Goal: Task Accomplishment & Management: Use online tool/utility

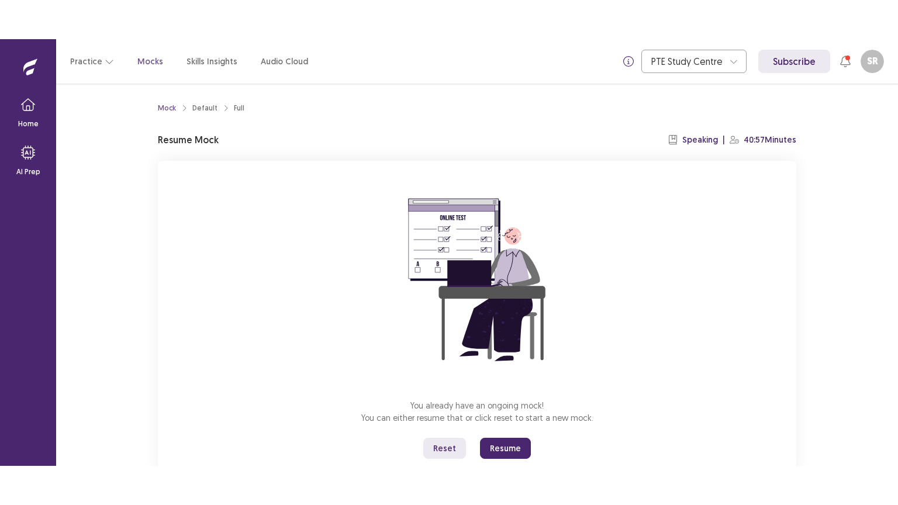
scroll to position [35, 0]
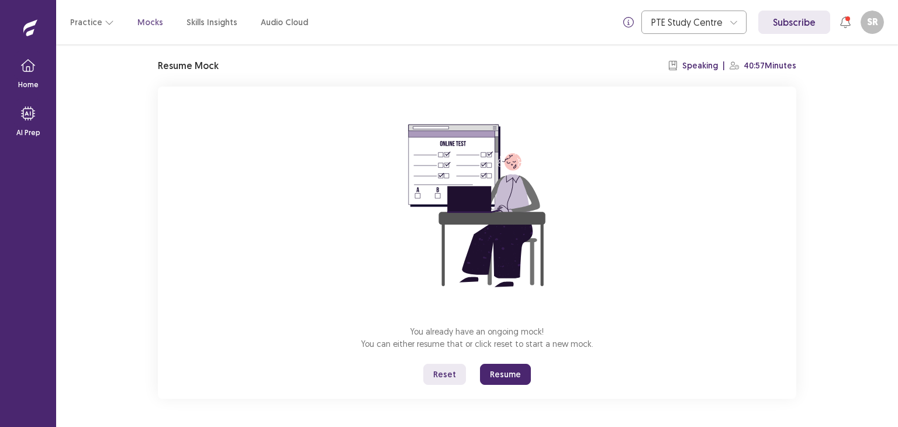
click at [455, 365] on button "Reset" at bounding box center [444, 374] width 43 height 21
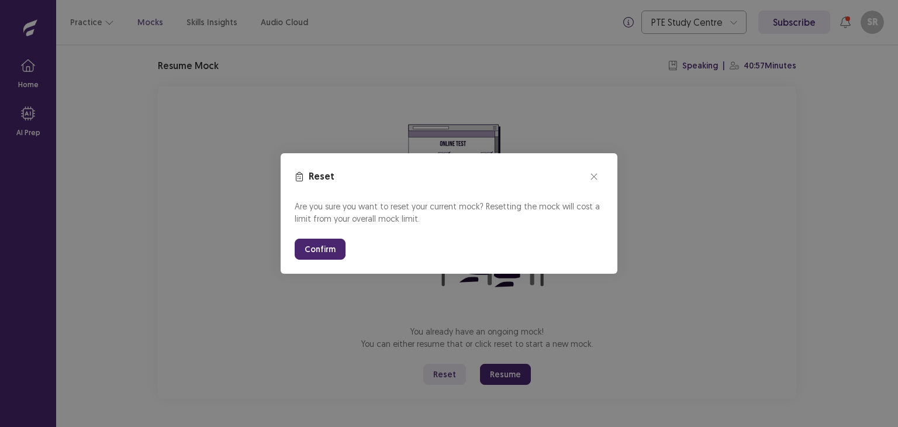
click at [333, 256] on button "Confirm" at bounding box center [320, 248] width 51 height 21
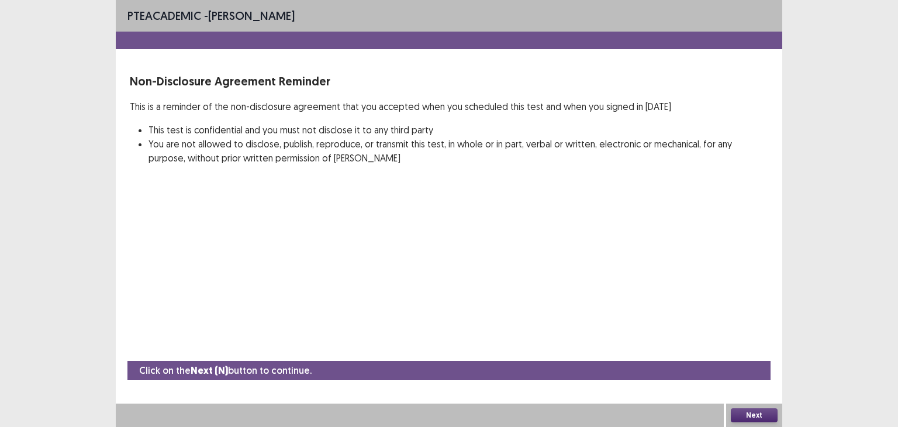
click at [743, 406] on div "Next" at bounding box center [754, 414] width 56 height 23
click at [744, 412] on button "Next" at bounding box center [754, 415] width 47 height 14
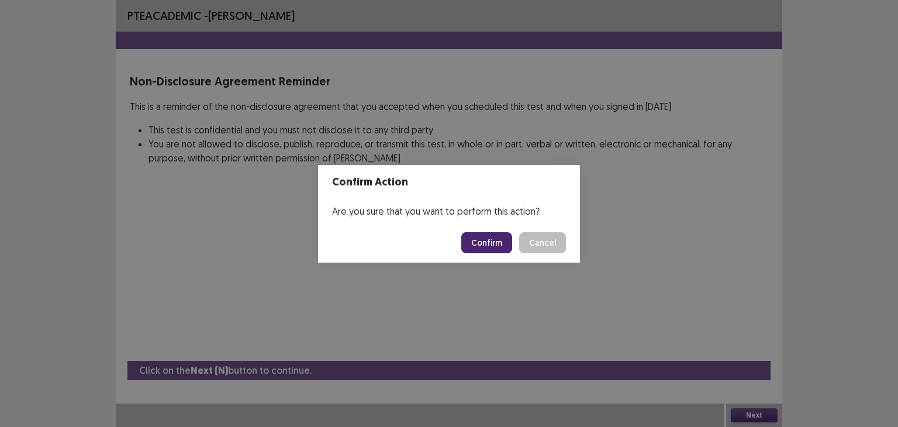
click at [489, 247] on button "Confirm" at bounding box center [486, 242] width 51 height 21
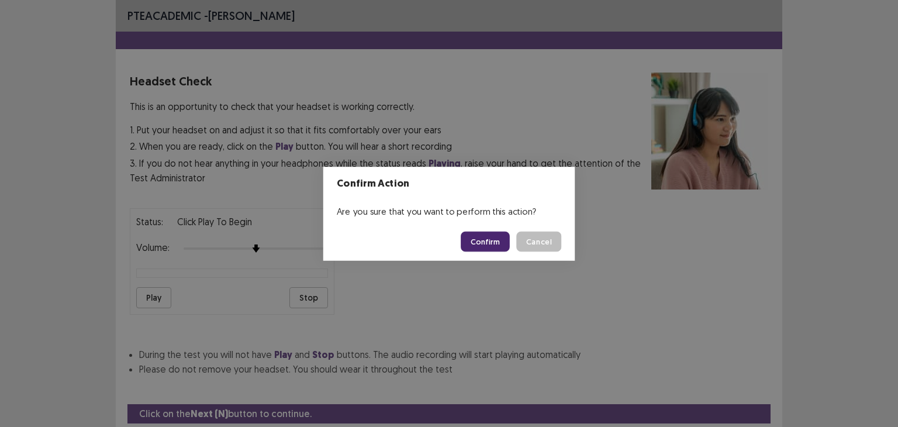
scroll to position [36, 0]
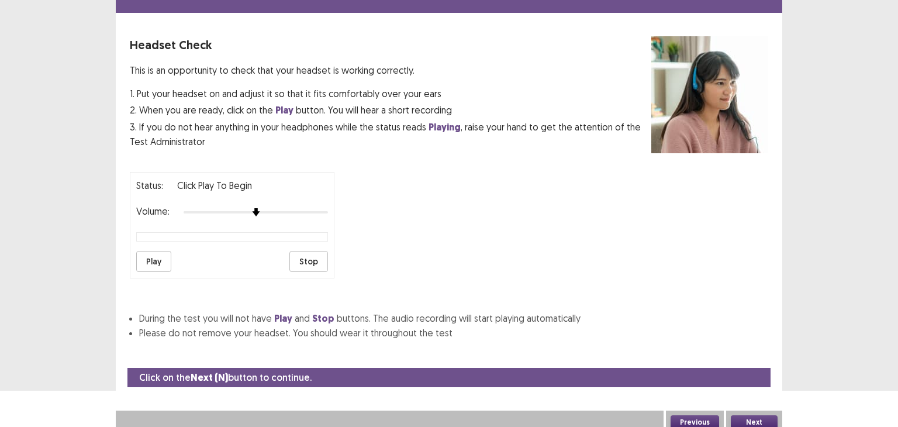
click at [489, 247] on div "Status: Click Play to Begin Volume: Play Stop" at bounding box center [449, 220] width 638 height 116
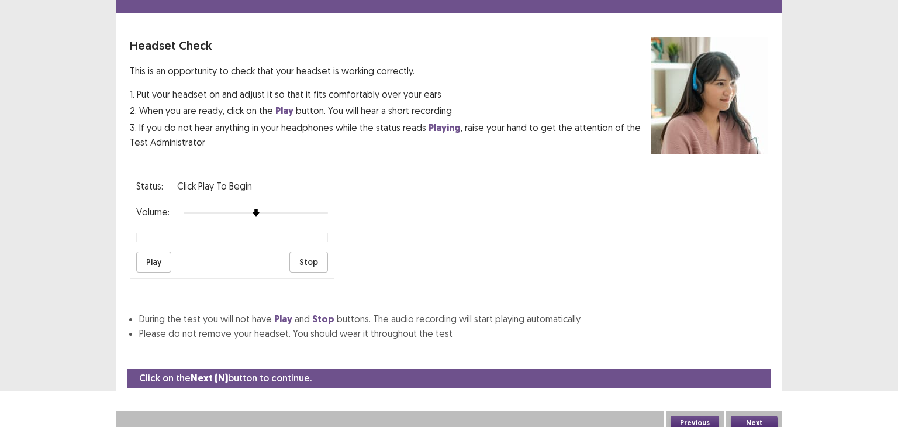
click at [150, 255] on button "Play" at bounding box center [153, 261] width 35 height 21
click at [286, 208] on div at bounding box center [256, 212] width 144 height 9
click at [160, 258] on button "Play" at bounding box center [153, 261] width 35 height 21
click at [741, 416] on button "Next" at bounding box center [754, 423] width 47 height 14
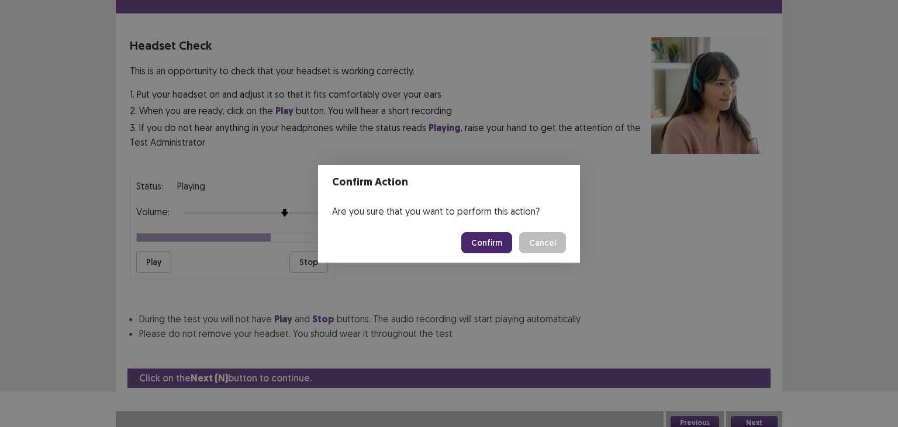
click at [484, 243] on button "Confirm" at bounding box center [486, 242] width 51 height 21
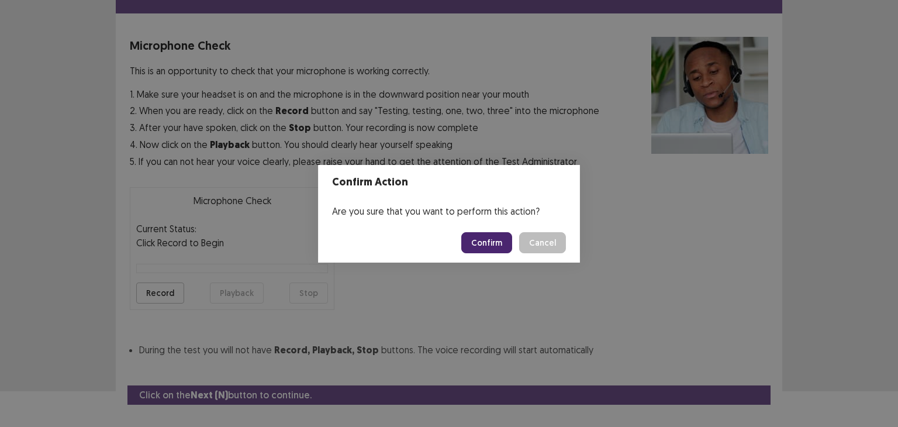
scroll to position [57, 0]
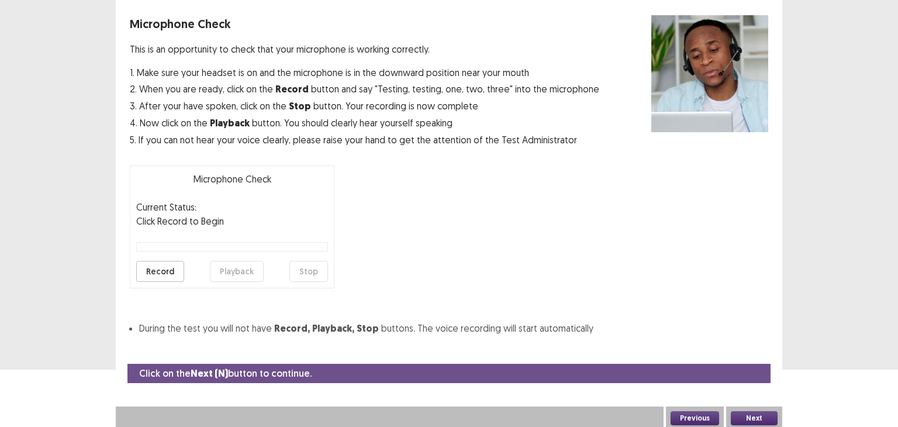
click at [484, 243] on div "Microphone Check This is an opportunity to check that your microphone is workin…" at bounding box center [449, 175] width 638 height 320
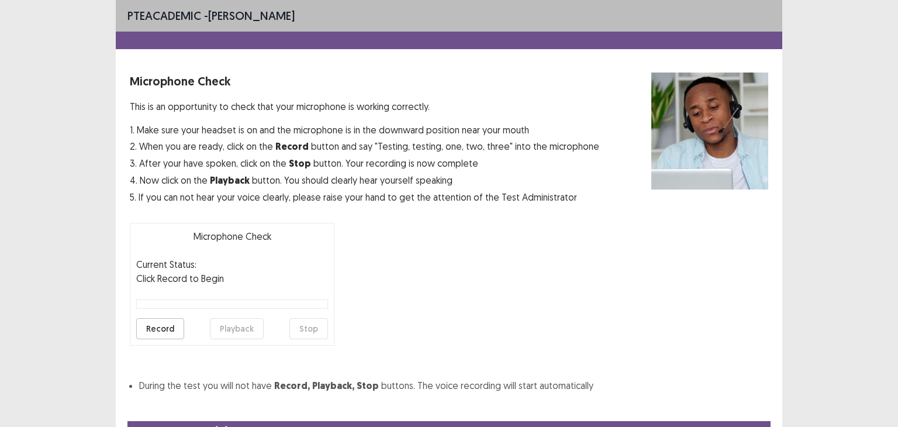
click at [597, 9] on div "PTE academic - [PERSON_NAME]" at bounding box center [449, 16] width 666 height 32
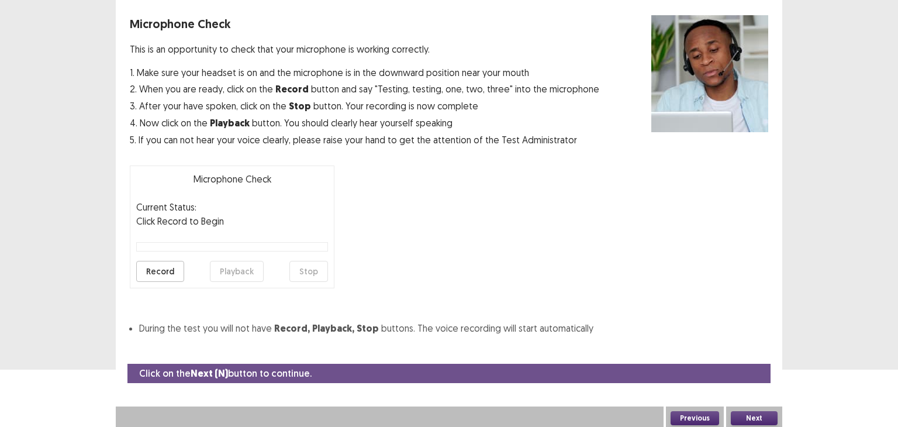
scroll to position [56, 0]
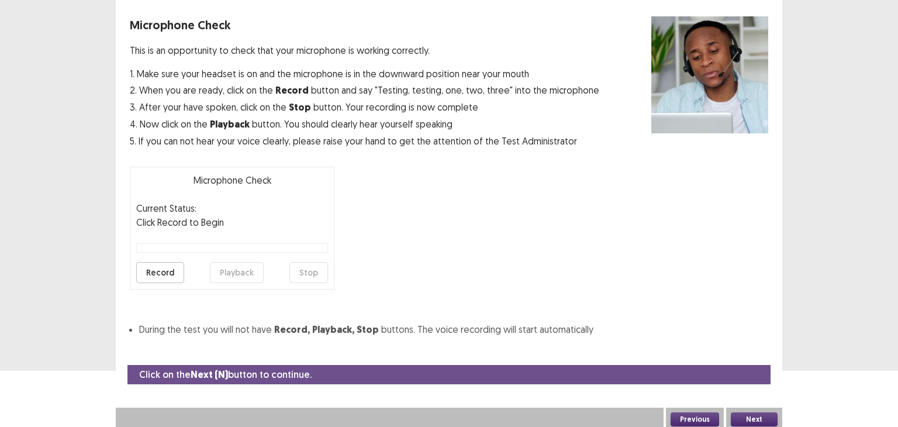
click at [157, 270] on button "Record" at bounding box center [160, 272] width 48 height 21
click at [306, 269] on button "Stop" at bounding box center [308, 272] width 39 height 21
click at [252, 266] on button "Playback" at bounding box center [237, 272] width 54 height 21
click at [741, 412] on button "Next" at bounding box center [754, 419] width 47 height 14
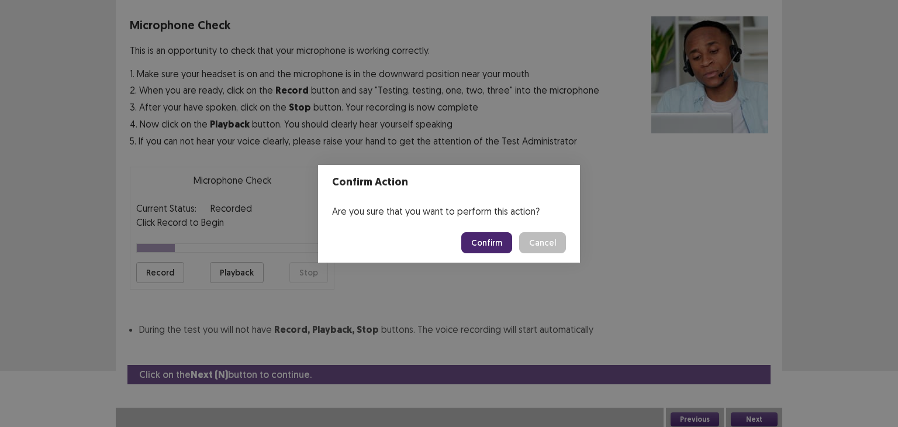
click at [480, 240] on button "Confirm" at bounding box center [486, 242] width 51 height 21
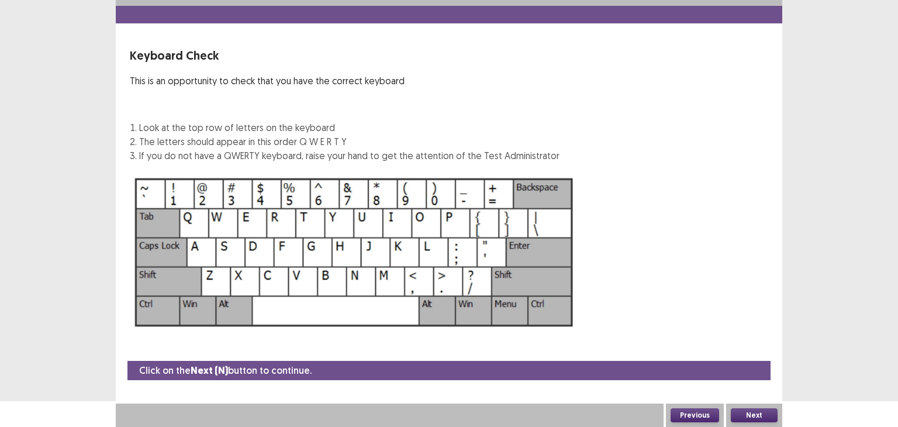
scroll to position [25, 0]
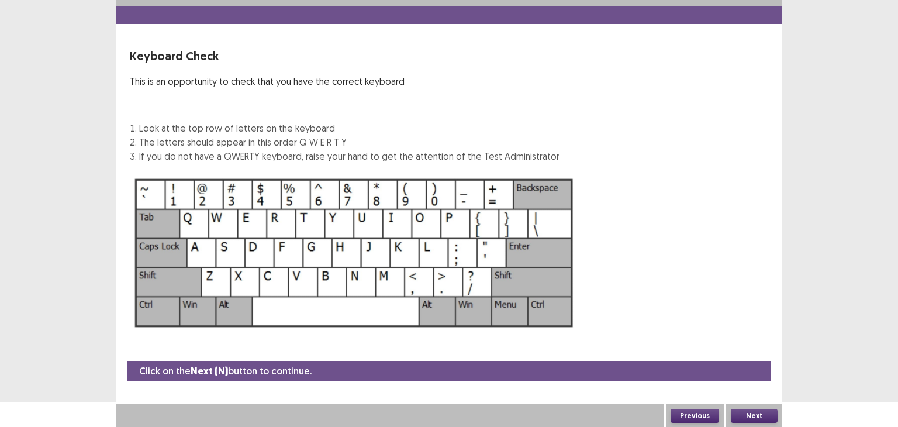
click at [480, 240] on img at bounding box center [354, 252] width 449 height 161
click at [748, 410] on button "Next" at bounding box center [754, 416] width 47 height 14
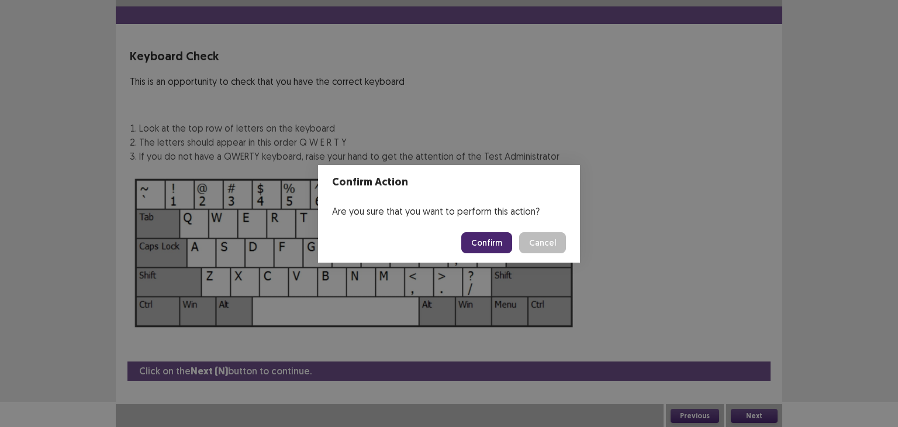
click at [503, 244] on button "Confirm" at bounding box center [486, 242] width 51 height 21
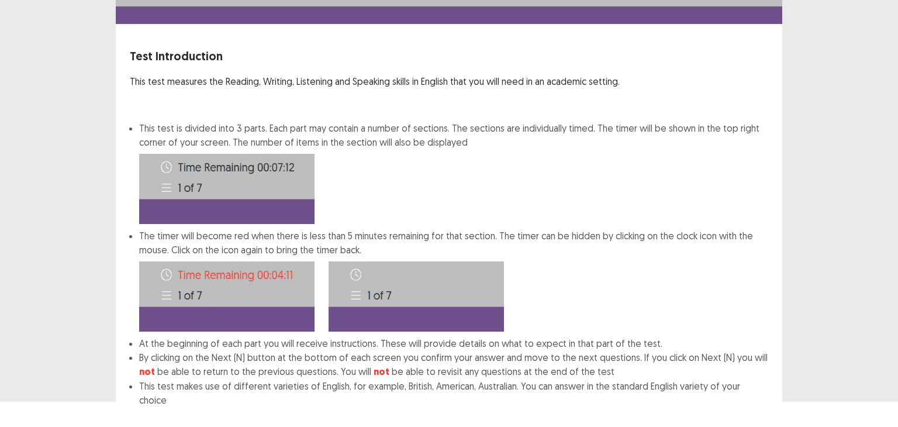
scroll to position [84, 0]
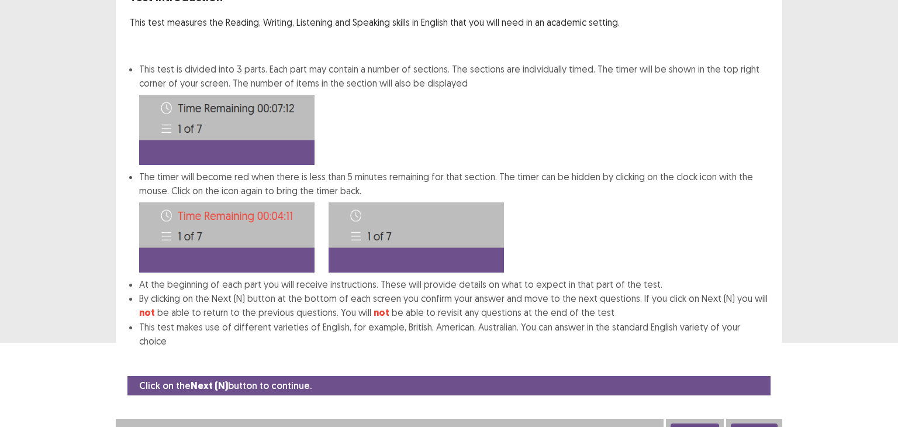
click at [746, 423] on button "Next" at bounding box center [754, 430] width 47 height 14
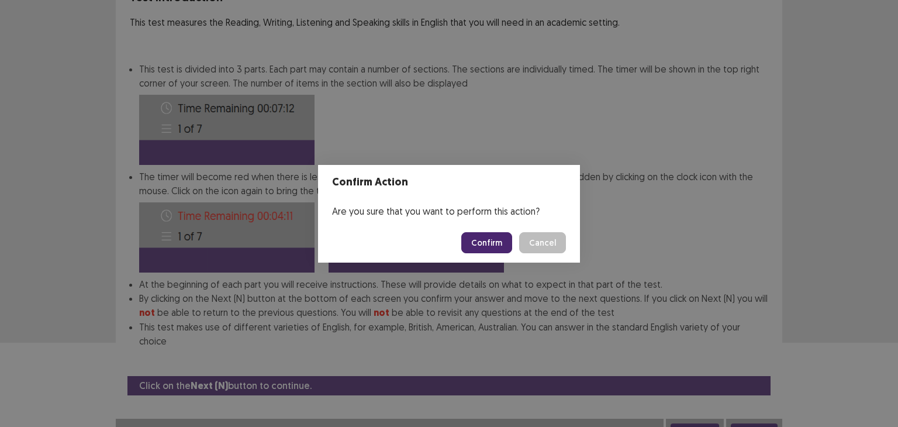
click at [487, 242] on button "Confirm" at bounding box center [486, 242] width 51 height 21
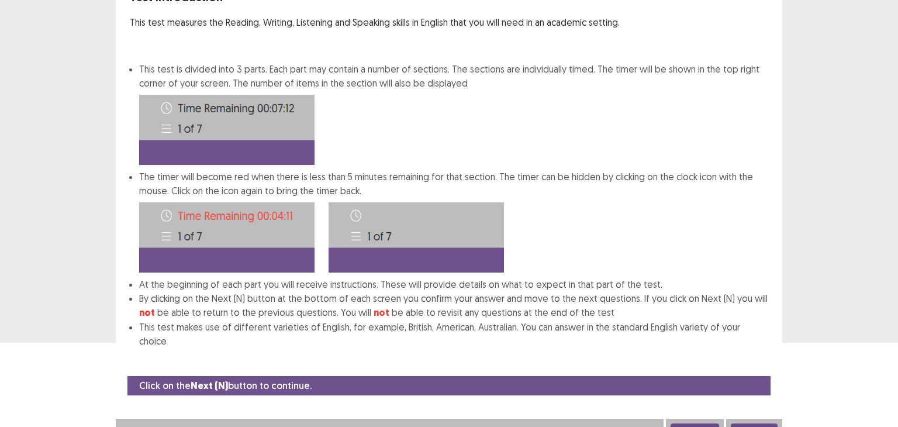
scroll to position [0, 0]
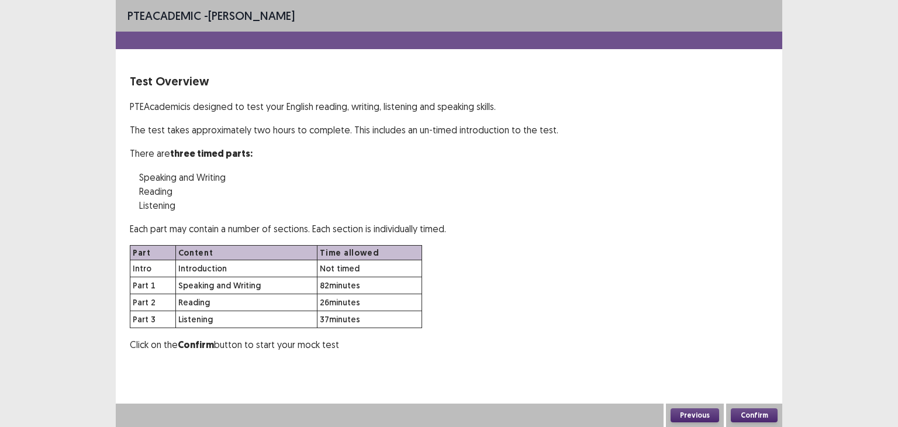
click at [732, 418] on button "Confirm" at bounding box center [754, 415] width 47 height 14
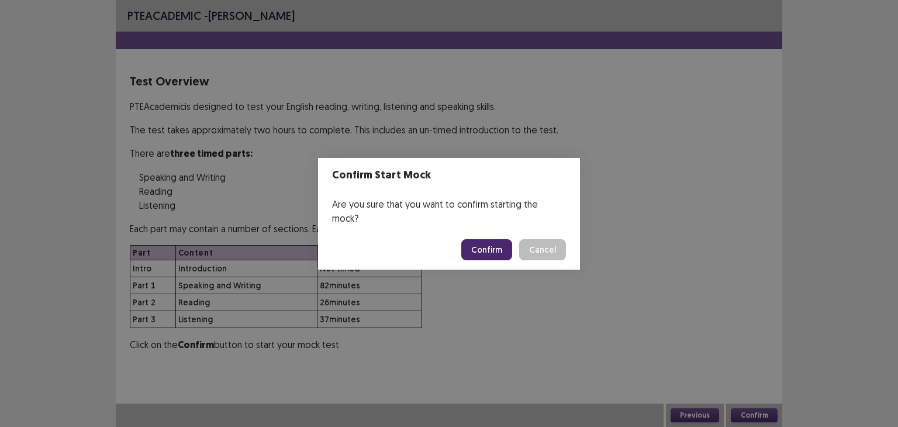
click at [482, 239] on button "Confirm" at bounding box center [486, 249] width 51 height 21
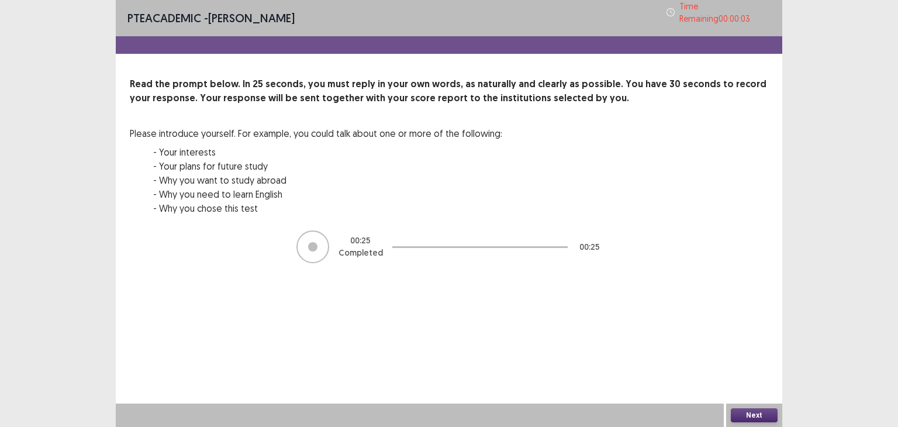
click at [755, 413] on button "Next" at bounding box center [754, 415] width 47 height 14
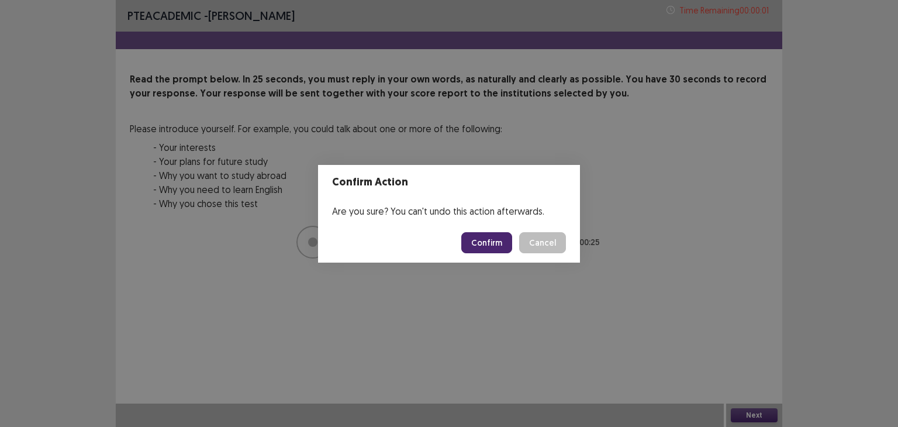
click at [498, 248] on button "Confirm" at bounding box center [486, 242] width 51 height 21
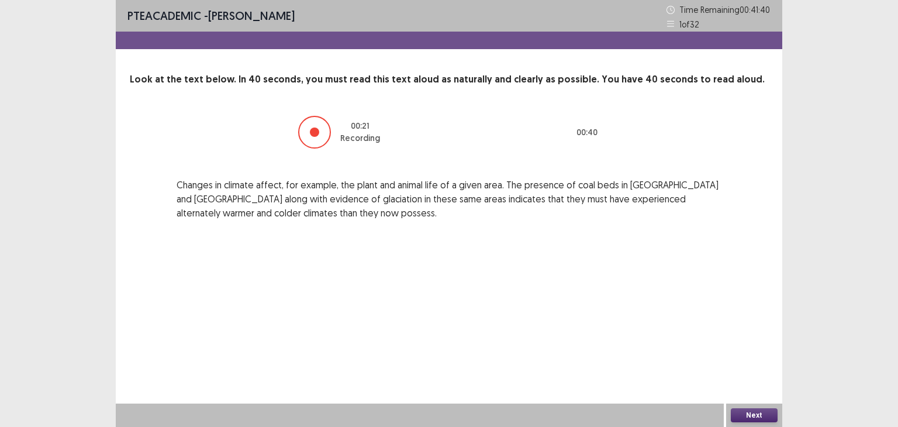
click at [768, 411] on button "Next" at bounding box center [754, 415] width 47 height 14
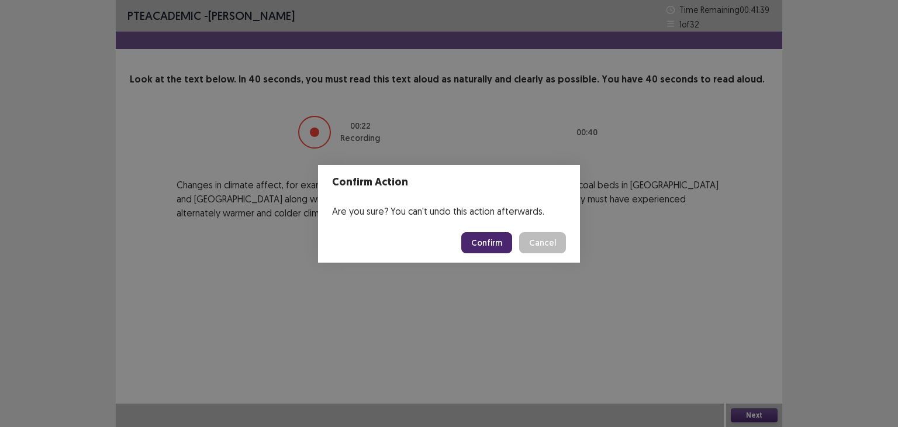
click at [498, 243] on button "Confirm" at bounding box center [486, 242] width 51 height 21
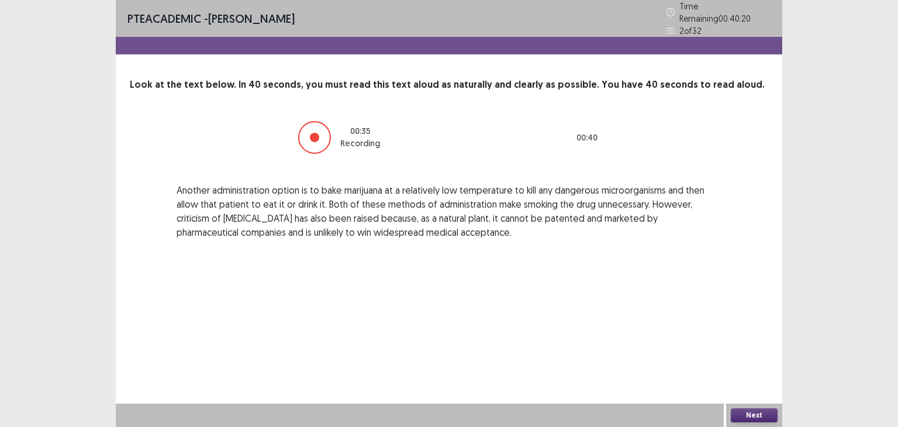
click at [762, 412] on button "Next" at bounding box center [754, 415] width 47 height 14
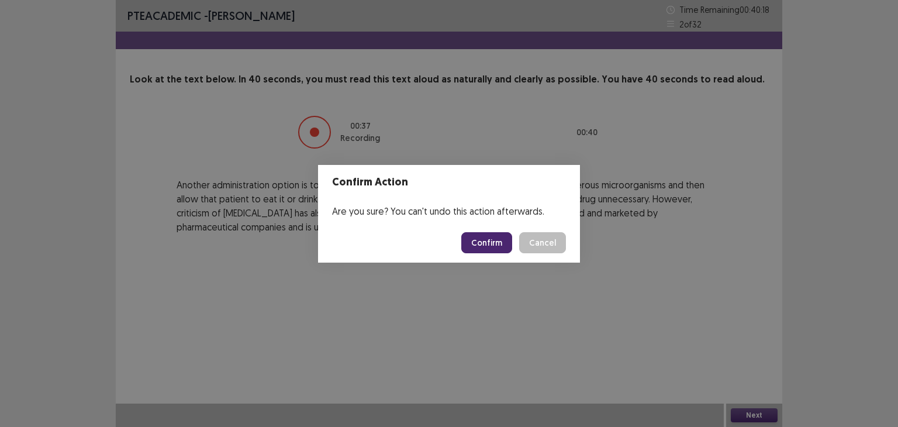
click at [489, 239] on button "Confirm" at bounding box center [486, 242] width 51 height 21
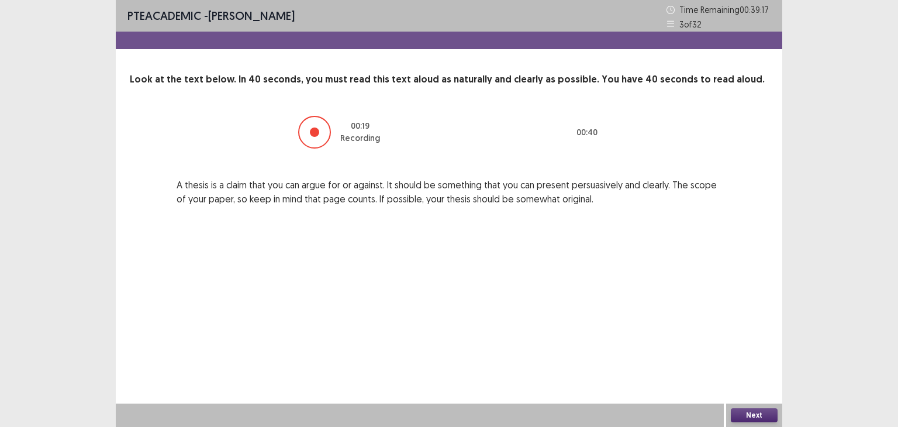
click at [754, 414] on button "Next" at bounding box center [754, 415] width 47 height 14
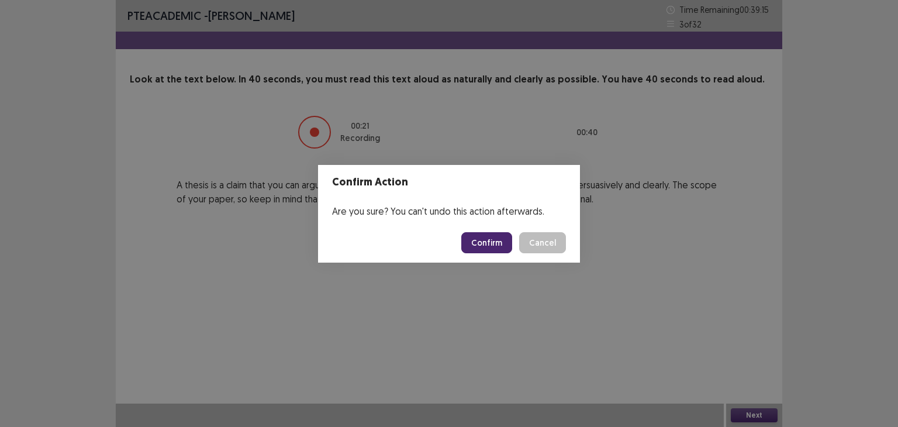
click at [482, 240] on button "Confirm" at bounding box center [486, 242] width 51 height 21
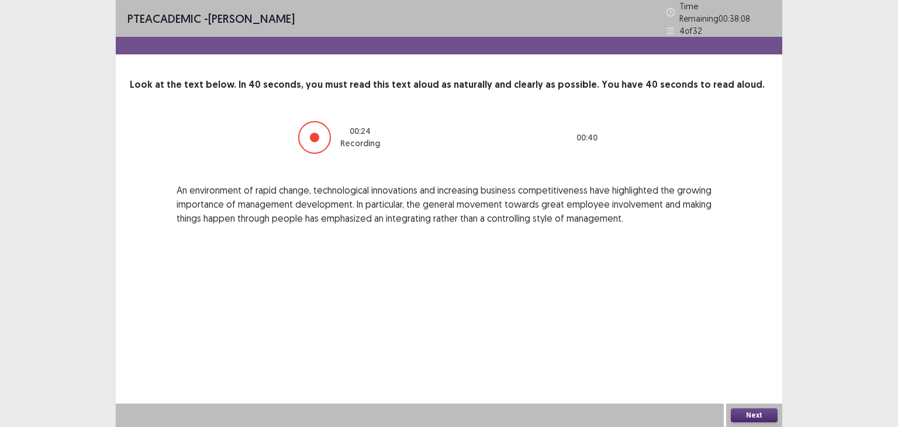
click at [751, 412] on button "Next" at bounding box center [754, 415] width 47 height 14
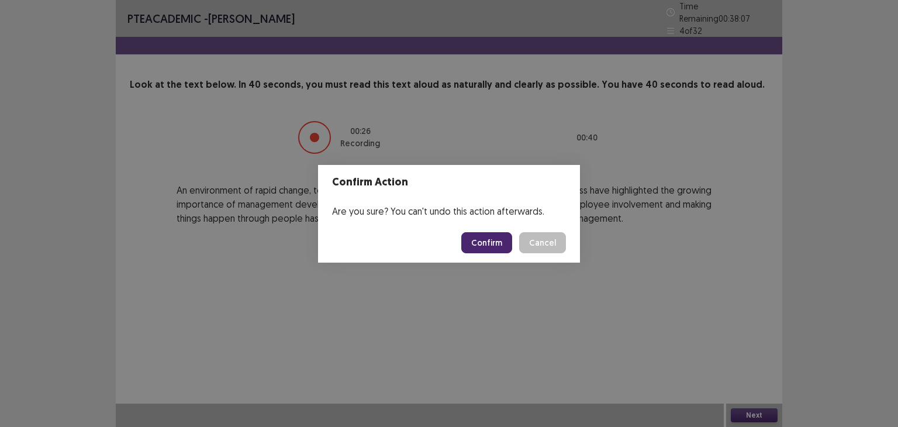
click at [500, 247] on button "Confirm" at bounding box center [486, 242] width 51 height 21
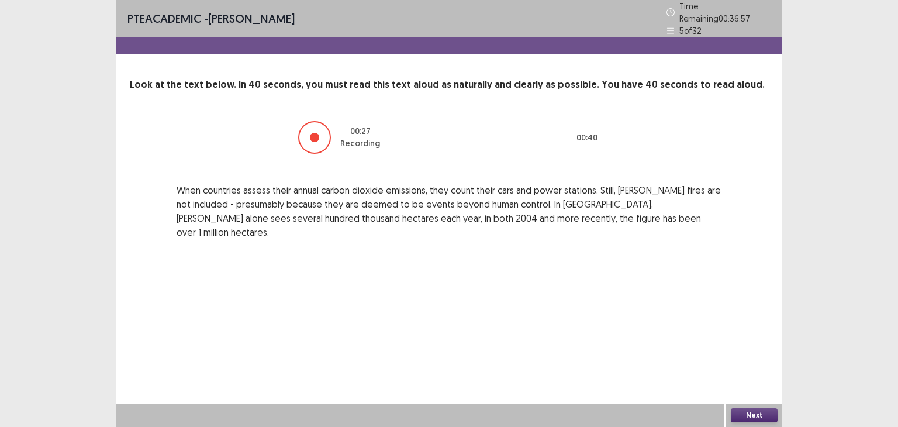
click at [765, 411] on button "Next" at bounding box center [754, 415] width 47 height 14
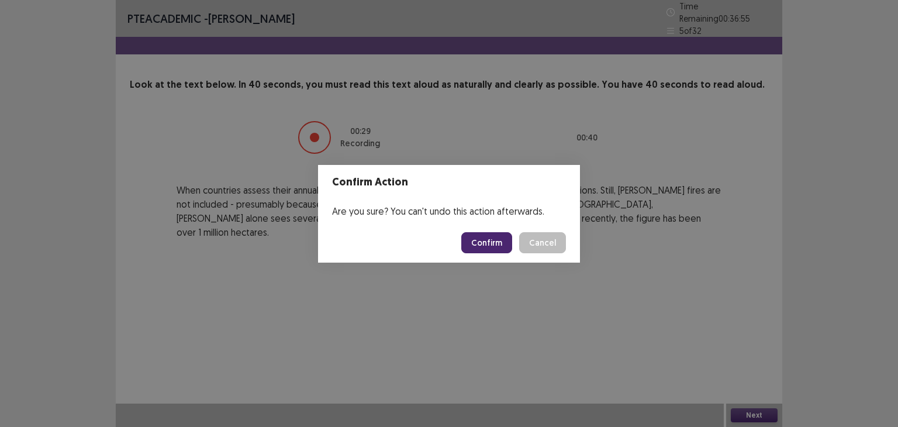
click at [486, 238] on button "Confirm" at bounding box center [486, 242] width 51 height 21
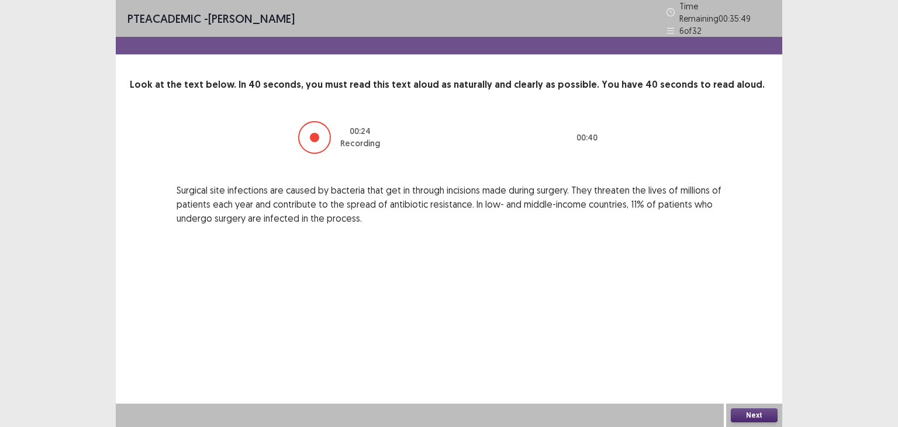
click at [743, 410] on button "Next" at bounding box center [754, 415] width 47 height 14
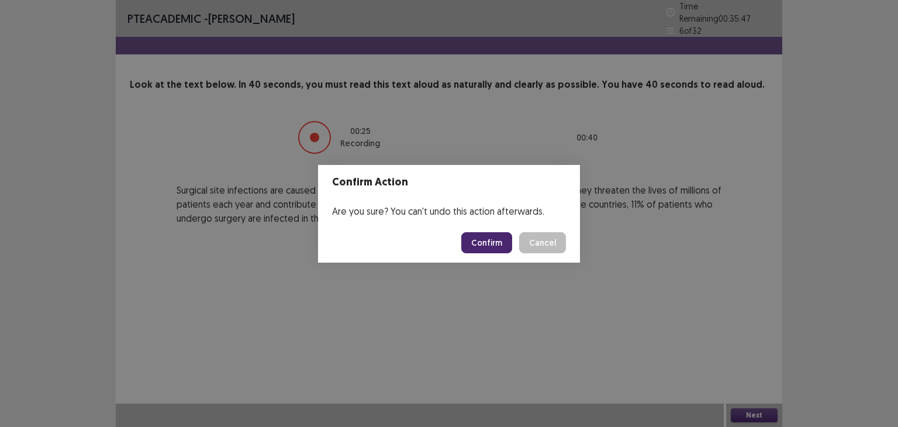
click at [487, 237] on button "Confirm" at bounding box center [486, 242] width 51 height 21
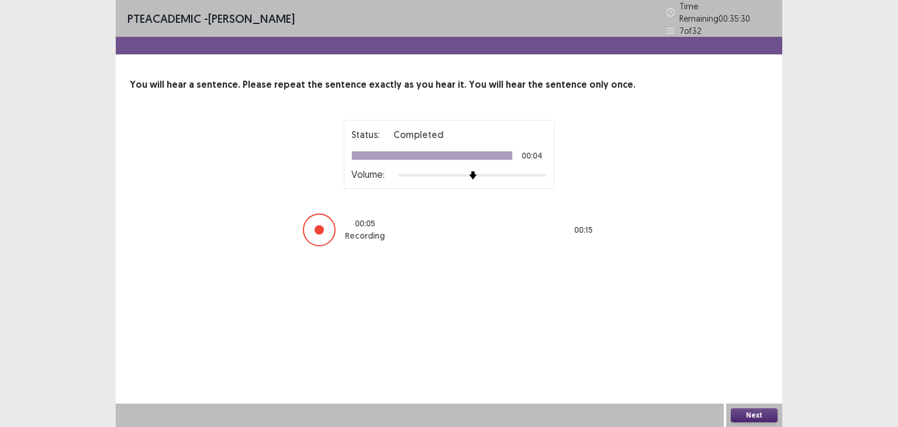
click at [546, 375] on div "PTE academic - [PERSON_NAME] Time Remaining 00 : 35 : 30 7 of 32 You will hear …" at bounding box center [449, 213] width 666 height 427
click at [781, 416] on div "Next" at bounding box center [754, 414] width 56 height 23
click at [767, 416] on button "Next" at bounding box center [754, 415] width 47 height 14
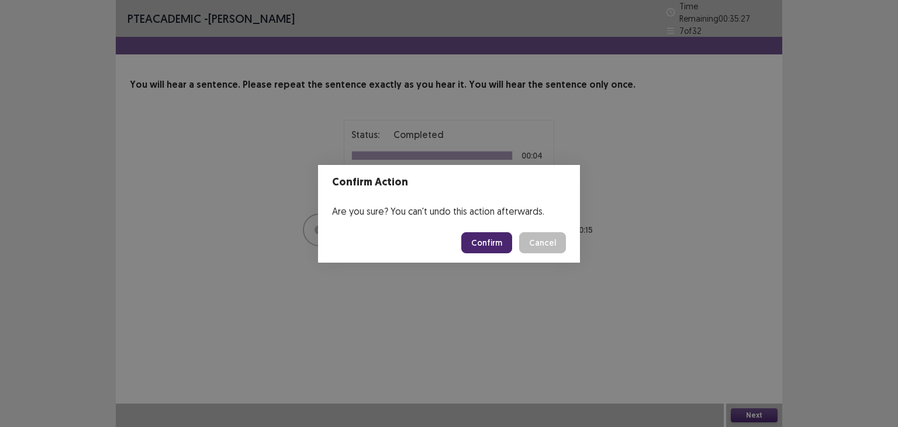
click at [494, 233] on button "Confirm" at bounding box center [486, 242] width 51 height 21
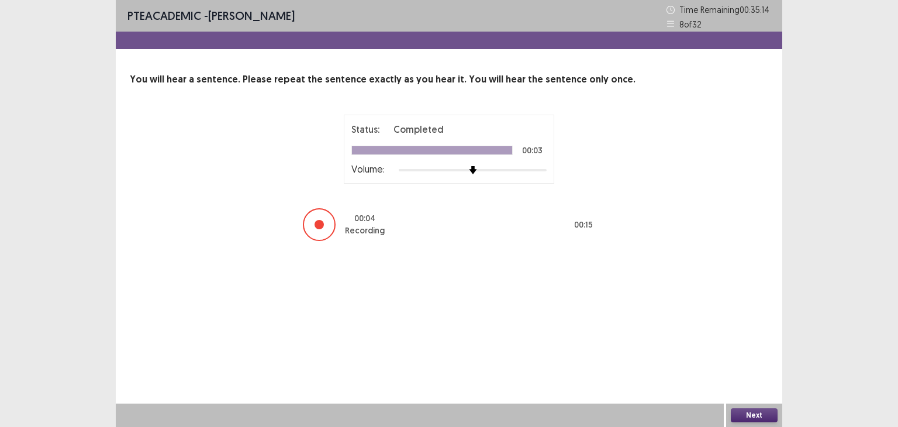
click at [745, 411] on button "Next" at bounding box center [754, 415] width 47 height 14
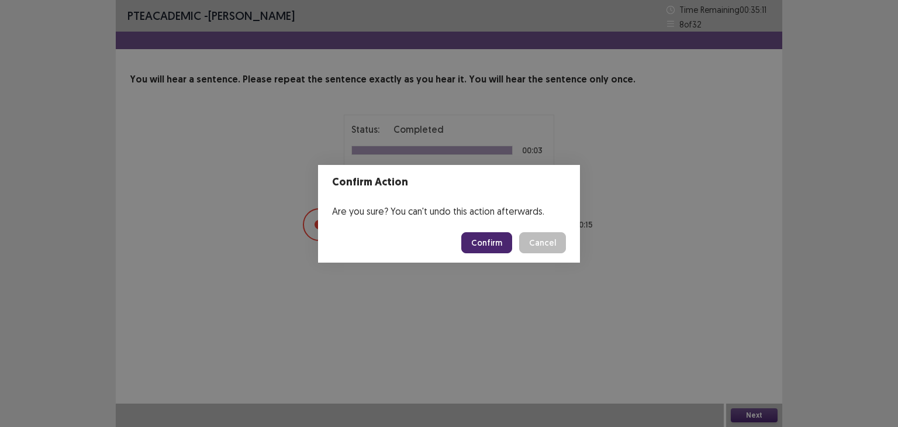
click at [482, 237] on button "Confirm" at bounding box center [486, 242] width 51 height 21
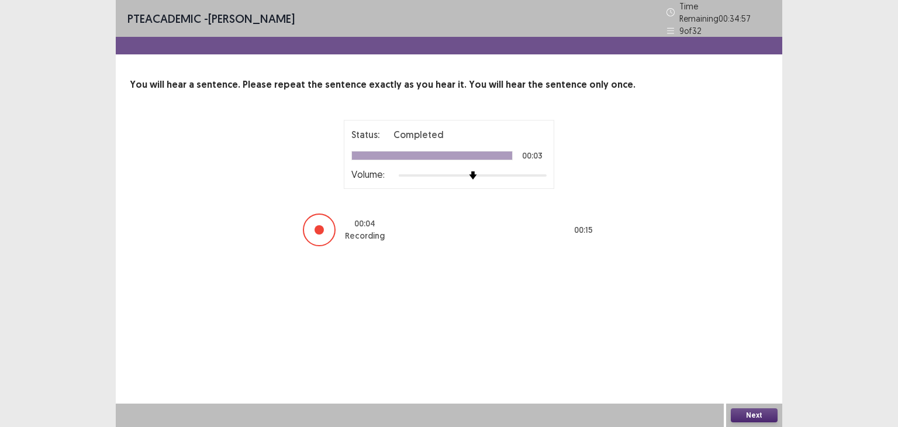
click at [757, 411] on button "Next" at bounding box center [754, 415] width 47 height 14
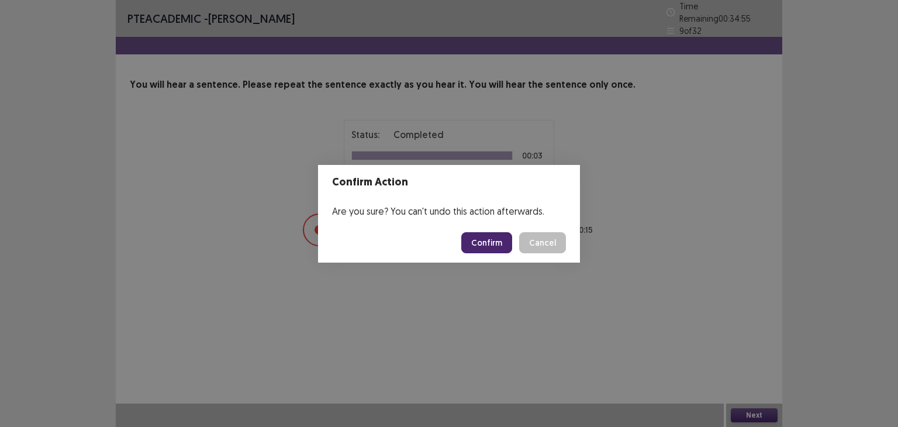
click at [480, 241] on button "Confirm" at bounding box center [486, 242] width 51 height 21
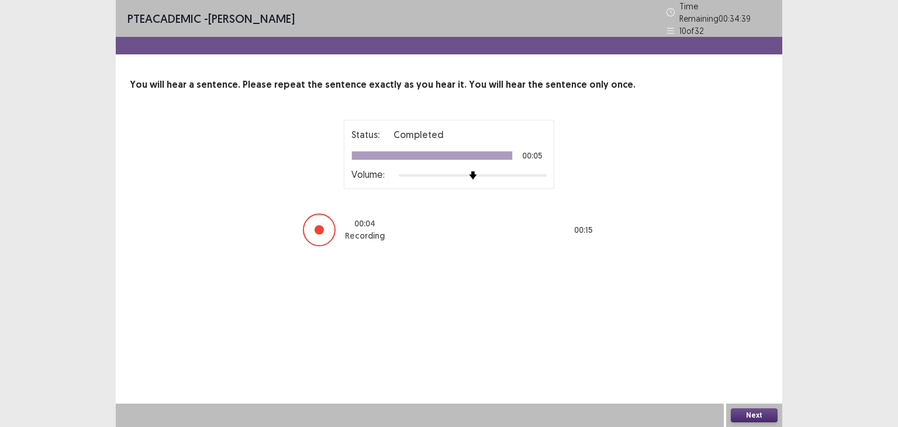
click at [754, 413] on button "Next" at bounding box center [754, 415] width 47 height 14
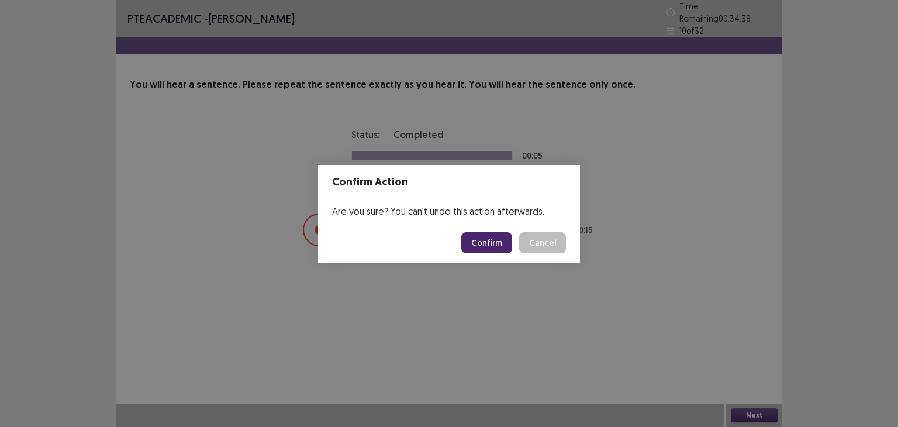
click at [495, 238] on button "Confirm" at bounding box center [486, 242] width 51 height 21
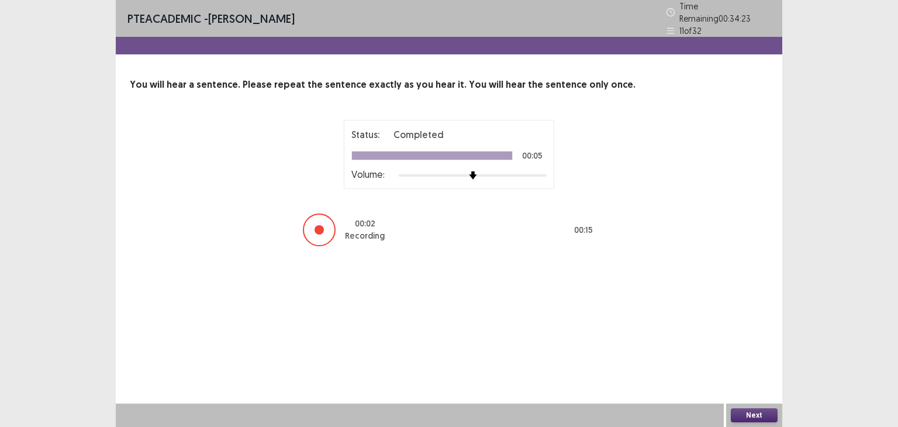
click at [739, 414] on button "Next" at bounding box center [754, 415] width 47 height 14
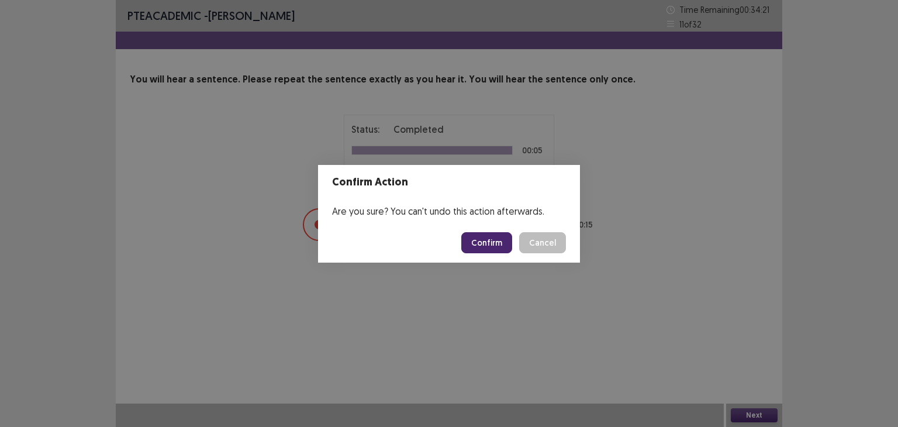
click at [495, 246] on button "Confirm" at bounding box center [486, 242] width 51 height 21
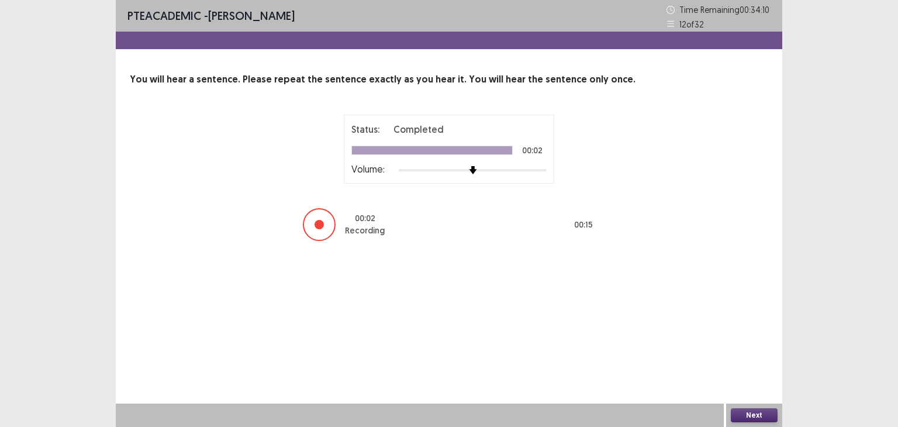
click at [739, 408] on button "Next" at bounding box center [754, 415] width 47 height 14
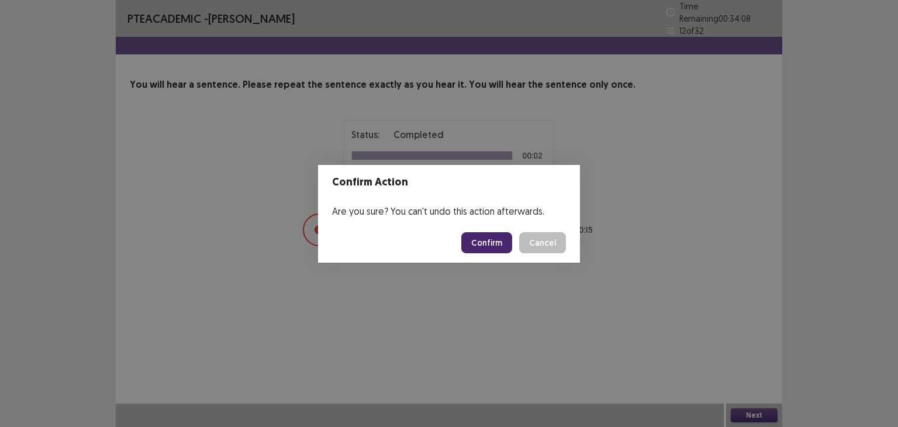
click at [502, 241] on button "Confirm" at bounding box center [486, 242] width 51 height 21
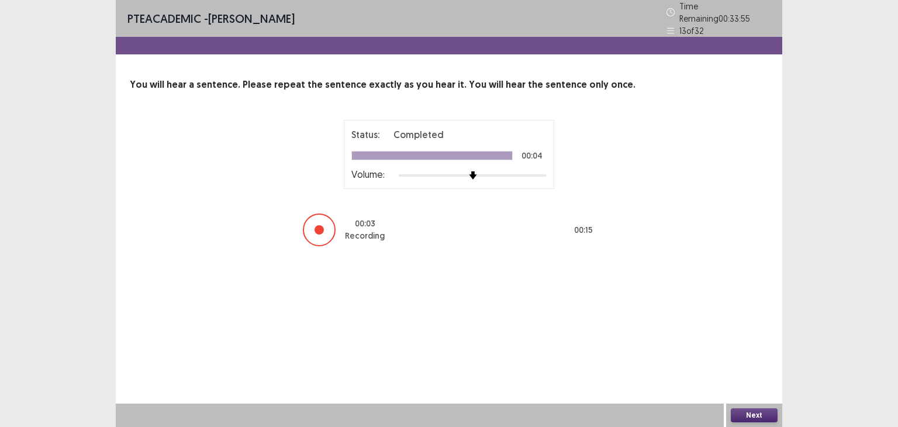
click at [751, 412] on button "Next" at bounding box center [754, 415] width 47 height 14
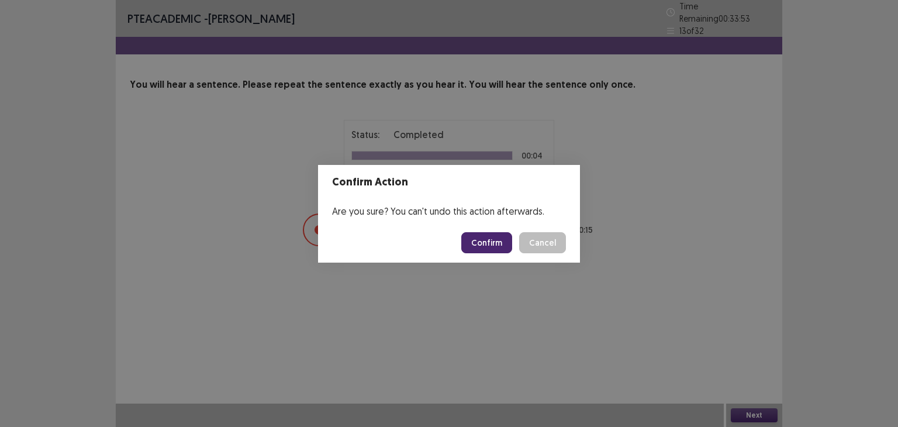
click at [501, 241] on button "Confirm" at bounding box center [486, 242] width 51 height 21
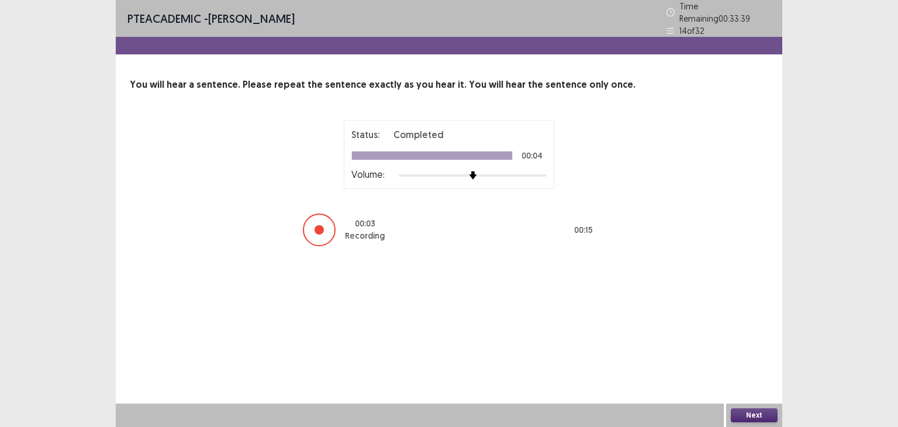
click at [742, 410] on button "Next" at bounding box center [754, 415] width 47 height 14
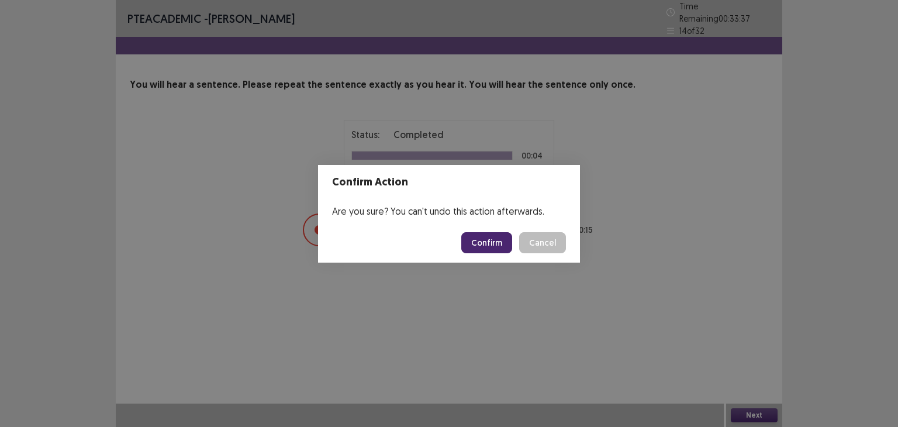
click at [501, 233] on button "Confirm" at bounding box center [486, 242] width 51 height 21
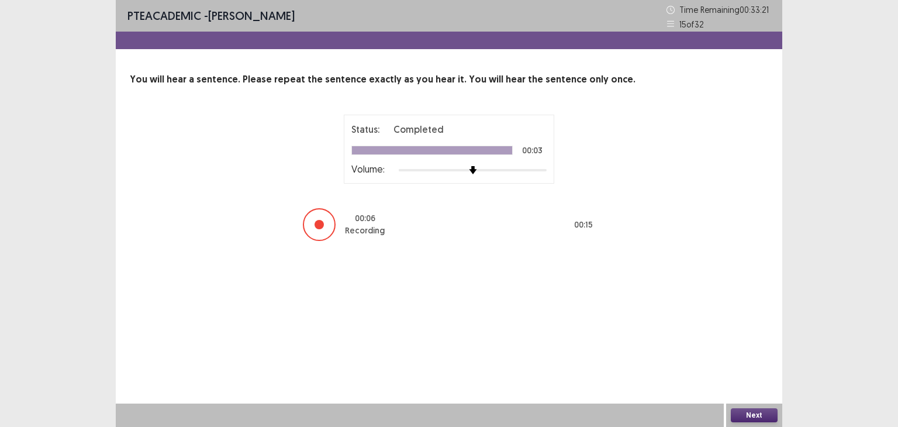
click at [757, 408] on button "Next" at bounding box center [754, 415] width 47 height 14
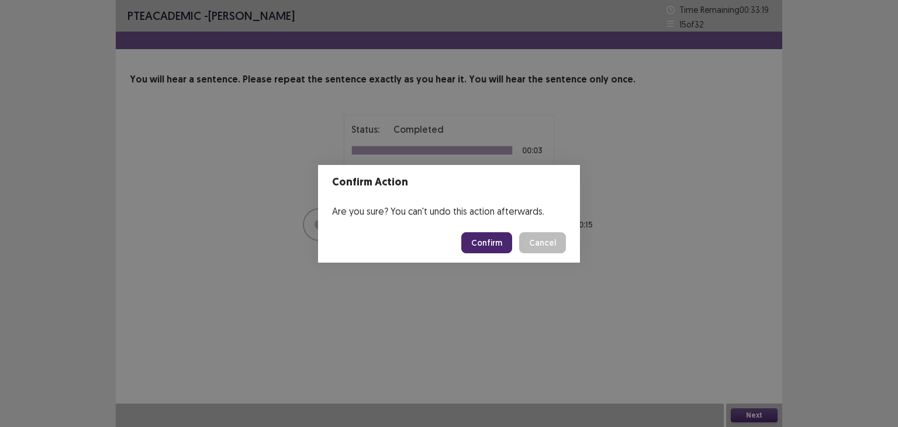
click at [484, 240] on button "Confirm" at bounding box center [486, 242] width 51 height 21
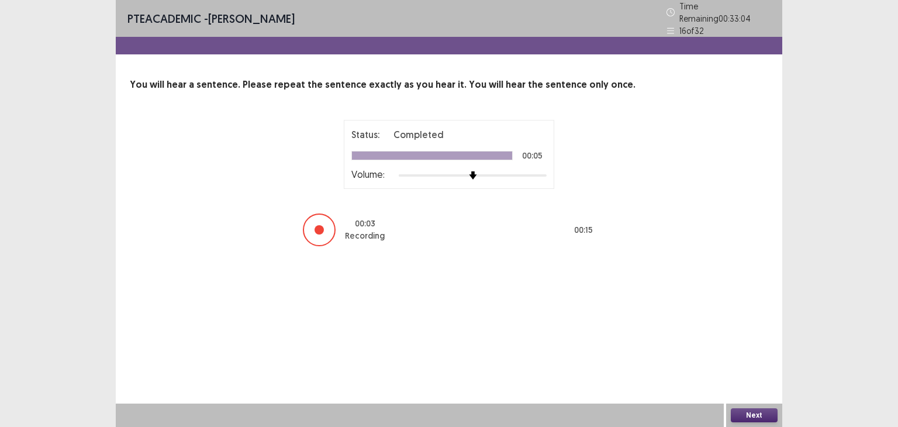
click at [755, 414] on button "Next" at bounding box center [754, 415] width 47 height 14
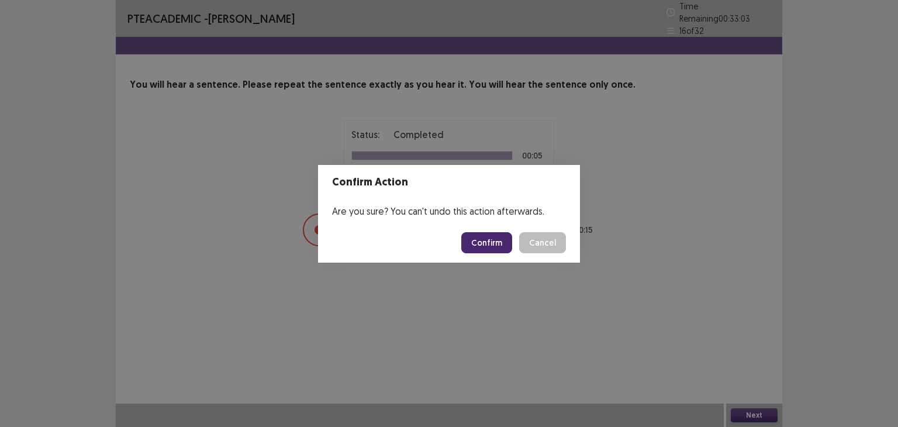
click at [475, 236] on button "Confirm" at bounding box center [486, 242] width 51 height 21
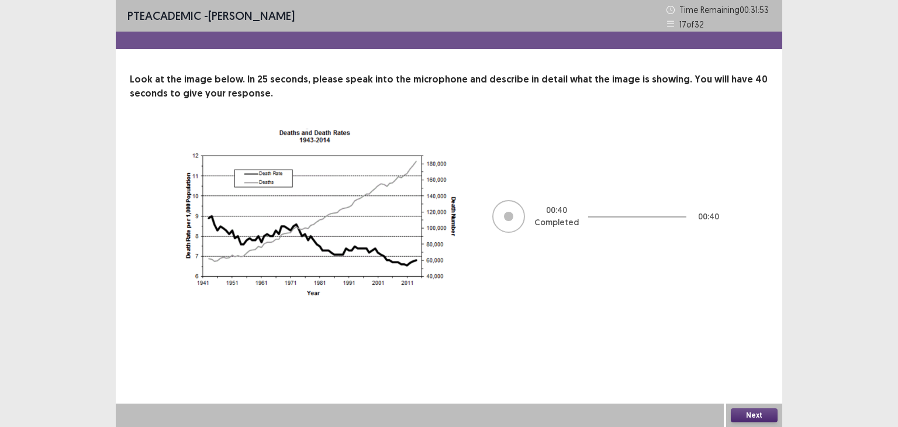
click at [766, 408] on button "Next" at bounding box center [754, 415] width 47 height 14
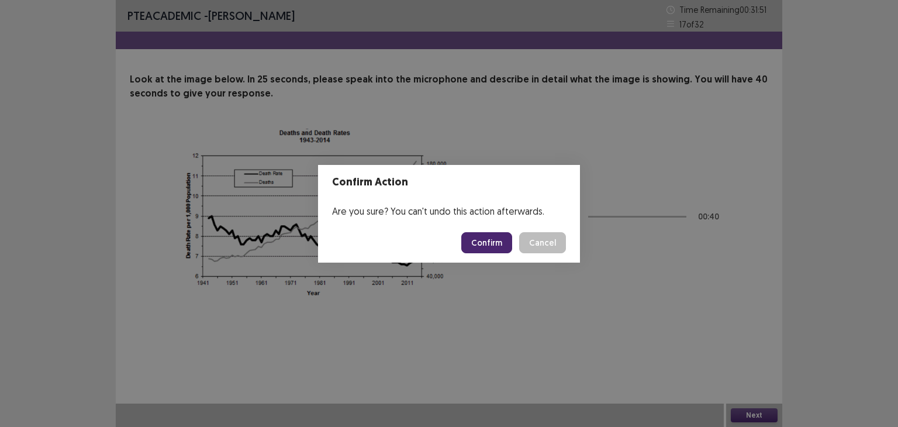
click at [486, 240] on button "Confirm" at bounding box center [486, 242] width 51 height 21
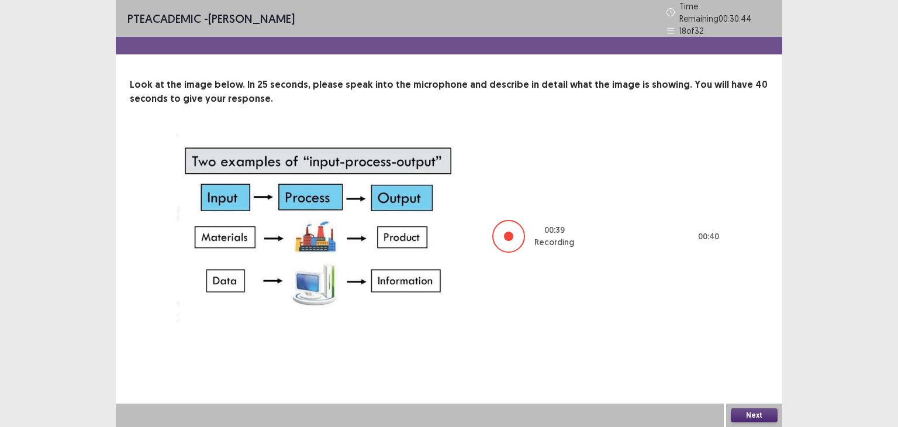
click at [745, 413] on button "Next" at bounding box center [754, 415] width 47 height 14
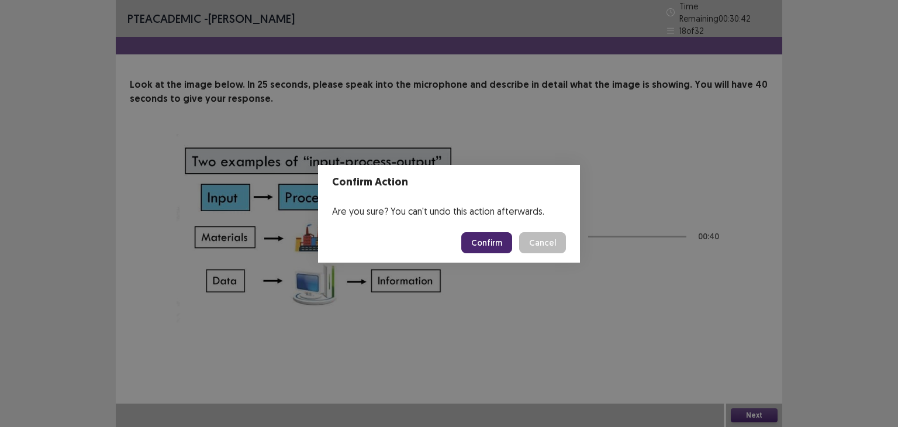
click at [496, 233] on button "Confirm" at bounding box center [486, 242] width 51 height 21
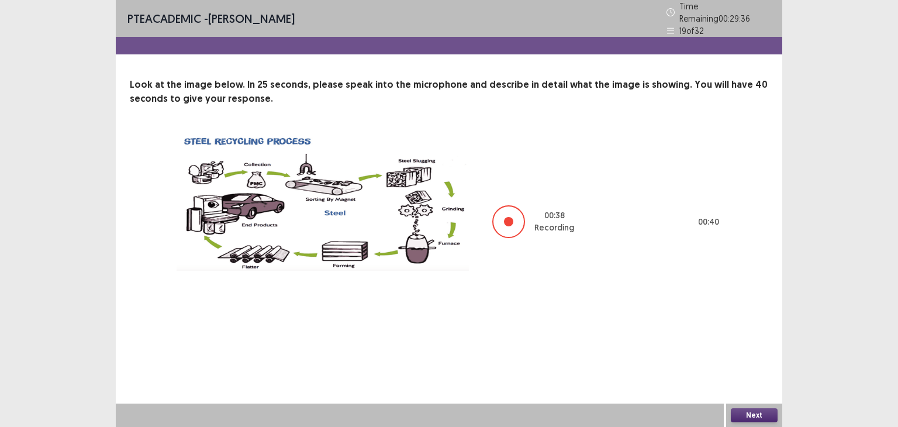
click at [764, 413] on button "Next" at bounding box center [754, 415] width 47 height 14
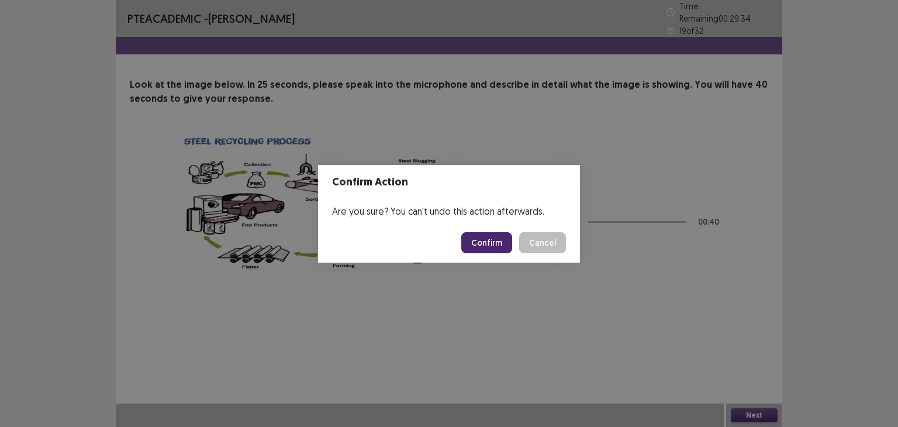
click at [494, 240] on button "Confirm" at bounding box center [486, 242] width 51 height 21
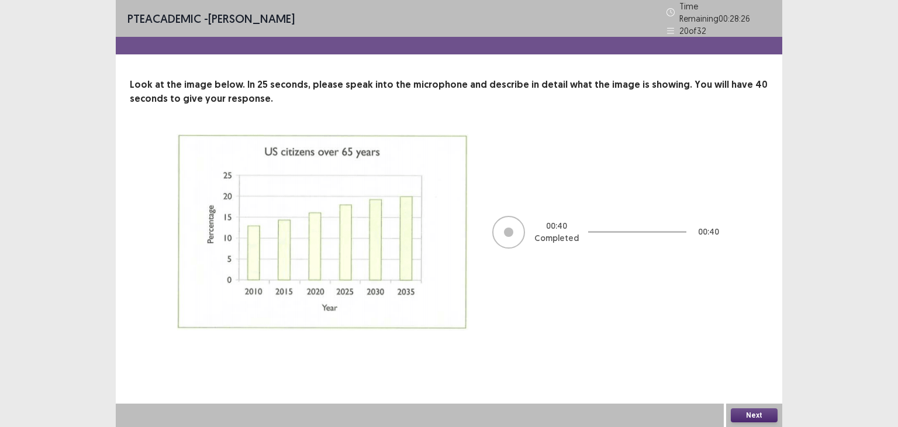
click at [755, 417] on button "Next" at bounding box center [754, 415] width 47 height 14
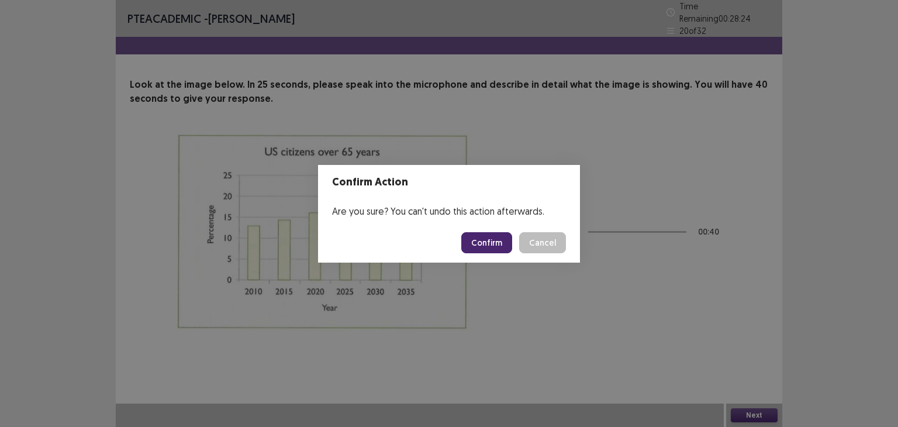
click at [473, 245] on button "Confirm" at bounding box center [486, 242] width 51 height 21
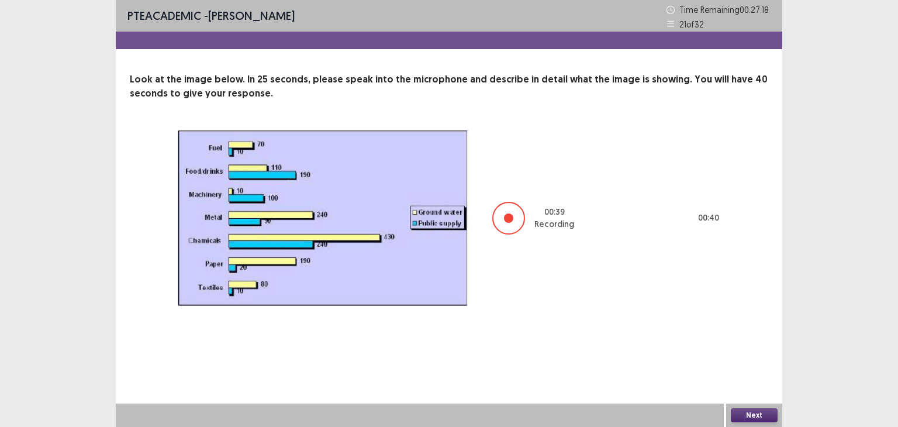
click at [755, 413] on button "Next" at bounding box center [754, 415] width 47 height 14
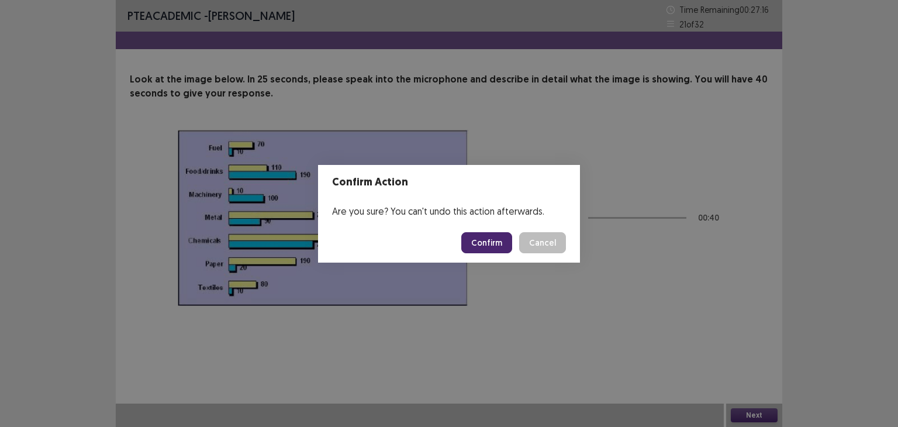
click at [508, 234] on button "Confirm" at bounding box center [486, 242] width 51 height 21
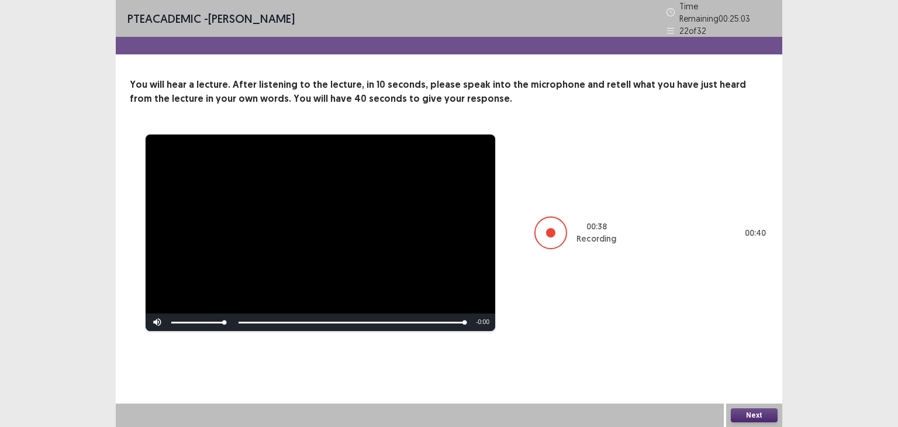
click at [753, 411] on button "Next" at bounding box center [754, 415] width 47 height 14
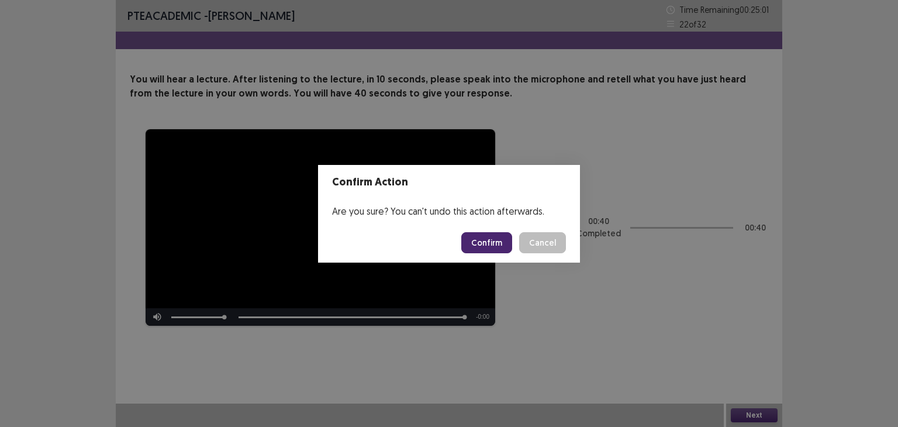
click at [505, 246] on button "Confirm" at bounding box center [486, 242] width 51 height 21
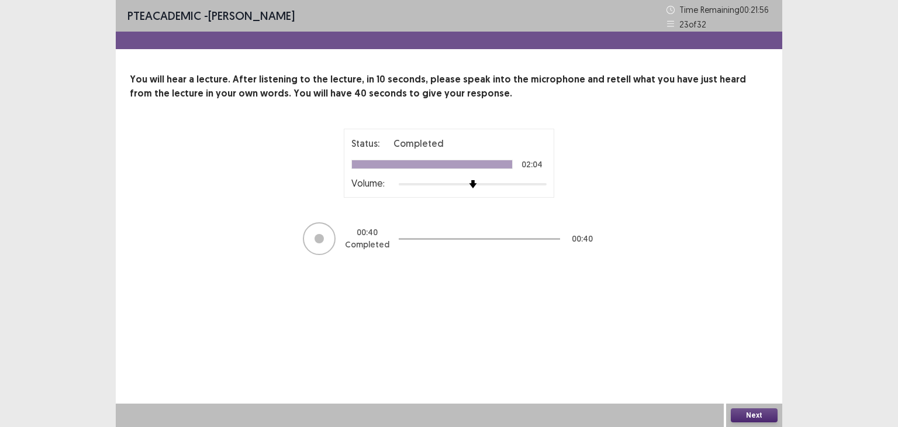
click at [755, 417] on button "Next" at bounding box center [754, 415] width 47 height 14
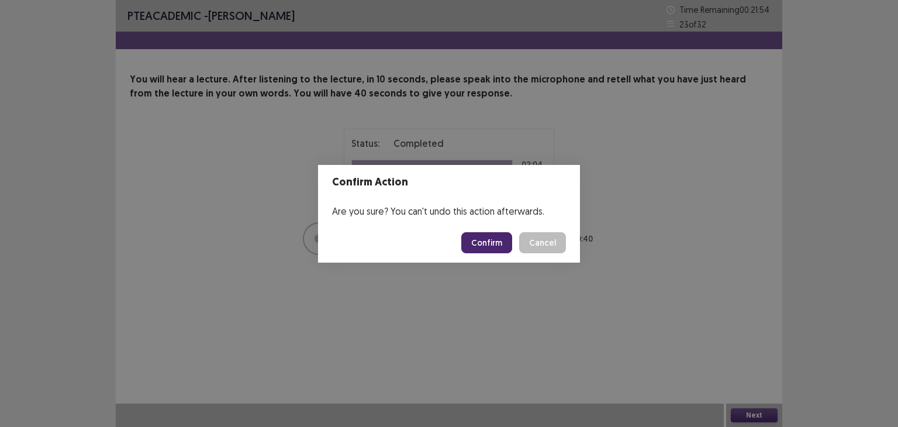
click at [486, 236] on button "Confirm" at bounding box center [486, 242] width 51 height 21
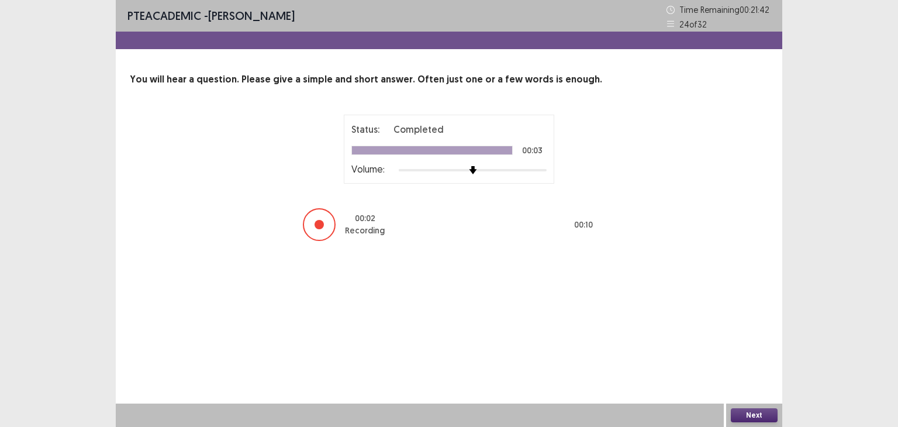
click at [754, 409] on button "Next" at bounding box center [754, 415] width 47 height 14
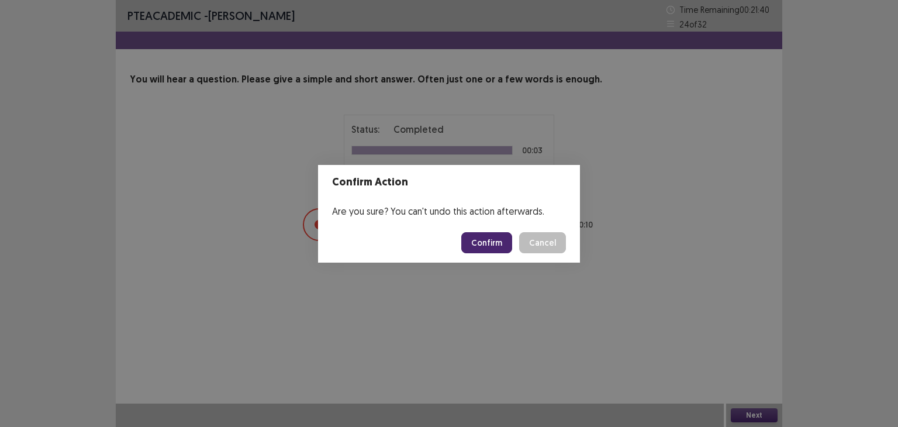
click at [478, 239] on button "Confirm" at bounding box center [486, 242] width 51 height 21
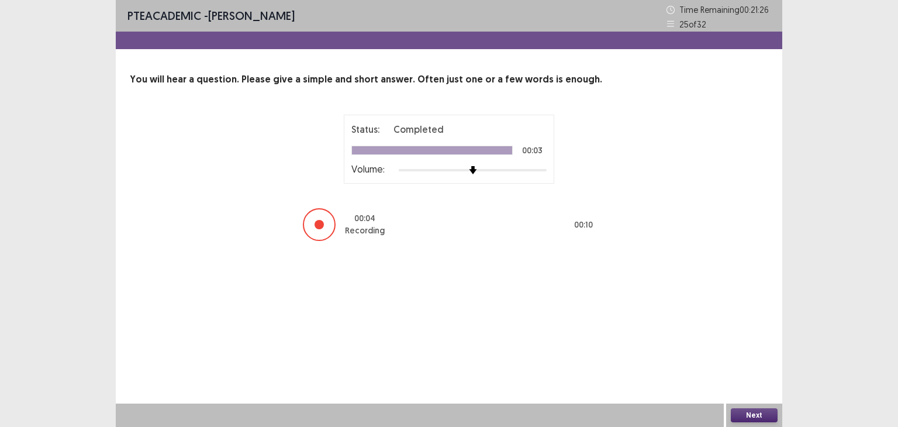
click at [741, 412] on button "Next" at bounding box center [754, 415] width 47 height 14
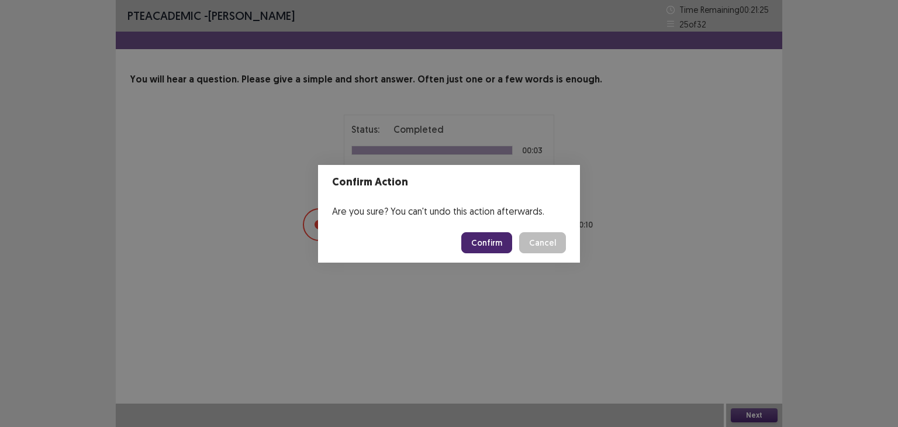
click at [480, 233] on button "Confirm" at bounding box center [486, 242] width 51 height 21
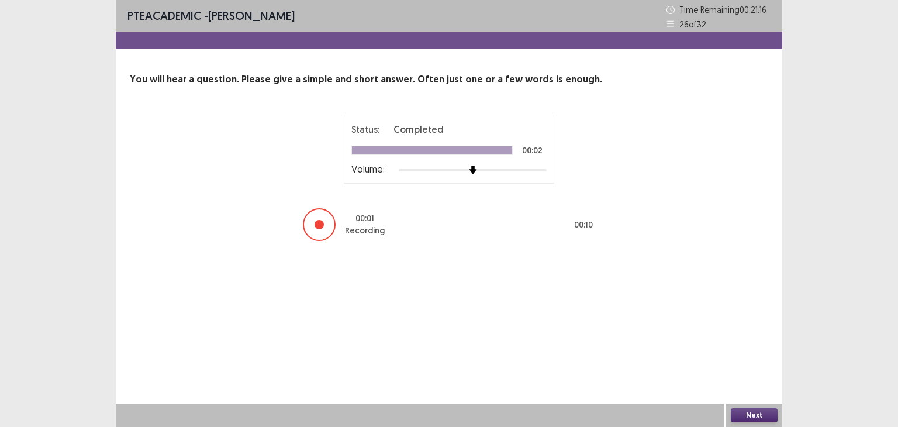
click at [743, 414] on button "Next" at bounding box center [754, 415] width 47 height 14
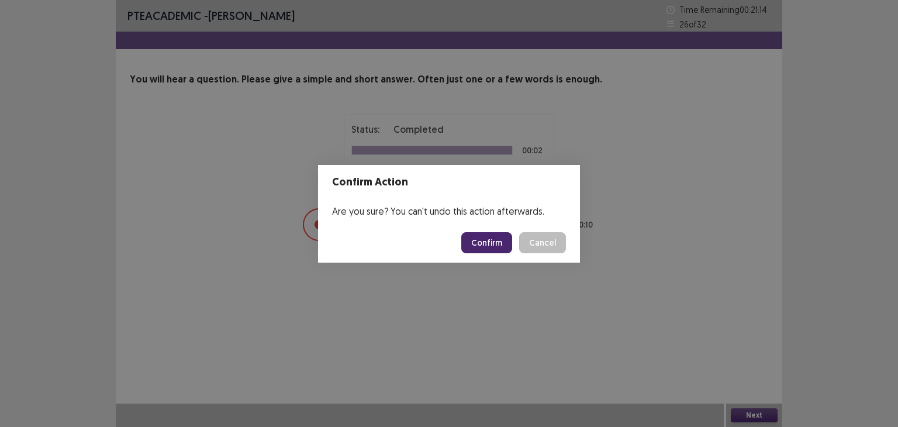
click at [484, 237] on button "Confirm" at bounding box center [486, 242] width 51 height 21
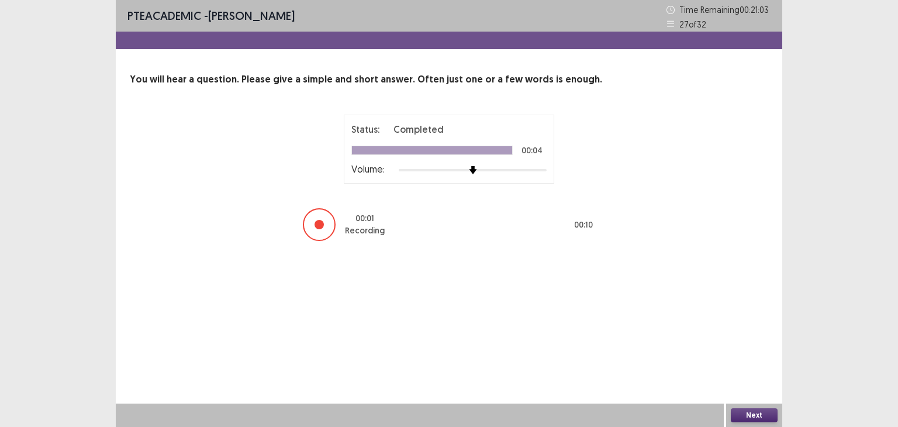
click at [735, 410] on button "Next" at bounding box center [754, 415] width 47 height 14
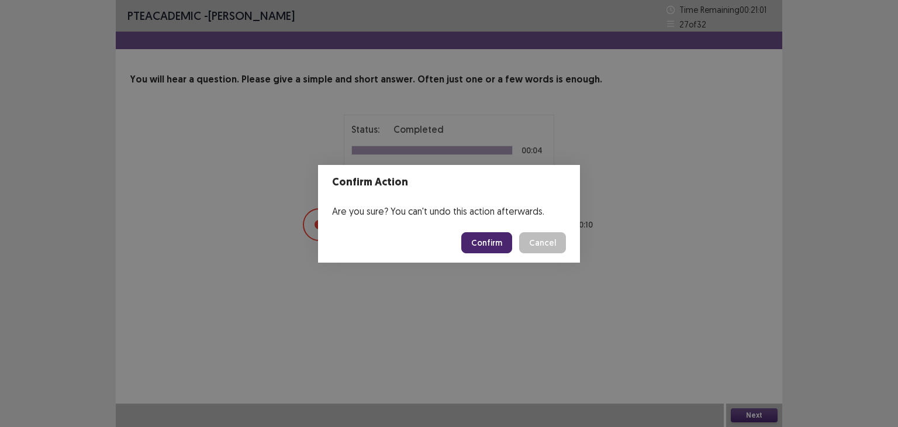
click at [507, 245] on button "Confirm" at bounding box center [486, 242] width 51 height 21
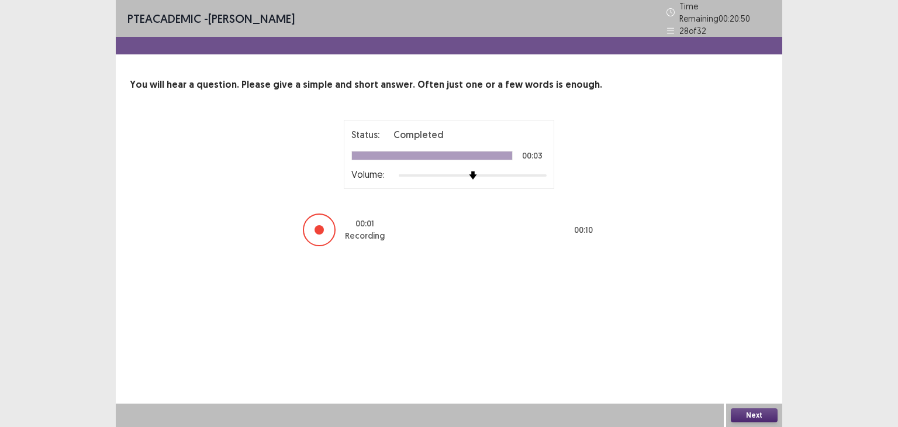
click at [739, 410] on button "Next" at bounding box center [754, 415] width 47 height 14
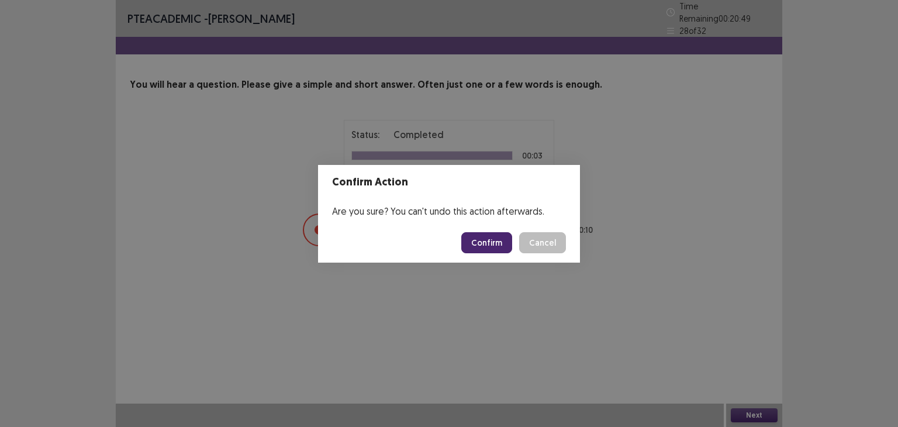
click at [497, 244] on button "Confirm" at bounding box center [486, 242] width 51 height 21
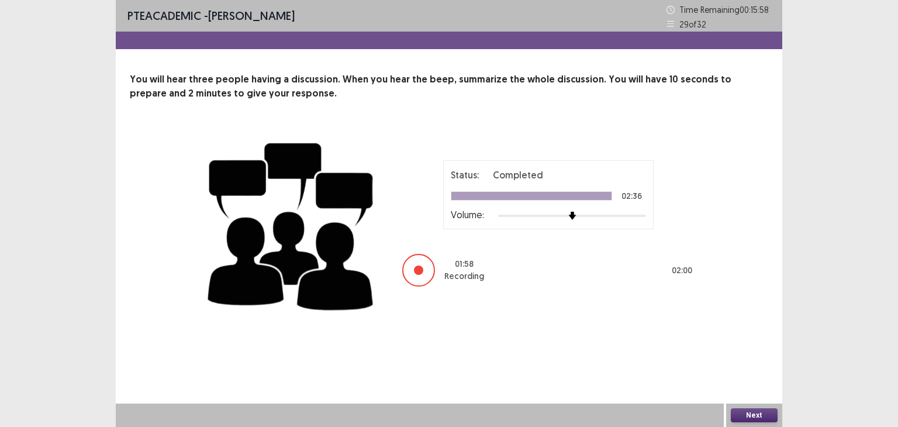
click at [755, 410] on button "Next" at bounding box center [754, 415] width 47 height 14
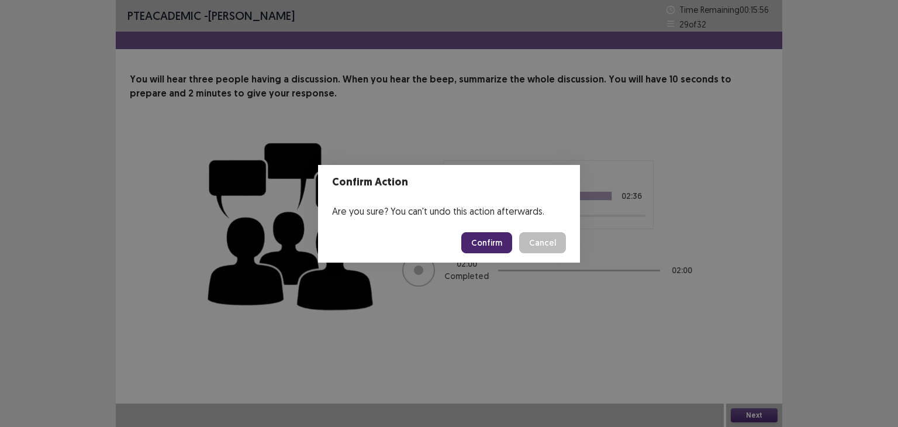
click at [492, 233] on button "Confirm" at bounding box center [486, 242] width 51 height 21
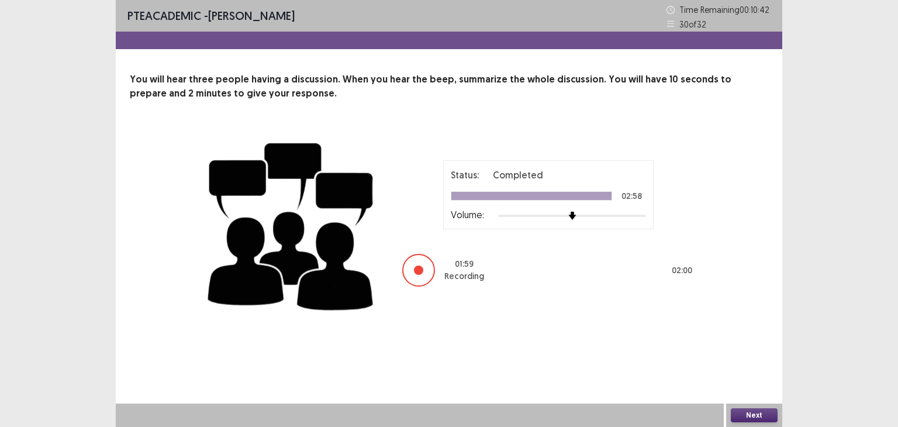
click at [741, 408] on button "Next" at bounding box center [754, 415] width 47 height 14
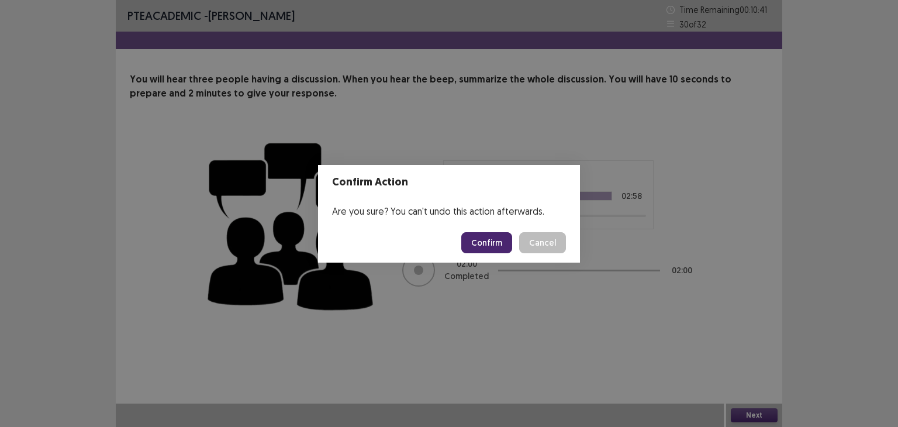
click at [497, 237] on button "Confirm" at bounding box center [486, 242] width 51 height 21
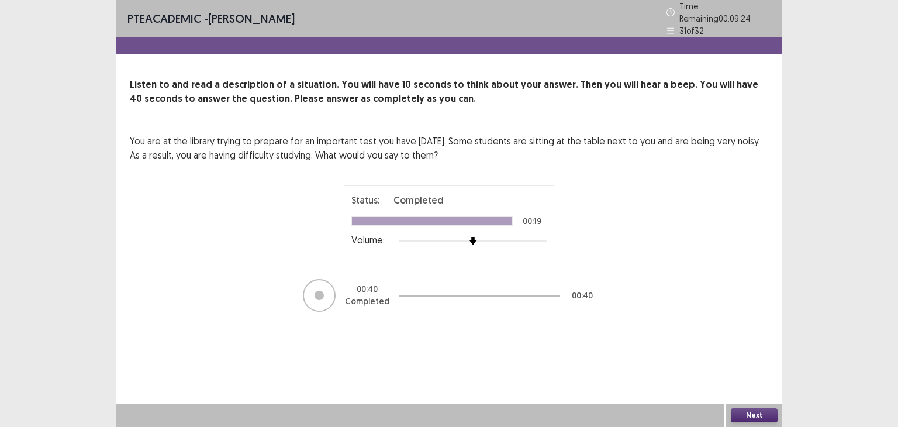
click at [764, 410] on button "Next" at bounding box center [754, 415] width 47 height 14
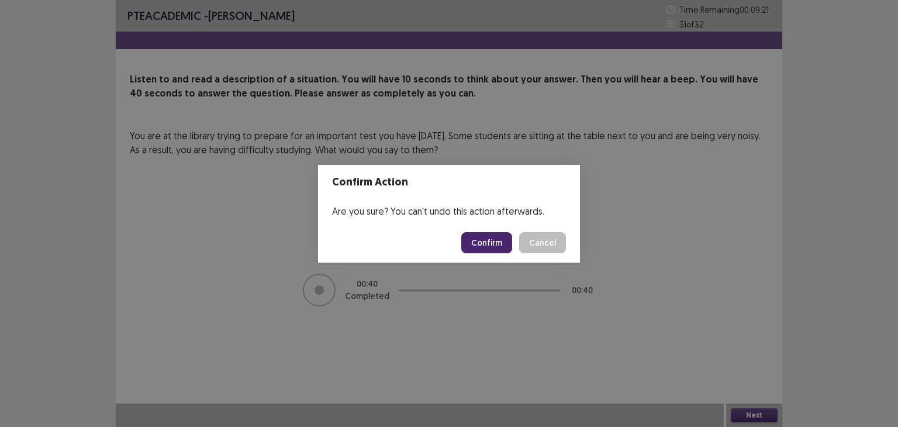
click at [481, 233] on button "Confirm" at bounding box center [486, 242] width 51 height 21
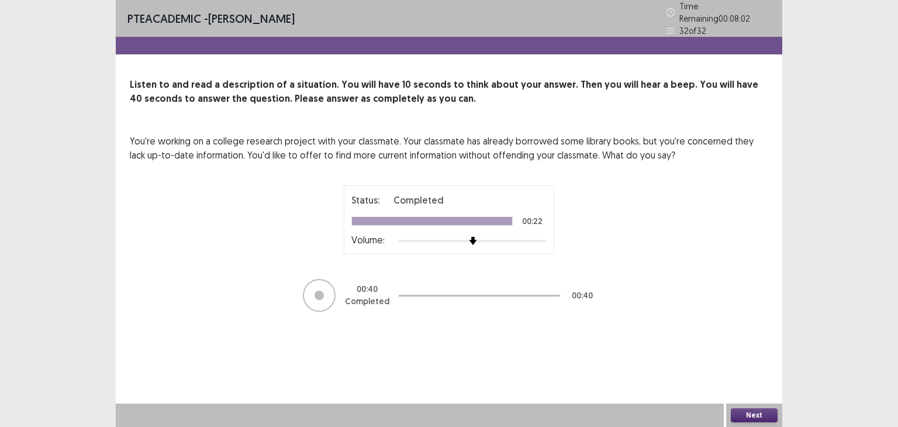
click at [757, 421] on button "Next" at bounding box center [754, 415] width 47 height 14
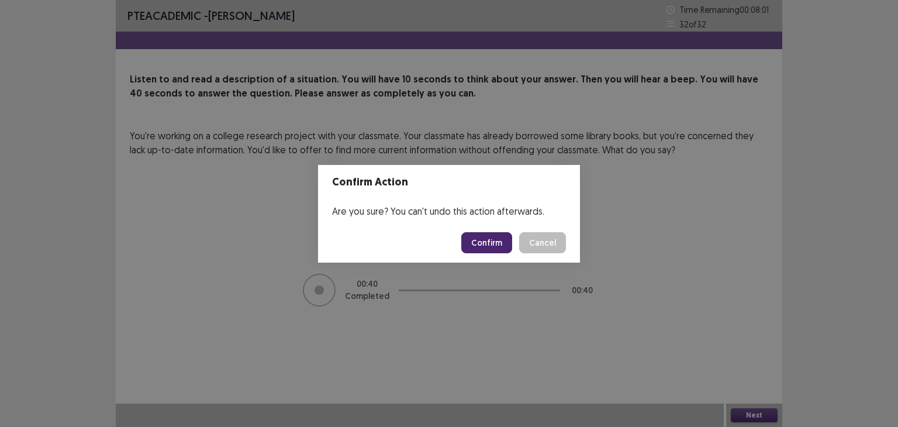
click at [496, 243] on button "Confirm" at bounding box center [486, 242] width 51 height 21
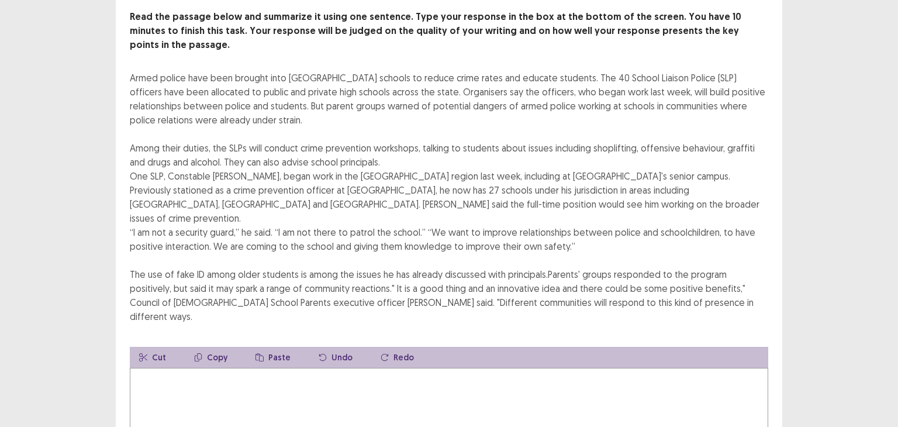
scroll to position [69, 0]
click at [224, 366] on textarea at bounding box center [449, 430] width 638 height 129
type textarea "*"
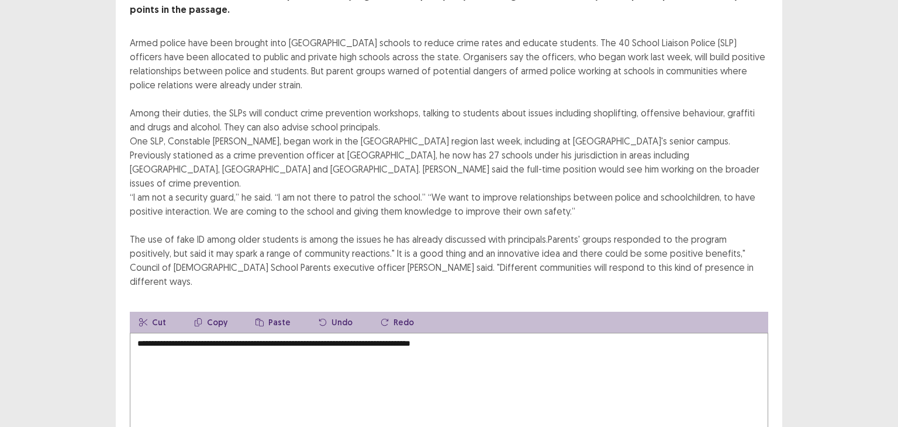
scroll to position [104, 0]
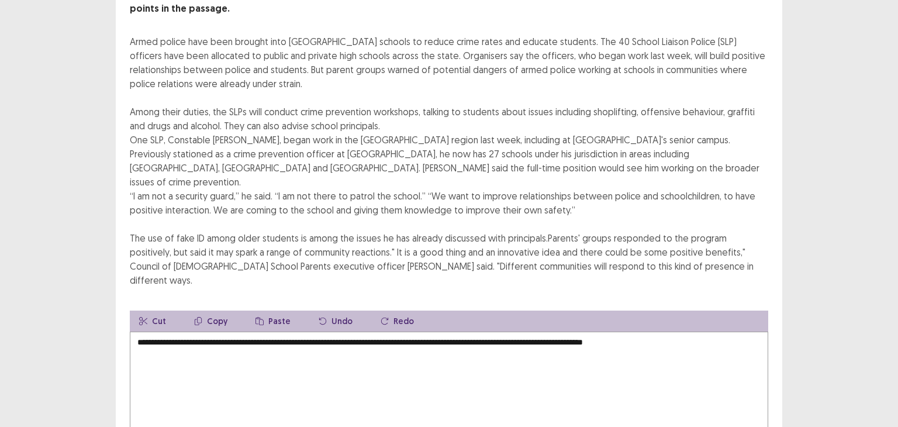
click at [199, 331] on textarea "**********" at bounding box center [449, 395] width 638 height 129
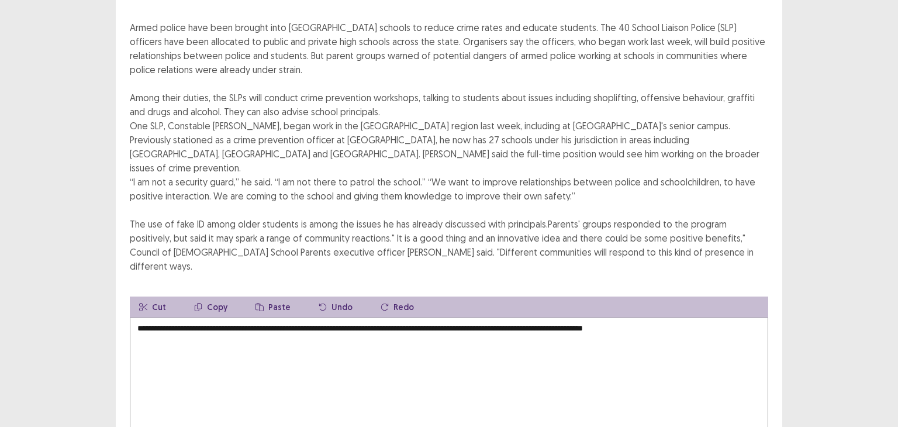
scroll to position [102, 0]
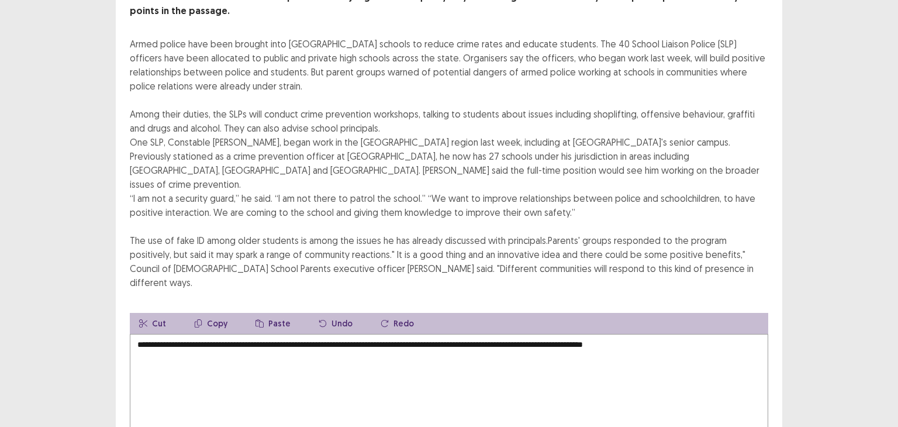
click at [717, 334] on textarea "**********" at bounding box center [449, 398] width 638 height 129
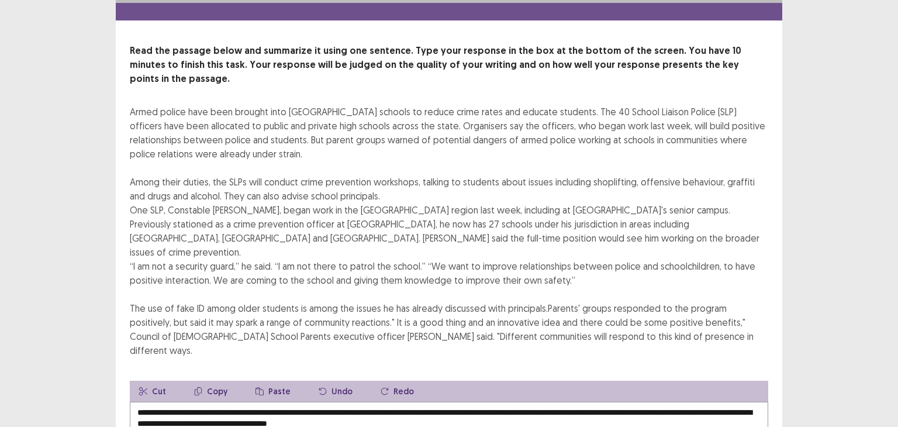
scroll to position [32, 0]
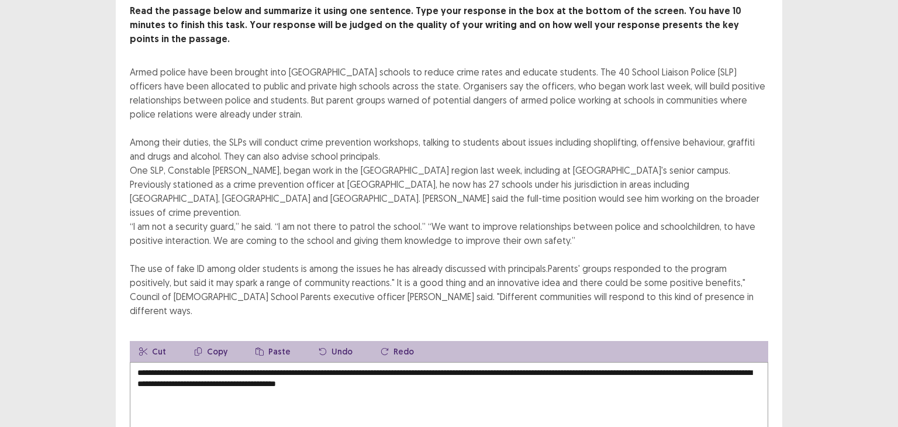
scroll to position [74, 0]
click at [368, 361] on textarea "**********" at bounding box center [449, 425] width 638 height 129
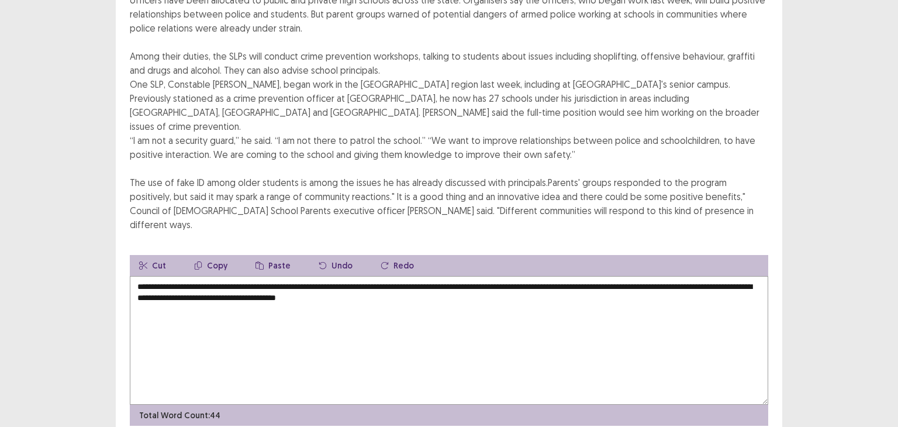
scroll to position [162, 0]
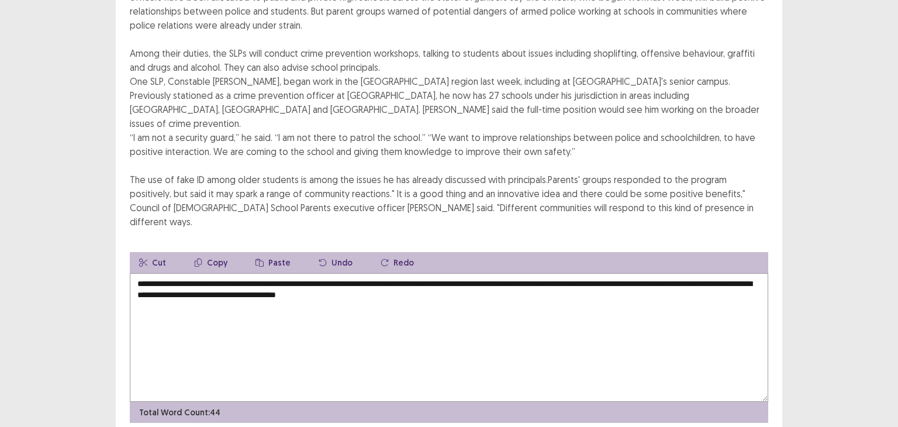
type textarea "**********"
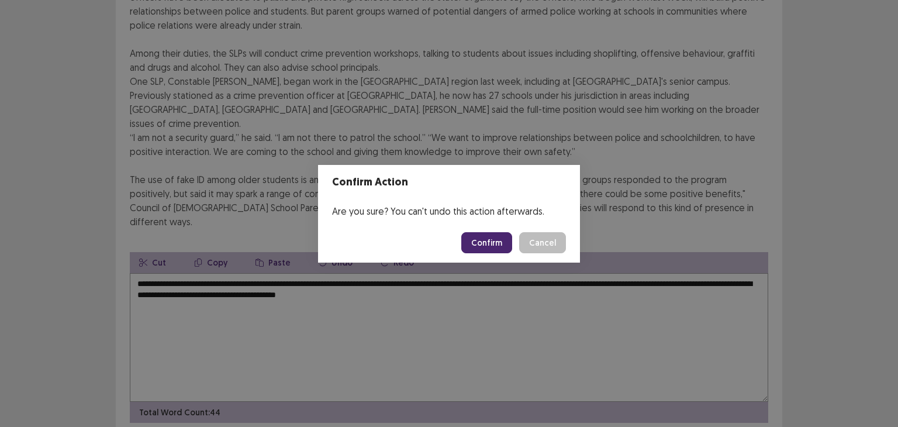
click at [482, 248] on button "Confirm" at bounding box center [486, 242] width 51 height 21
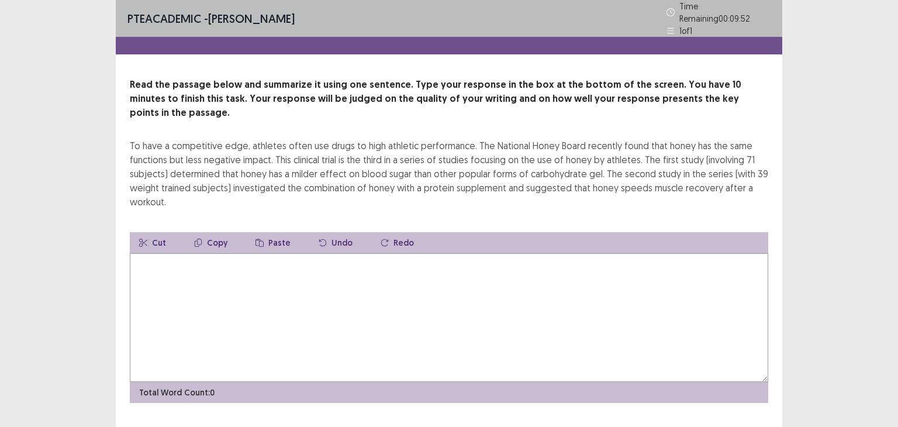
click at [472, 268] on textarea at bounding box center [449, 317] width 638 height 129
click at [479, 260] on textarea at bounding box center [449, 317] width 638 height 129
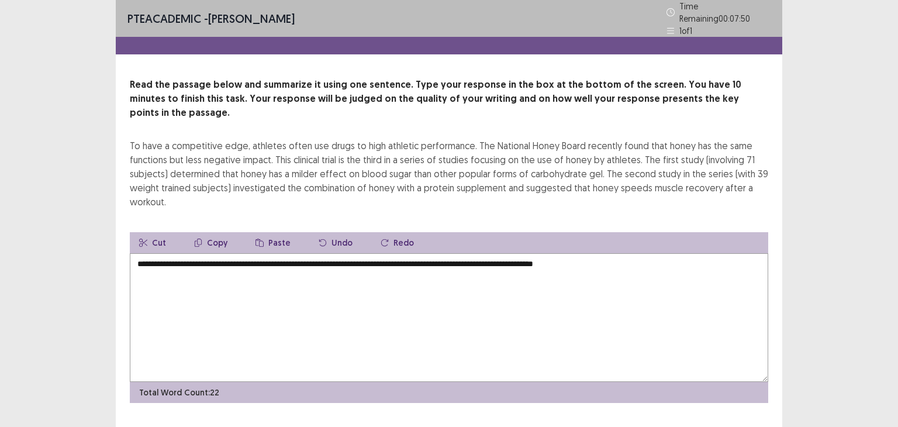
click at [326, 253] on textarea "**********" at bounding box center [449, 317] width 638 height 129
click at [462, 253] on textarea "**********" at bounding box center [449, 317] width 638 height 129
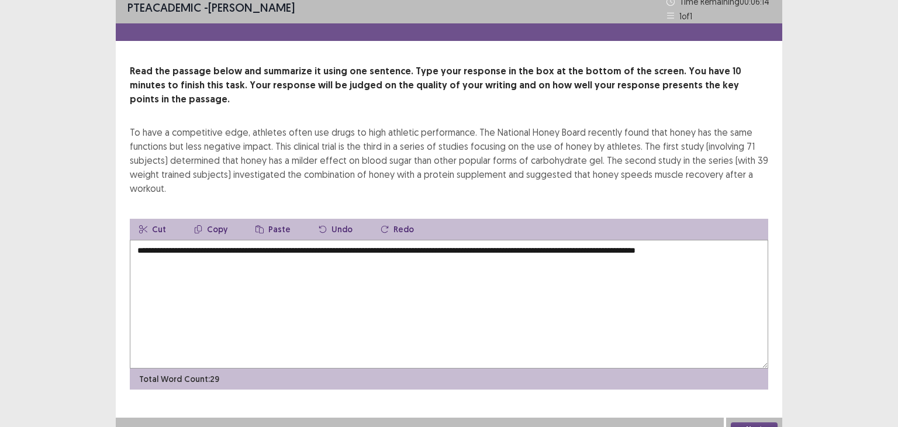
type textarea "**********"
click at [746, 422] on button "Next" at bounding box center [754, 429] width 47 height 14
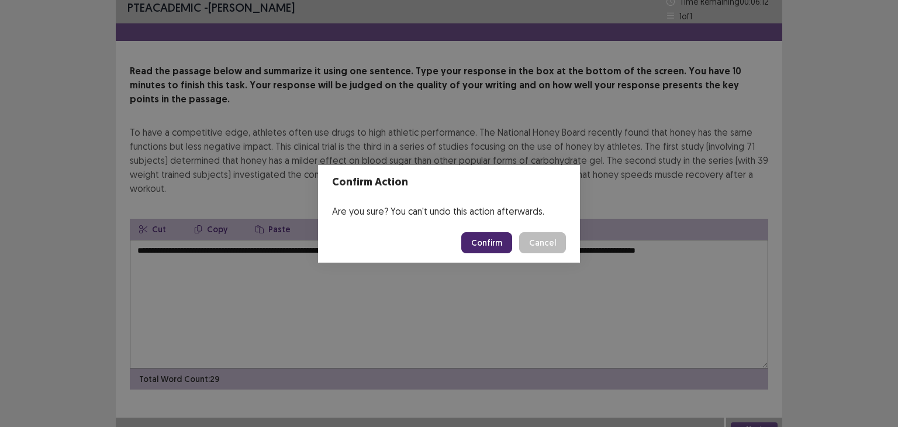
click at [504, 237] on button "Confirm" at bounding box center [486, 242] width 51 height 21
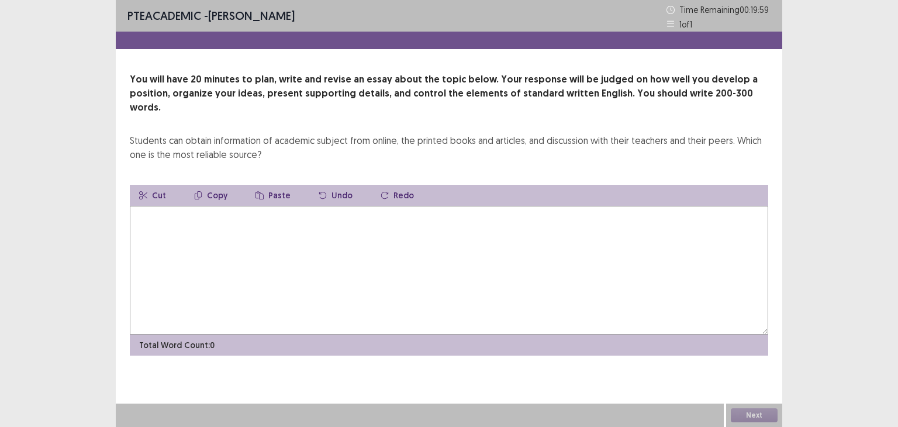
click at [504, 237] on textarea at bounding box center [449, 270] width 638 height 129
type textarea "*"
click at [227, 206] on textarea "**********" at bounding box center [449, 270] width 638 height 129
click at [320, 206] on textarea "**********" at bounding box center [449, 270] width 638 height 129
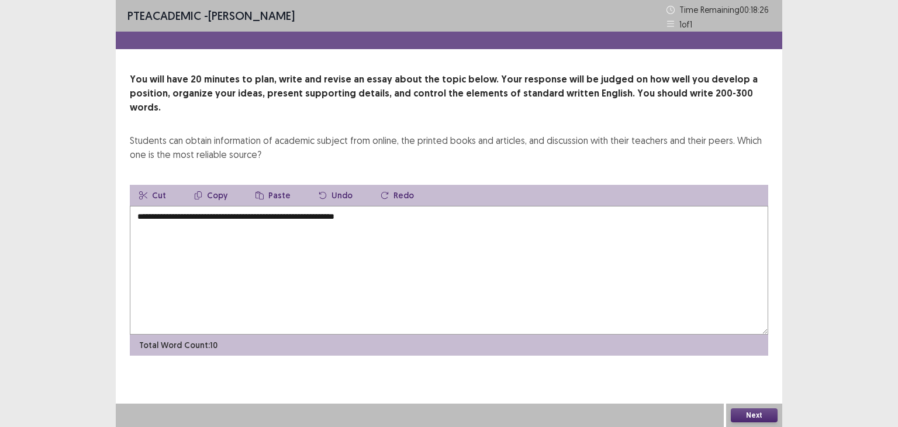
click at [167, 206] on textarea "**********" at bounding box center [449, 270] width 638 height 129
click at [400, 206] on textarea "**********" at bounding box center [449, 270] width 638 height 129
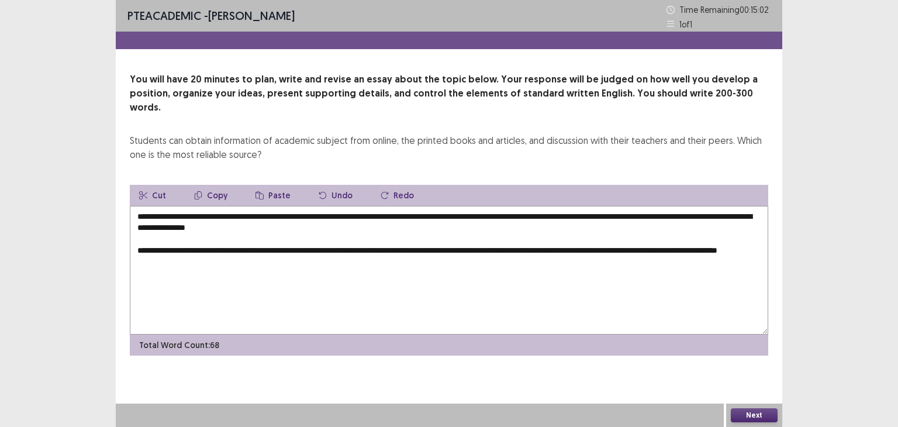
click at [180, 250] on textarea "**********" at bounding box center [449, 270] width 638 height 129
click at [197, 248] on textarea "**********" at bounding box center [449, 270] width 638 height 129
click at [323, 253] on textarea "**********" at bounding box center [449, 270] width 638 height 129
click at [158, 235] on textarea "**********" at bounding box center [449, 270] width 638 height 129
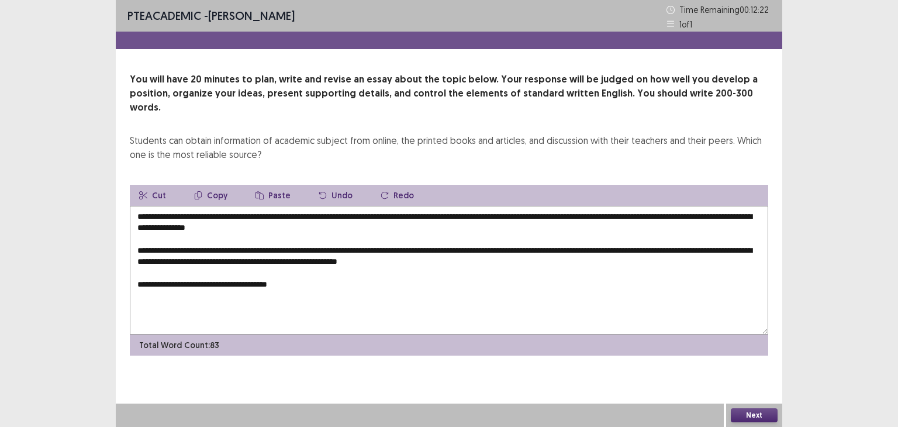
click at [527, 242] on textarea "**********" at bounding box center [449, 270] width 638 height 129
click at [316, 269] on textarea "**********" at bounding box center [449, 270] width 638 height 129
click at [271, 293] on textarea "**********" at bounding box center [449, 270] width 638 height 129
click at [338, 291] on textarea "**********" at bounding box center [449, 270] width 638 height 129
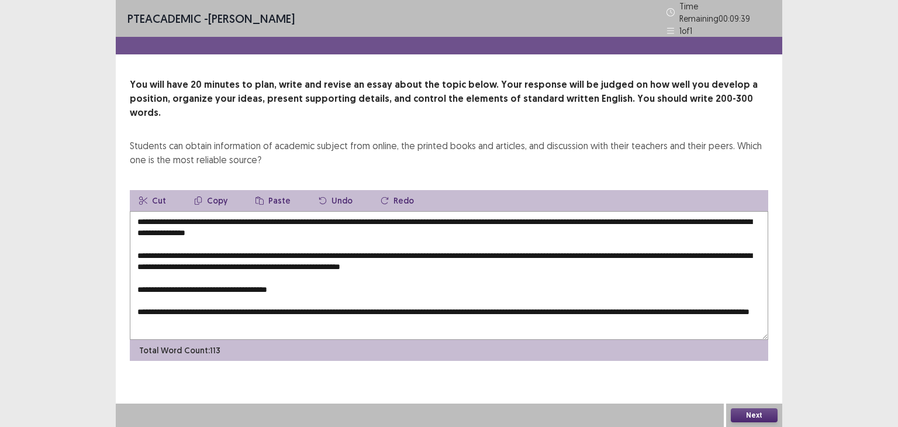
click at [310, 272] on textarea "**********" at bounding box center [449, 275] width 638 height 129
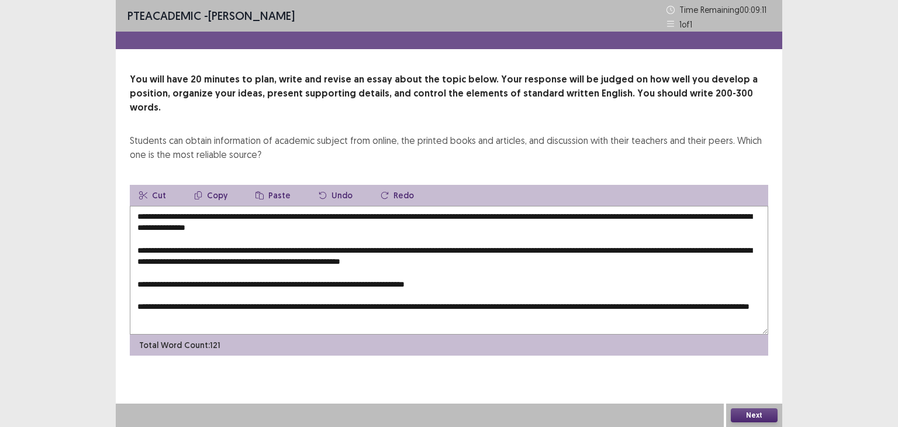
click at [422, 272] on textarea "**********" at bounding box center [449, 270] width 638 height 129
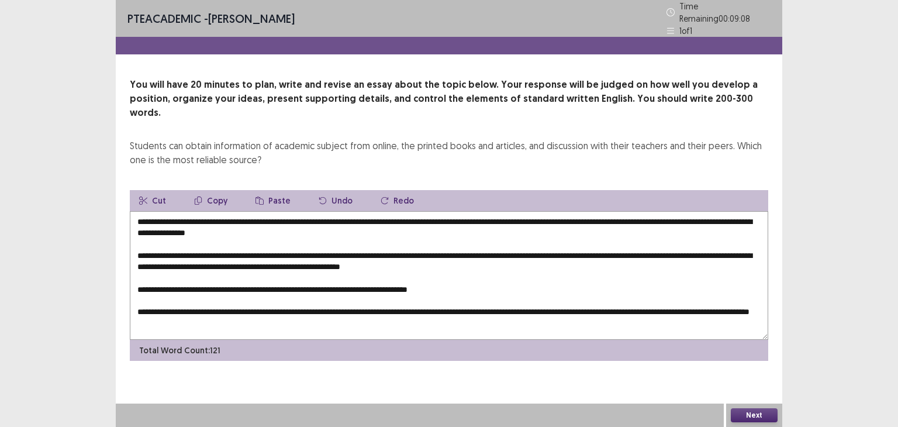
click at [486, 269] on textarea "**********" at bounding box center [449, 275] width 638 height 129
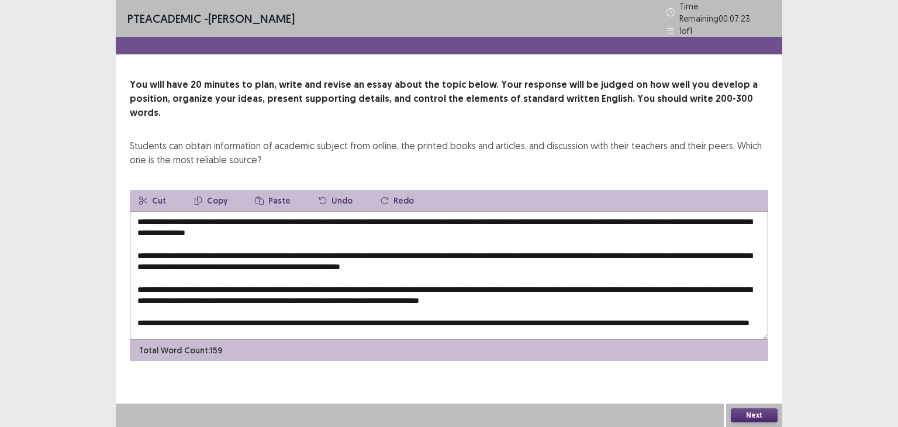
click at [603, 211] on textarea at bounding box center [449, 275] width 638 height 129
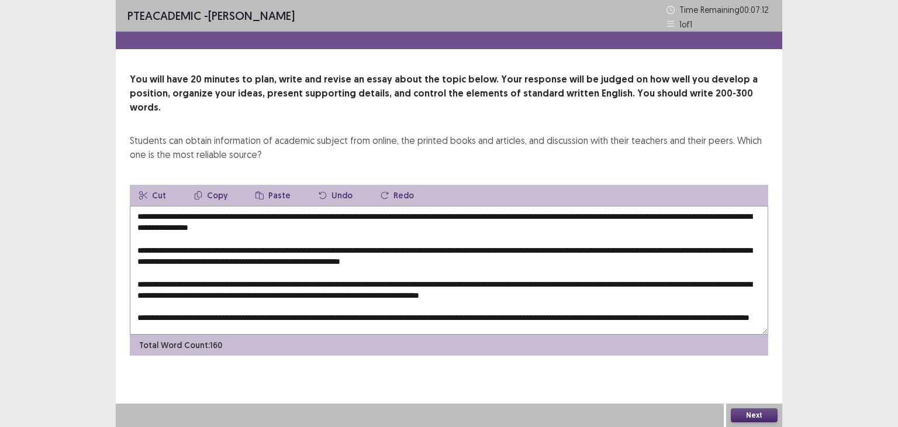
click at [577, 206] on textarea at bounding box center [449, 270] width 638 height 129
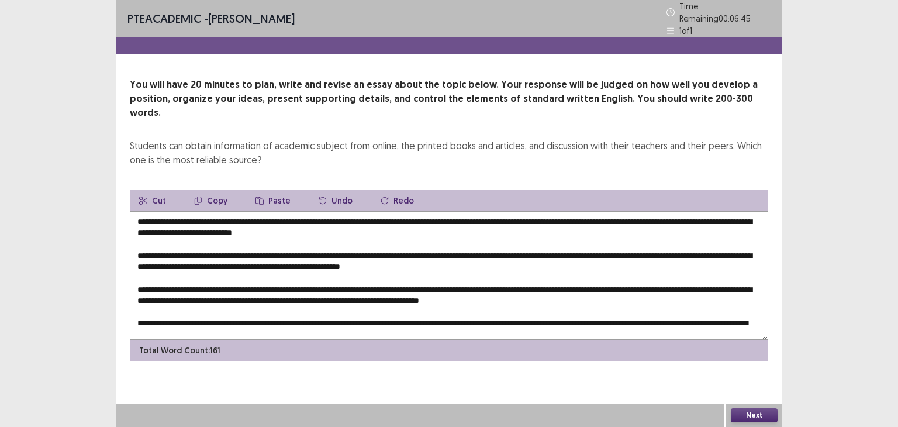
click at [210, 213] on textarea at bounding box center [449, 275] width 638 height 129
click at [171, 212] on textarea at bounding box center [449, 275] width 638 height 129
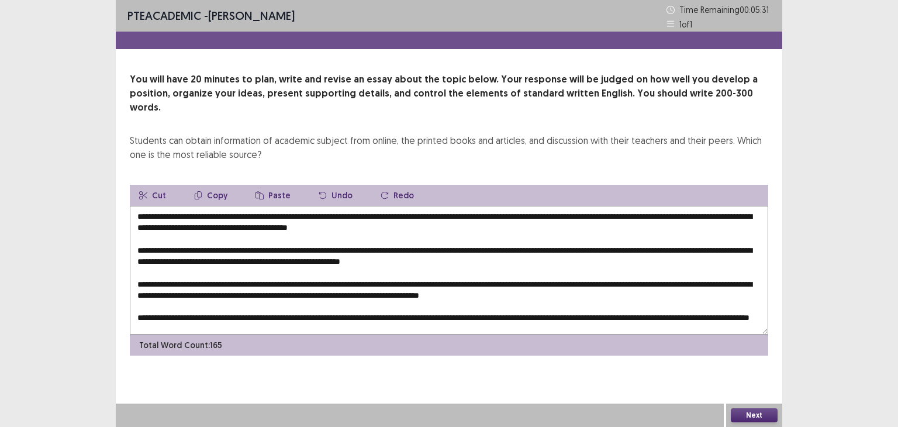
click at [442, 213] on textarea at bounding box center [449, 270] width 638 height 129
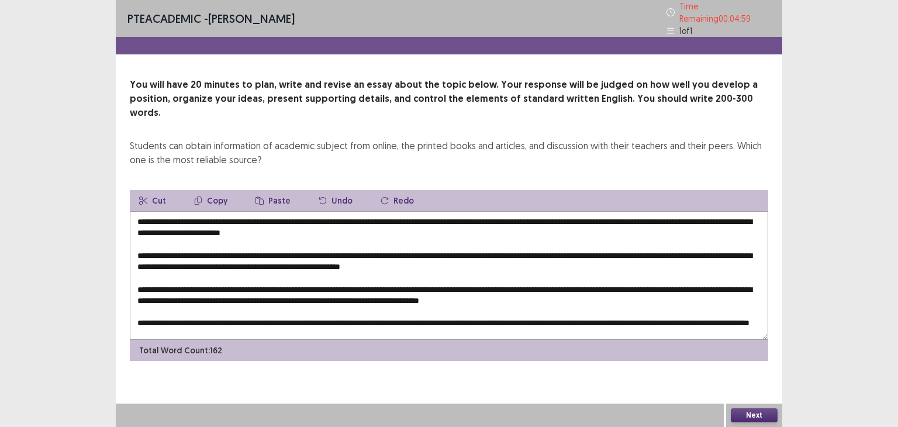
click at [179, 237] on textarea at bounding box center [449, 275] width 638 height 129
click at [510, 244] on textarea at bounding box center [449, 275] width 638 height 129
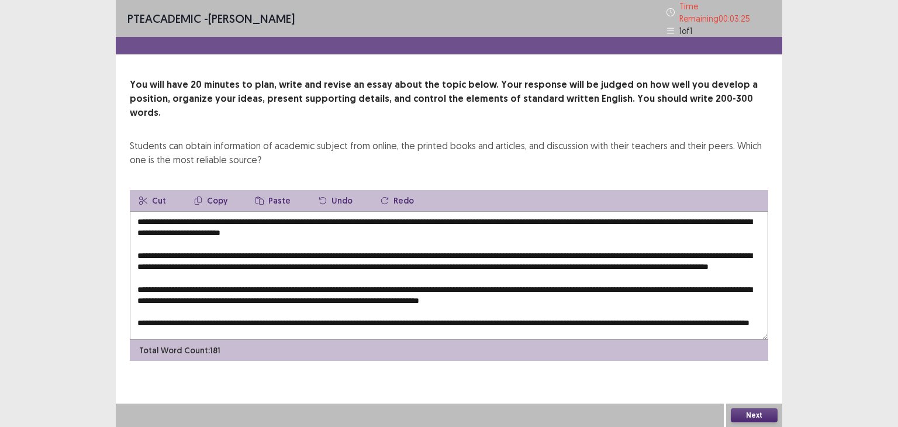
scroll to position [16, 0]
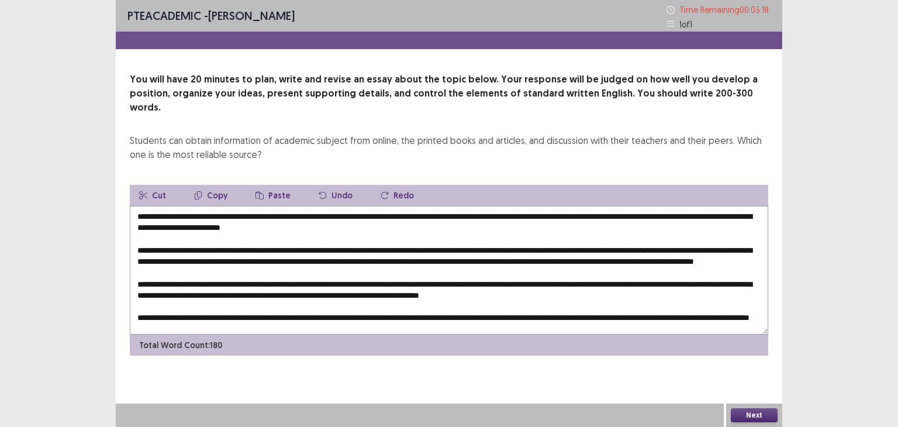
click at [281, 241] on textarea at bounding box center [449, 270] width 638 height 129
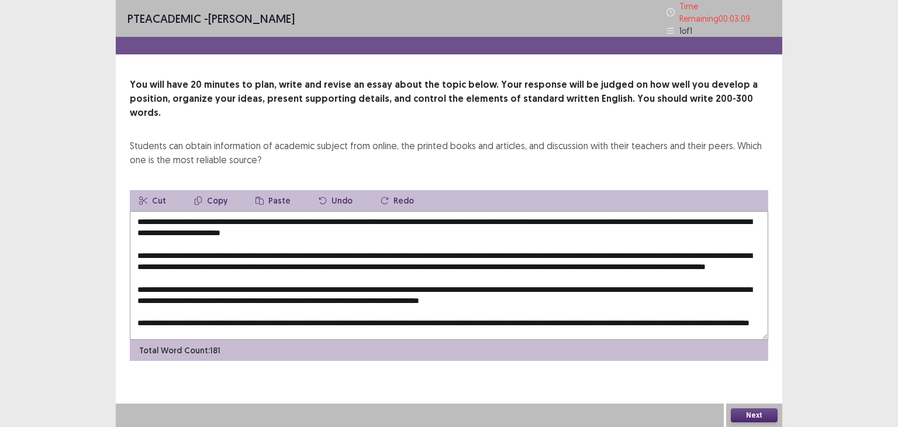
click at [662, 267] on textarea at bounding box center [449, 275] width 638 height 129
click at [656, 271] on textarea at bounding box center [449, 275] width 638 height 129
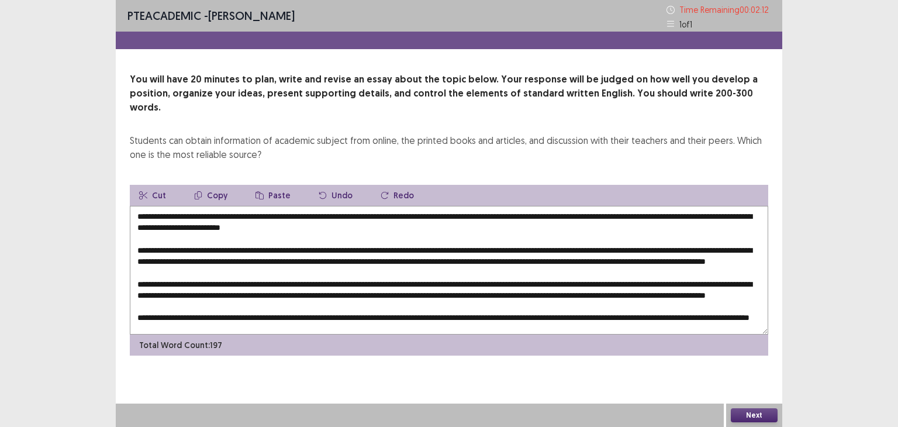
click at [361, 309] on textarea at bounding box center [449, 270] width 638 height 129
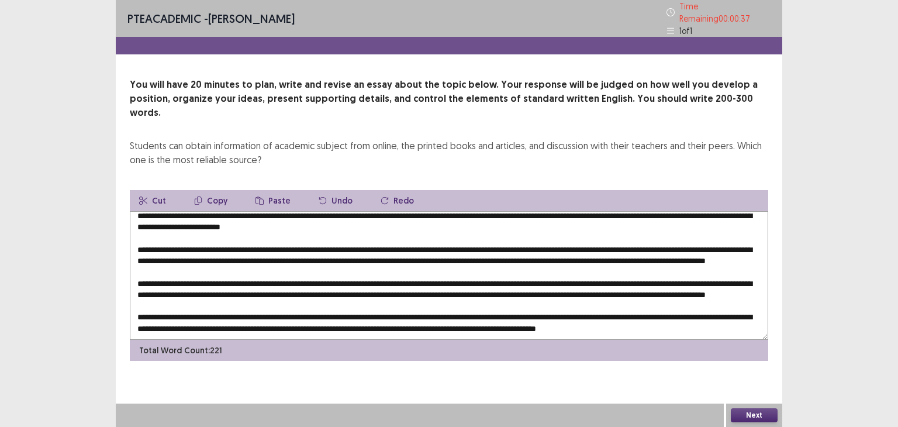
scroll to position [0, 0]
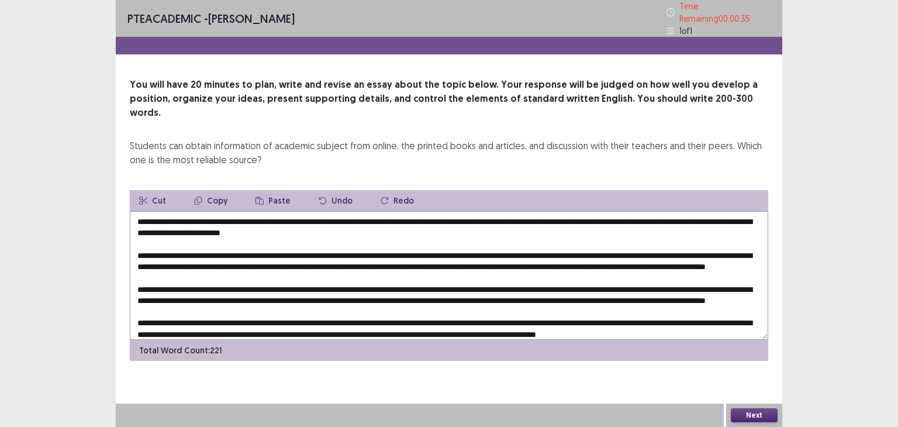
type textarea "**********"
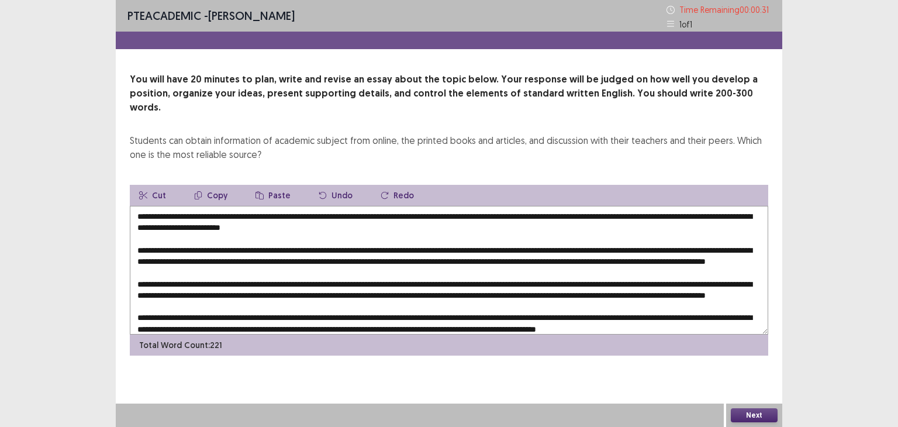
scroll to position [39, 0]
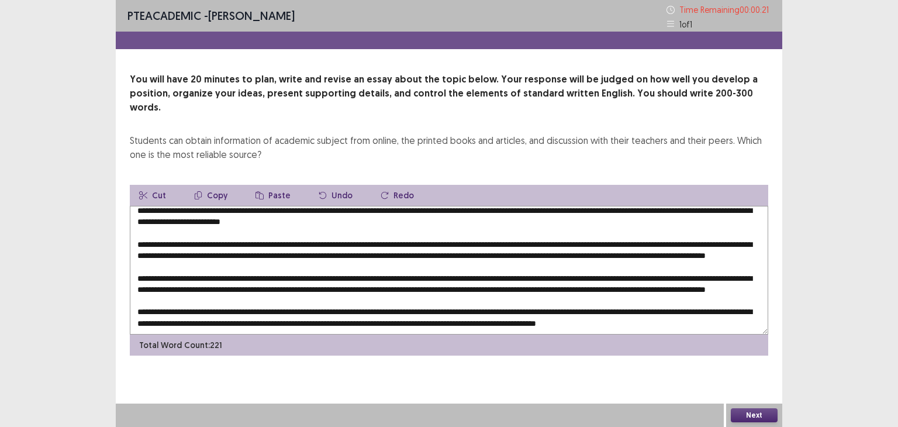
click at [750, 410] on button "Next" at bounding box center [754, 415] width 47 height 14
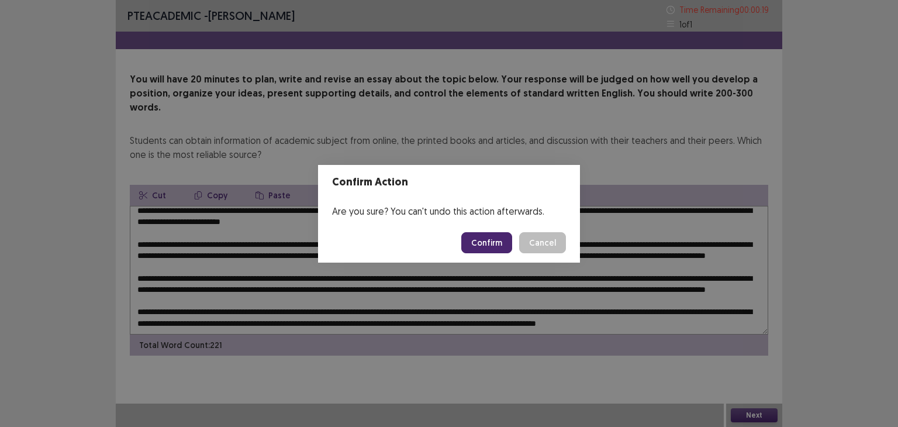
click at [494, 241] on button "Confirm" at bounding box center [486, 242] width 51 height 21
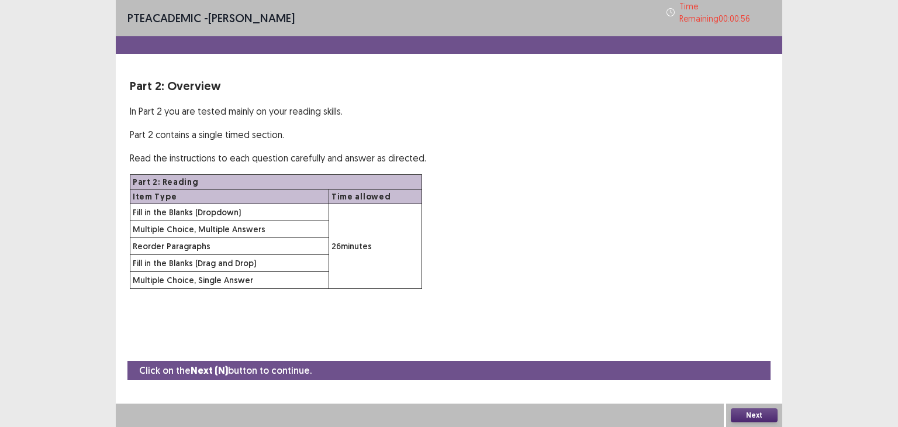
click at [764, 409] on button "Next" at bounding box center [754, 415] width 47 height 14
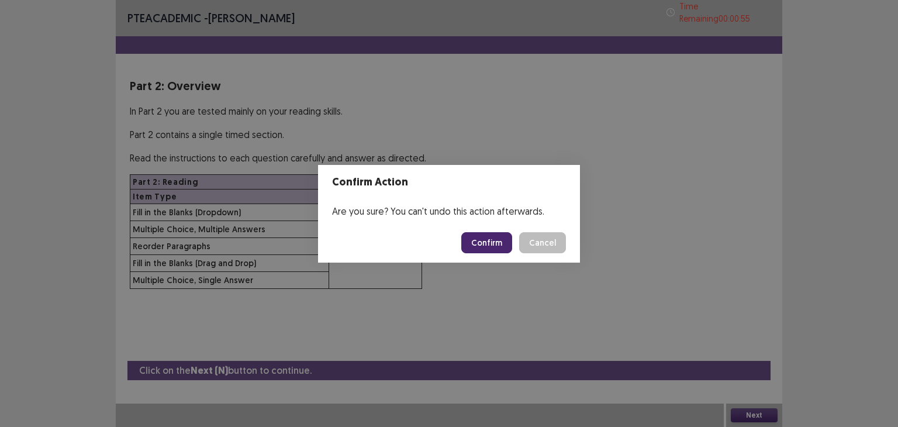
click at [498, 248] on button "Confirm" at bounding box center [486, 242] width 51 height 21
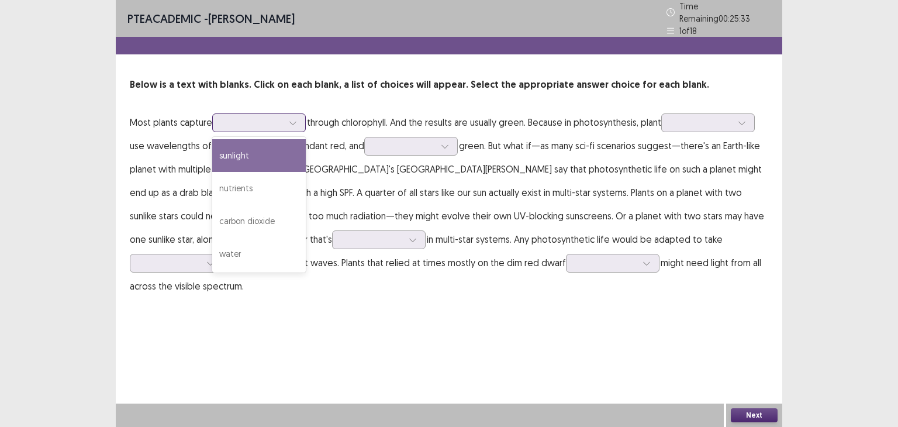
click at [226, 117] on div at bounding box center [252, 122] width 61 height 11
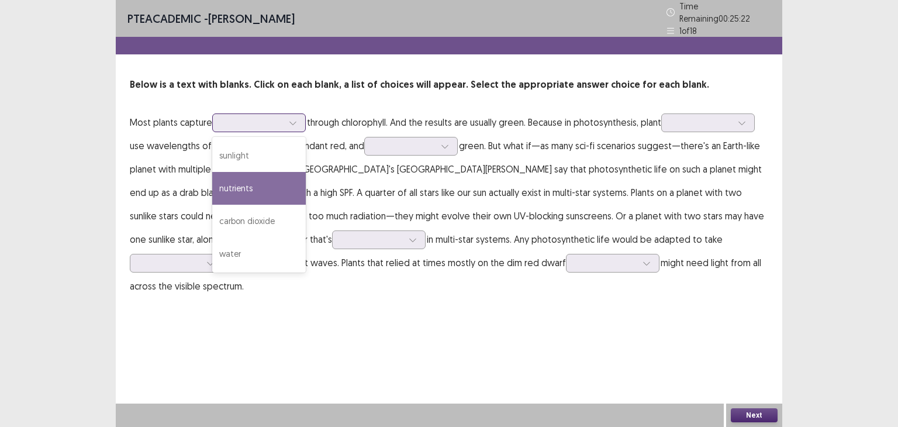
drag, startPoint x: 242, startPoint y: 150, endPoint x: 274, endPoint y: 184, distance: 45.9
click at [274, 184] on div "sunlight nutrients carbon dioxide water" at bounding box center [259, 205] width 94 height 136
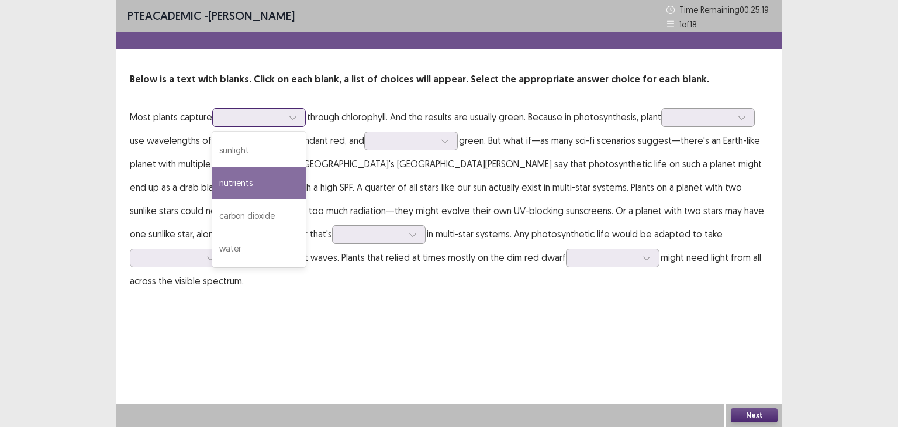
click at [274, 184] on div "nutrients" at bounding box center [259, 183] width 94 height 33
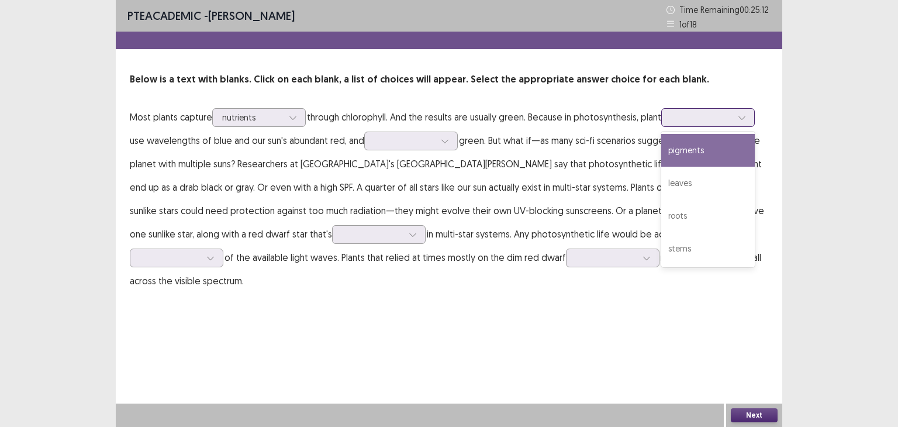
click at [687, 120] on div at bounding box center [701, 117] width 61 height 11
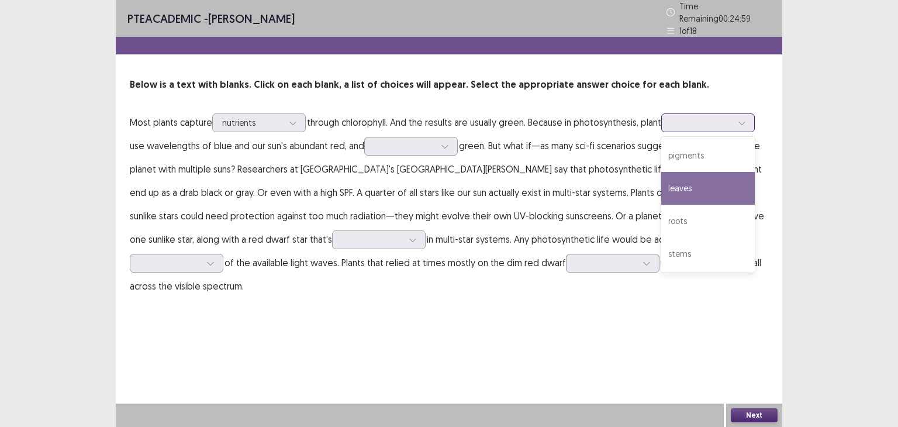
click at [712, 172] on div "leaves" at bounding box center [708, 188] width 94 height 33
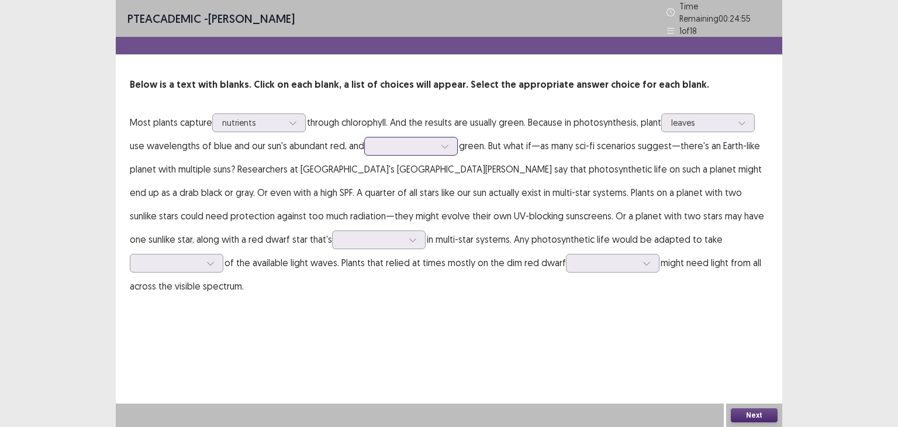
click at [386, 140] on div at bounding box center [404, 145] width 61 height 11
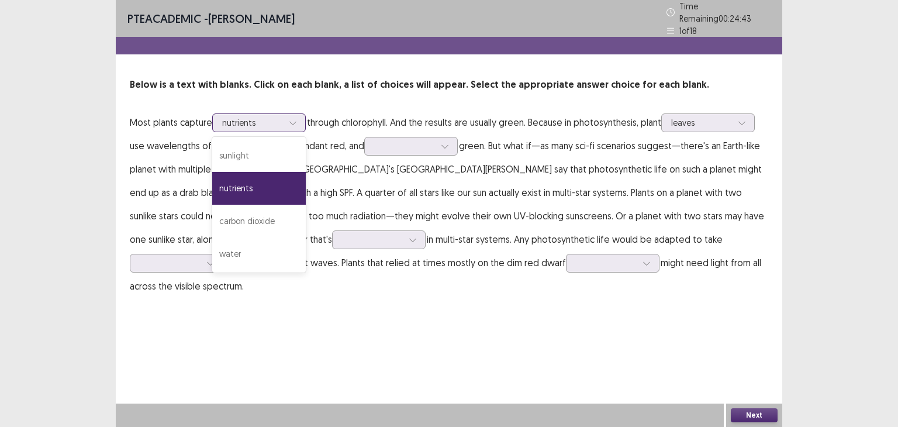
click at [272, 114] on div "nutrients" at bounding box center [252, 123] width 61 height 18
click at [257, 144] on div "sunlight" at bounding box center [259, 155] width 94 height 33
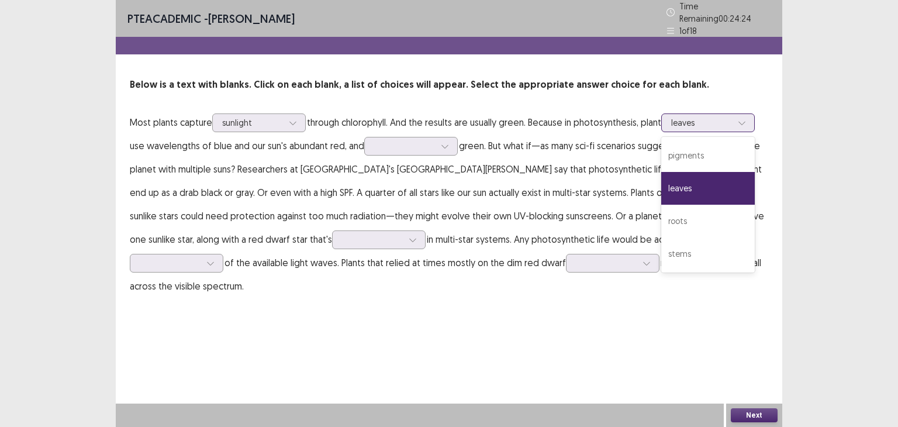
click at [712, 119] on div at bounding box center [701, 122] width 61 height 11
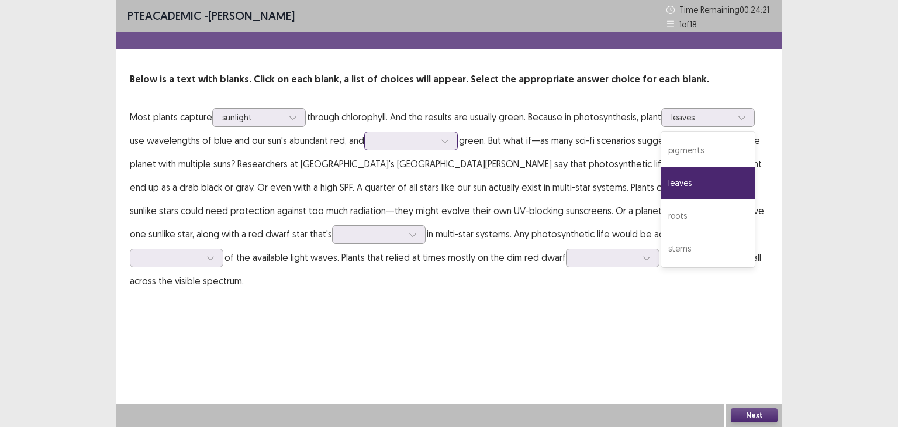
click at [403, 137] on div at bounding box center [404, 140] width 61 height 11
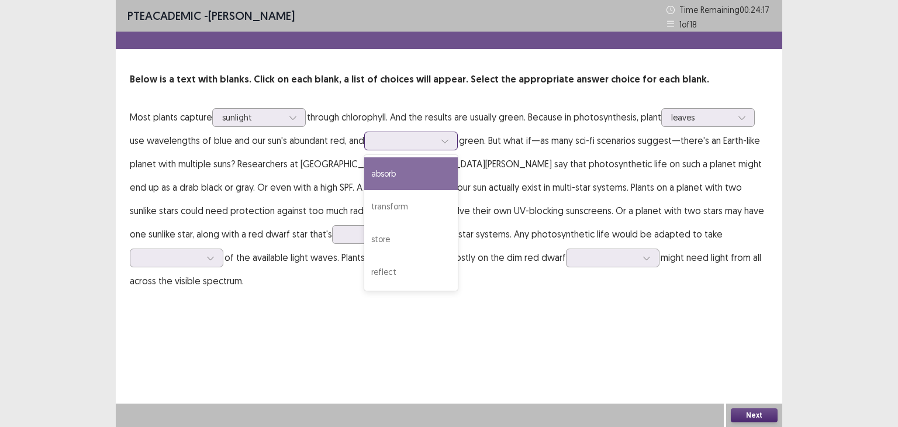
click at [409, 176] on div "absorb" at bounding box center [411, 173] width 94 height 33
click at [393, 147] on div "absorb" at bounding box center [404, 141] width 61 height 18
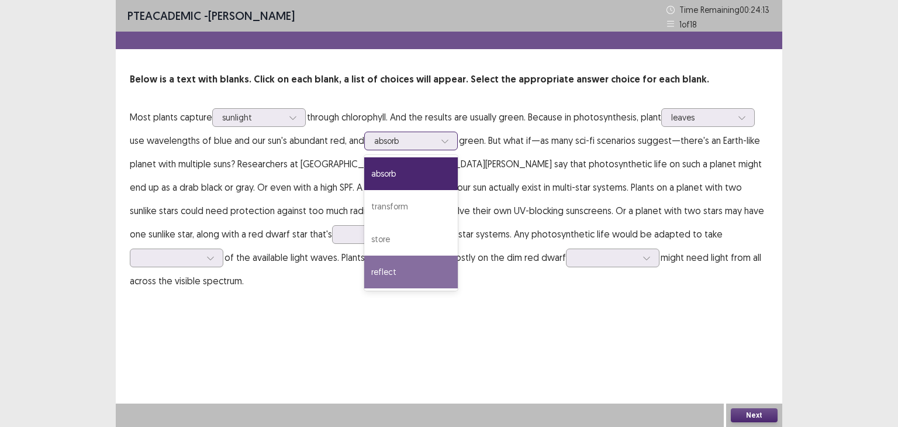
click at [406, 275] on div "reflect" at bounding box center [411, 271] width 94 height 33
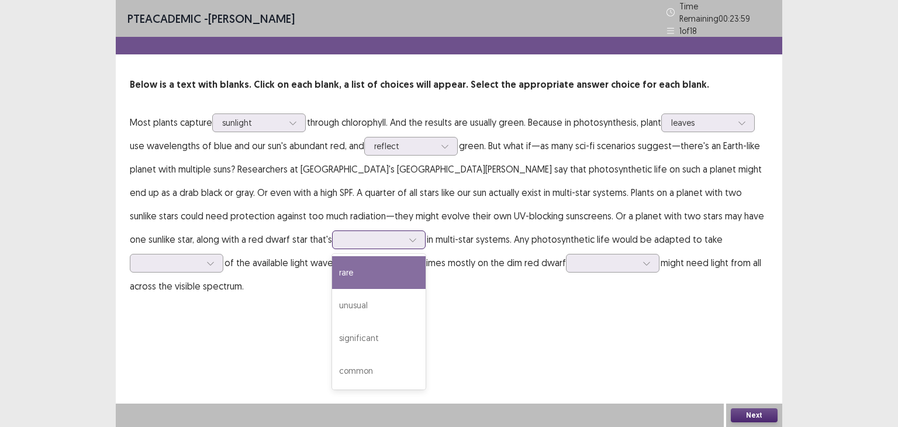
click at [342, 234] on div at bounding box center [372, 239] width 61 height 11
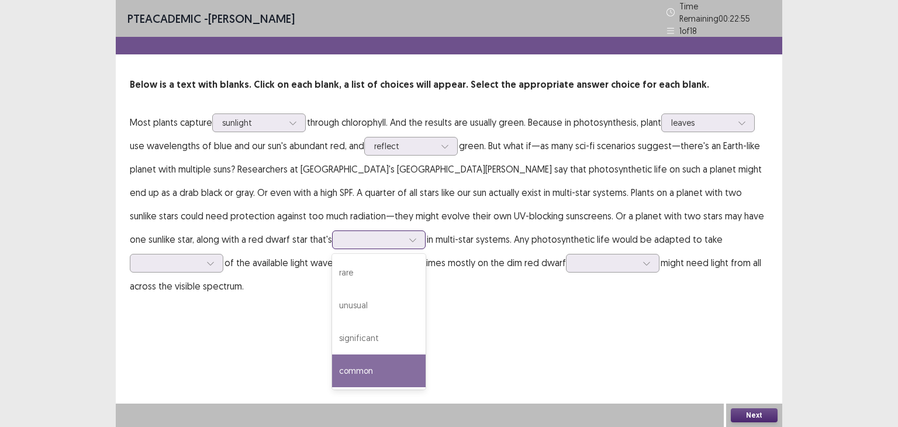
click at [332, 362] on div "common" at bounding box center [379, 370] width 94 height 33
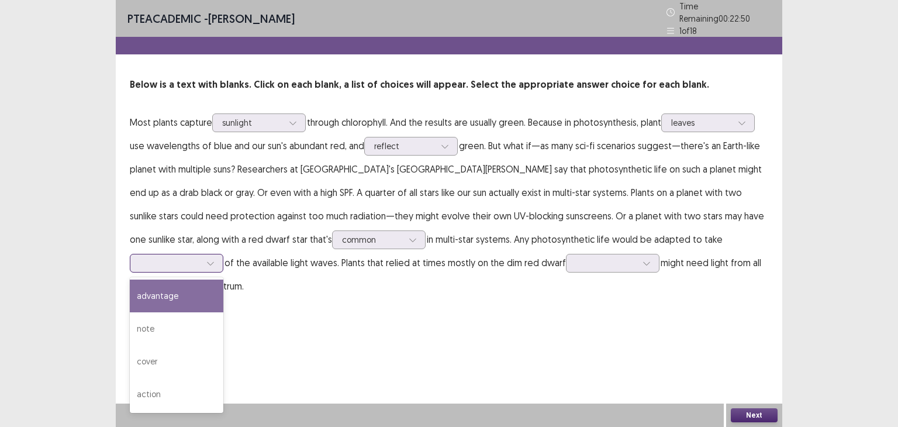
click at [200, 257] on div at bounding box center [170, 262] width 61 height 11
click at [223, 279] on div "advantage" at bounding box center [177, 295] width 94 height 33
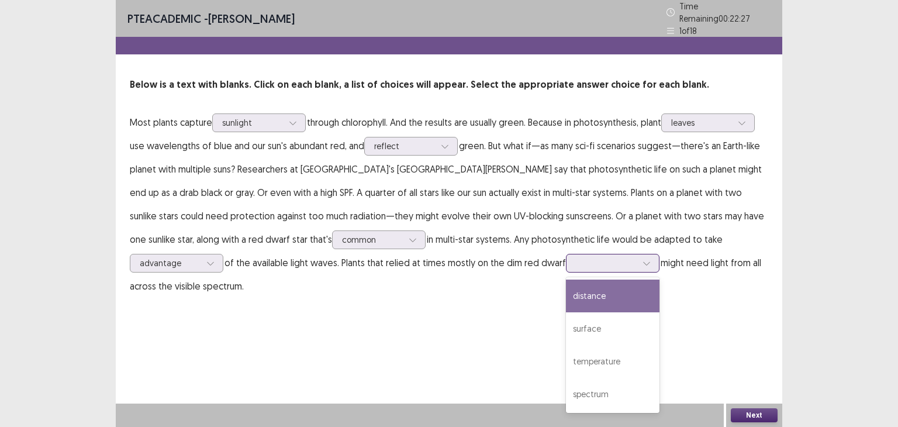
click at [576, 258] on div at bounding box center [606, 262] width 61 height 11
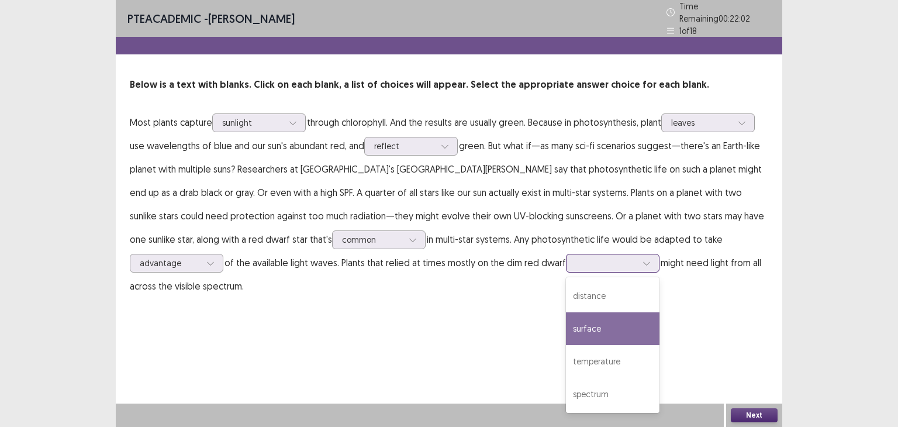
click at [566, 325] on div "surface" at bounding box center [613, 328] width 94 height 33
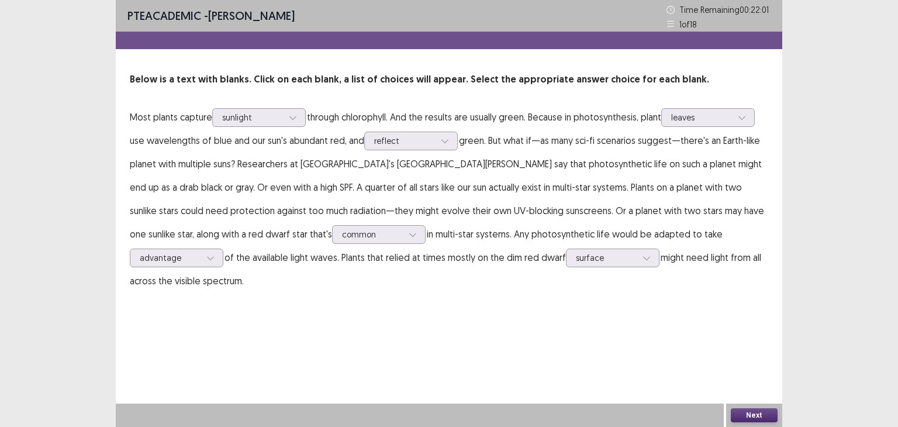
click at [752, 411] on button "Next" at bounding box center [754, 415] width 47 height 14
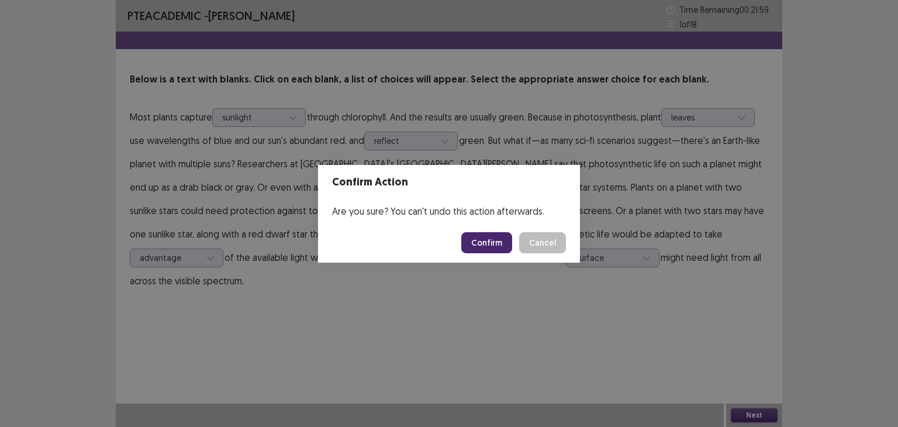
click at [508, 246] on button "Confirm" at bounding box center [486, 242] width 51 height 21
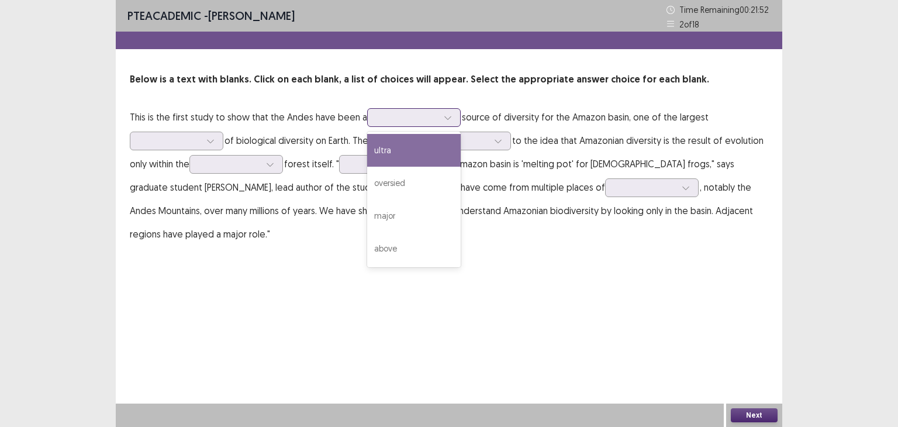
click at [392, 120] on div at bounding box center [407, 117] width 61 height 11
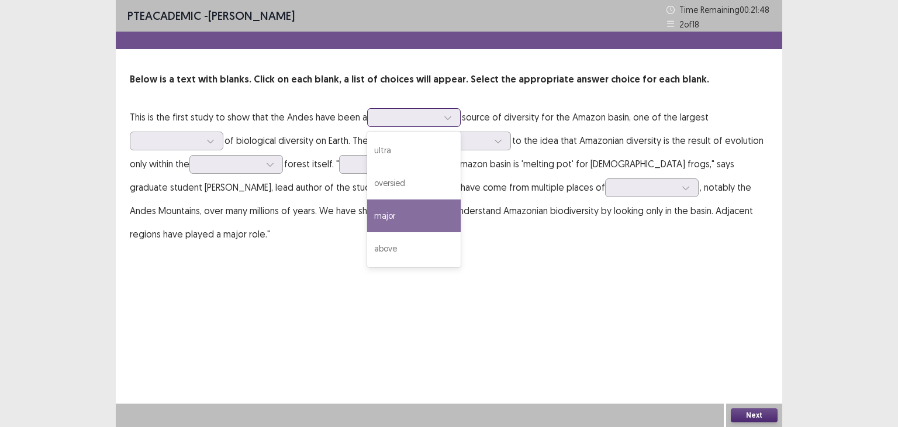
click at [425, 216] on div "major" at bounding box center [414, 215] width 94 height 33
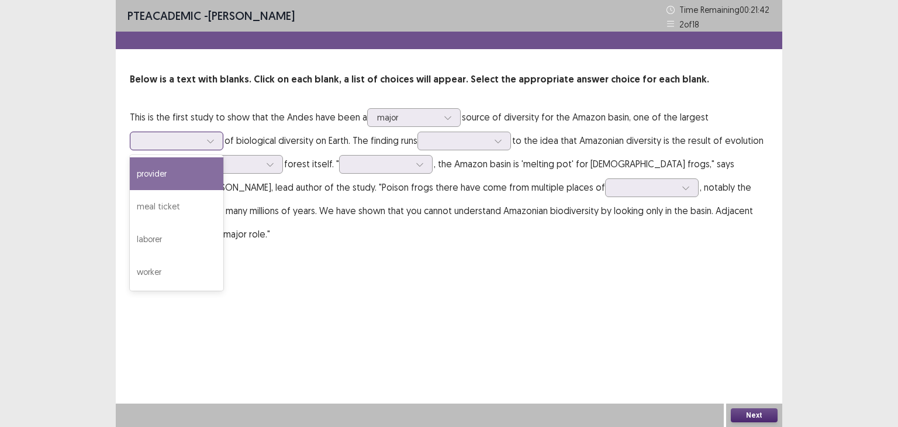
click at [179, 139] on div at bounding box center [170, 140] width 61 height 11
click at [174, 170] on div "provider" at bounding box center [177, 173] width 94 height 33
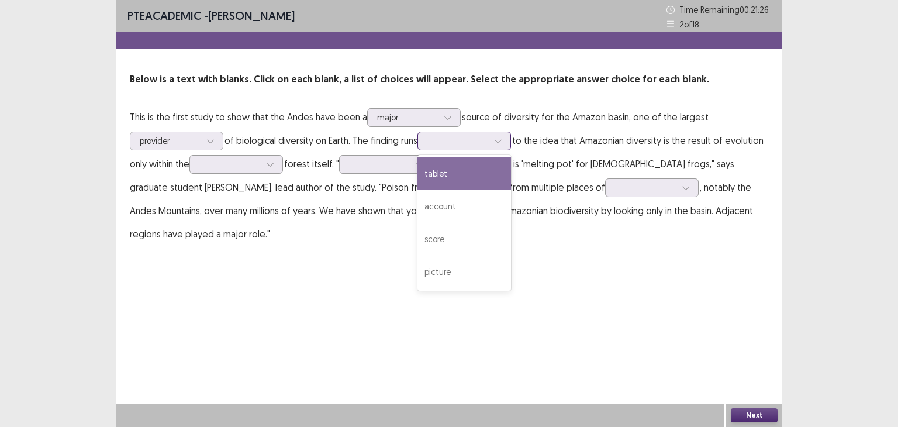
click at [488, 144] on div at bounding box center [457, 140] width 61 height 11
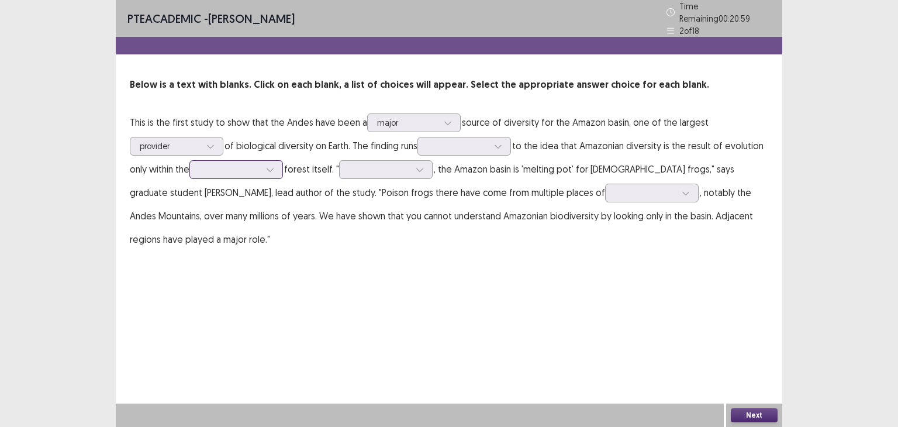
click at [274, 165] on icon at bounding box center [270, 169] width 8 height 8
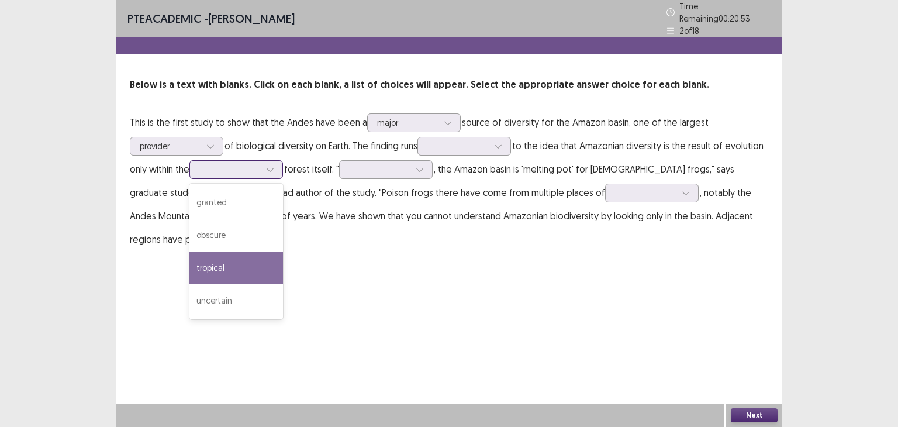
click at [264, 257] on div "tropical" at bounding box center [236, 267] width 94 height 33
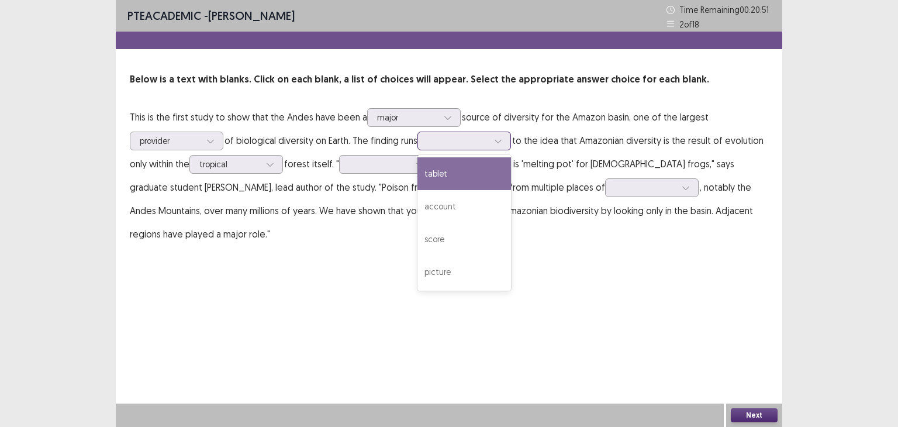
click at [449, 150] on div at bounding box center [464, 140] width 94 height 19
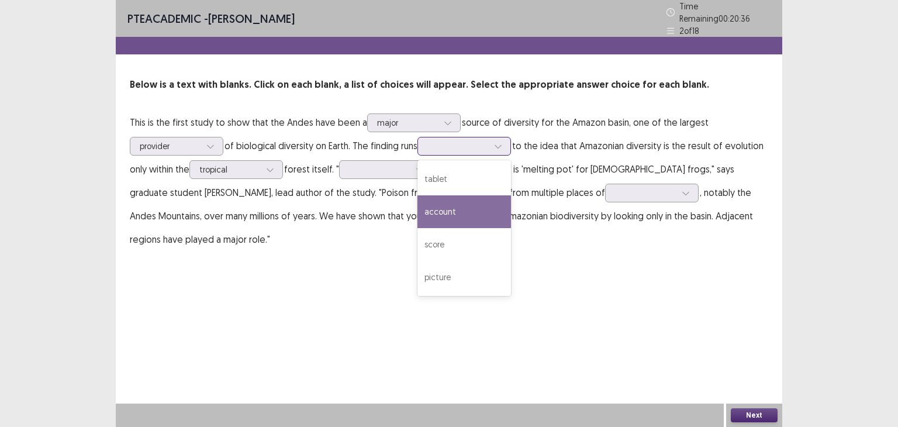
click at [462, 209] on div "account" at bounding box center [464, 211] width 94 height 33
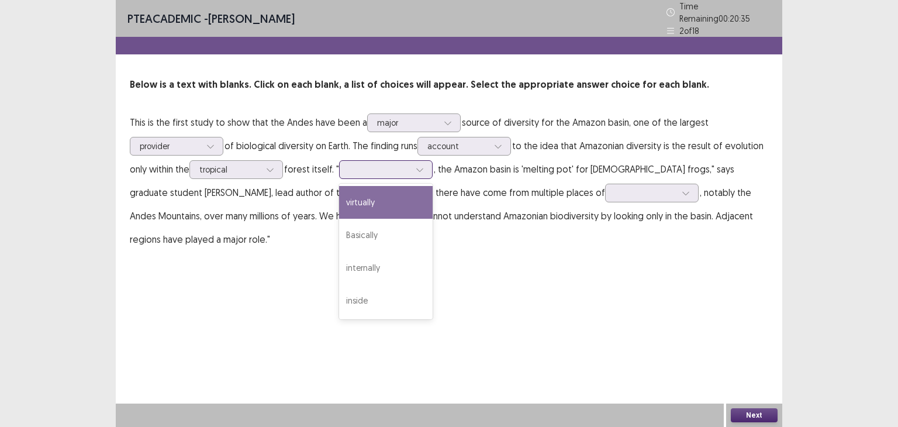
click at [396, 164] on div at bounding box center [379, 169] width 61 height 11
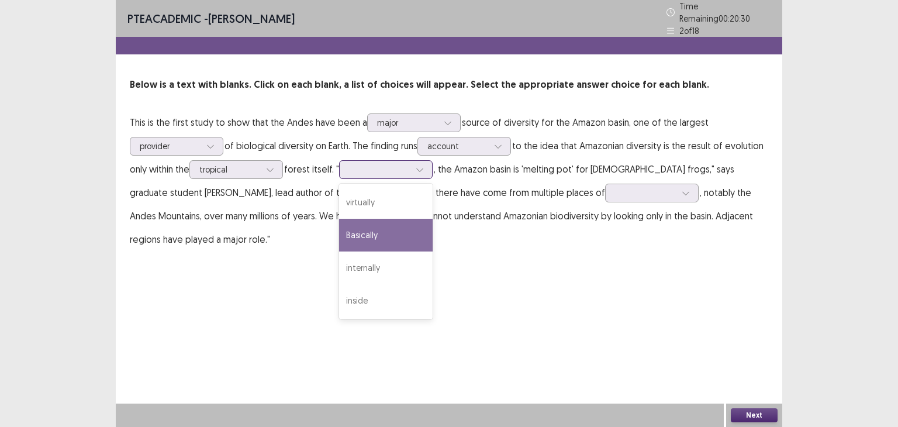
click at [403, 232] on div "Basically" at bounding box center [386, 235] width 94 height 33
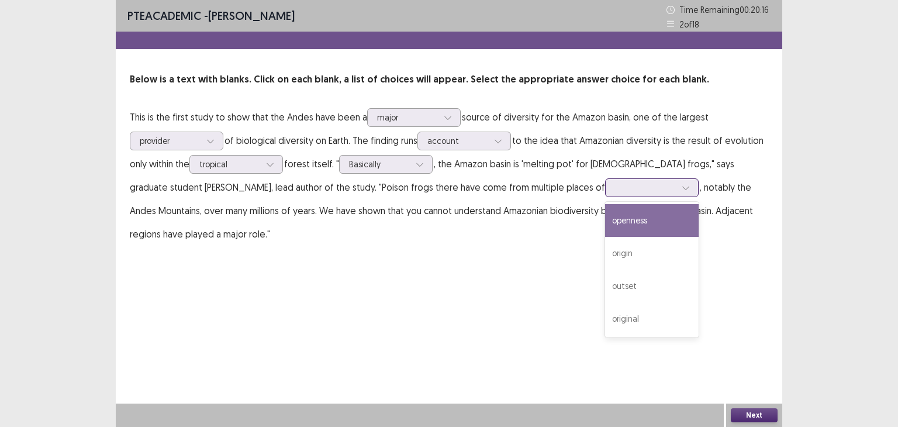
click at [614, 194] on div at bounding box center [645, 187] width 63 height 13
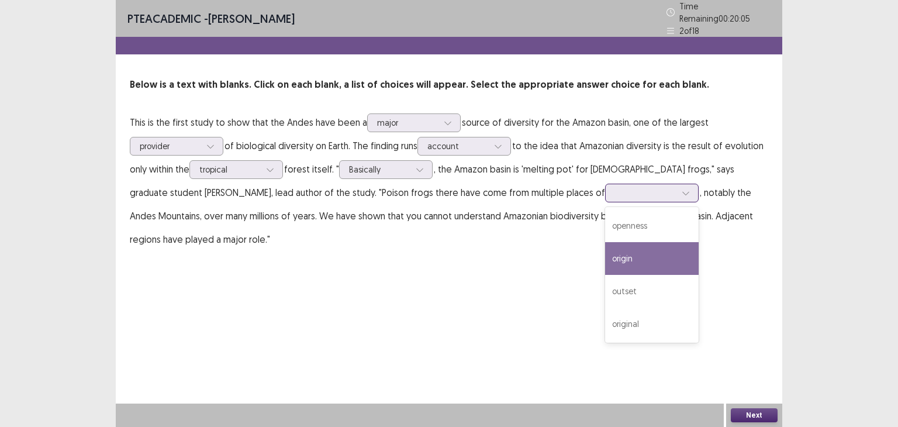
click at [605, 248] on div "origin" at bounding box center [652, 258] width 94 height 33
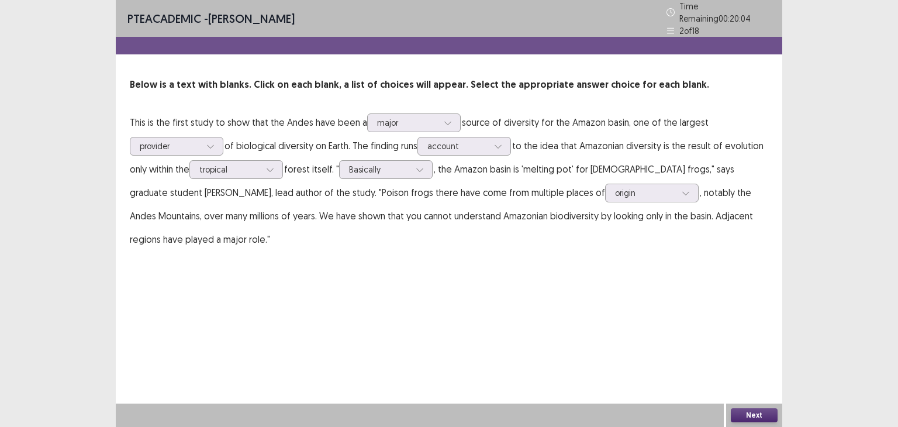
click at [745, 414] on button "Next" at bounding box center [754, 415] width 47 height 14
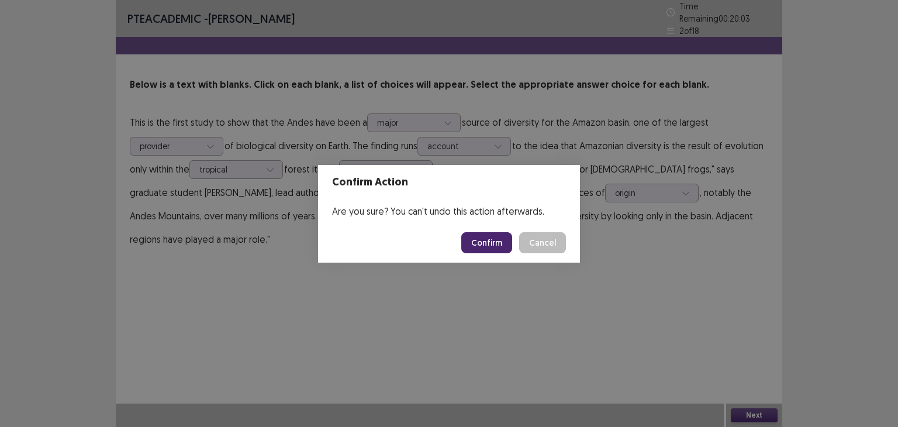
click at [493, 241] on button "Confirm" at bounding box center [486, 242] width 51 height 21
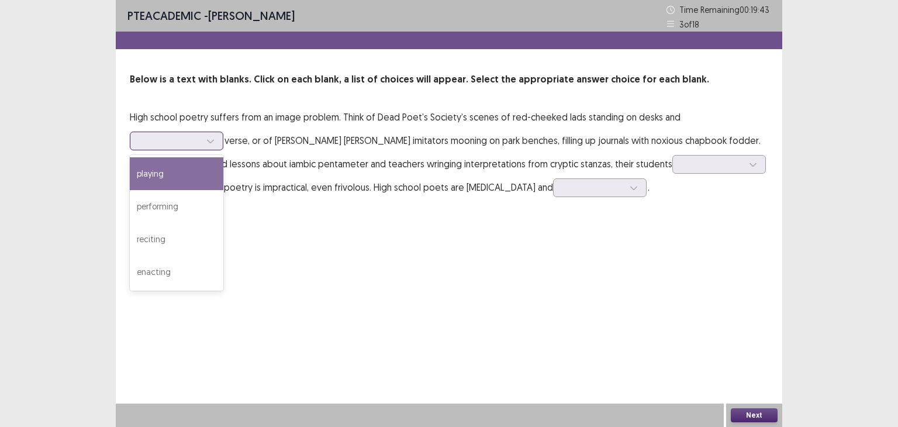
click at [165, 135] on div at bounding box center [170, 140] width 61 height 11
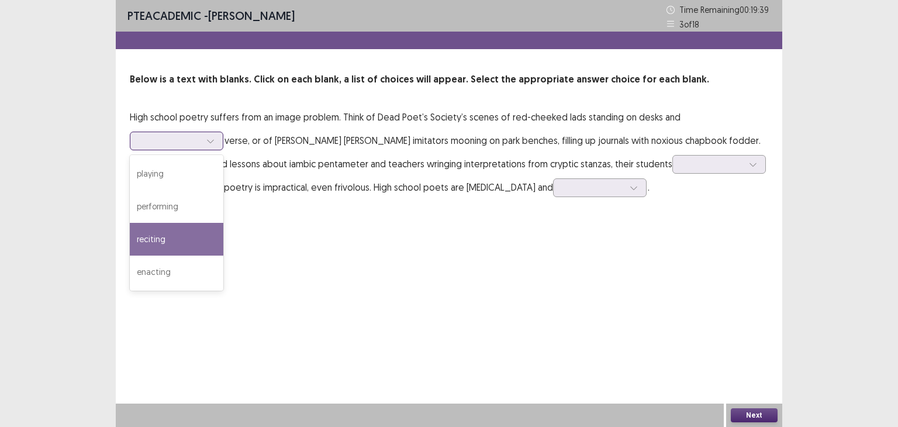
click at [173, 237] on div "reciting" at bounding box center [177, 239] width 94 height 33
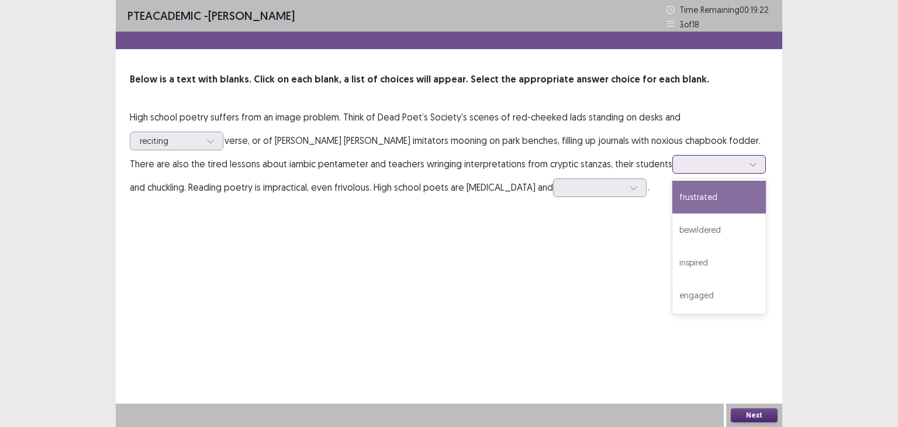
click at [682, 162] on div at bounding box center [712, 163] width 61 height 11
click at [672, 200] on div "frustrated" at bounding box center [719, 197] width 94 height 33
click at [682, 163] on div at bounding box center [712, 163] width 61 height 11
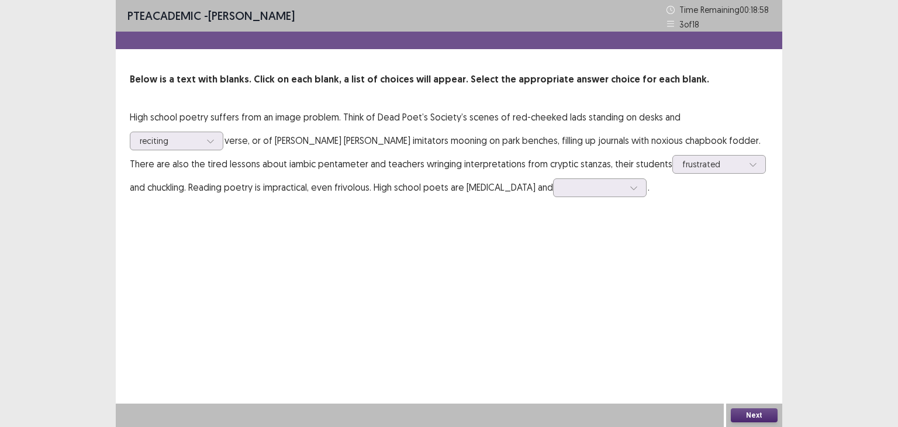
click at [529, 224] on div "PTE academic - [PERSON_NAME] Time Remaining 00 : 18 : 58 3 of 18 Below is a tex…" at bounding box center [449, 213] width 666 height 427
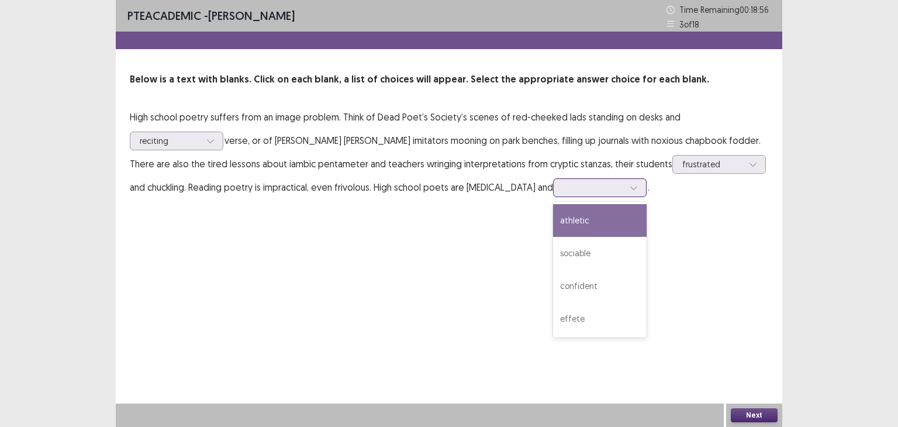
click at [562, 193] on div at bounding box center [593, 187] width 63 height 13
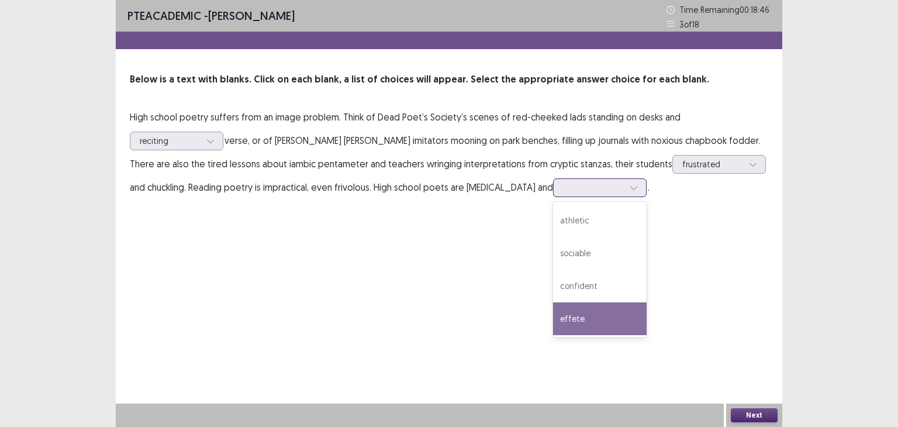
click at [553, 311] on div "effete" at bounding box center [600, 318] width 94 height 33
click at [563, 196] on div "effete" at bounding box center [593, 188] width 61 height 18
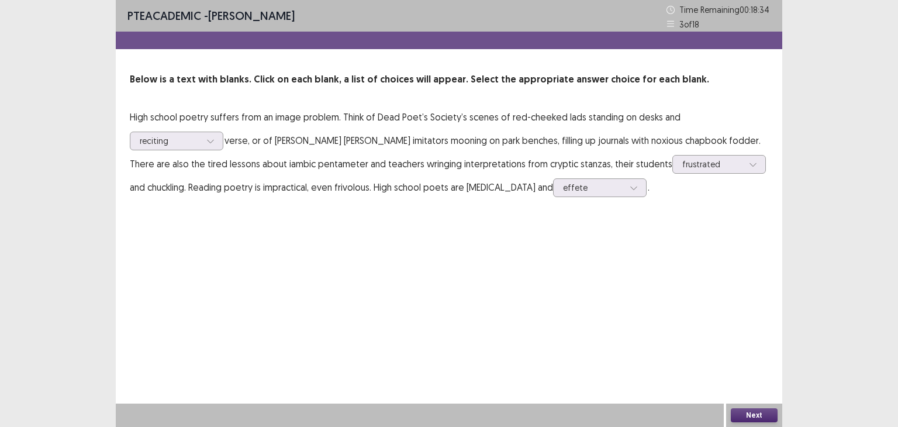
click at [777, 409] on div "Next" at bounding box center [754, 414] width 56 height 23
click at [776, 409] on button "Next" at bounding box center [754, 415] width 47 height 14
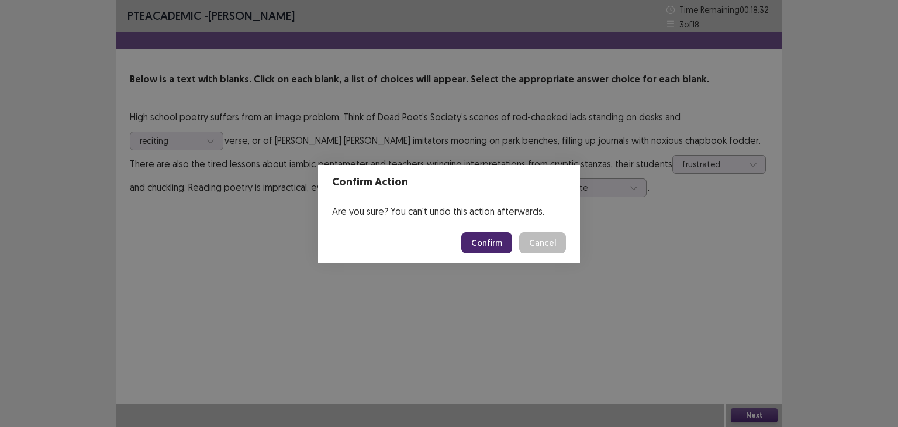
click at [486, 245] on button "Confirm" at bounding box center [486, 242] width 51 height 21
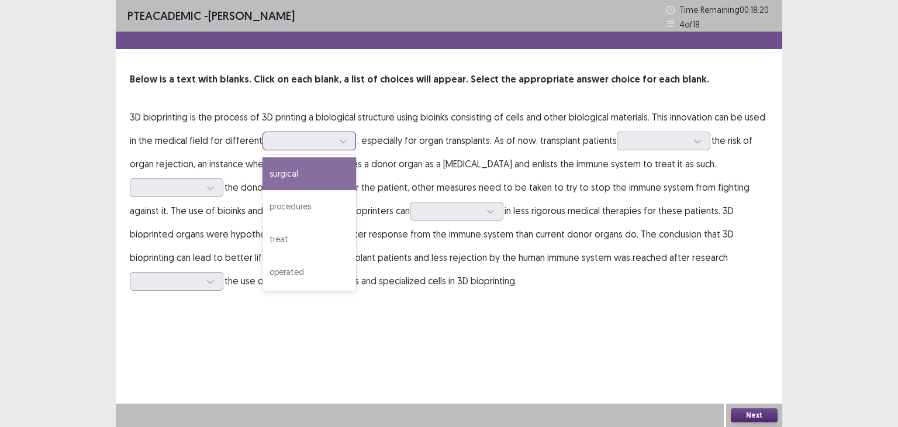
click at [288, 141] on div at bounding box center [302, 140] width 61 height 11
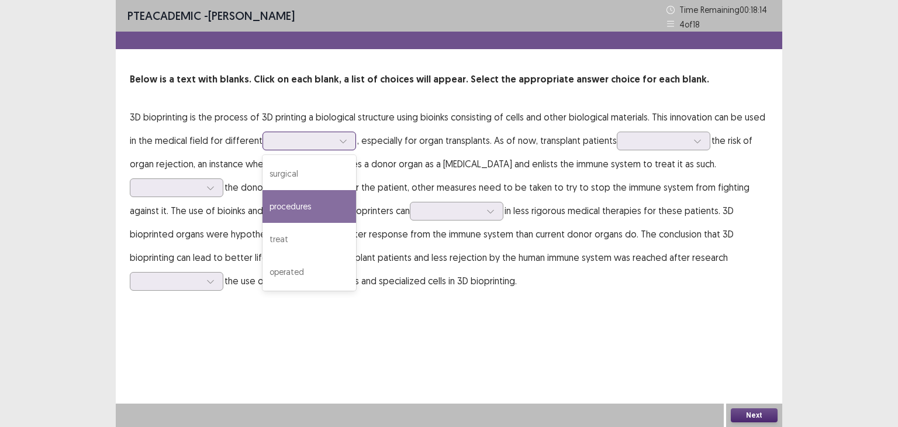
click at [318, 208] on div "procedures" at bounding box center [309, 206] width 94 height 33
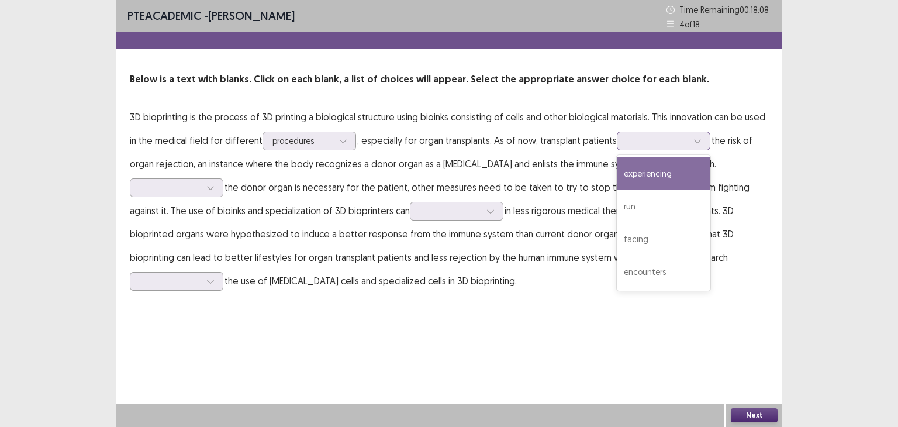
click at [633, 141] on div at bounding box center [656, 140] width 61 height 11
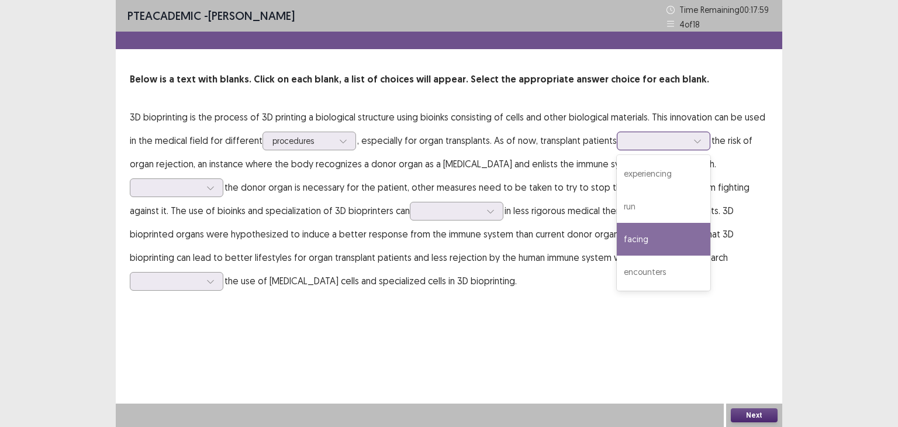
click at [662, 241] on div "facing" at bounding box center [664, 239] width 94 height 33
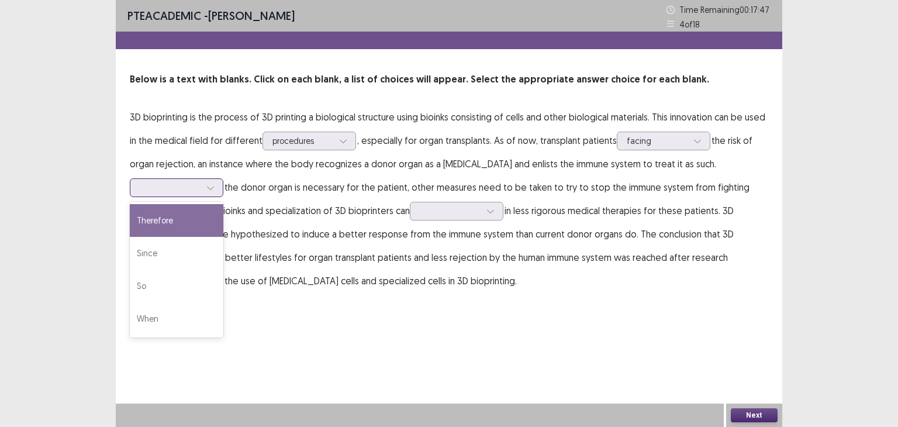
click at [207, 190] on icon at bounding box center [210, 188] width 8 height 8
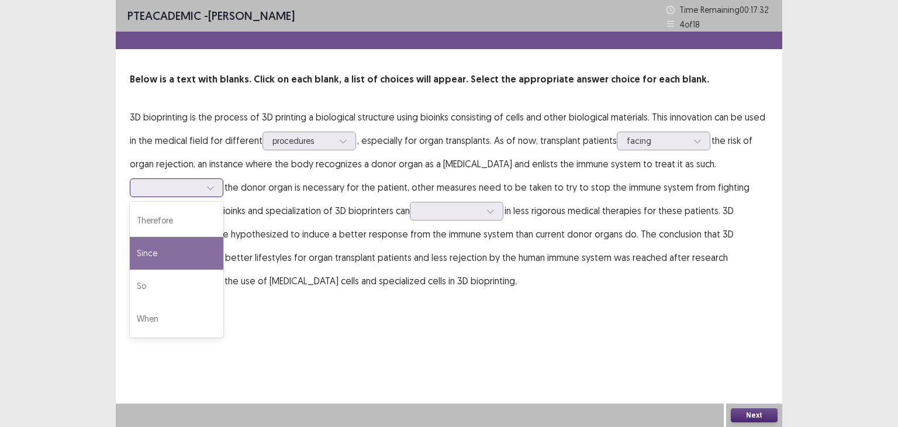
click at [198, 241] on div "Since" at bounding box center [177, 253] width 94 height 33
click at [199, 190] on div at bounding box center [170, 187] width 61 height 11
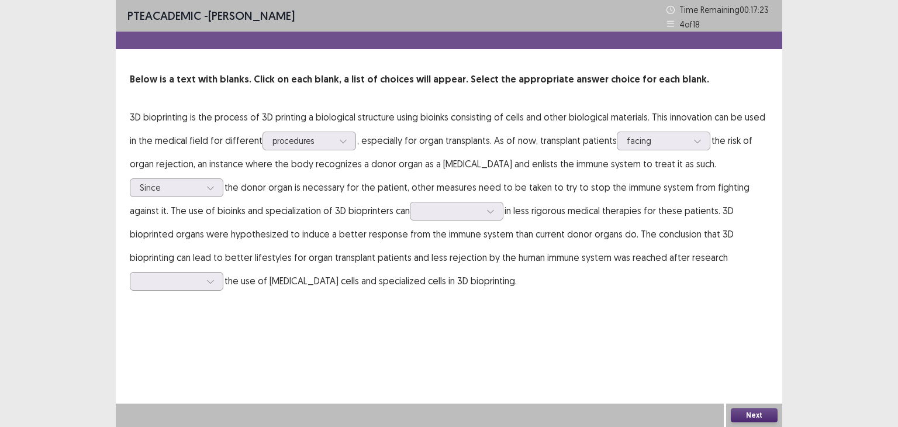
click at [309, 335] on div "PTE academic - [PERSON_NAME] Time Remaining 00 : 17 : 23 4 of 18 Below is a tex…" at bounding box center [449, 213] width 666 height 427
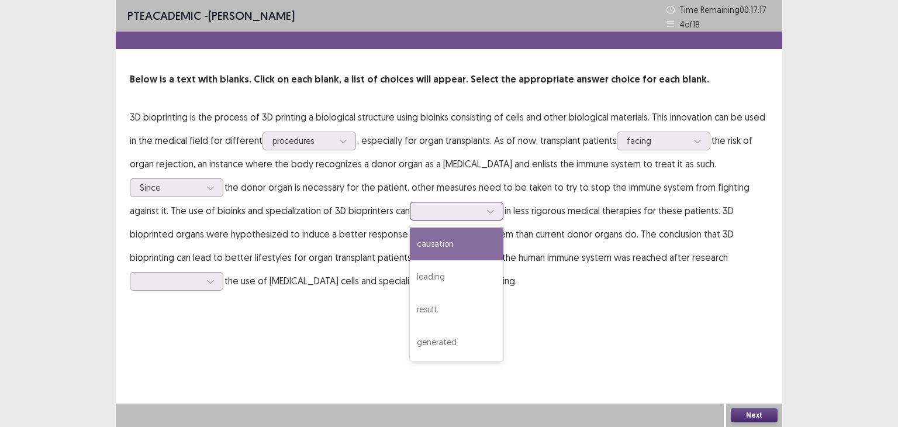
click at [427, 206] on div at bounding box center [450, 210] width 61 height 11
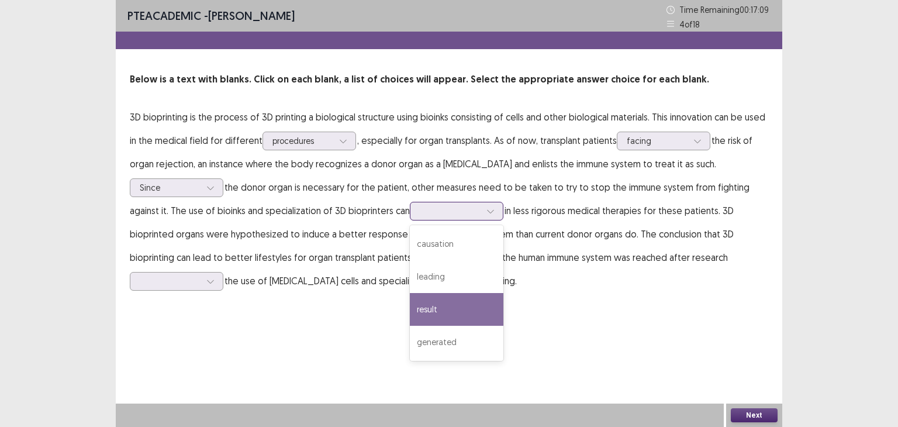
click at [468, 307] on div "result" at bounding box center [457, 309] width 94 height 33
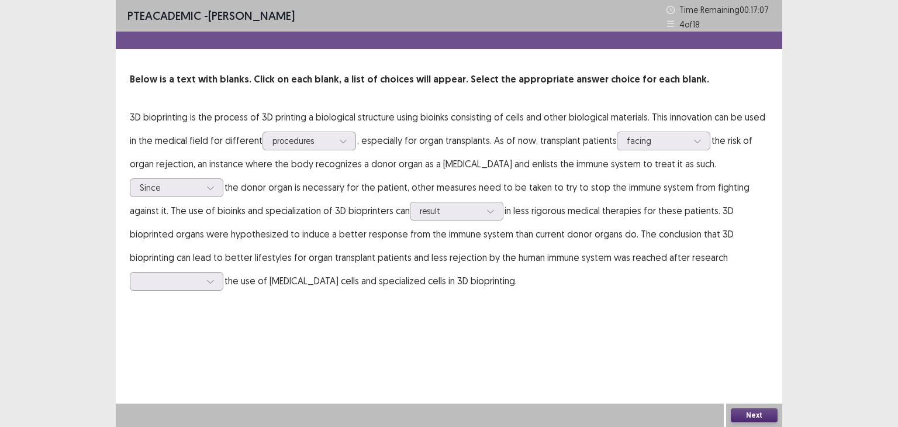
click at [433, 310] on div "PTE academic - [PERSON_NAME] Time Remaining 00 : 17 : 07 4 of 18 Below is a tex…" at bounding box center [449, 158] width 666 height 316
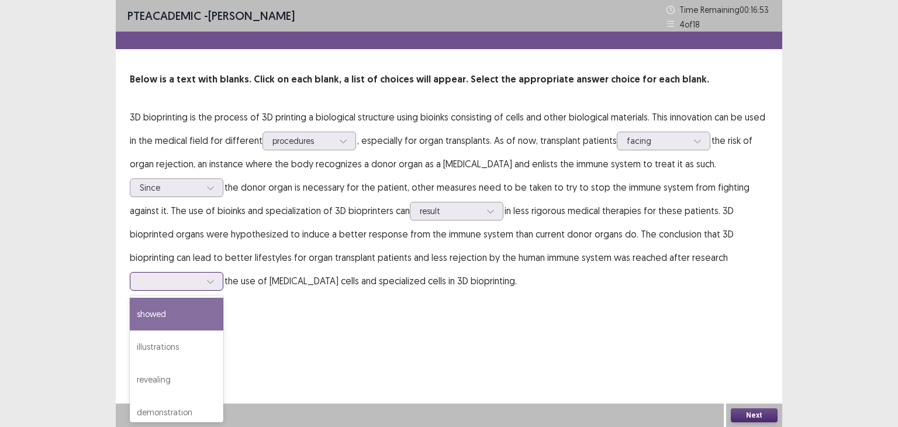
click at [208, 278] on icon at bounding box center [210, 281] width 8 height 8
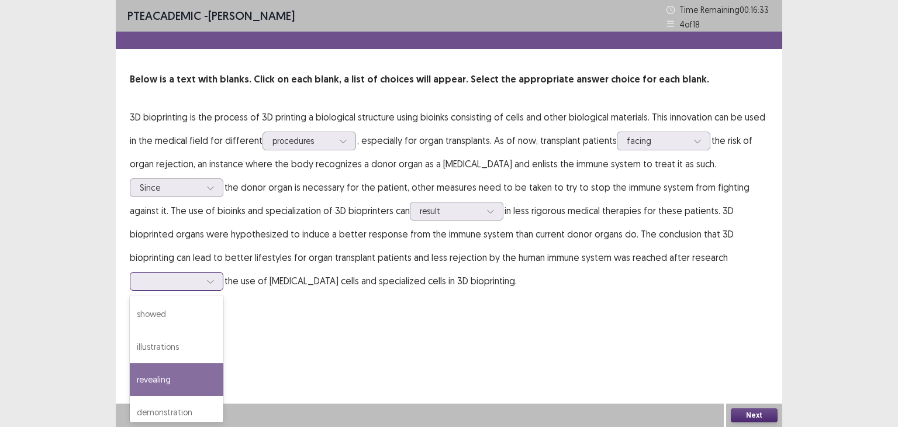
click at [193, 382] on div "revealing" at bounding box center [177, 379] width 94 height 33
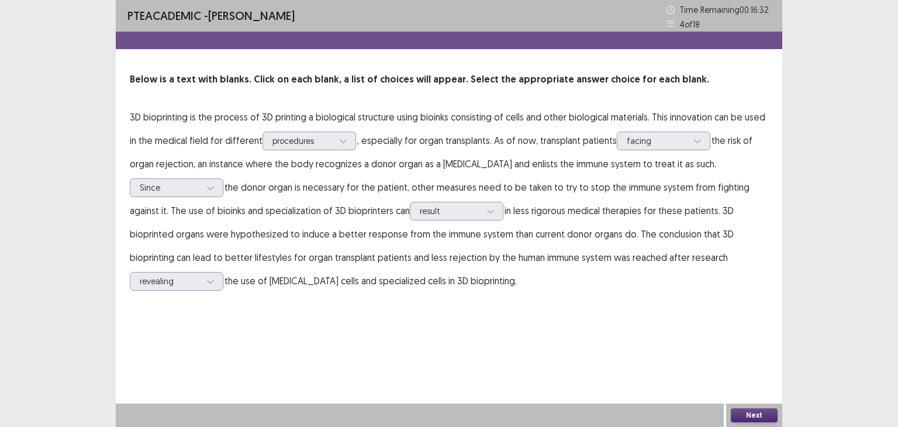
click at [758, 409] on button "Next" at bounding box center [754, 415] width 47 height 14
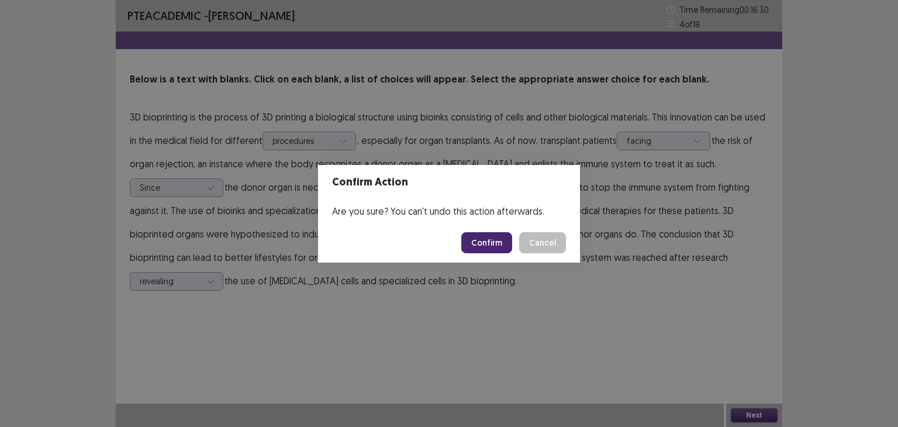
click at [489, 248] on button "Confirm" at bounding box center [486, 242] width 51 height 21
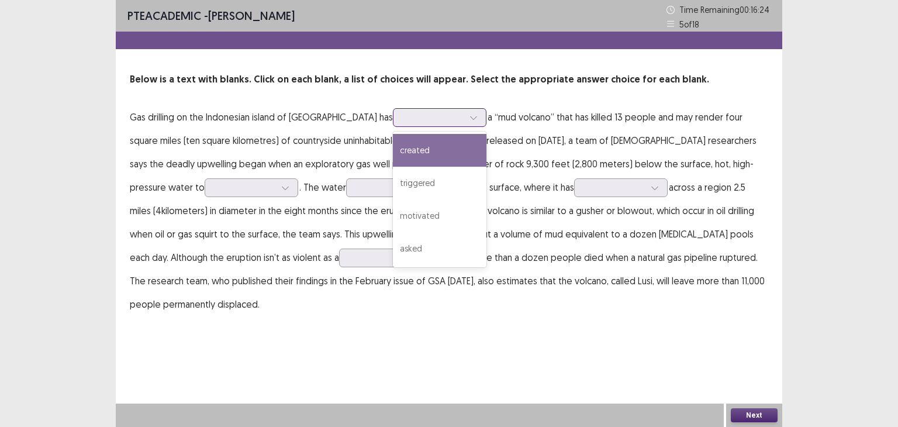
click at [403, 120] on div at bounding box center [433, 117] width 61 height 11
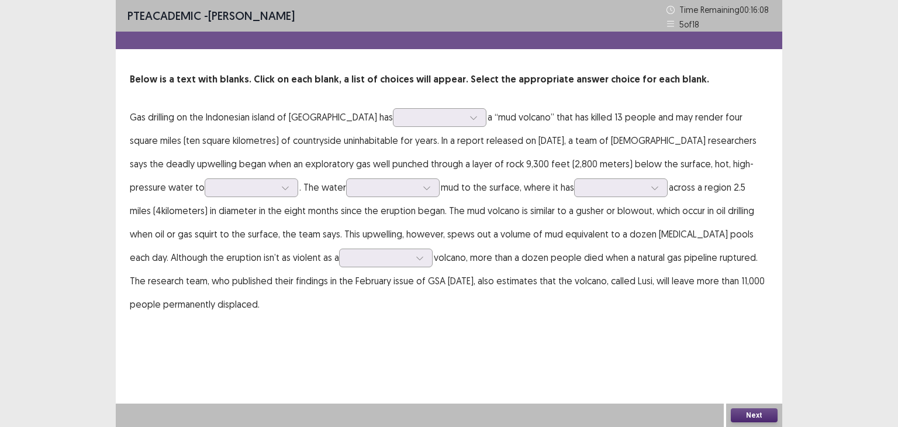
click at [293, 142] on p "Gas drilling on the Indonesian island of [GEOGRAPHIC_DATA] has a “mud volcano” …" at bounding box center [449, 210] width 638 height 210
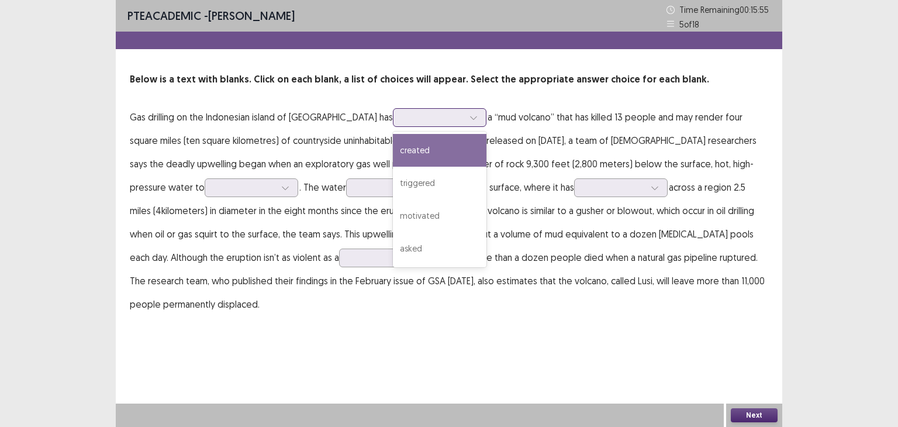
click at [393, 109] on div at bounding box center [440, 117] width 94 height 19
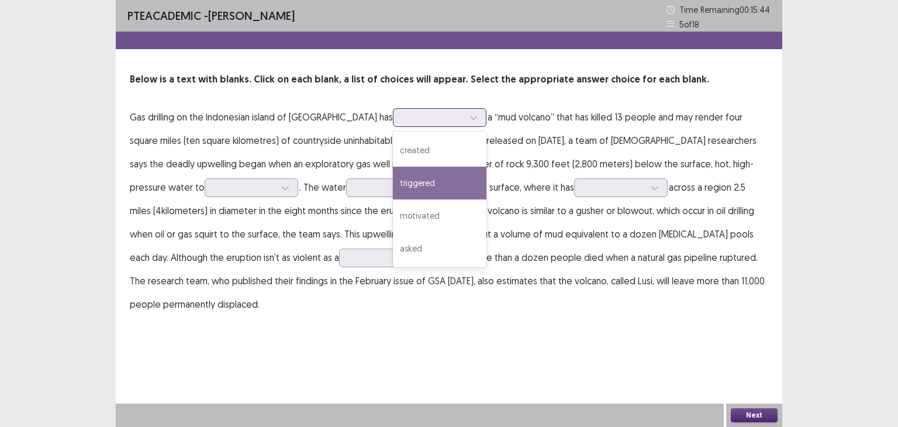
click at [393, 178] on div "triggered" at bounding box center [440, 183] width 94 height 33
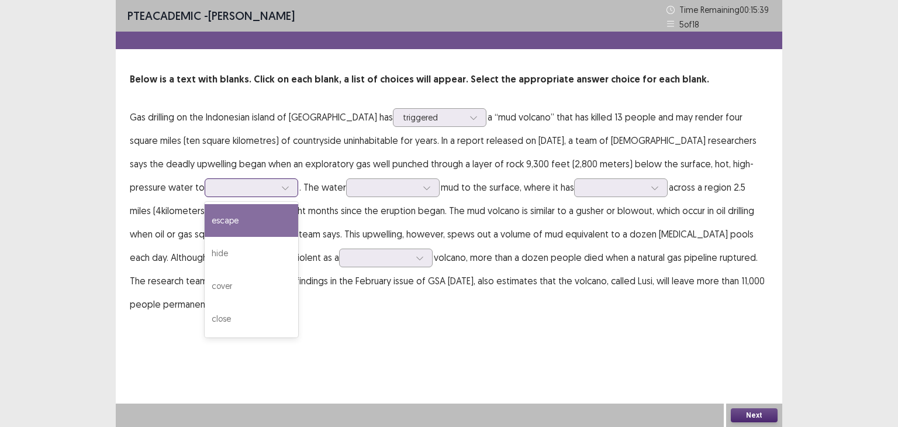
click at [213, 187] on div at bounding box center [244, 187] width 63 height 13
click at [205, 223] on div "escape" at bounding box center [252, 220] width 94 height 33
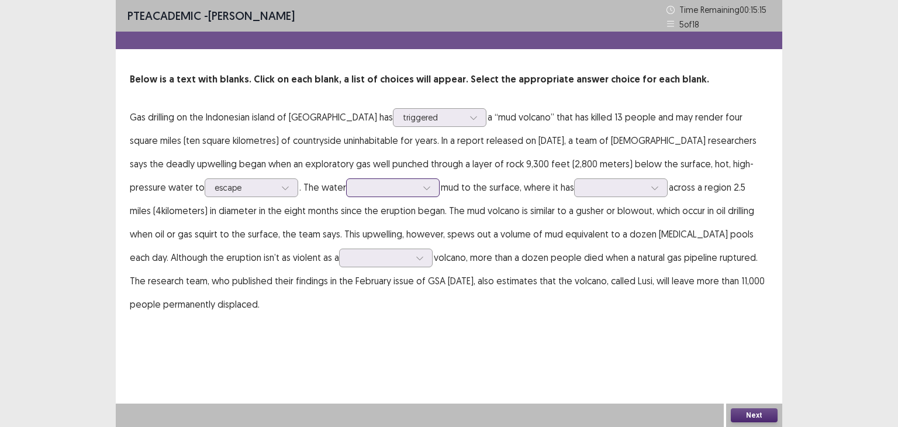
click at [346, 178] on div at bounding box center [393, 187] width 94 height 19
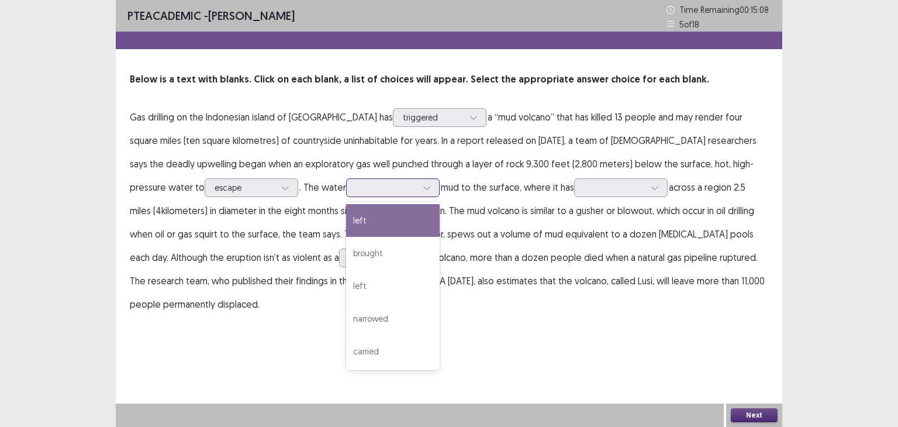
click at [346, 223] on div "left" at bounding box center [393, 220] width 94 height 33
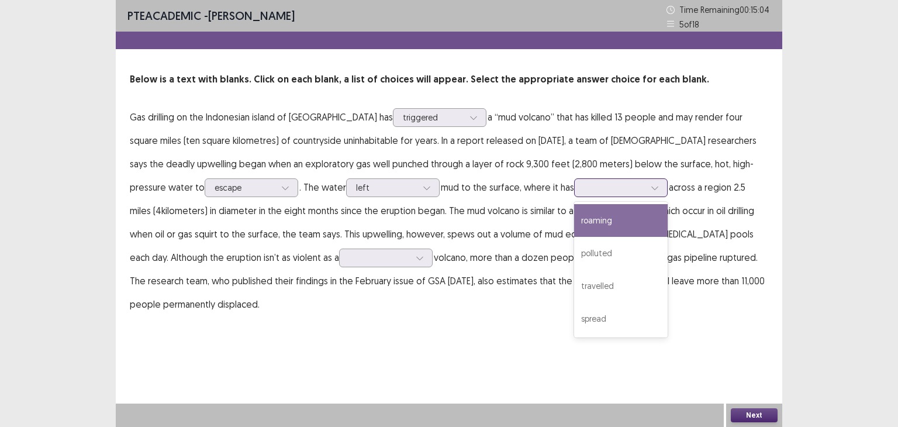
click at [584, 185] on div at bounding box center [614, 187] width 61 height 11
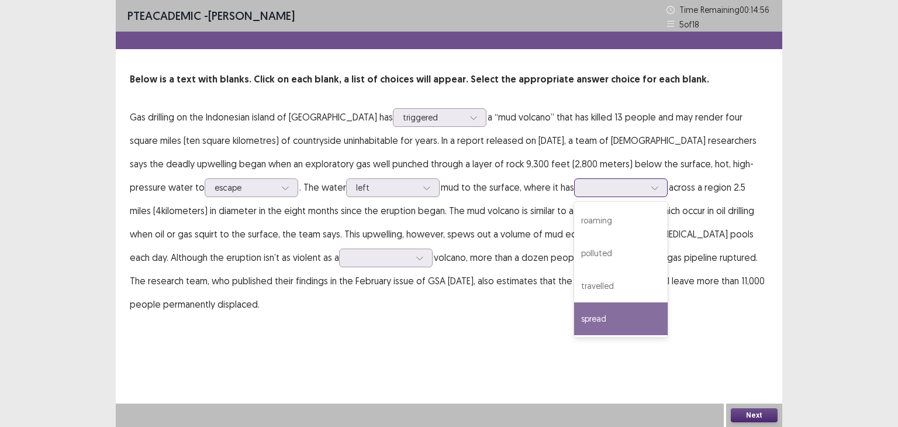
click at [575, 306] on div "spread" at bounding box center [621, 318] width 94 height 33
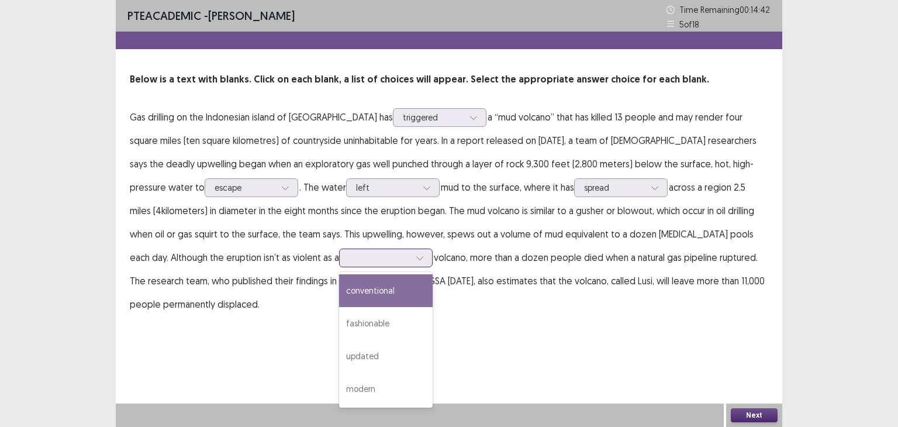
click at [349, 261] on div at bounding box center [379, 257] width 61 height 11
click at [339, 293] on div "conventional" at bounding box center [386, 290] width 94 height 33
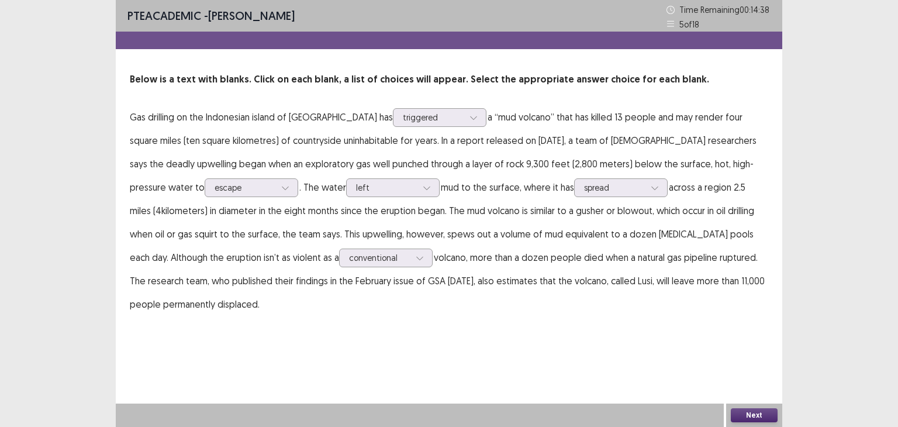
click at [752, 408] on button "Next" at bounding box center [754, 415] width 47 height 14
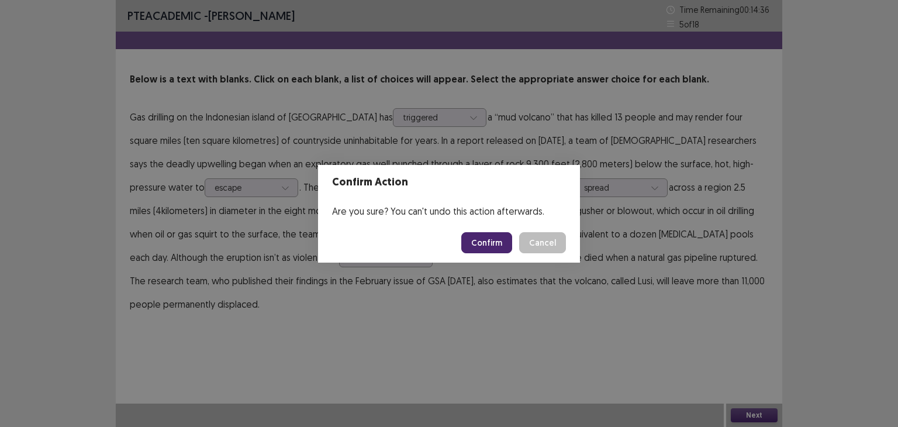
click at [493, 245] on button "Confirm" at bounding box center [486, 242] width 51 height 21
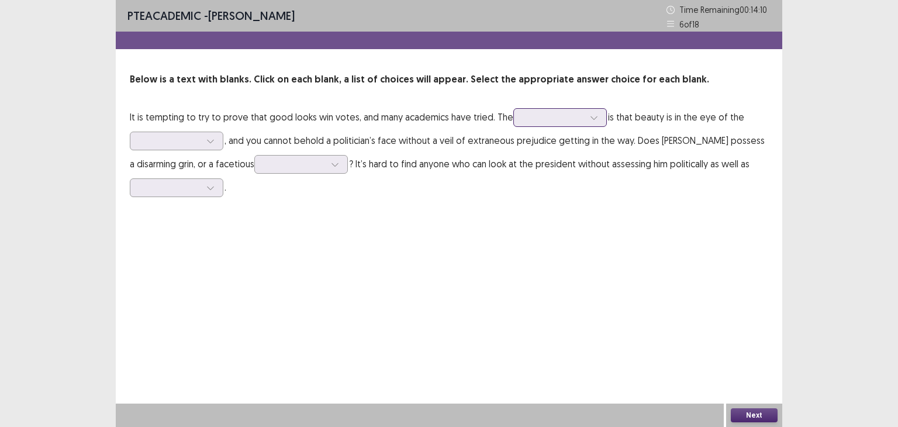
click at [546, 119] on div at bounding box center [553, 117] width 61 height 11
click at [553, 153] on div "difficulty" at bounding box center [560, 150] width 94 height 33
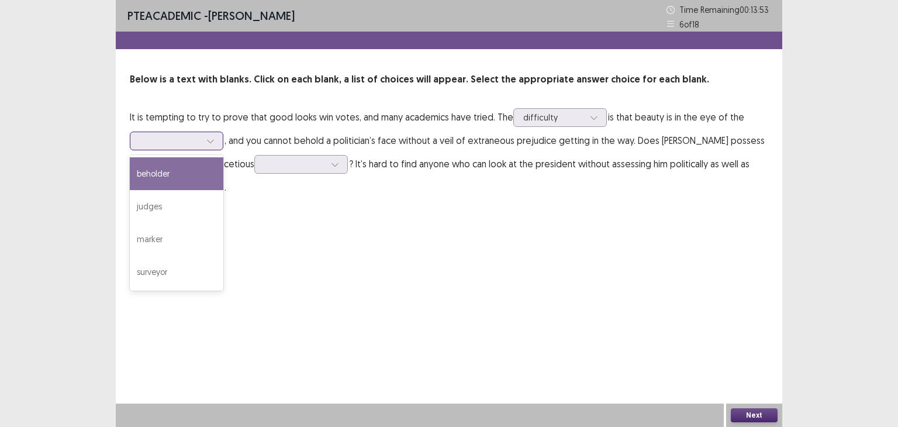
click at [154, 134] on div at bounding box center [170, 140] width 63 height 13
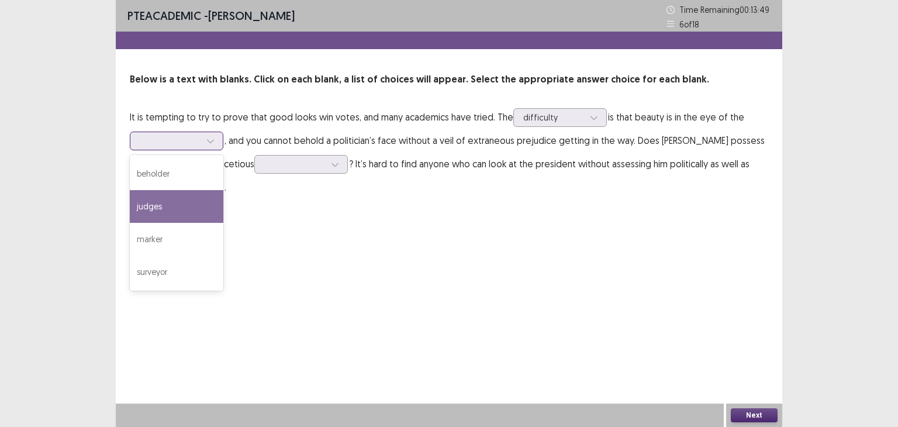
click at [179, 209] on div "judges" at bounding box center [177, 206] width 94 height 33
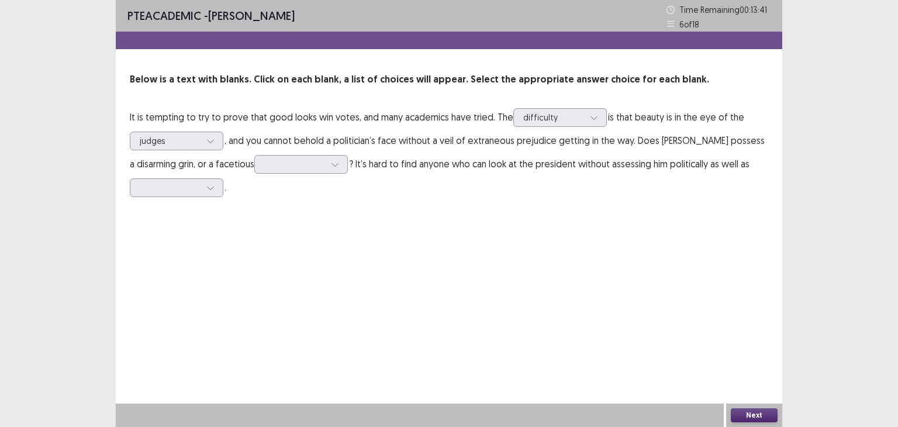
click at [323, 215] on div "PTE academic - [PERSON_NAME] Time Remaining 00 : 13 : 41 6 of 18 Below is a tex…" at bounding box center [449, 111] width 666 height 222
click at [318, 169] on div at bounding box center [294, 163] width 61 height 11
click at [316, 193] on div "gesture" at bounding box center [301, 197] width 94 height 33
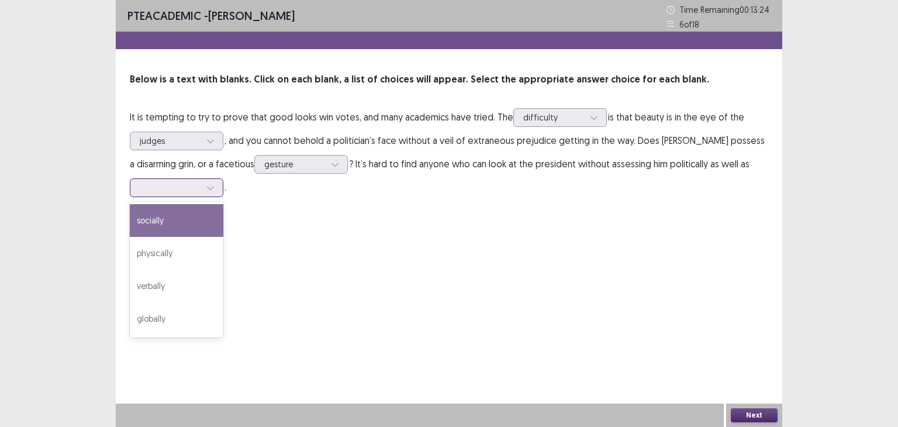
click at [158, 188] on div at bounding box center [170, 187] width 61 height 11
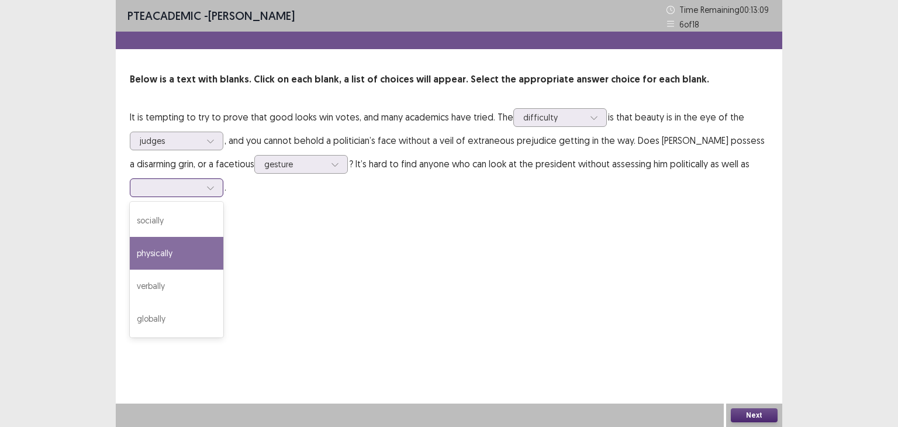
click at [181, 244] on div "physically" at bounding box center [177, 253] width 94 height 33
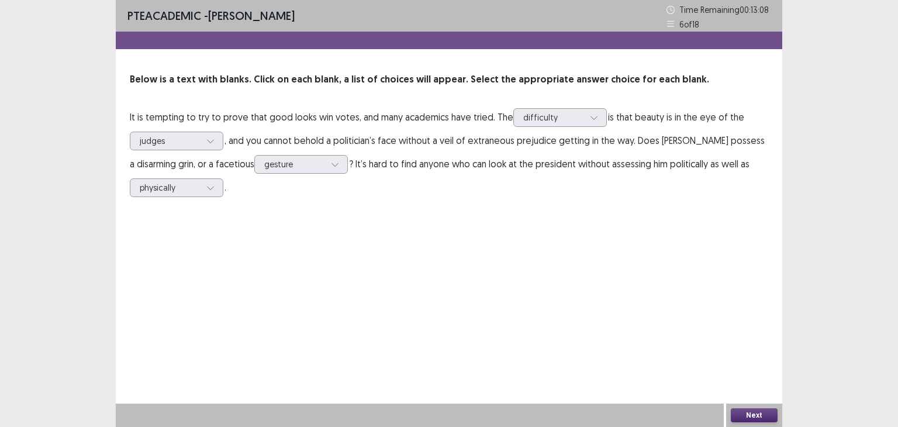
click at [247, 237] on div "PTE academic - [PERSON_NAME] Time Remaining 00 : 13 : 08 6 of 18 Below is a tex…" at bounding box center [449, 213] width 666 height 427
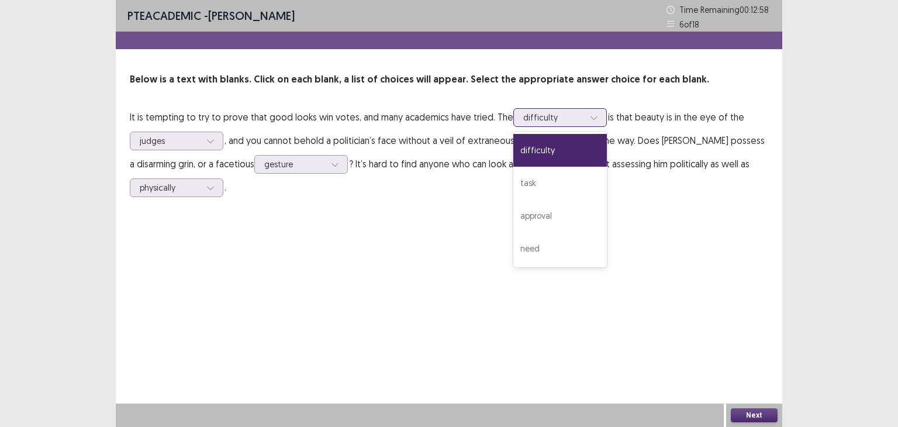
click at [552, 113] on div at bounding box center [553, 117] width 61 height 11
click at [249, 330] on div "PTE academic - [PERSON_NAME] Time Remaining 00 : 12 : 52 6 of 18 Below is a tex…" at bounding box center [449, 213] width 666 height 427
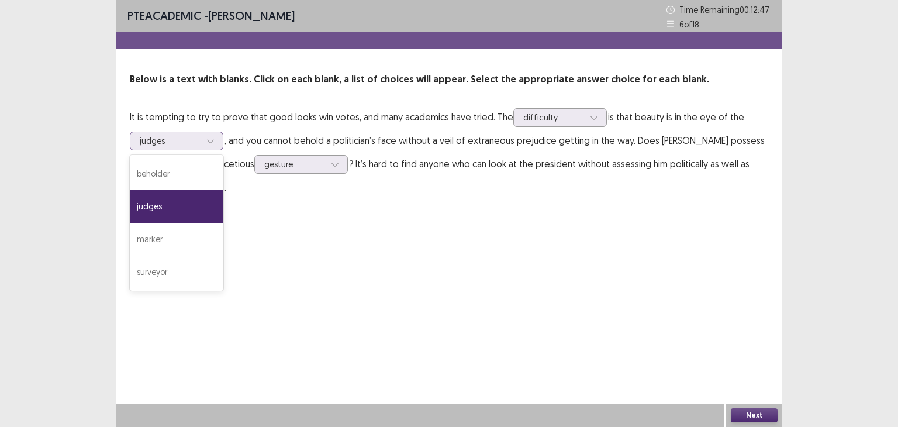
click at [168, 141] on div at bounding box center [170, 140] width 61 height 11
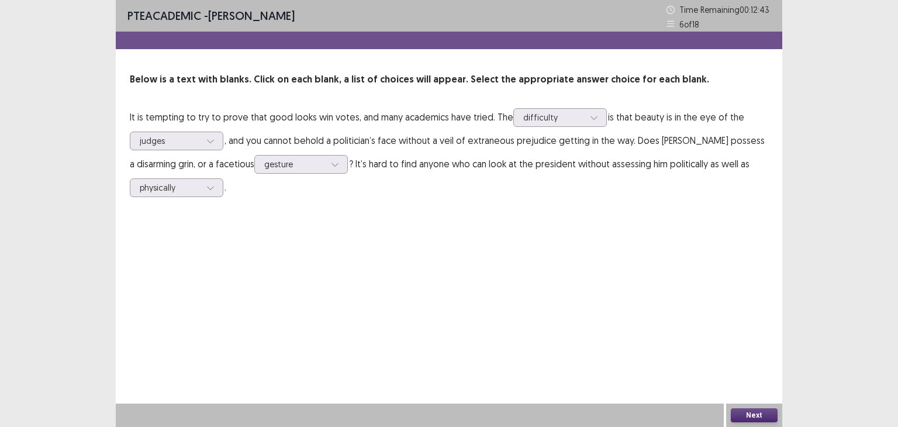
click at [413, 292] on div "PTE academic - [PERSON_NAME] Time Remaining 00 : 12 : 43 6 of 18 Below is a tex…" at bounding box center [449, 213] width 666 height 427
click at [743, 412] on button "Next" at bounding box center [754, 415] width 47 height 14
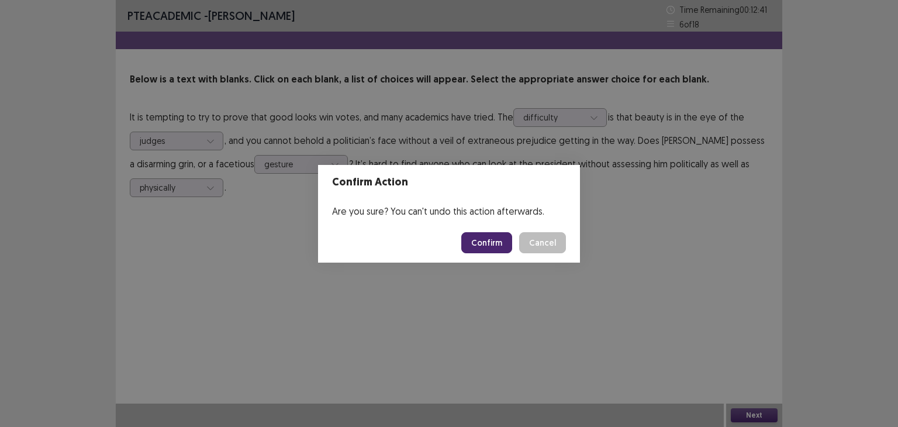
click at [500, 238] on button "Confirm" at bounding box center [486, 242] width 51 height 21
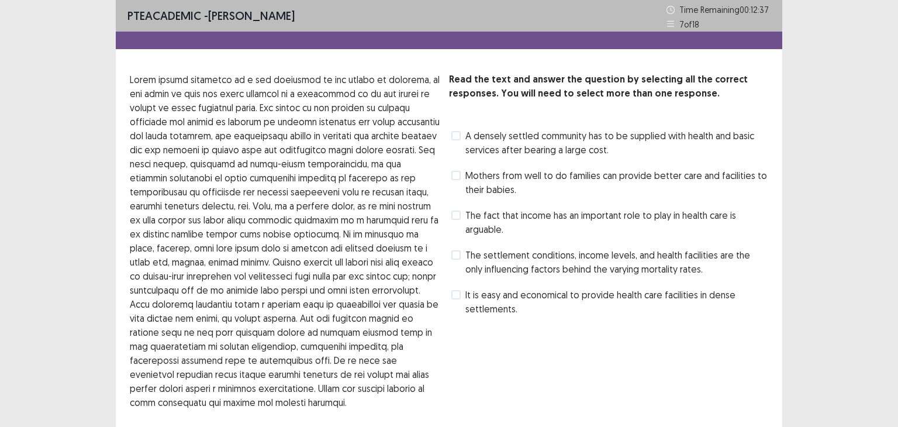
click at [455, 257] on span at bounding box center [455, 254] width 9 height 9
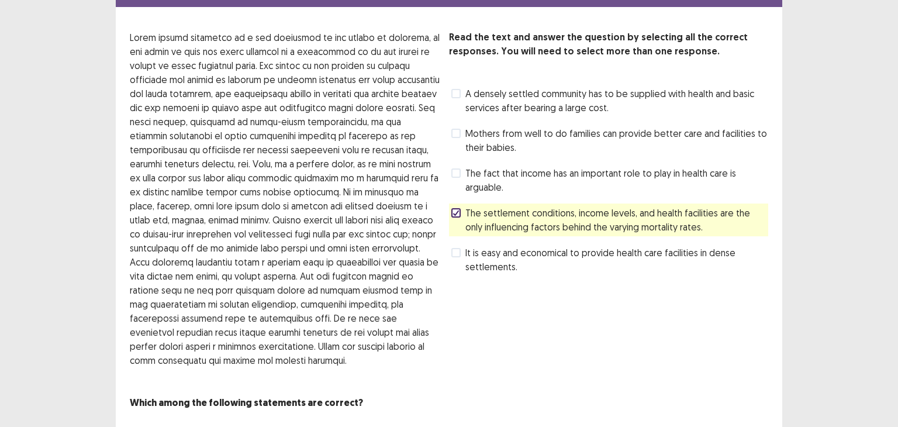
scroll to position [51, 0]
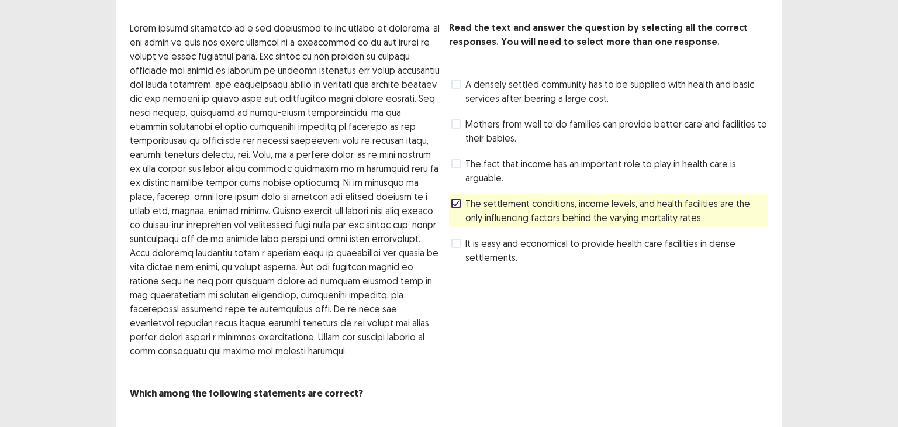
click at [458, 165] on span at bounding box center [455, 163] width 9 height 9
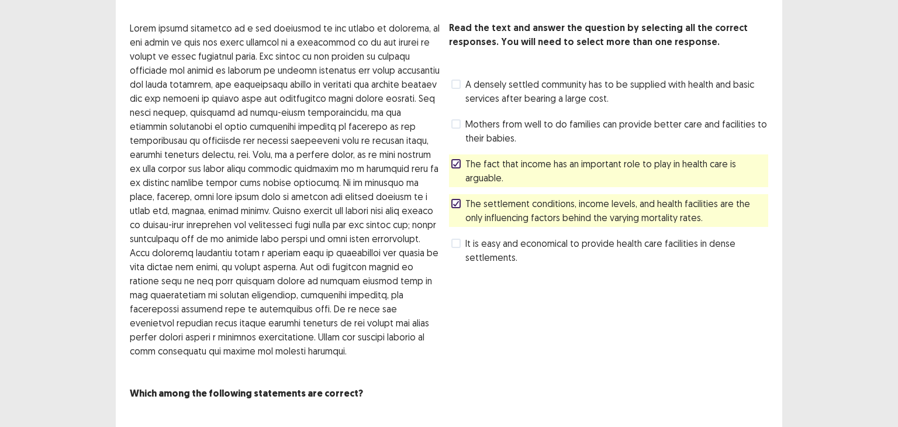
click at [459, 197] on label "The settlement conditions, income levels, and health facilities are the only in…" at bounding box center [609, 210] width 317 height 28
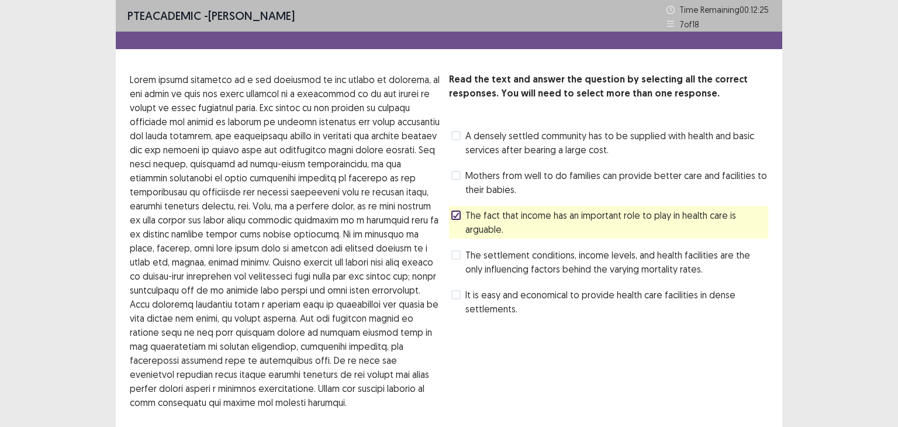
scroll to position [62, 0]
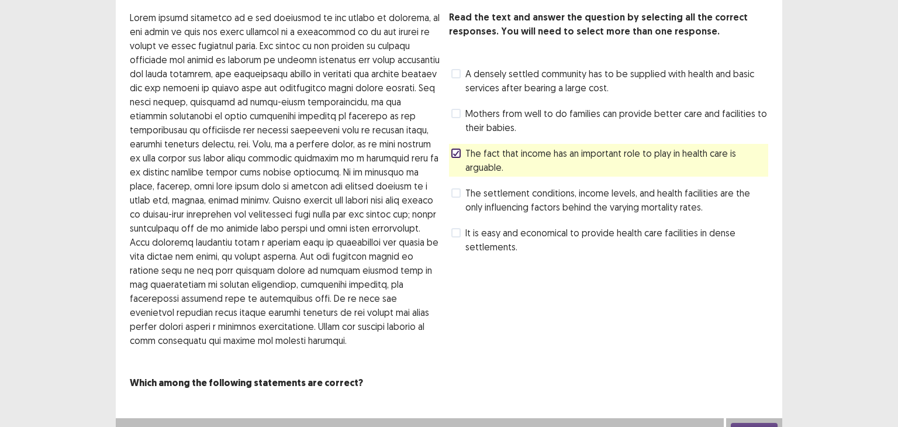
click at [461, 197] on label "The settlement conditions, income levels, and health facilities are the only in…" at bounding box center [609, 200] width 317 height 28
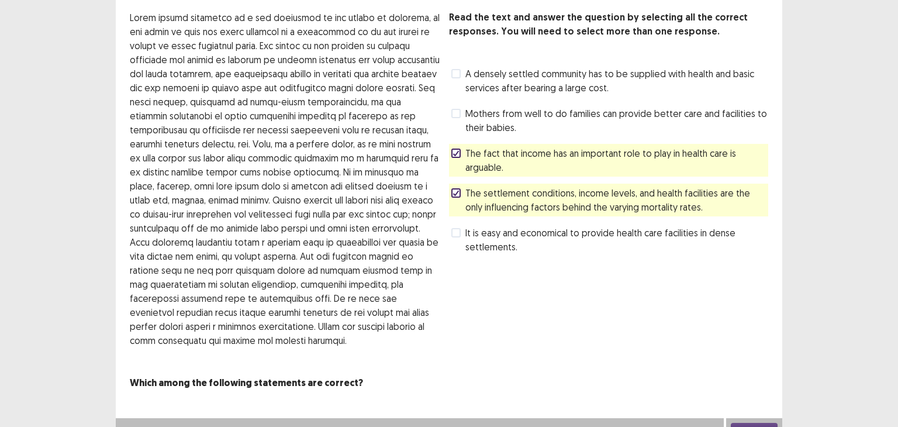
click at [743, 423] on button "Next" at bounding box center [754, 430] width 47 height 14
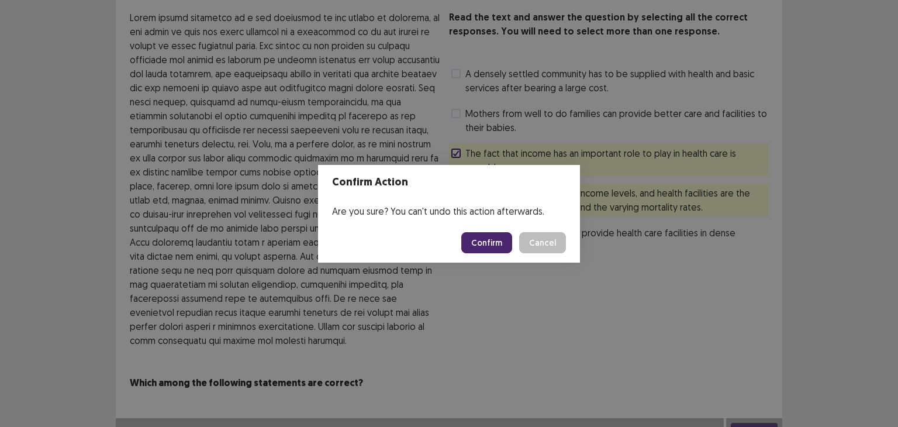
click at [493, 245] on button "Confirm" at bounding box center [486, 242] width 51 height 21
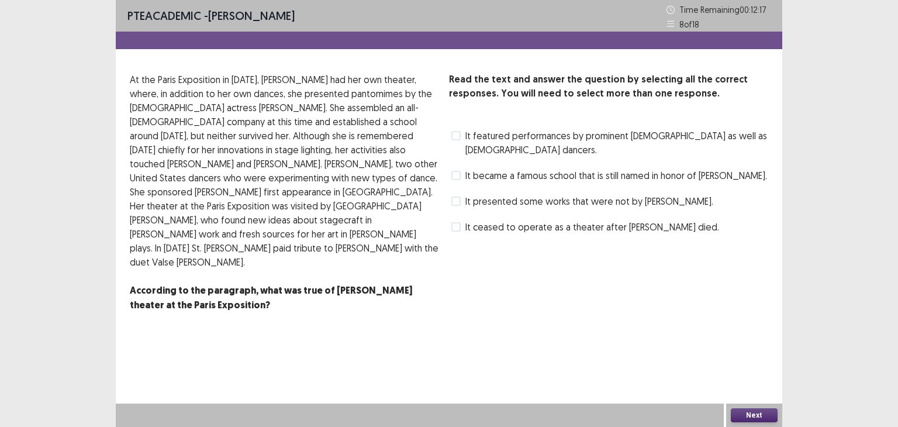
click at [472, 194] on span "It presented some works that were not by [PERSON_NAME]." at bounding box center [589, 201] width 248 height 14
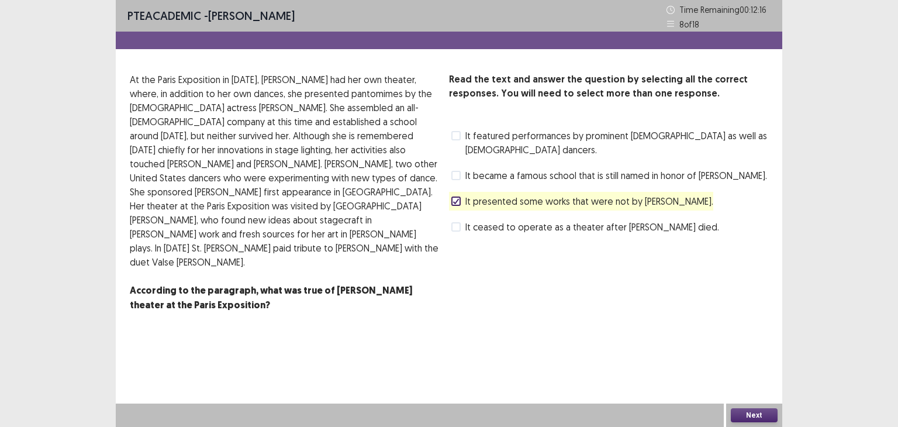
click at [741, 409] on button "Next" at bounding box center [754, 415] width 47 height 14
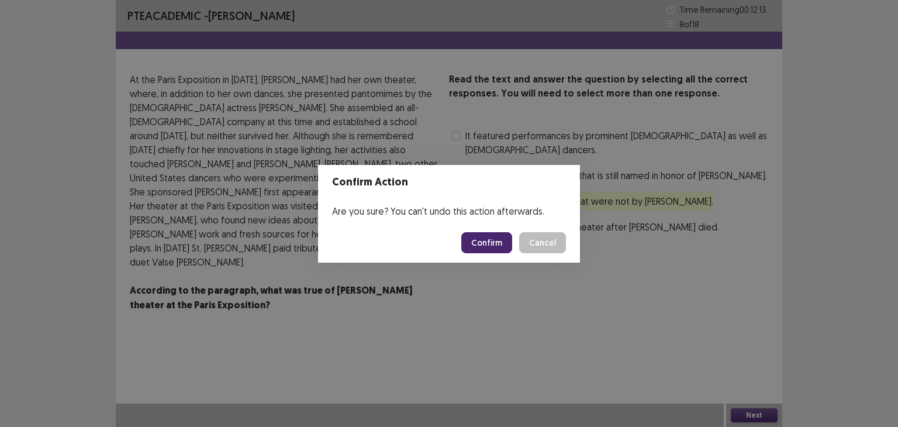
click at [471, 233] on button "Confirm" at bounding box center [486, 242] width 51 height 21
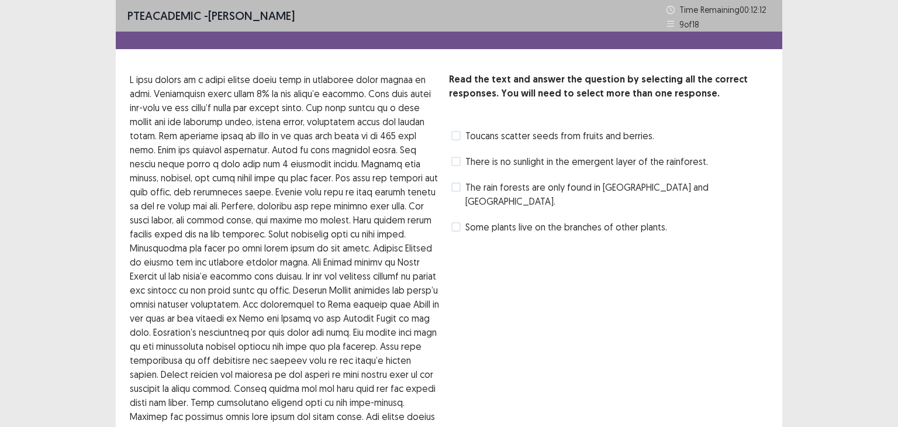
click at [471, 184] on span "The rain forests are only found in [GEOGRAPHIC_DATA] and [GEOGRAPHIC_DATA]." at bounding box center [616, 194] width 303 height 28
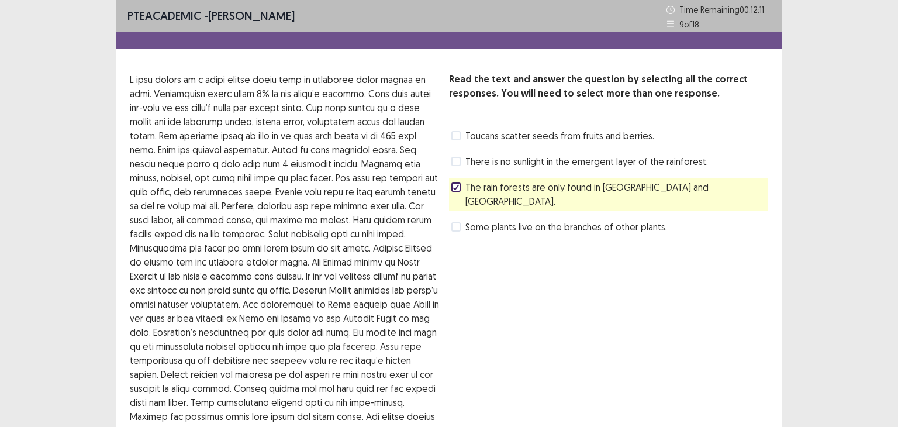
scroll to position [146, 0]
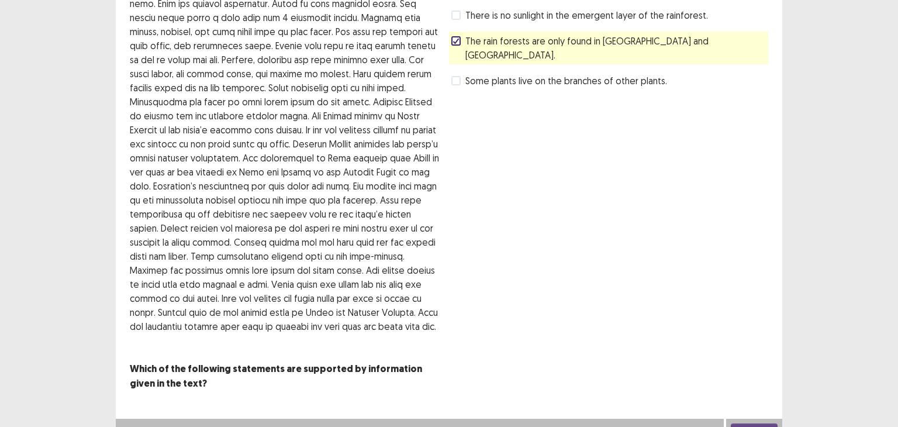
click at [740, 423] on button "Next" at bounding box center [754, 430] width 47 height 14
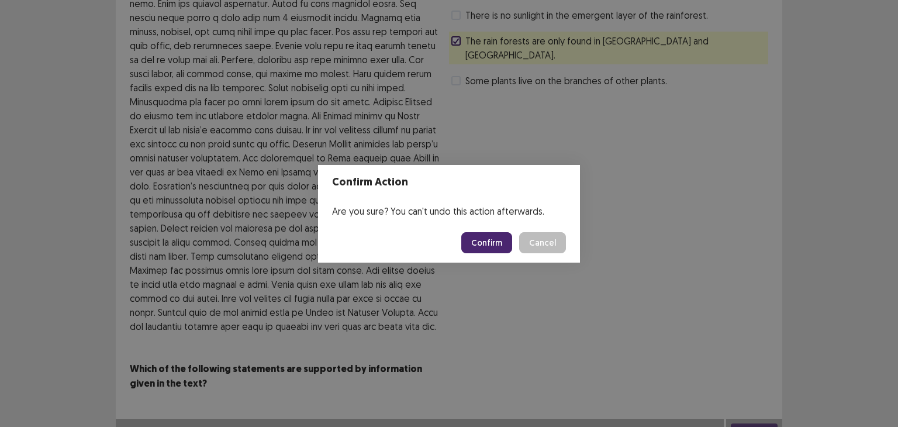
click at [493, 237] on button "Confirm" at bounding box center [486, 242] width 51 height 21
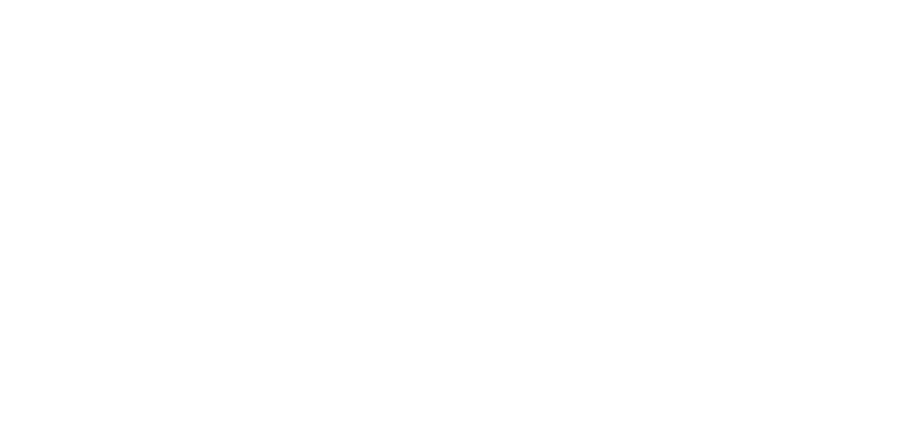
scroll to position [0, 0]
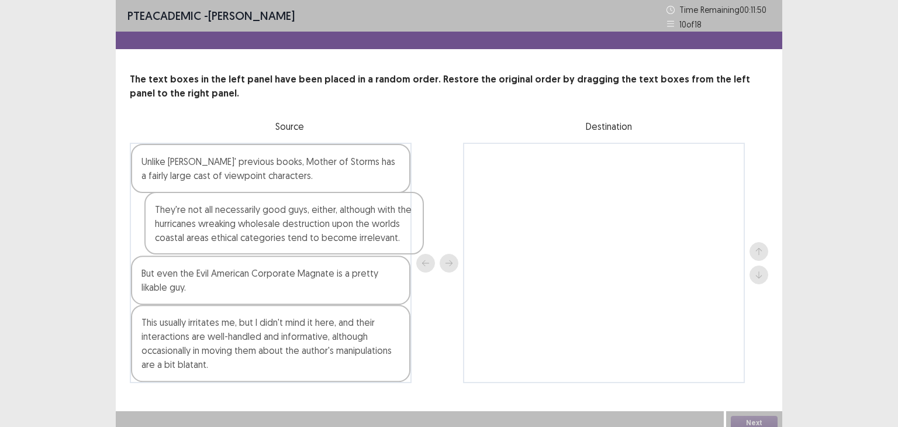
drag, startPoint x: 275, startPoint y: 240, endPoint x: 292, endPoint y: 239, distance: 16.4
click at [292, 239] on div "Unlike [PERSON_NAME]' previous books, Mother of Storms has a fairly large cast …" at bounding box center [271, 263] width 282 height 240
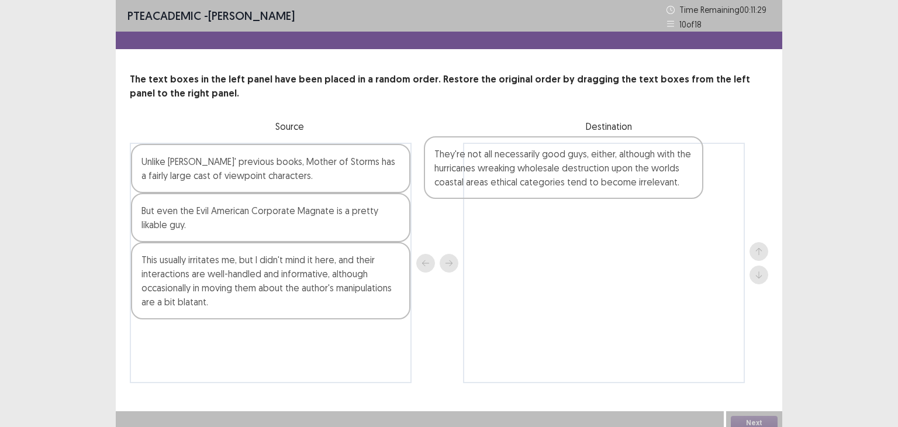
drag, startPoint x: 303, startPoint y: 233, endPoint x: 601, endPoint y: 176, distance: 302.9
click at [601, 176] on div "Unlike [PERSON_NAME]' previous books, Mother of Storms has a fairly large cast …" at bounding box center [449, 263] width 638 height 240
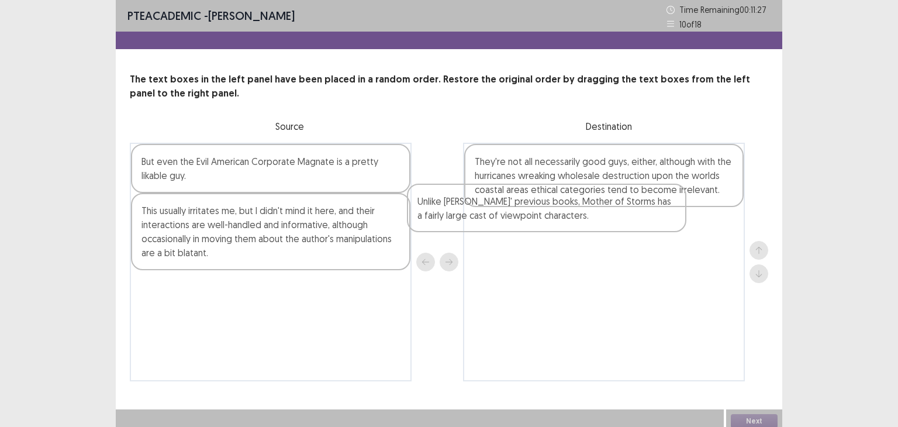
drag, startPoint x: 338, startPoint y: 171, endPoint x: 619, endPoint y: 211, distance: 283.9
click at [619, 211] on div "Unlike [PERSON_NAME]' previous books, Mother of Storms has a fairly large cast …" at bounding box center [449, 262] width 638 height 238
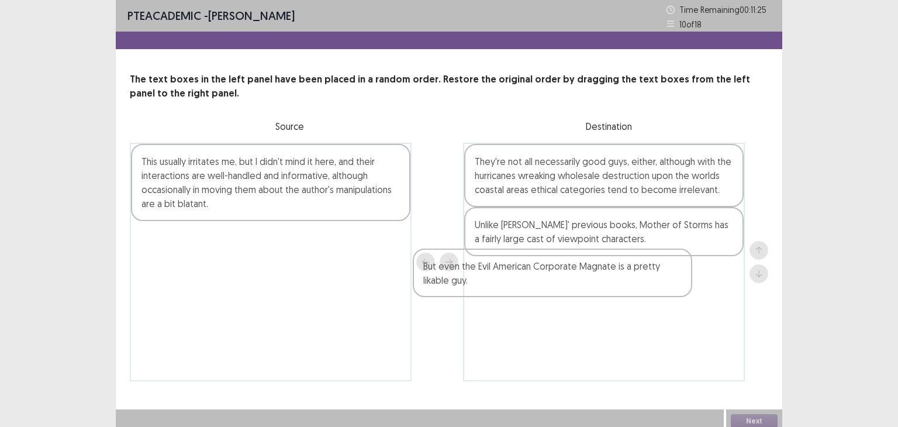
drag, startPoint x: 345, startPoint y: 176, endPoint x: 630, endPoint y: 281, distance: 303.8
click at [630, 281] on div "But even the Evil American Corporate Magnate is a pretty likable guy. This usua…" at bounding box center [449, 262] width 638 height 238
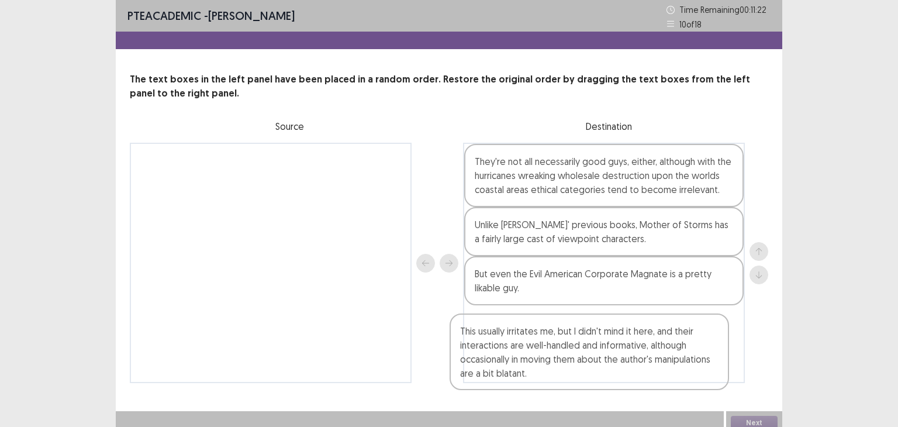
scroll to position [5, 0]
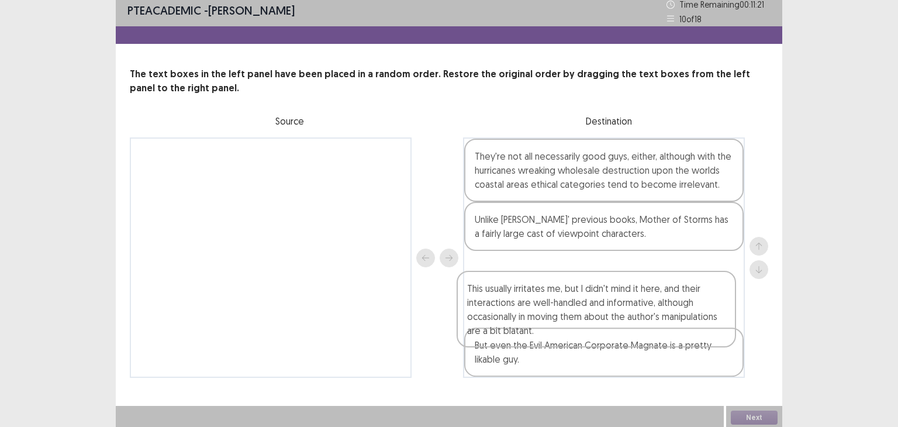
drag, startPoint x: 258, startPoint y: 164, endPoint x: 590, endPoint y: 298, distance: 357.4
click at [590, 298] on div "This usually irritates me, but I didn't mind it here, and their interactions ar…" at bounding box center [449, 257] width 638 height 240
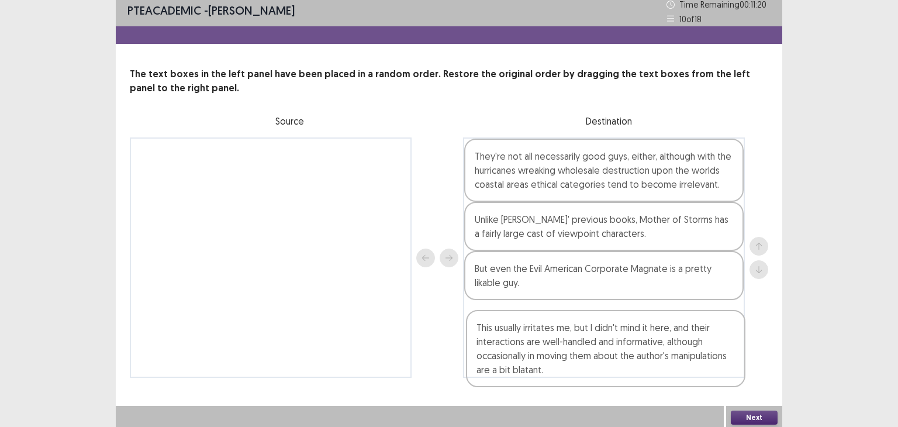
drag, startPoint x: 590, startPoint y: 298, endPoint x: 591, endPoint y: 365, distance: 66.6
click at [591, 365] on div "They're not all necessarily good guys, either, although with the hurricanes wre…" at bounding box center [604, 257] width 282 height 240
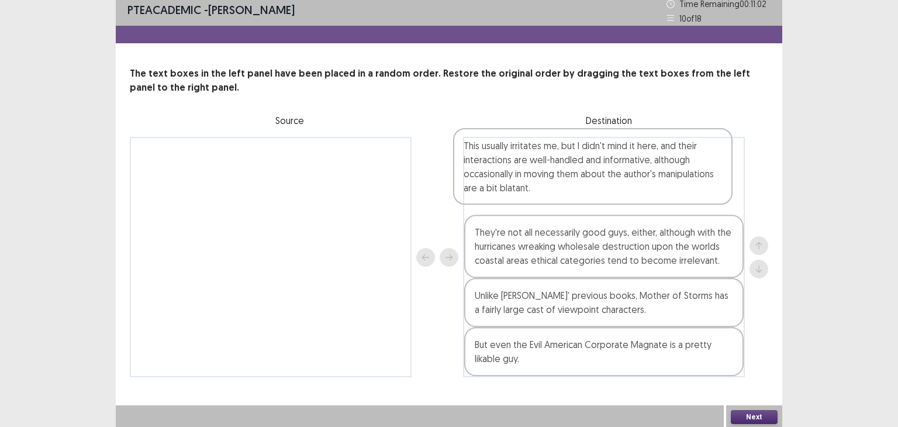
drag, startPoint x: 649, startPoint y: 354, endPoint x: 638, endPoint y: 180, distance: 173.9
click at [638, 180] on div "They're not all necessarily good guys, either, although with the hurricanes wre…" at bounding box center [604, 257] width 282 height 240
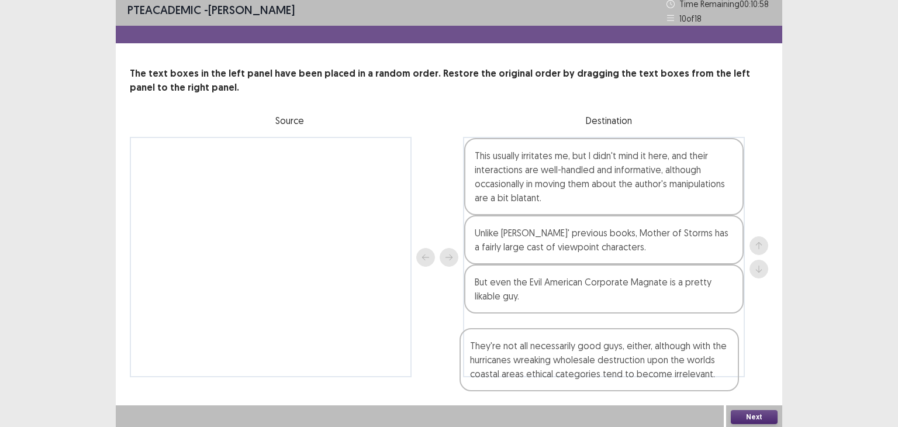
drag, startPoint x: 661, startPoint y: 251, endPoint x: 658, endPoint y: 365, distance: 114.6
click at [658, 365] on div "This usually irritates me, but I didn't mind it here, and their interactions ar…" at bounding box center [604, 257] width 282 height 240
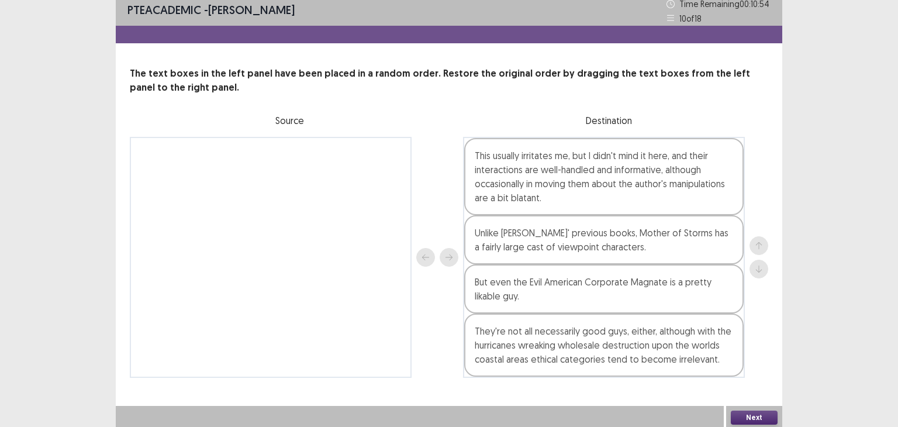
click at [755, 416] on button "Next" at bounding box center [754, 417] width 47 height 14
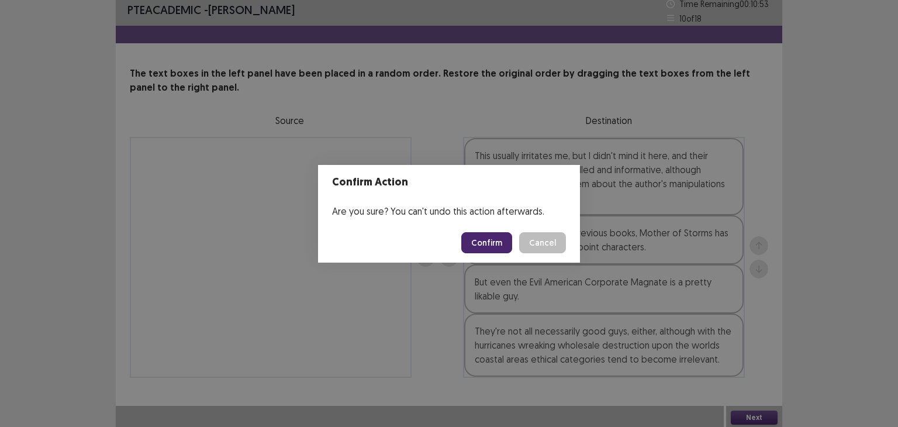
click at [485, 249] on button "Confirm" at bounding box center [486, 242] width 51 height 21
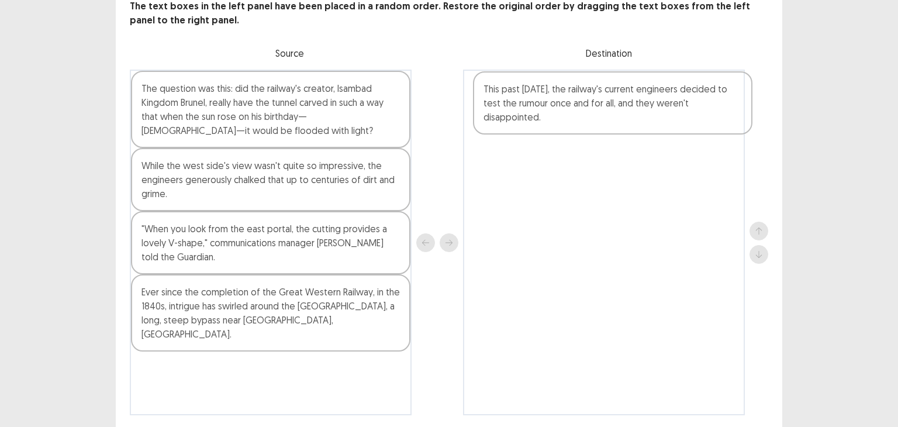
scroll to position [66, 0]
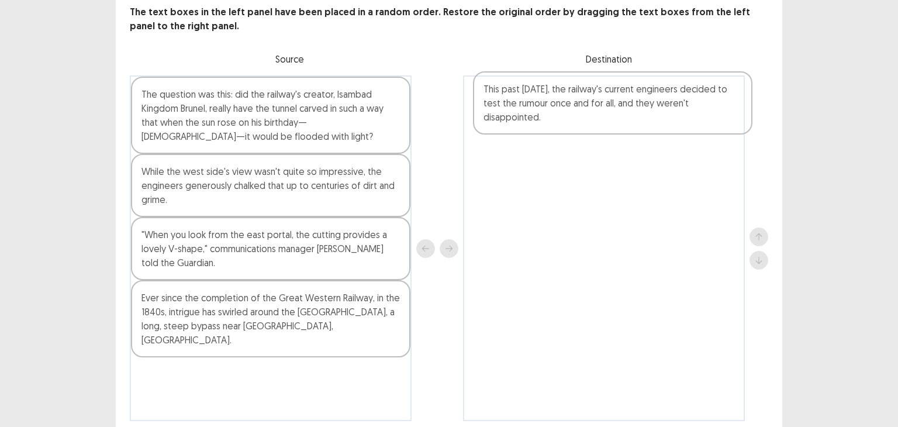
drag, startPoint x: 302, startPoint y: 176, endPoint x: 649, endPoint y: 106, distance: 354.7
click at [649, 106] on div "The question was this: did the railway's creator, lsambad Kingdom Brunel, reall…" at bounding box center [449, 247] width 638 height 345
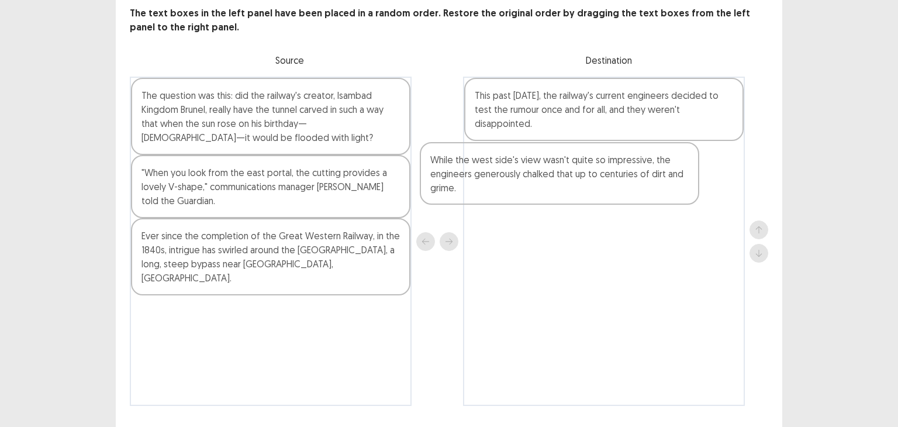
drag, startPoint x: 283, startPoint y: 188, endPoint x: 576, endPoint y: 175, distance: 293.6
click at [576, 175] on div "The question was this: did the railway's creator, lsambad Kingdom Brunel, reall…" at bounding box center [449, 241] width 638 height 329
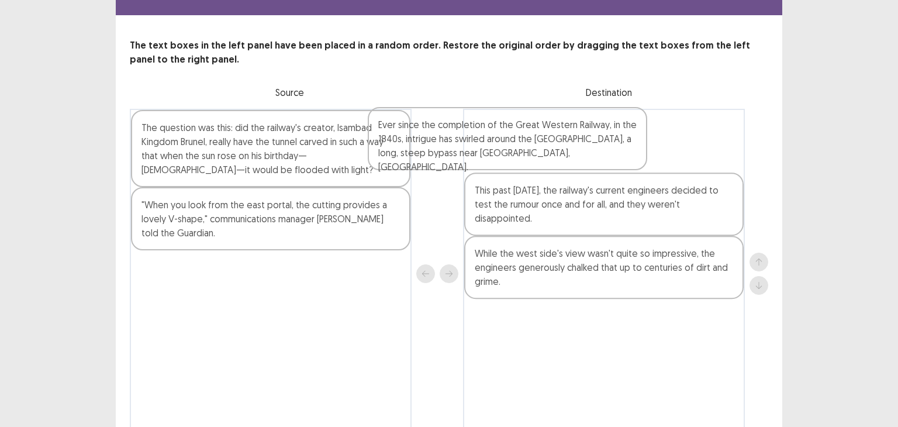
scroll to position [0, 0]
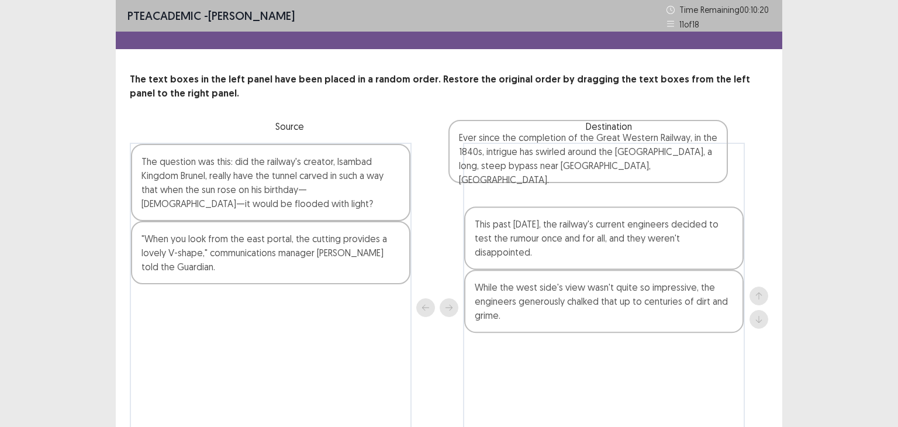
drag, startPoint x: 311, startPoint y: 268, endPoint x: 639, endPoint y: 175, distance: 340.9
click at [639, 175] on div "The question was this: did the railway's creator, lsambad Kingdom Brunel, reall…" at bounding box center [449, 307] width 638 height 329
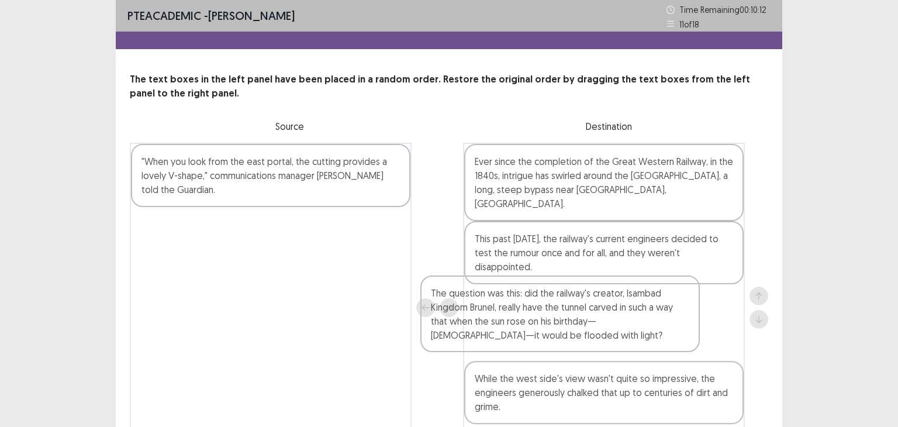
drag, startPoint x: 304, startPoint y: 200, endPoint x: 596, endPoint y: 335, distance: 320.8
click at [596, 335] on div "The question was this: did the railway's creator, lsambad Kingdom Brunel, reall…" at bounding box center [449, 307] width 638 height 329
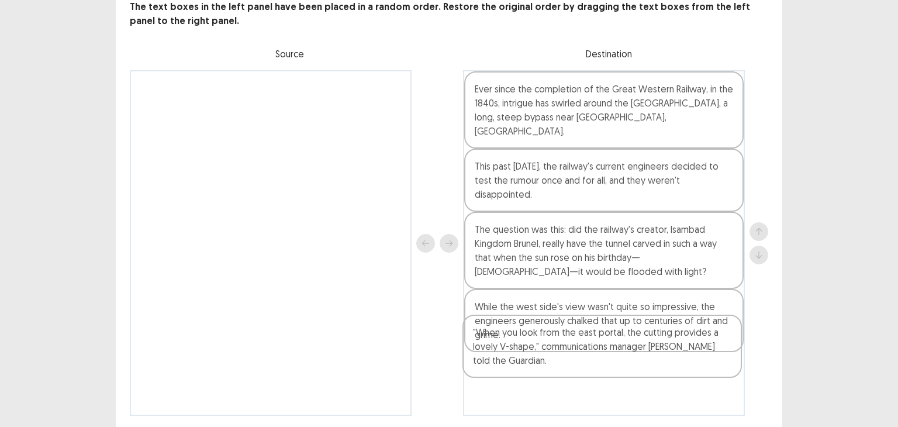
scroll to position [96, 0]
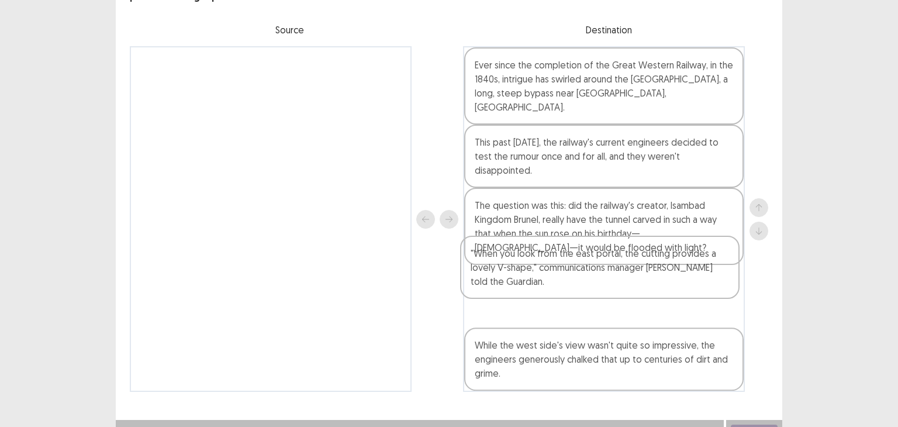
drag, startPoint x: 358, startPoint y: 155, endPoint x: 690, endPoint y: 293, distance: 359.7
click at [690, 293] on div ""When you look from the east portal, the cutting provides a lovely V-shape," co…" at bounding box center [449, 218] width 638 height 345
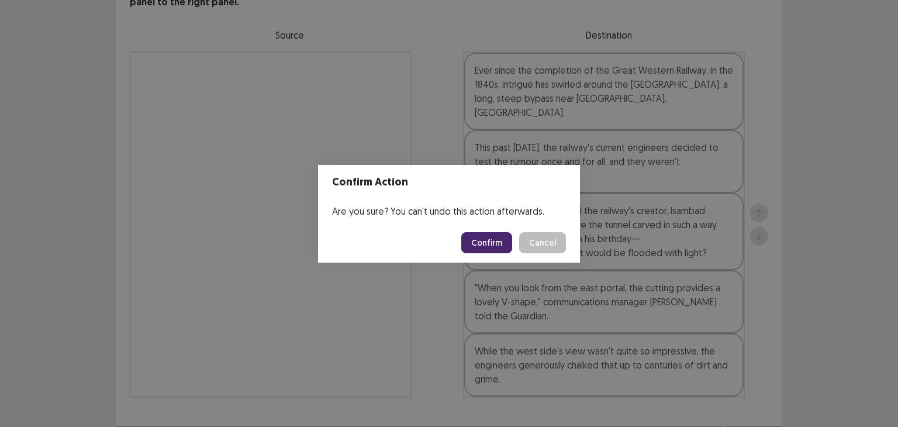
click at [479, 248] on button "Confirm" at bounding box center [486, 242] width 51 height 21
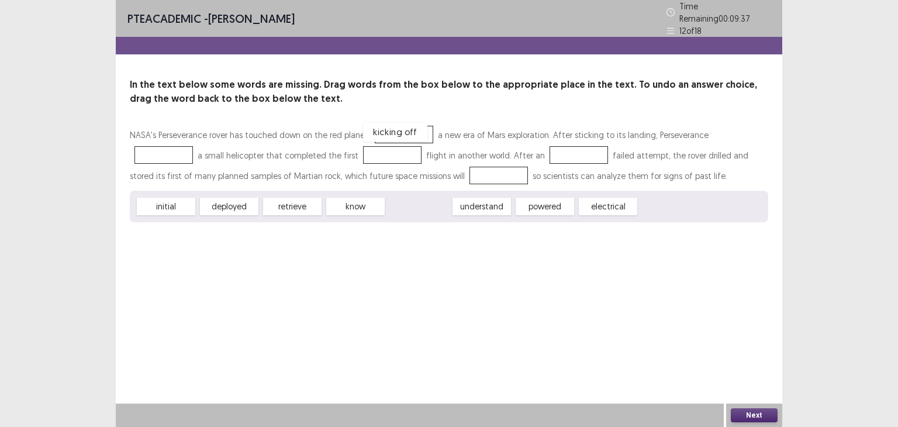
drag, startPoint x: 416, startPoint y: 199, endPoint x: 393, endPoint y: 124, distance: 77.8
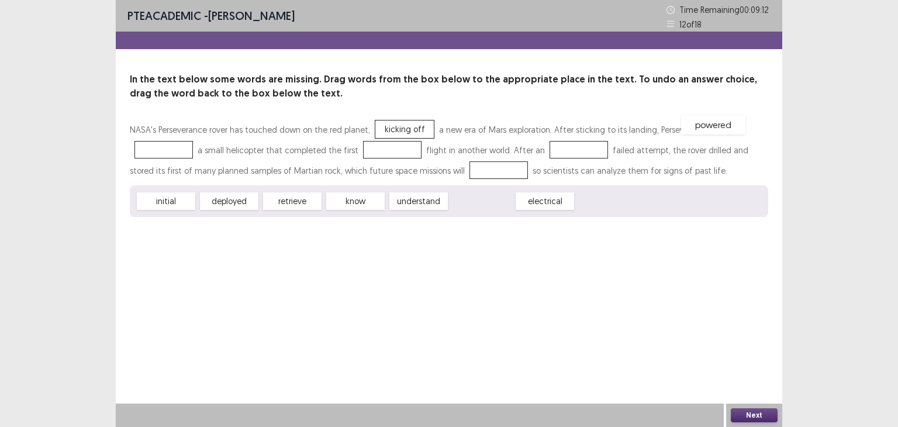
drag, startPoint x: 496, startPoint y: 199, endPoint x: 727, endPoint y: 123, distance: 243.6
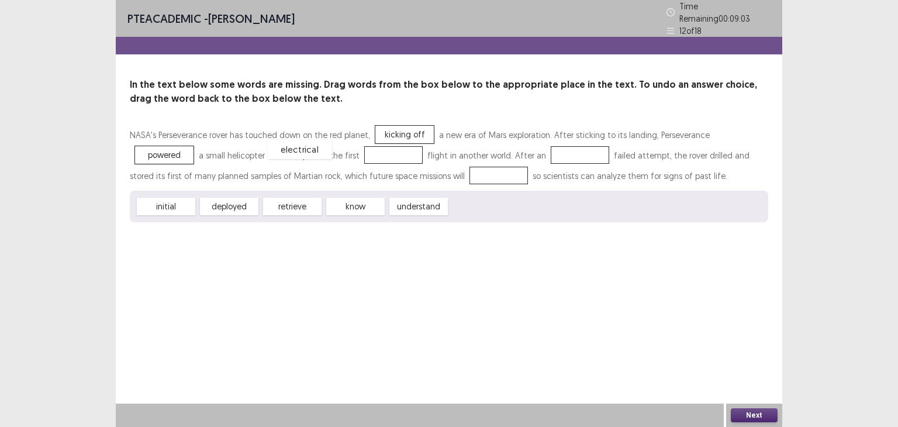
drag, startPoint x: 482, startPoint y: 202, endPoint x: 315, endPoint y: 148, distance: 175.2
drag, startPoint x: 179, startPoint y: 198, endPoint x: 515, endPoint y: 143, distance: 340.0
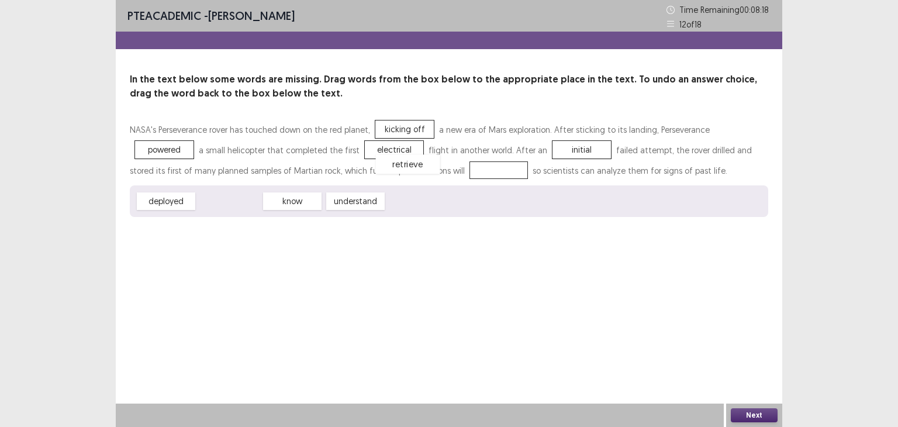
drag, startPoint x: 236, startPoint y: 202, endPoint x: 411, endPoint y: 167, distance: 179.4
click at [749, 414] on button "Next" at bounding box center [754, 415] width 47 height 14
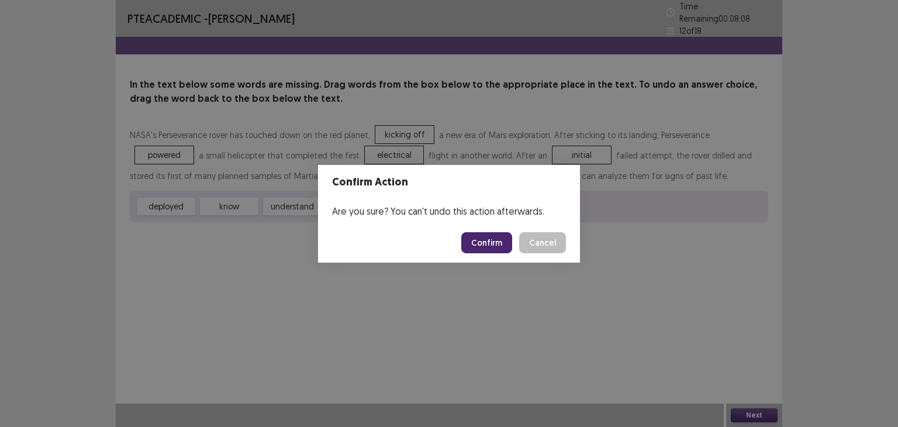
click at [484, 248] on button "Confirm" at bounding box center [486, 242] width 51 height 21
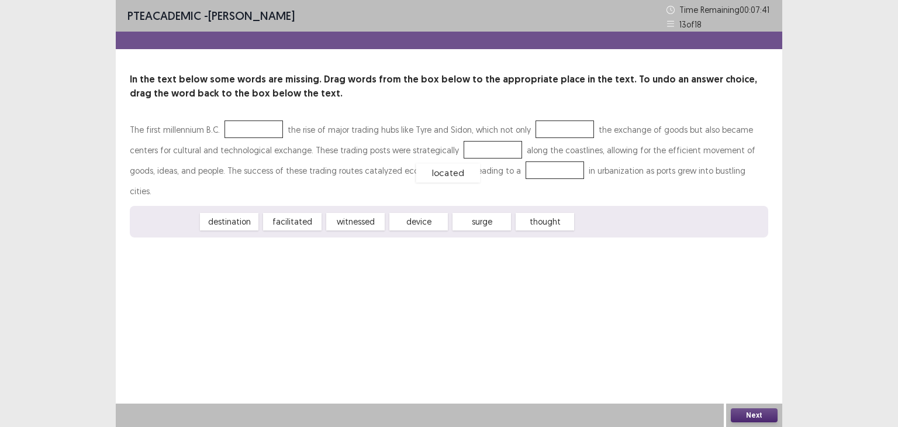
drag, startPoint x: 161, startPoint y: 200, endPoint x: 442, endPoint y: 152, distance: 285.8
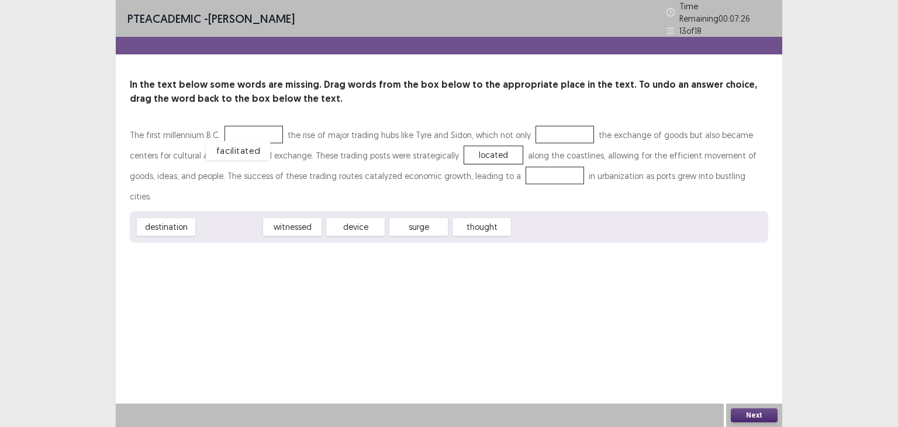
drag, startPoint x: 233, startPoint y: 203, endPoint x: 244, endPoint y: 128, distance: 76.2
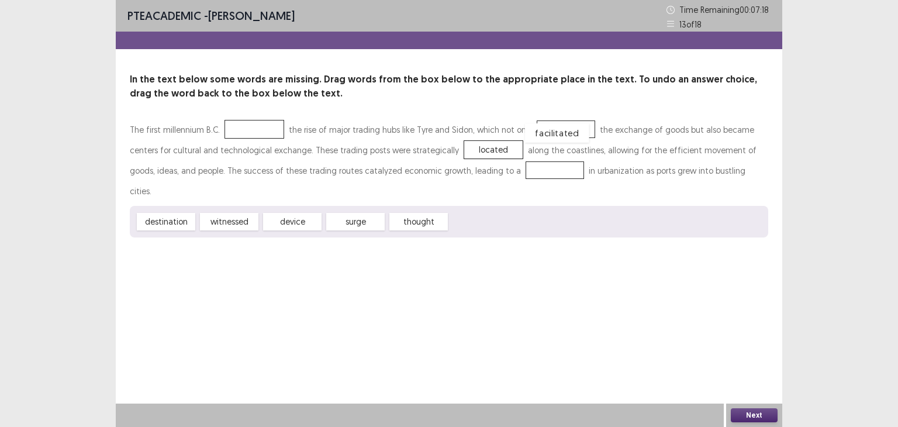
drag, startPoint x: 262, startPoint y: 131, endPoint x: 565, endPoint y: 135, distance: 302.7
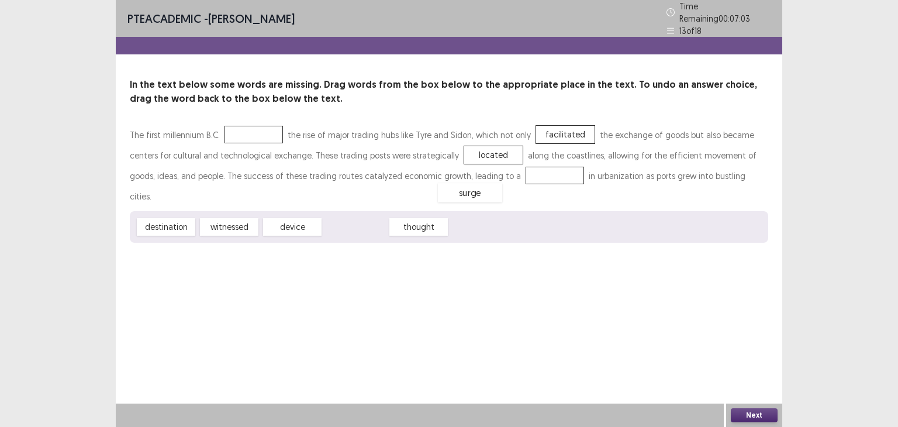
drag, startPoint x: 374, startPoint y: 202, endPoint x: 489, endPoint y: 168, distance: 119.5
click at [342, 217] on div "thought" at bounding box center [355, 226] width 64 height 19
drag, startPoint x: 240, startPoint y: 199, endPoint x: 263, endPoint y: 126, distance: 76.5
click at [608, 356] on div "PTE academic - [PERSON_NAME] Time Remaining 00 : 06 : 48 13 of 18 In the text b…" at bounding box center [449, 213] width 666 height 427
click at [744, 408] on button "Next" at bounding box center [754, 415] width 47 height 14
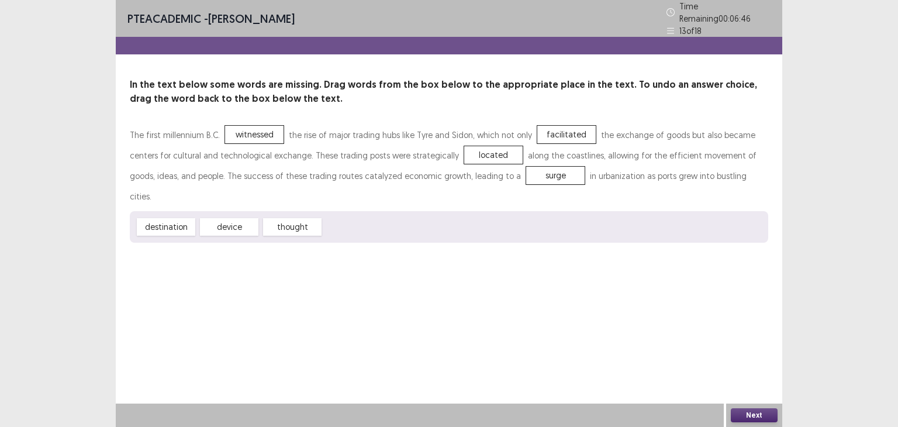
click at [744, 408] on div "Confirm Action Are you sure? You can't undo this action afterwards. Confirm Can…" at bounding box center [449, 213] width 898 height 427
click at [738, 416] on button "Next" at bounding box center [754, 415] width 47 height 14
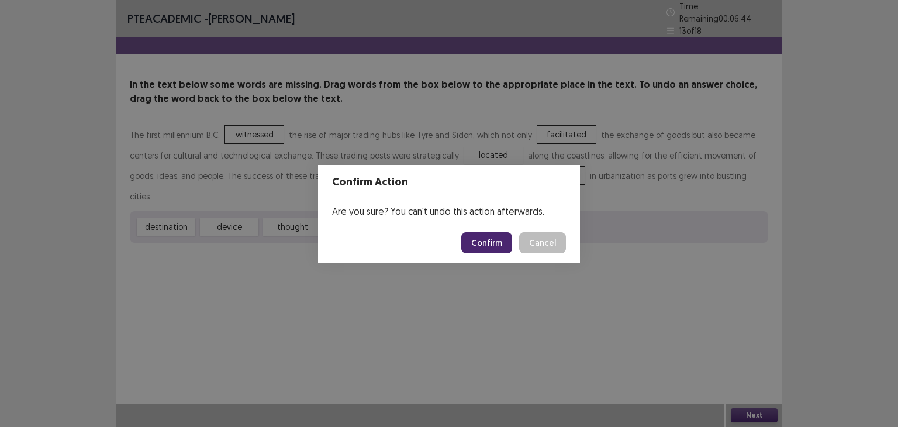
click at [494, 241] on button "Confirm" at bounding box center [486, 242] width 51 height 21
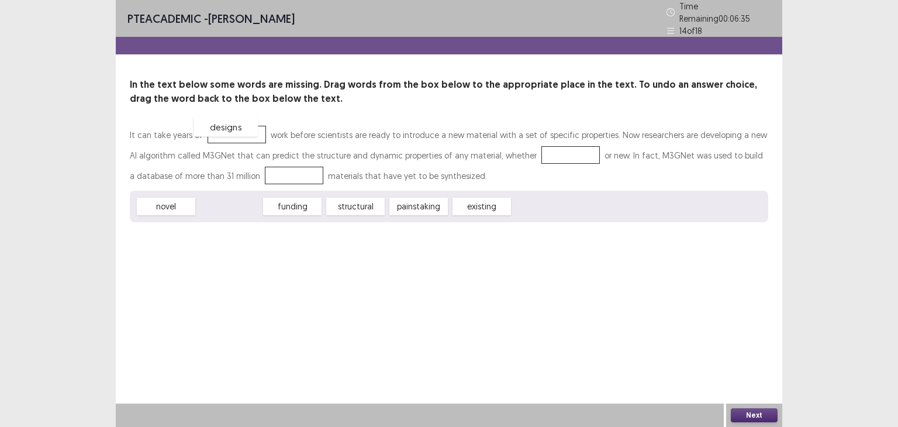
drag, startPoint x: 230, startPoint y: 201, endPoint x: 227, endPoint y: 122, distance: 79.6
drag, startPoint x: 416, startPoint y: 206, endPoint x: 545, endPoint y: 153, distance: 139.4
drag, startPoint x: 243, startPoint y: 203, endPoint x: 252, endPoint y: 176, distance: 28.3
click at [743, 403] on div "Next" at bounding box center [754, 414] width 56 height 23
click at [743, 408] on button "Next" at bounding box center [754, 415] width 47 height 14
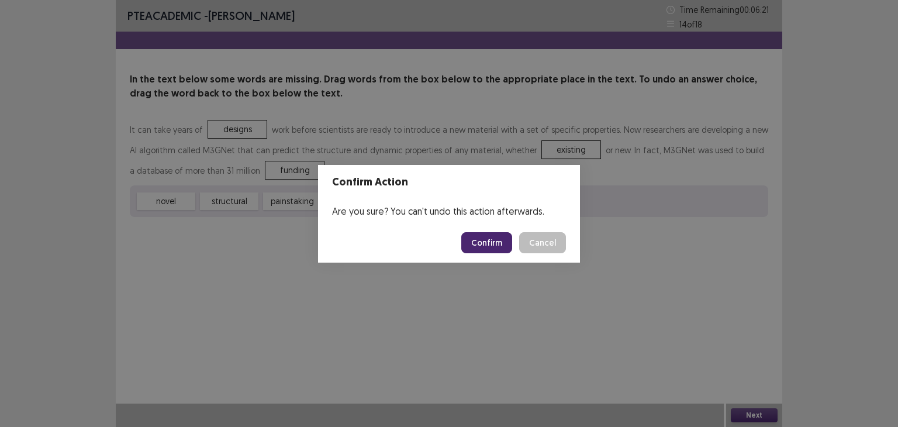
click at [500, 240] on button "Confirm" at bounding box center [486, 242] width 51 height 21
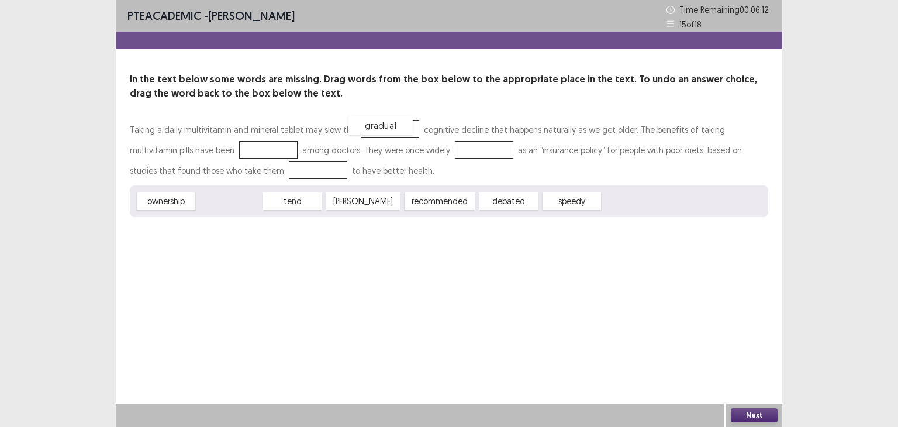
drag, startPoint x: 226, startPoint y: 204, endPoint x: 377, endPoint y: 128, distance: 169.4
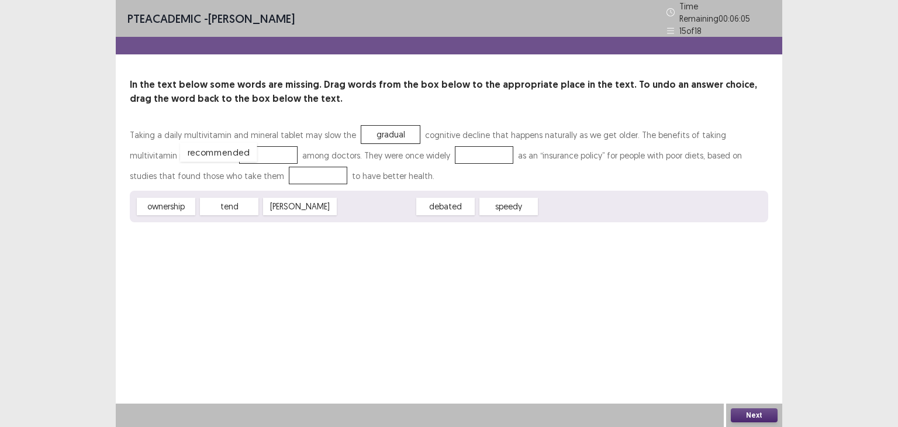
drag, startPoint x: 354, startPoint y: 204, endPoint x: 196, endPoint y: 150, distance: 166.9
drag, startPoint x: 366, startPoint y: 202, endPoint x: 439, endPoint y: 150, distance: 90.2
drag, startPoint x: 367, startPoint y: 200, endPoint x: 245, endPoint y: 171, distance: 124.9
click at [245, 171] on div "Taking a daily multivitamin and mineral tablet may slow the gradual cognitive d…" at bounding box center [449, 173] width 638 height 98
drag, startPoint x: 338, startPoint y: 202, endPoint x: 245, endPoint y: 170, distance: 98.3
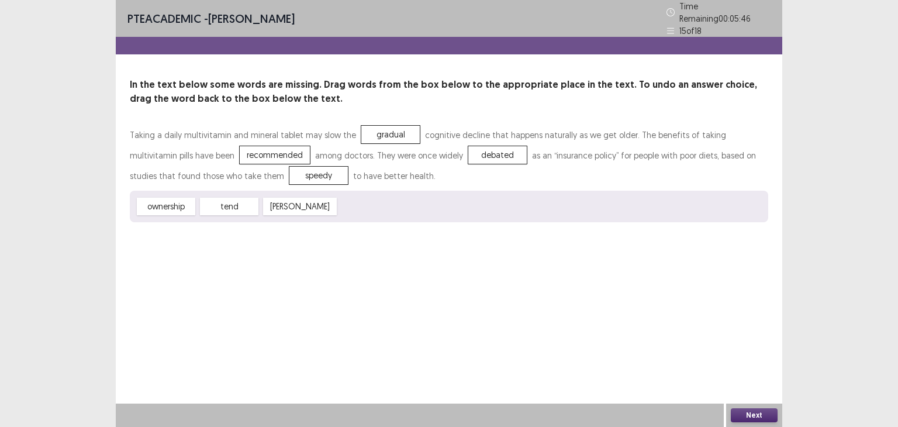
click at [748, 411] on button "Next" at bounding box center [754, 415] width 47 height 14
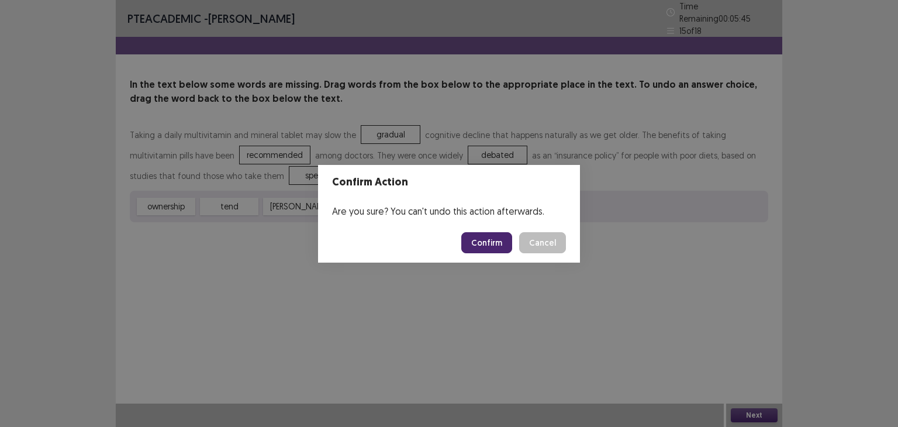
click at [498, 244] on button "Confirm" at bounding box center [486, 242] width 51 height 21
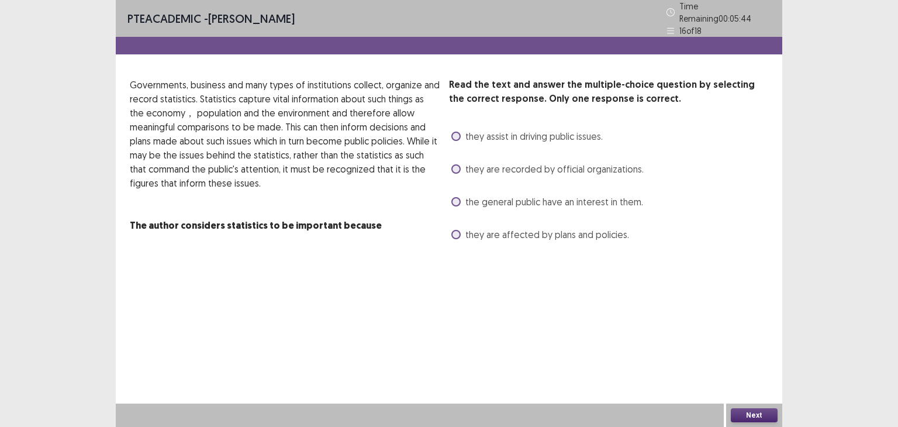
click at [497, 196] on span "the general public have an interest in them." at bounding box center [554, 202] width 178 height 14
click at [747, 415] on button "Next" at bounding box center [754, 415] width 47 height 14
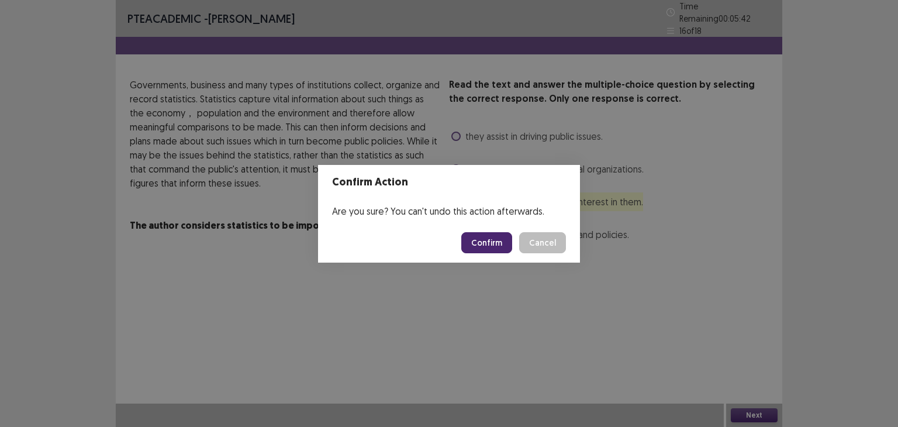
click at [492, 254] on footer "Confirm Cancel" at bounding box center [449, 243] width 262 height 40
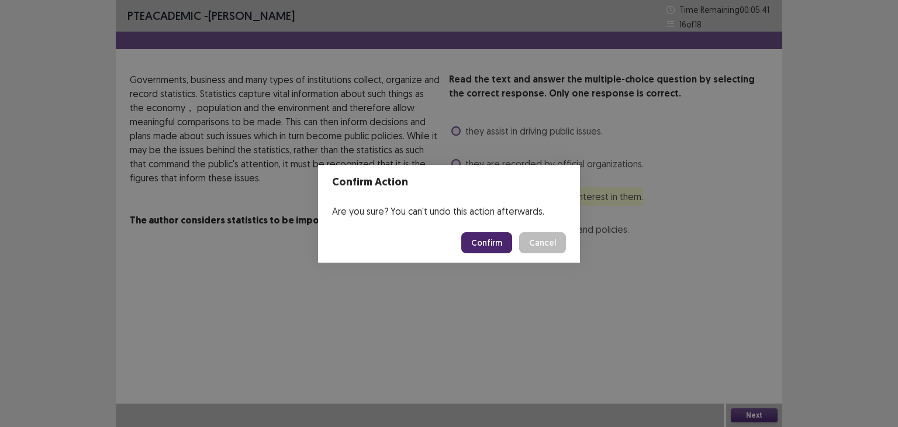
click at [491, 250] on button "Confirm" at bounding box center [486, 242] width 51 height 21
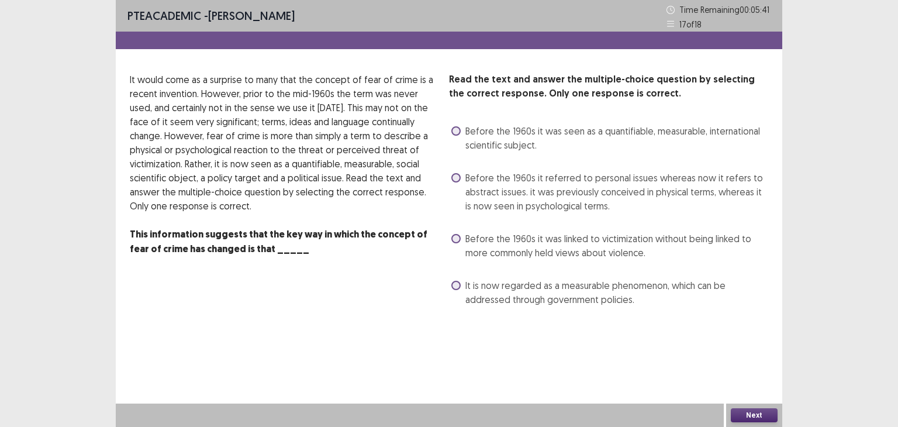
click at [490, 248] on span "Before the 1960s it was linked to victimization without being linked to more co…" at bounding box center [616, 245] width 303 height 28
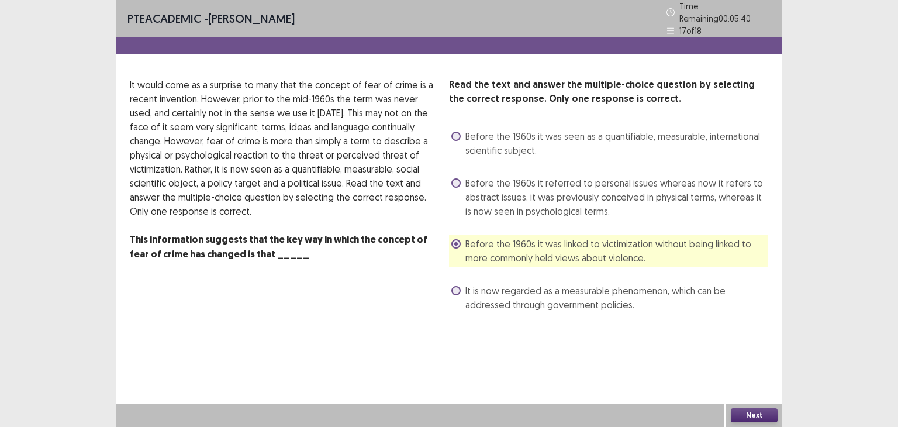
click at [749, 412] on button "Next" at bounding box center [754, 415] width 47 height 14
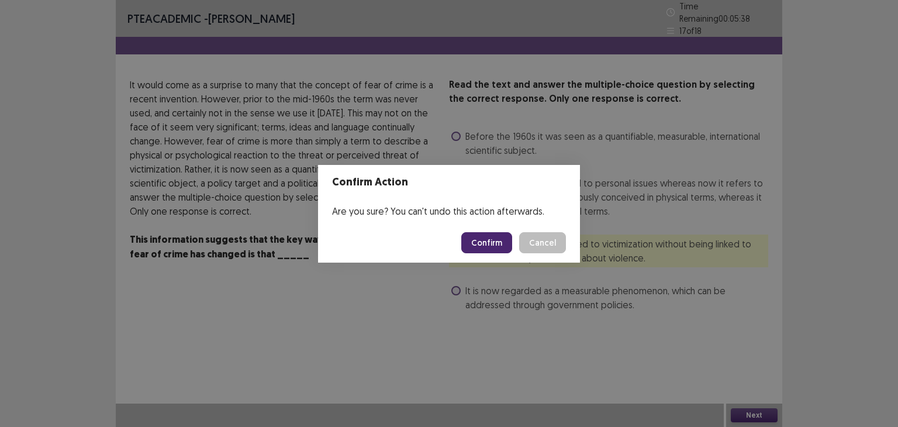
click at [491, 251] on button "Confirm" at bounding box center [486, 242] width 51 height 21
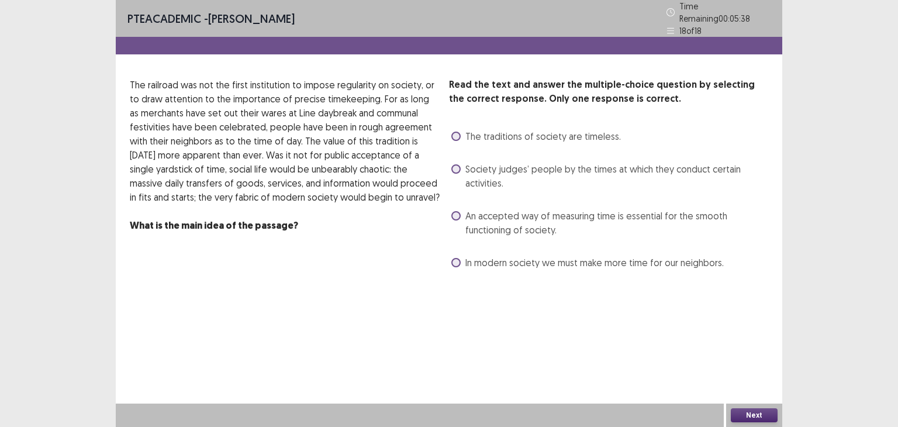
click at [484, 209] on span "An accepted way of measuring time is essential for the smooth functioning of so…" at bounding box center [616, 223] width 303 height 28
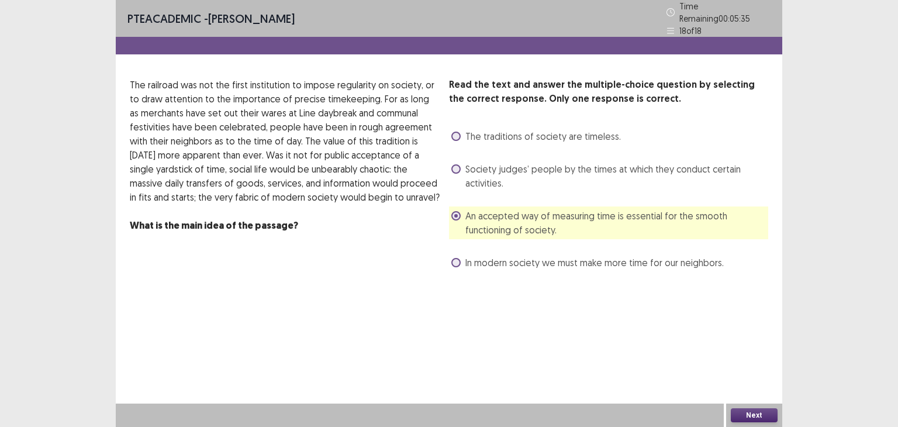
click at [767, 414] on button "Next" at bounding box center [754, 415] width 47 height 14
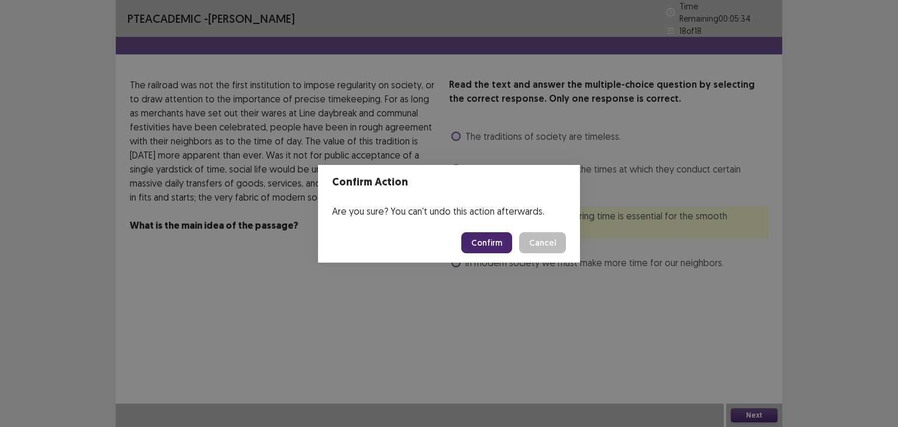
click at [489, 237] on button "Confirm" at bounding box center [486, 242] width 51 height 21
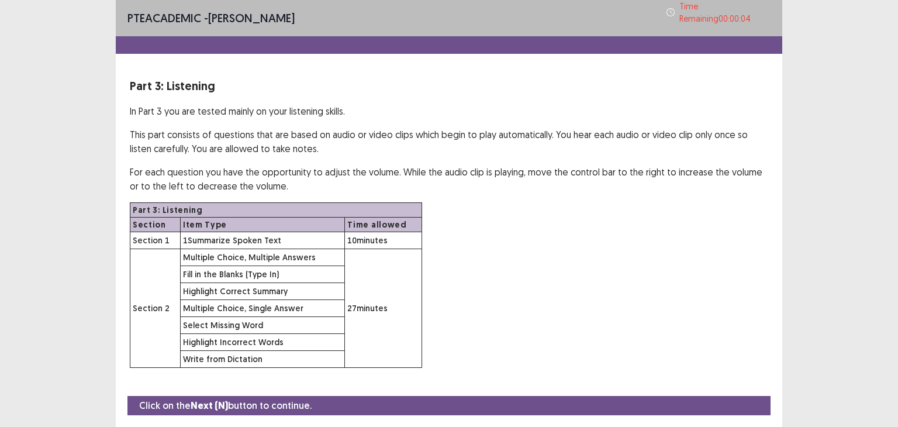
scroll to position [29, 0]
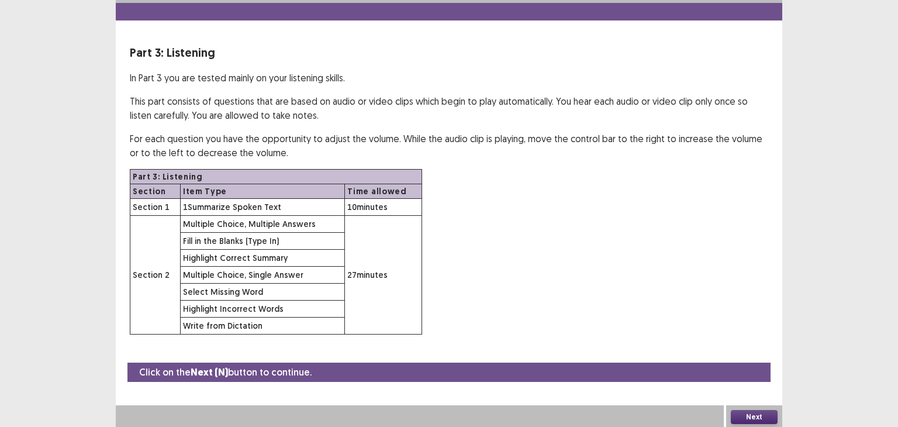
click at [752, 410] on button "Next" at bounding box center [754, 417] width 47 height 14
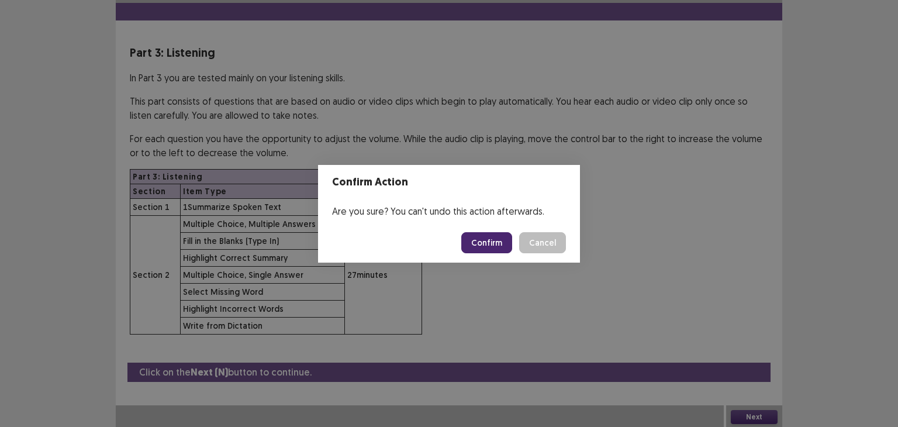
scroll to position [20, 0]
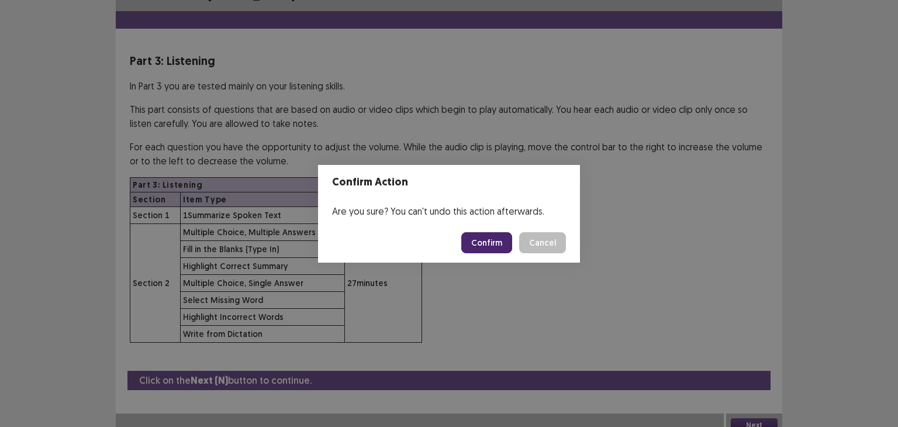
click at [485, 243] on button "Confirm" at bounding box center [486, 242] width 51 height 21
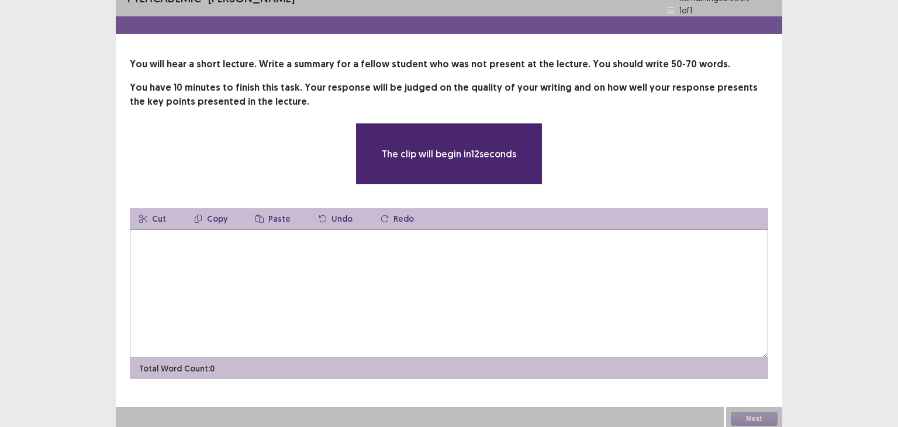
scroll to position [19, 0]
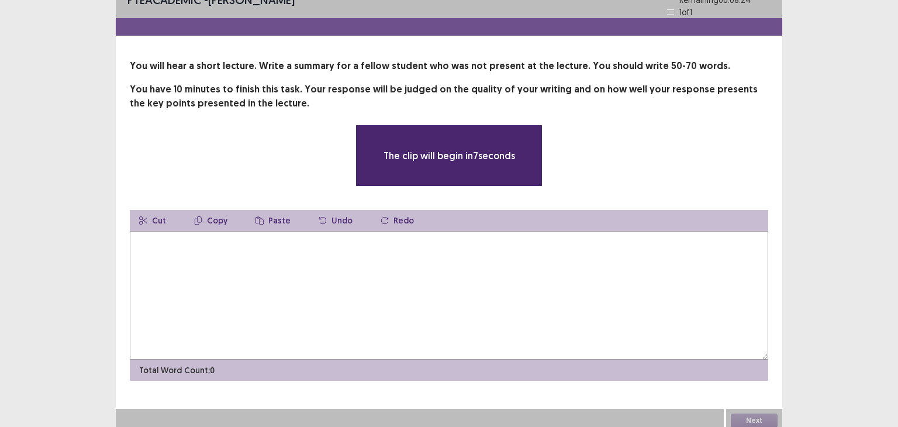
click at [440, 250] on textarea at bounding box center [449, 295] width 638 height 129
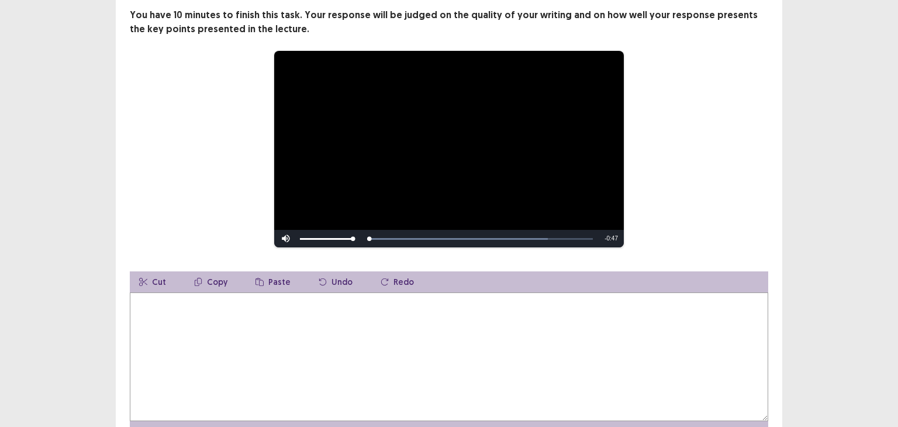
scroll to position [89, 0]
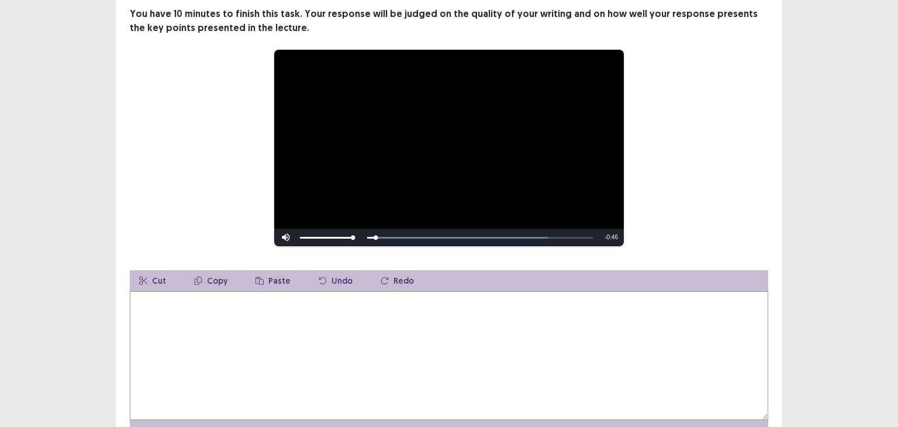
click at [386, 324] on textarea at bounding box center [449, 355] width 638 height 129
type textarea "*"
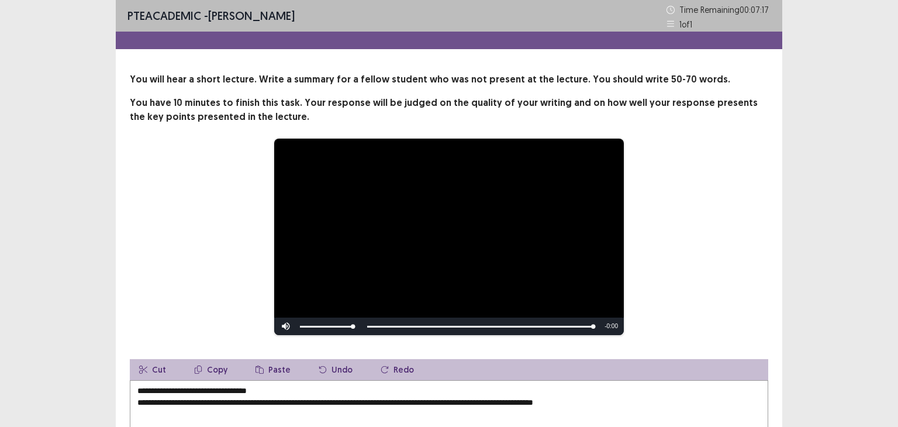
scroll to position [104, 0]
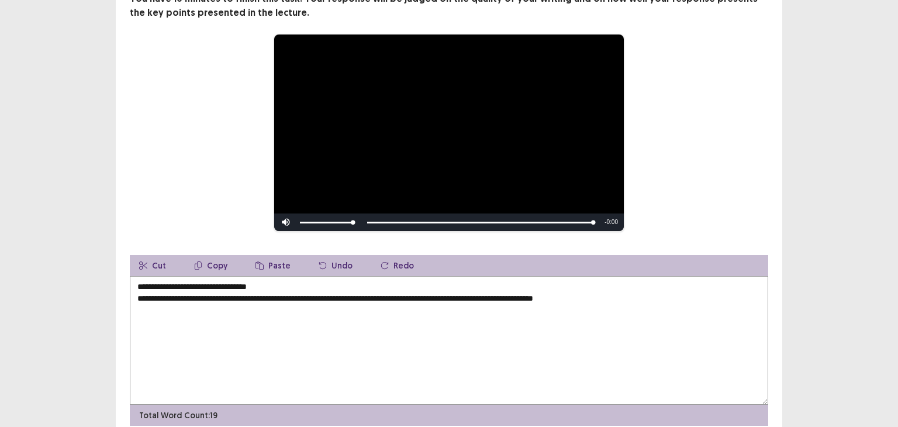
click at [139, 286] on textarea "**********" at bounding box center [449, 340] width 638 height 129
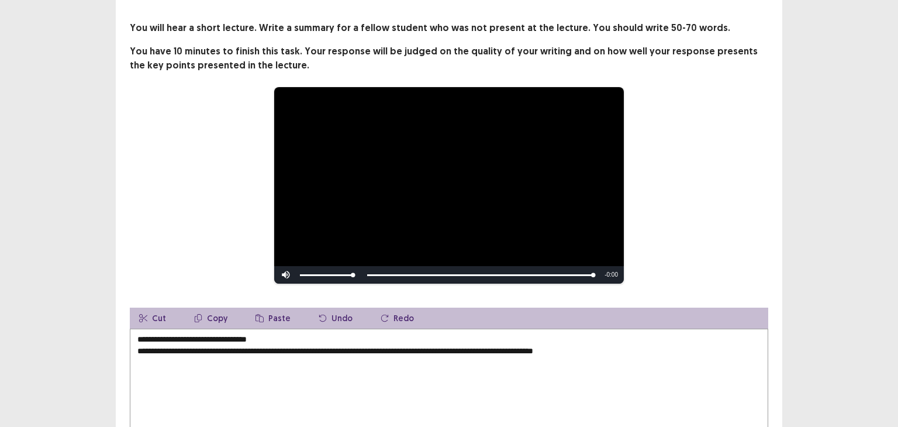
scroll to position [53, 0]
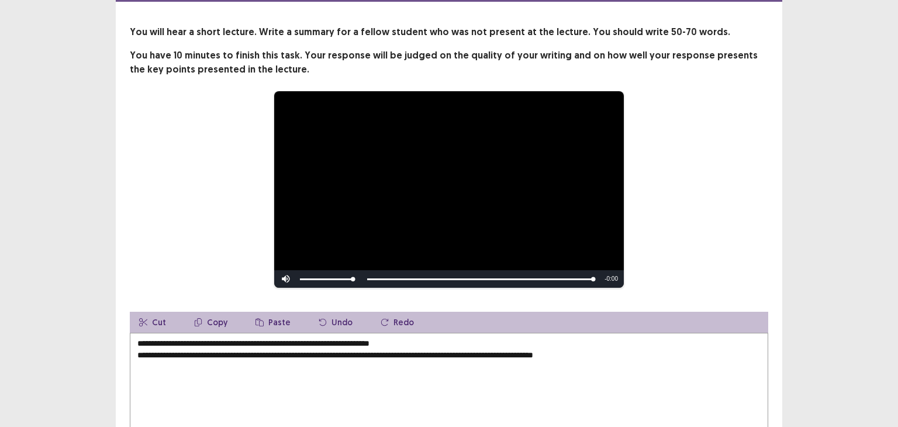
click at [288, 340] on textarea "**********" at bounding box center [449, 397] width 638 height 129
click at [331, 335] on textarea "**********" at bounding box center [449, 397] width 638 height 129
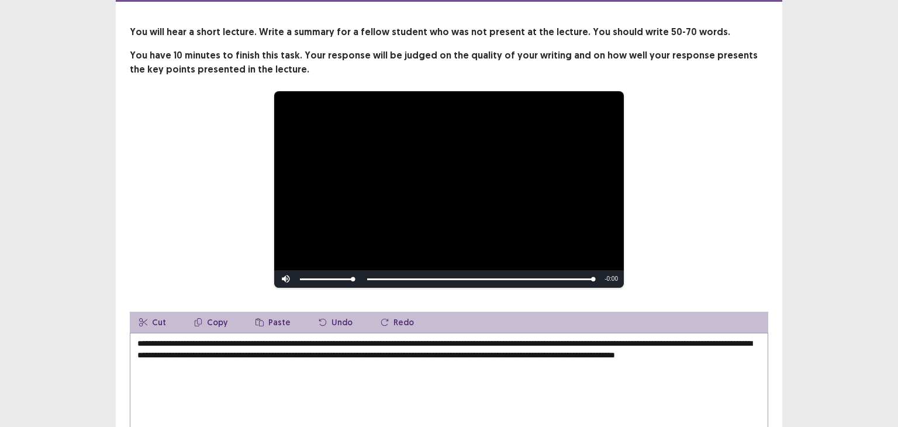
click at [341, 351] on textarea "**********" at bounding box center [449, 397] width 638 height 129
click at [257, 350] on textarea "**********" at bounding box center [449, 397] width 638 height 129
click at [476, 347] on textarea "**********" at bounding box center [449, 397] width 638 height 129
click at [675, 352] on textarea "**********" at bounding box center [449, 397] width 638 height 129
click at [348, 356] on textarea "**********" at bounding box center [449, 397] width 638 height 129
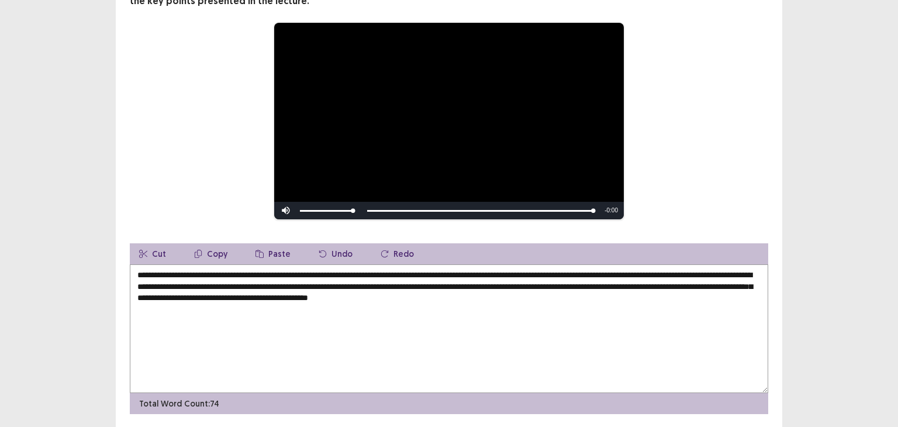
scroll to position [120, 0]
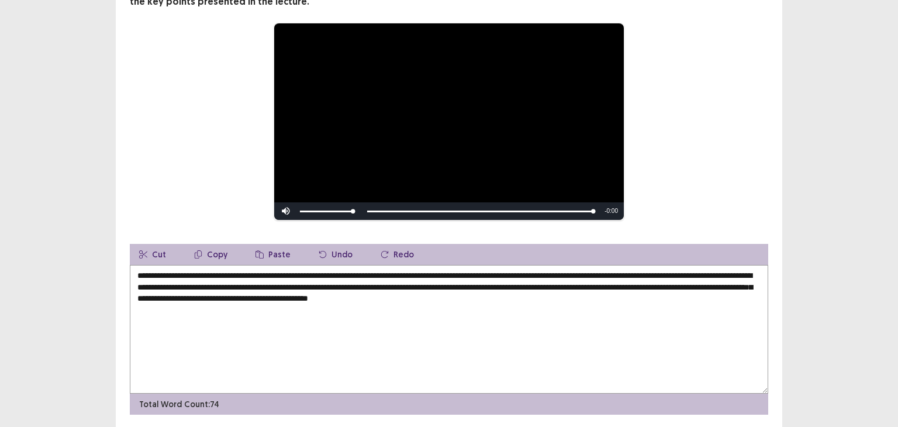
click at [344, 272] on textarea "**********" at bounding box center [449, 329] width 638 height 129
click at [407, 271] on textarea "**********" at bounding box center [449, 329] width 638 height 129
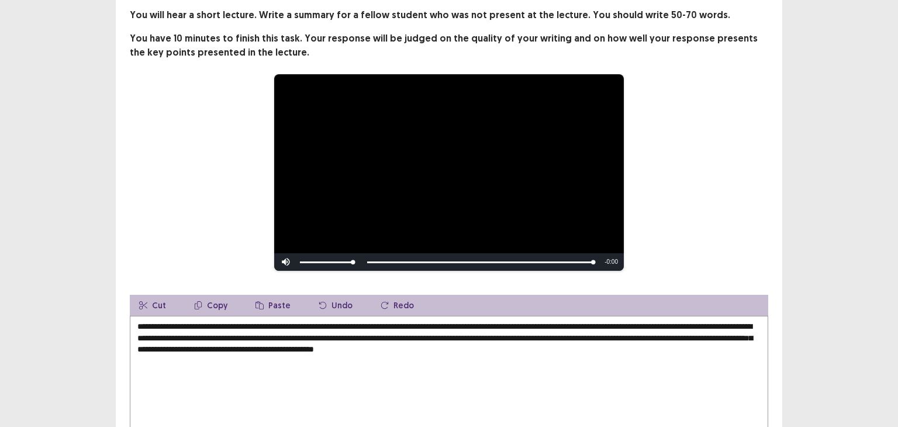
scroll to position [81, 0]
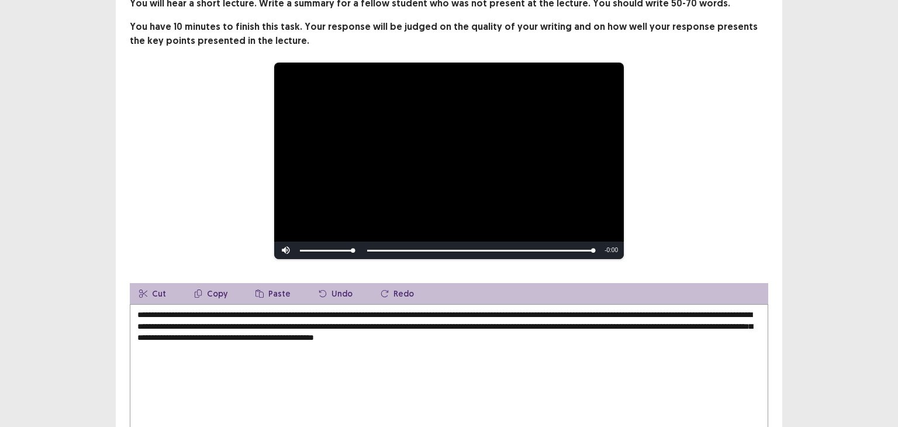
click at [506, 308] on textarea "**********" at bounding box center [449, 368] width 638 height 129
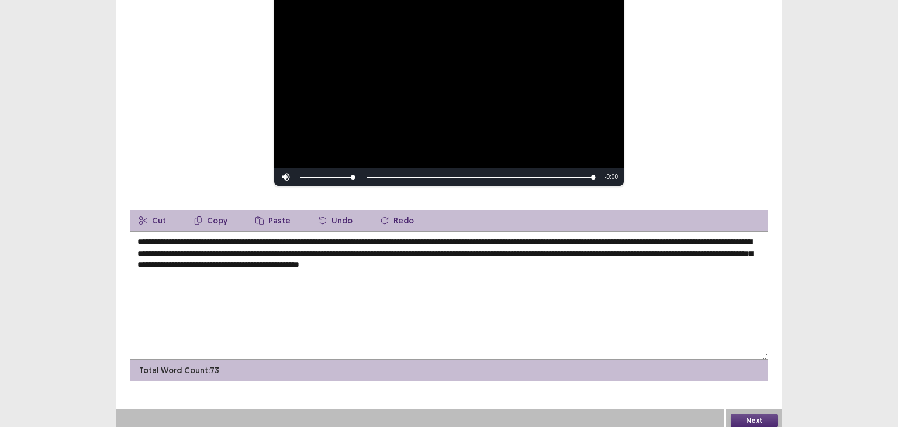
scroll to position [150, 0]
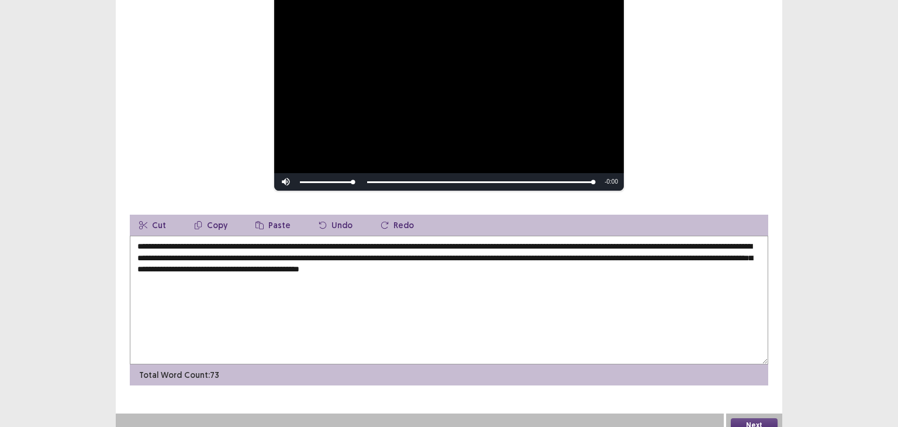
drag, startPoint x: 666, startPoint y: 265, endPoint x: 395, endPoint y: 273, distance: 270.7
click at [395, 273] on textarea "**********" at bounding box center [449, 300] width 638 height 129
click at [334, 264] on textarea "**********" at bounding box center [449, 300] width 638 height 129
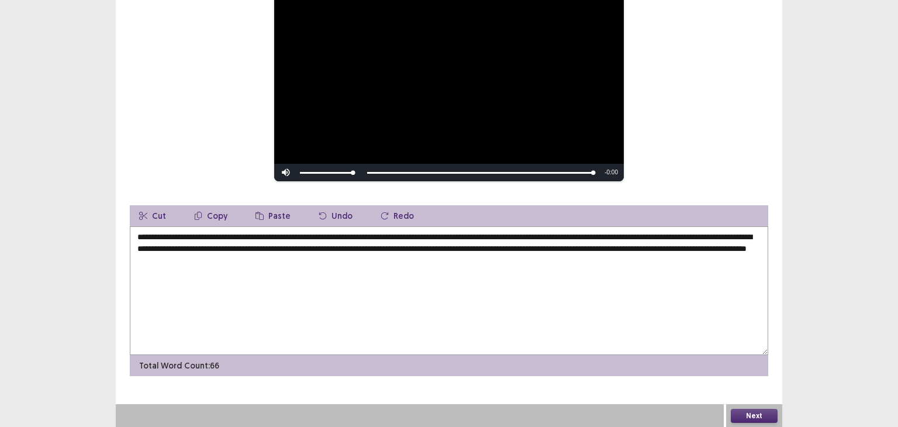
scroll to position [122, 0]
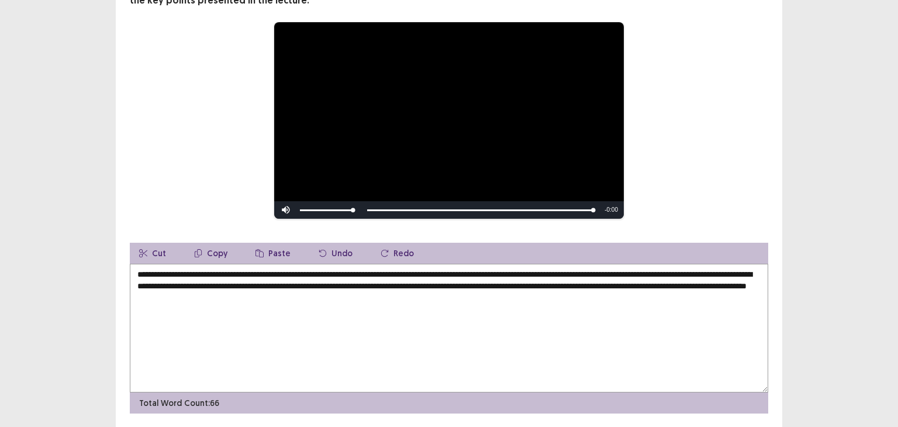
click at [375, 269] on textarea "**********" at bounding box center [449, 328] width 638 height 129
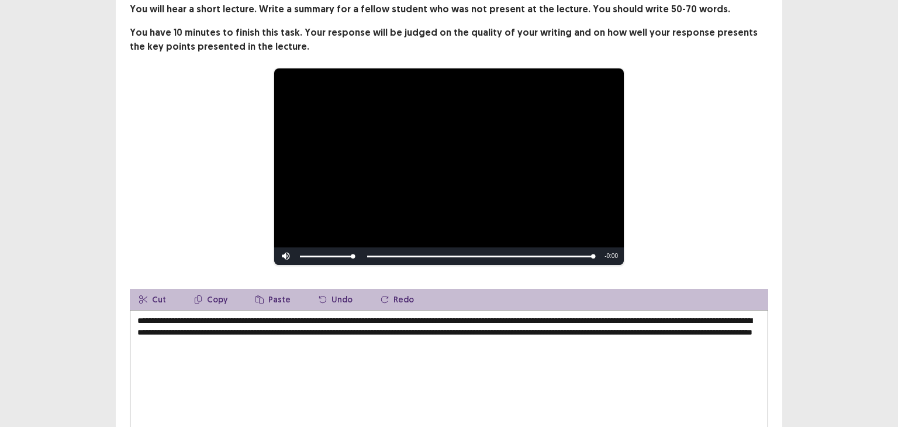
scroll to position [71, 0]
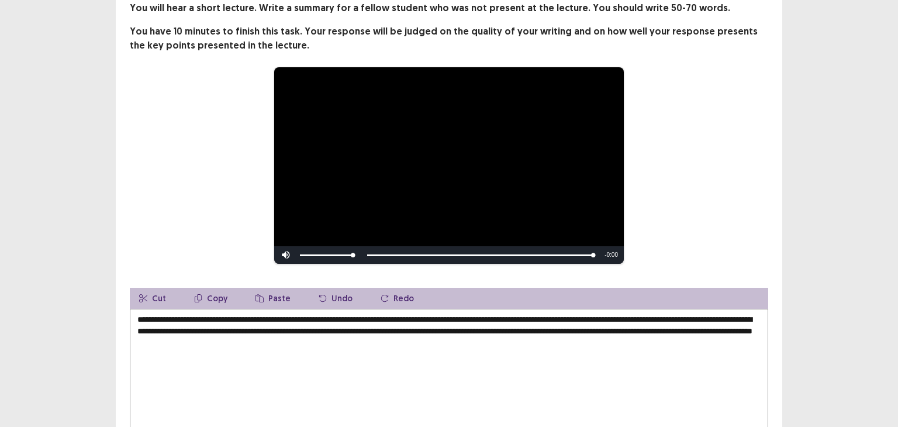
click at [610, 332] on textarea "**********" at bounding box center [449, 373] width 638 height 129
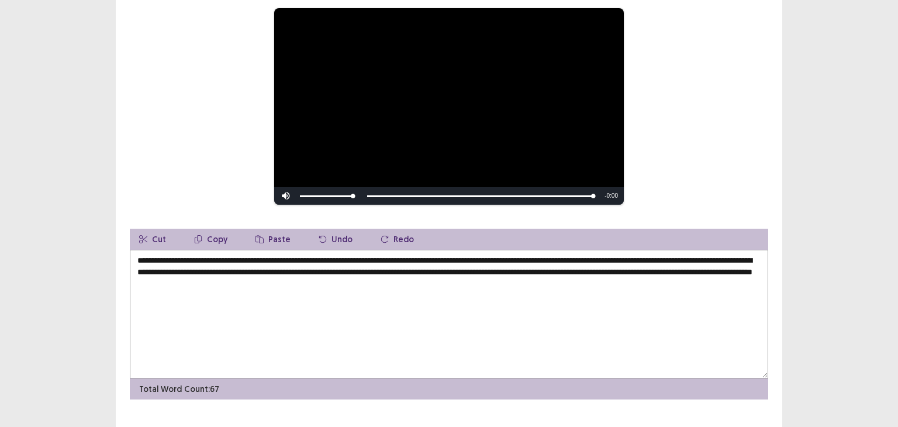
scroll to position [154, 0]
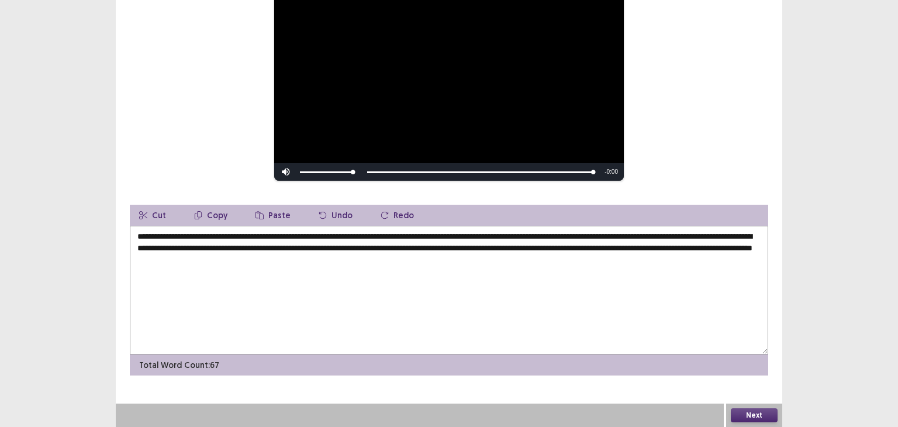
type textarea "**********"
click at [756, 399] on div "**********" at bounding box center [449, 136] width 666 height 581
click at [754, 416] on button "Next" at bounding box center [754, 415] width 47 height 14
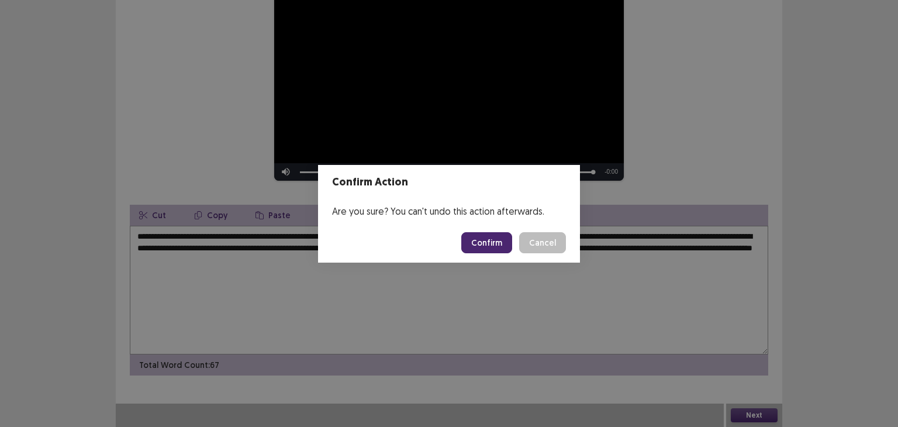
click at [486, 242] on button "Confirm" at bounding box center [486, 242] width 51 height 21
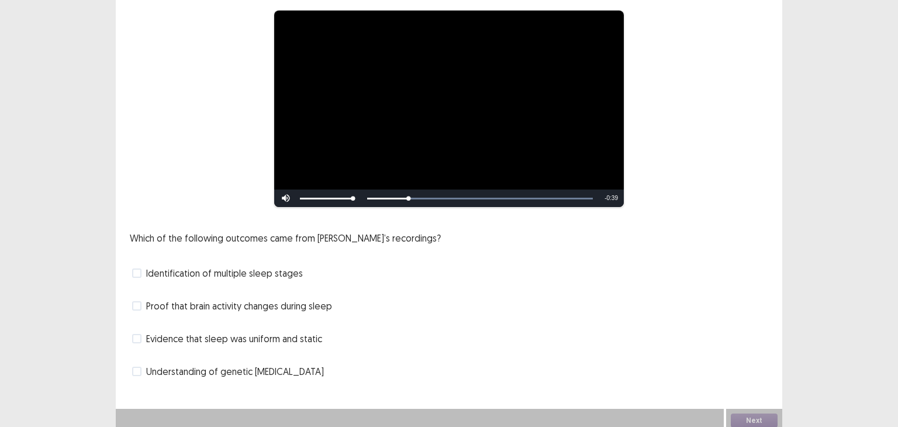
scroll to position [101, 0]
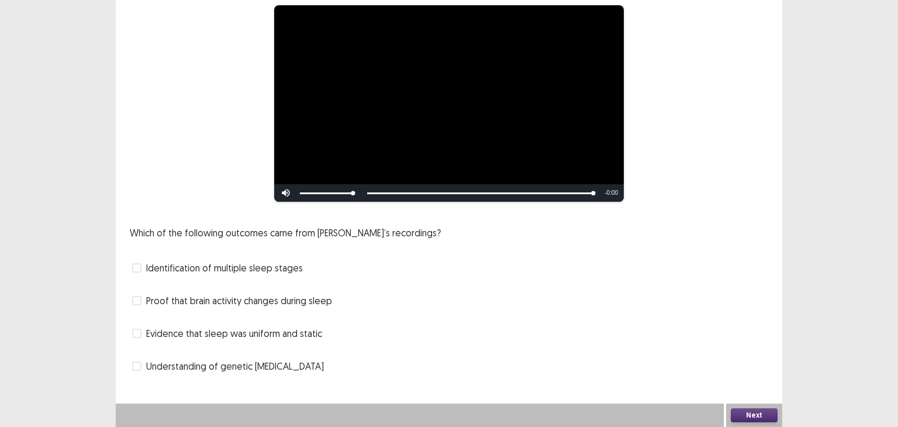
click at [251, 268] on span "Identification of multiple sleep stages" at bounding box center [224, 268] width 157 height 14
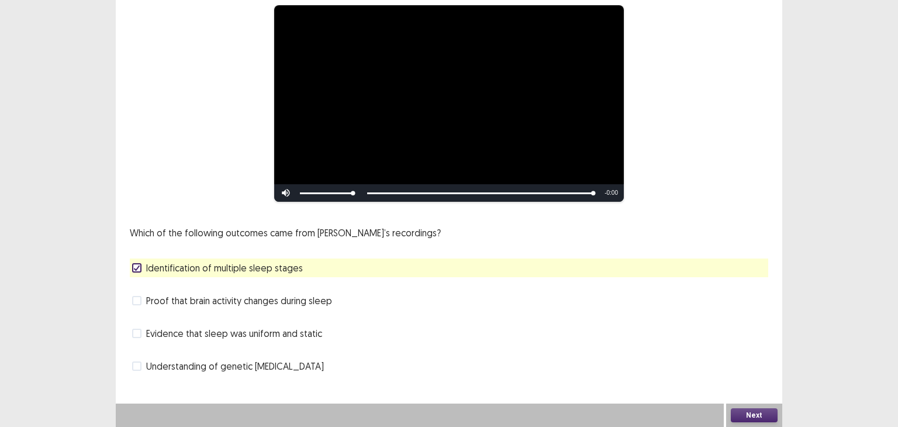
click at [250, 306] on span "Proof that brain activity changes during sleep" at bounding box center [239, 300] width 186 height 14
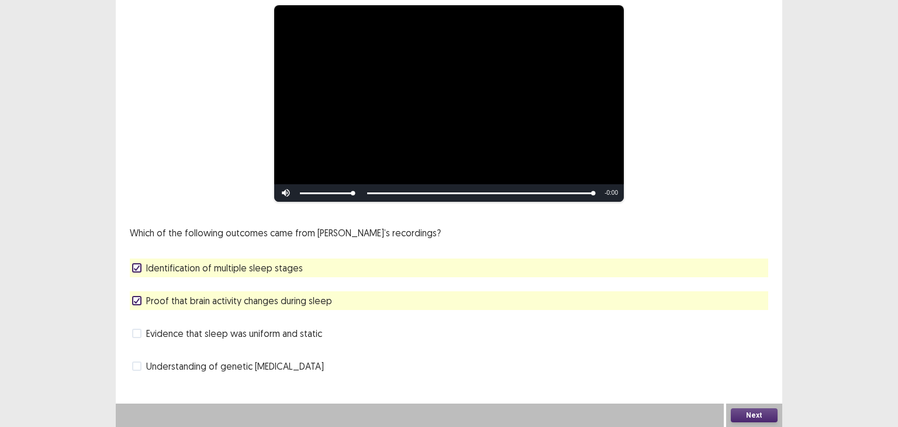
click at [736, 411] on button "Next" at bounding box center [754, 415] width 47 height 14
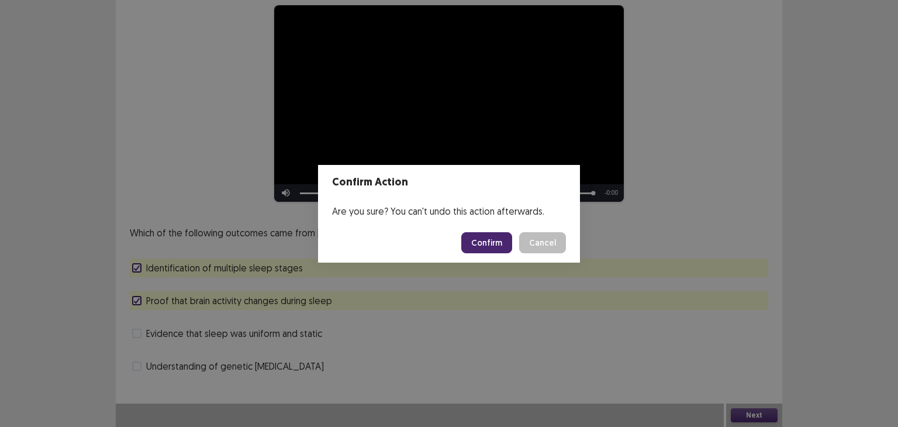
click at [499, 244] on button "Confirm" at bounding box center [486, 242] width 51 height 21
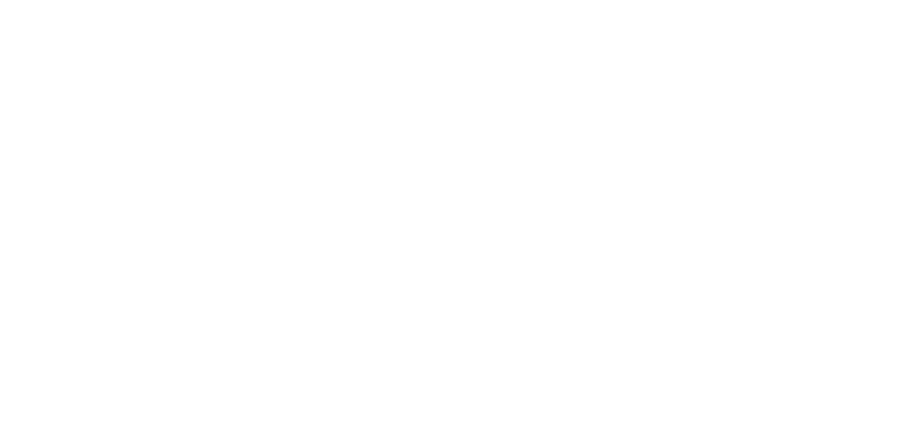
scroll to position [0, 0]
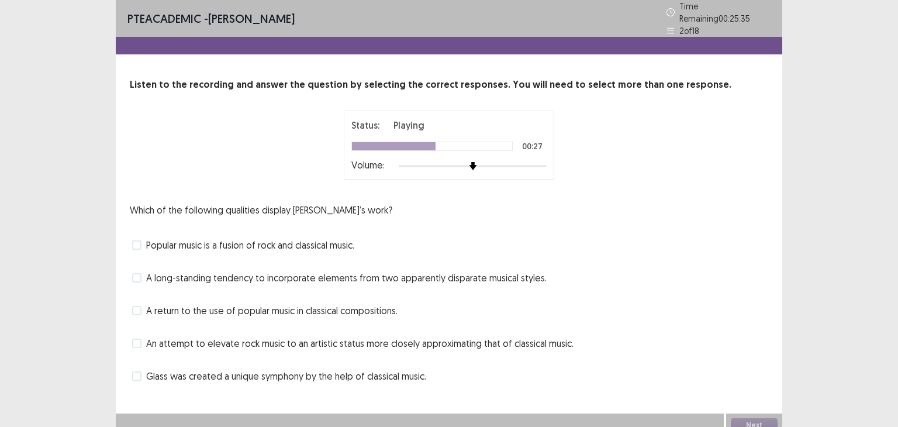
click at [337, 244] on span "Popular music is a fusion of rock and classical music." at bounding box center [250, 245] width 208 height 14
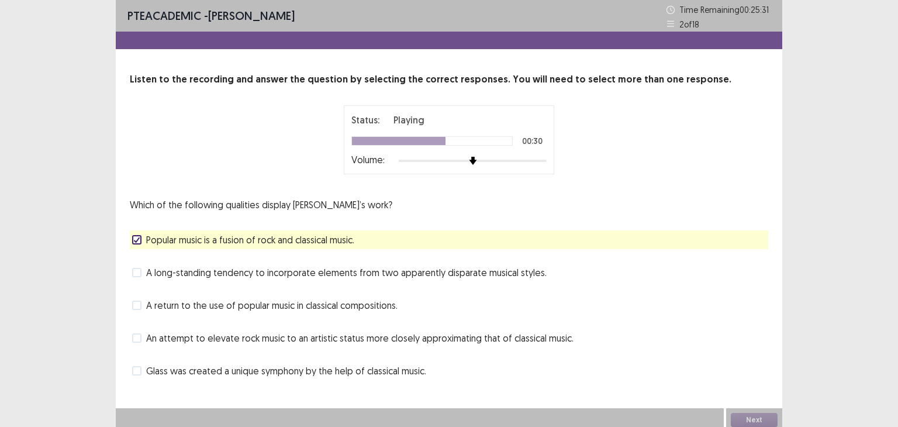
click at [343, 307] on span "A return to the use of popular music in classical compositions." at bounding box center [271, 305] width 251 height 14
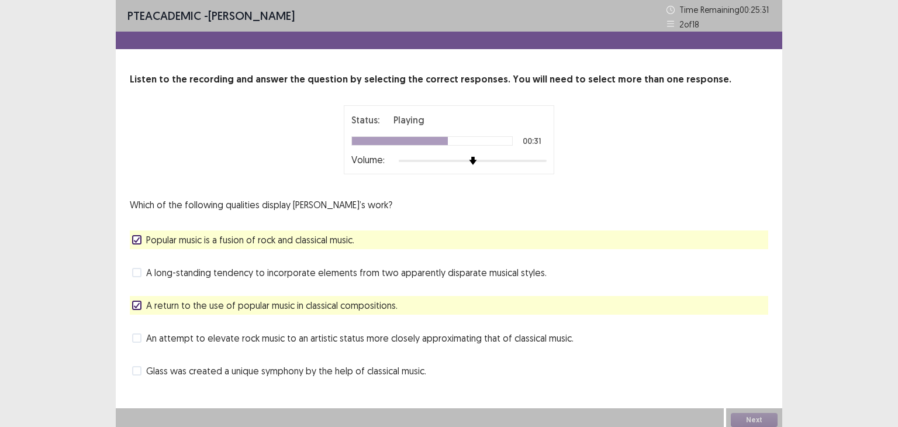
click at [343, 307] on span "A return to the use of popular music in classical compositions." at bounding box center [271, 305] width 251 height 14
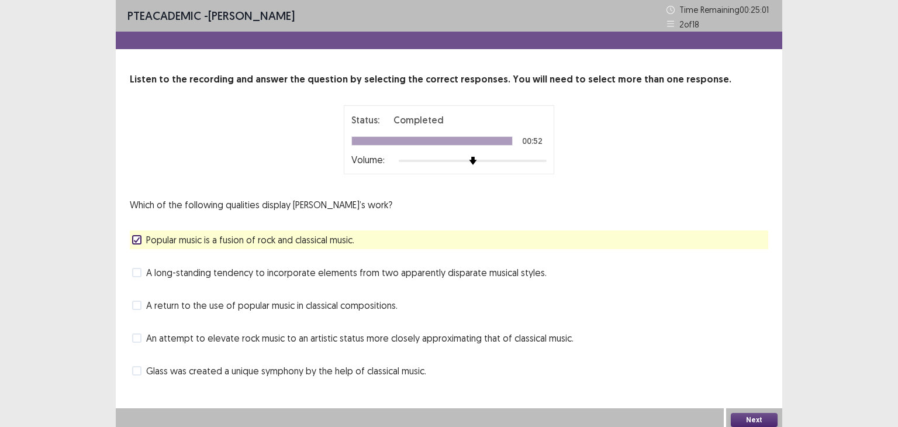
click at [281, 340] on span "An attempt to elevate rock music to an artistic status more closely approximati…" at bounding box center [359, 338] width 427 height 14
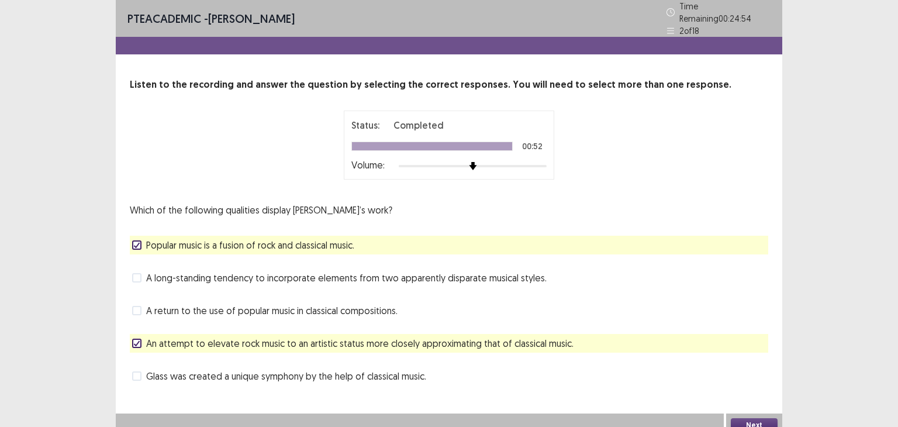
click at [744, 418] on button "Next" at bounding box center [754, 425] width 47 height 14
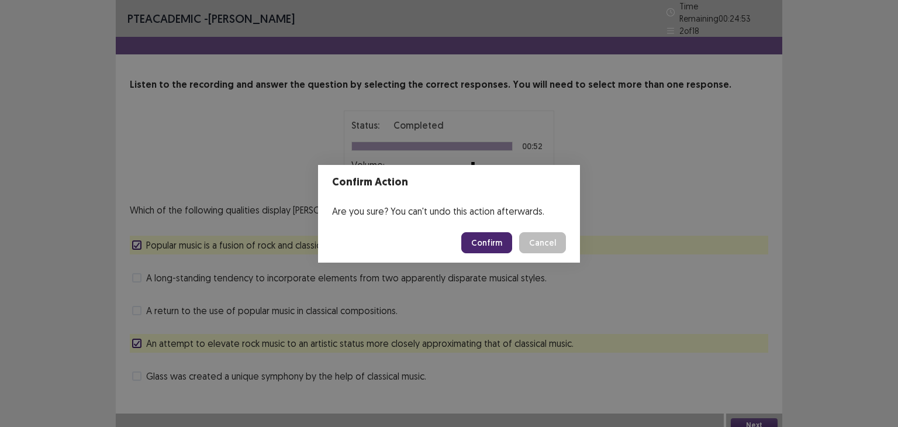
click at [498, 244] on button "Confirm" at bounding box center [486, 242] width 51 height 21
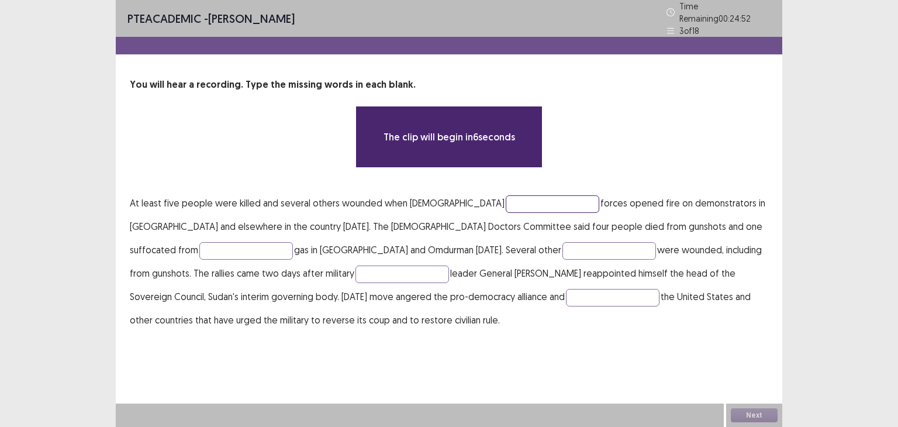
click at [506, 195] on input "text" at bounding box center [553, 204] width 94 height 18
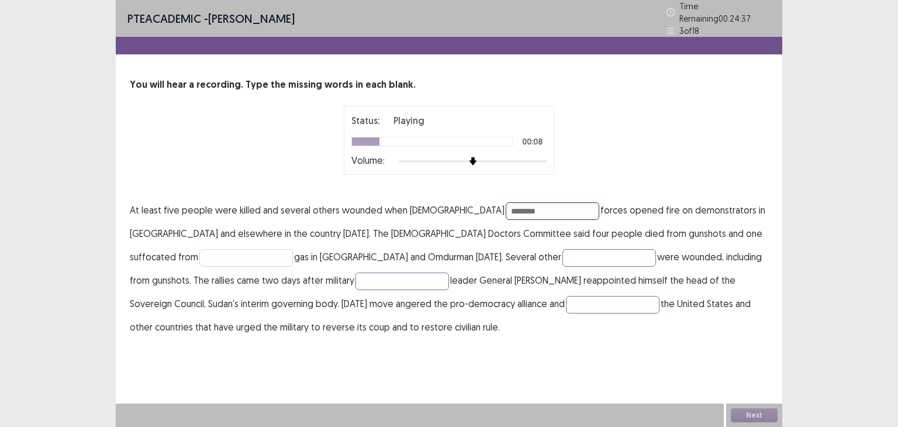
type input "********"
click at [293, 249] on input "text" at bounding box center [246, 258] width 94 height 18
type input "****"
click at [562, 249] on input "text" at bounding box center [609, 258] width 94 height 18
type input "**********"
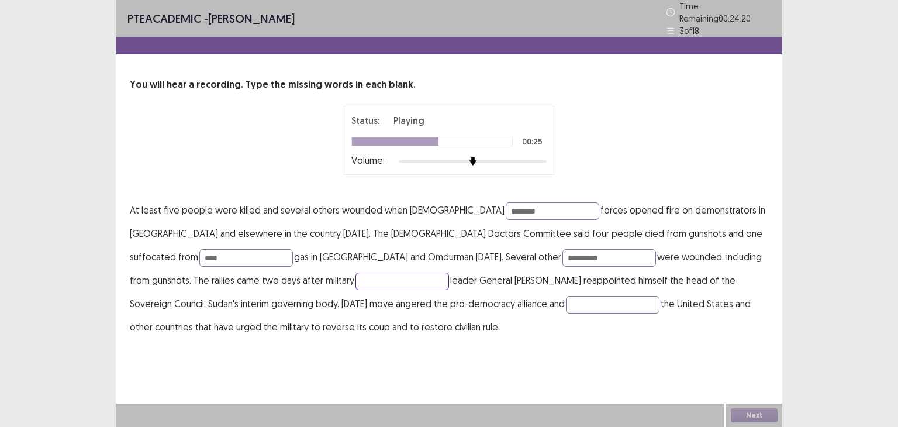
click at [355, 278] on input "text" at bounding box center [402, 281] width 94 height 18
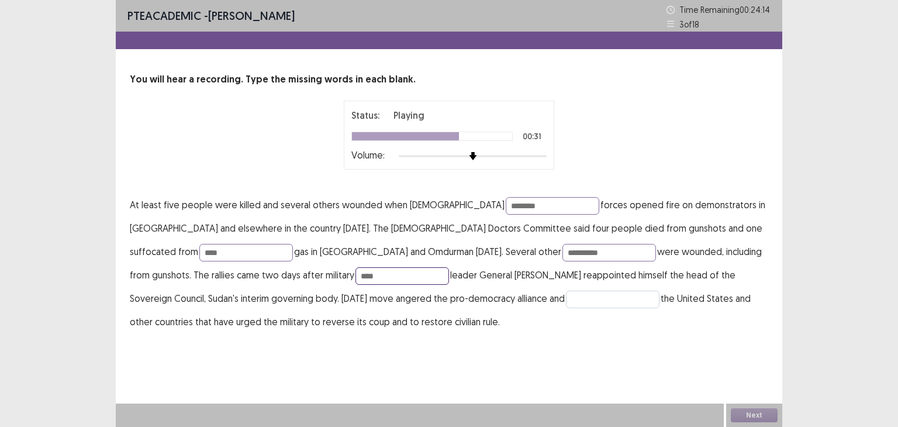
type input "****"
click at [566, 306] on input "text" at bounding box center [613, 299] width 94 height 18
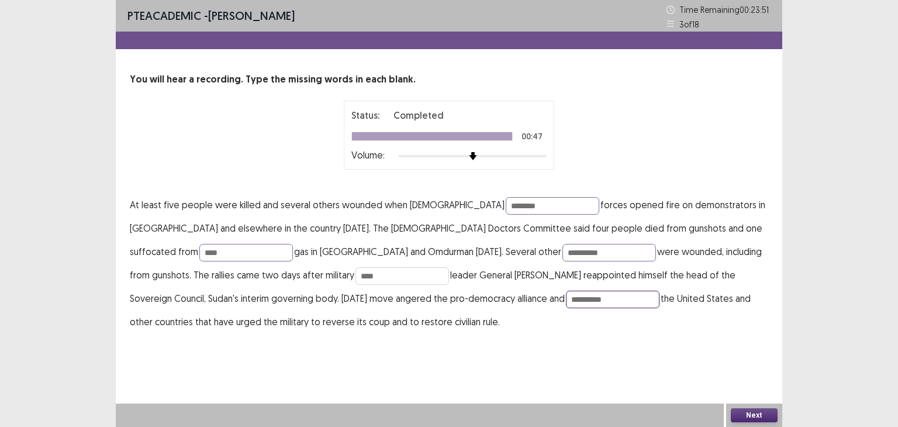
type input "**********"
click at [355, 268] on input "****" at bounding box center [402, 276] width 94 height 18
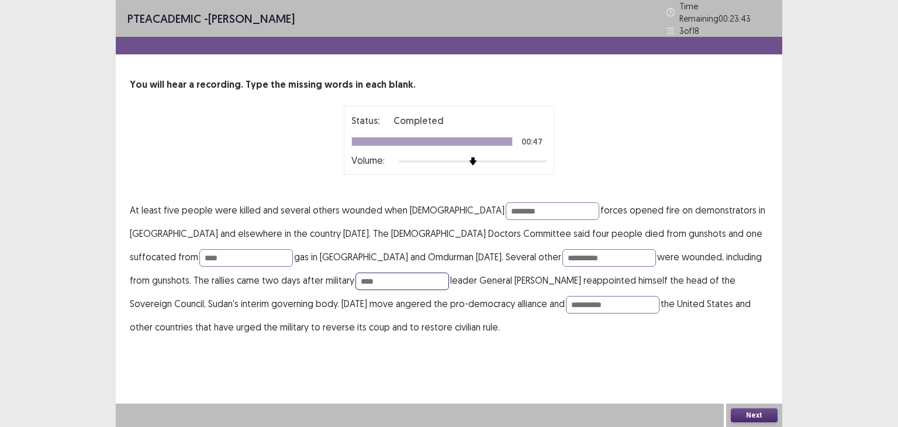
click at [355, 274] on input "****" at bounding box center [402, 281] width 94 height 18
click at [758, 416] on button "Next" at bounding box center [754, 415] width 47 height 14
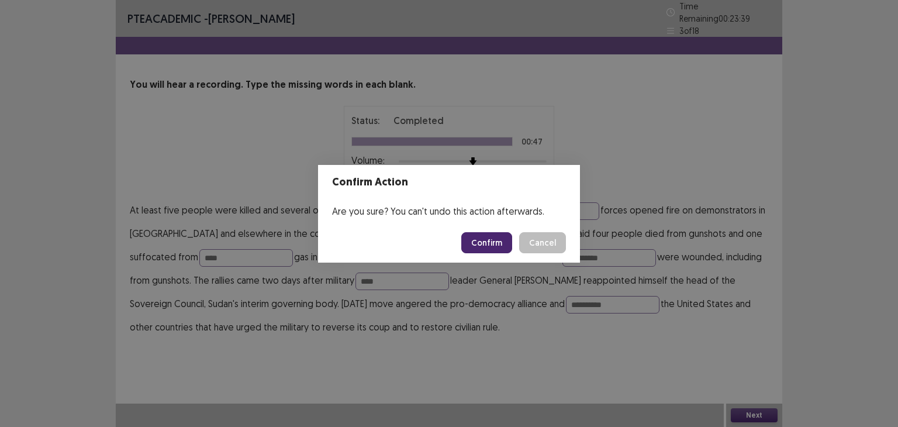
click at [490, 245] on button "Confirm" at bounding box center [486, 242] width 51 height 21
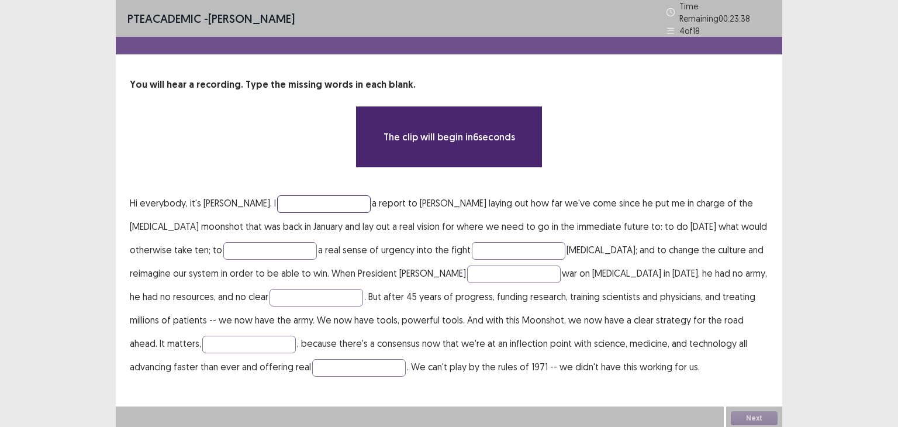
click at [290, 202] on input "text" at bounding box center [324, 204] width 94 height 18
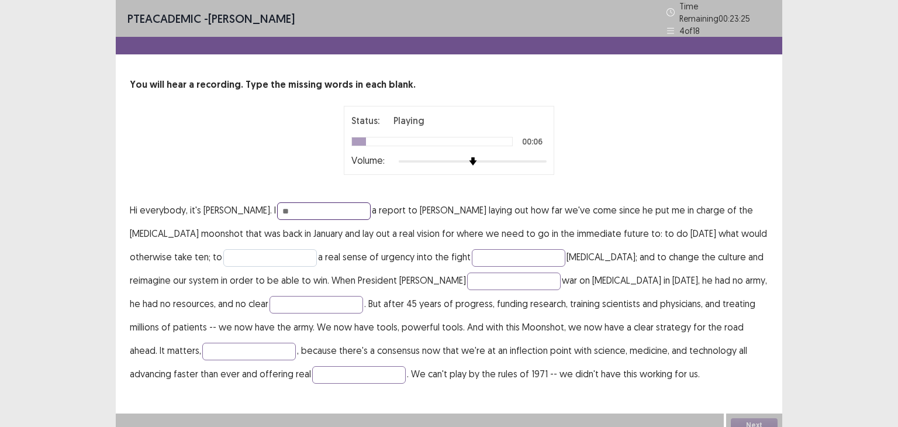
type input "**"
click at [244, 249] on input "text" at bounding box center [270, 258] width 94 height 18
type input "*****"
click at [472, 255] on input "text" at bounding box center [519, 258] width 94 height 18
type input "*******"
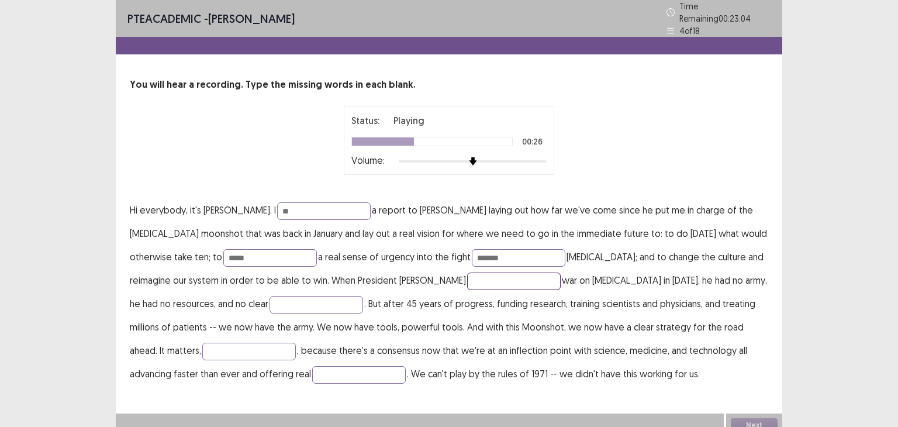
click at [467, 276] on input "text" at bounding box center [514, 281] width 94 height 18
type input "*******"
click at [269, 296] on input "text" at bounding box center [316, 305] width 94 height 18
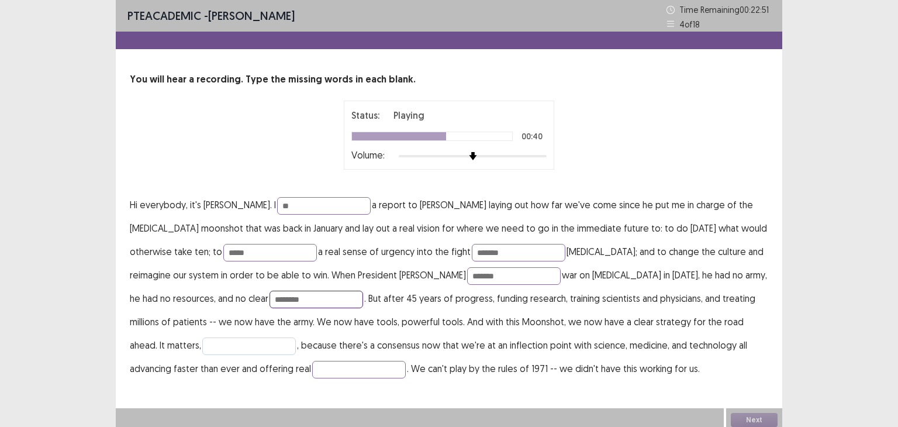
type input "********"
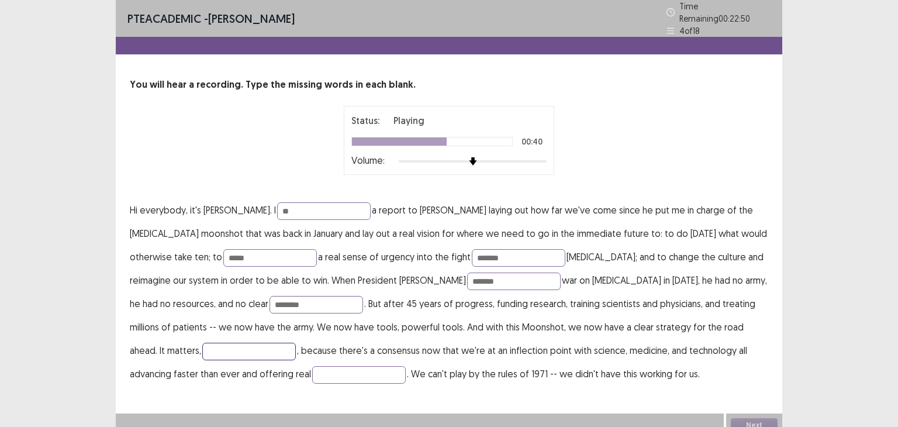
click at [296, 342] on input "text" at bounding box center [249, 351] width 94 height 18
type input "*****"
click at [312, 368] on input "text" at bounding box center [359, 375] width 94 height 18
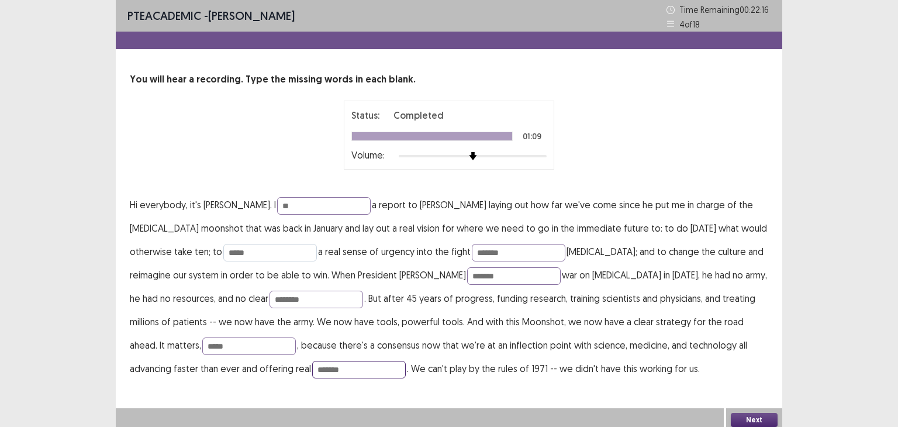
type input "*******"
click at [248, 251] on input "*****" at bounding box center [270, 253] width 94 height 18
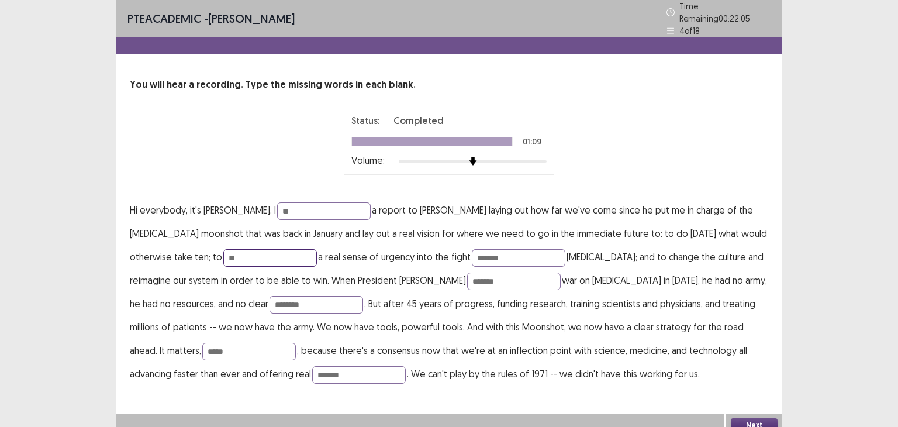
type input "*"
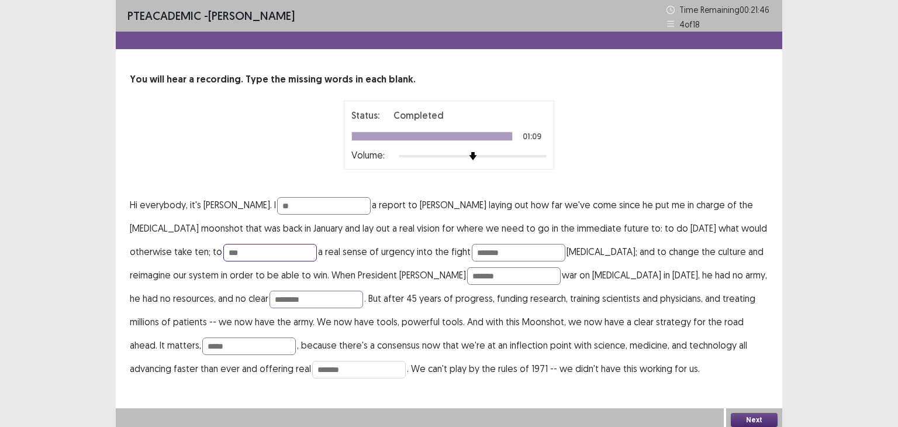
type input "***"
click at [312, 372] on input "*******" at bounding box center [359, 370] width 94 height 18
type input "*******"
click at [756, 420] on button "Next" at bounding box center [754, 420] width 47 height 14
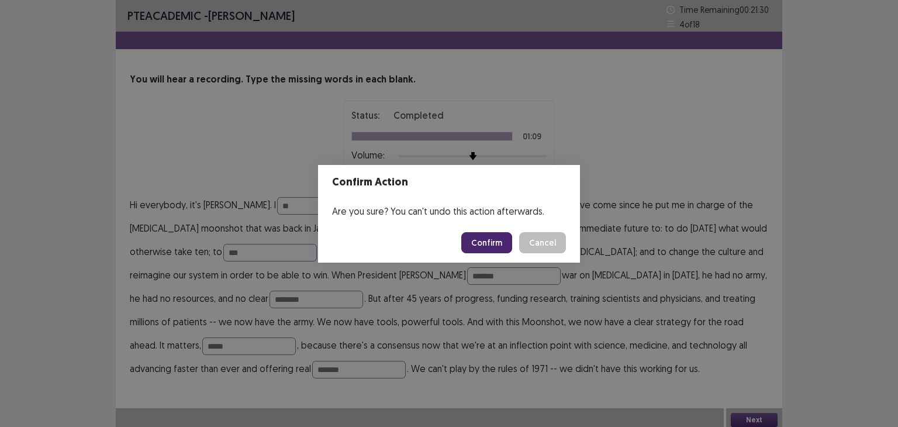
click at [486, 240] on button "Confirm" at bounding box center [486, 242] width 51 height 21
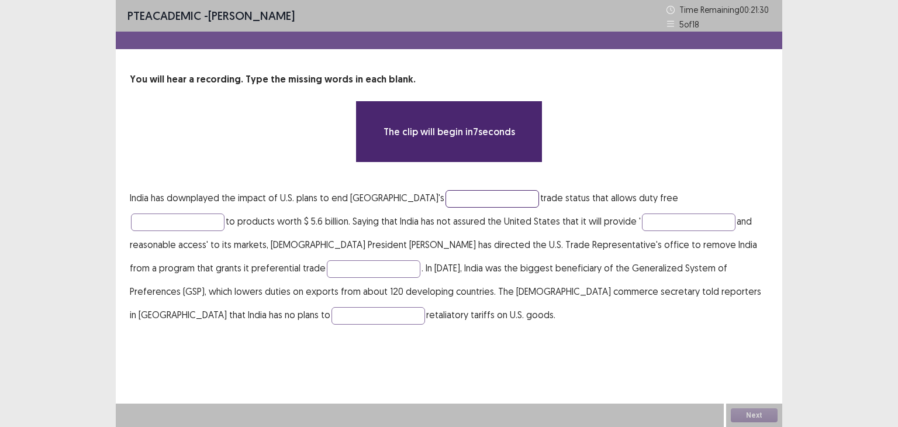
click at [445, 195] on input "text" at bounding box center [492, 199] width 94 height 18
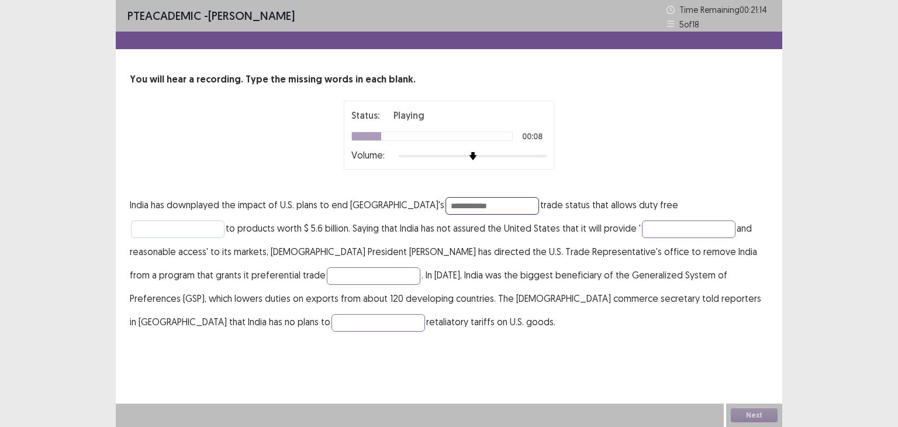
type input "**********"
click at [224, 220] on input "text" at bounding box center [178, 229] width 94 height 18
type input "******"
click at [593, 218] on p "**********" at bounding box center [449, 263] width 638 height 140
click at [642, 231] on input "text" at bounding box center [689, 229] width 94 height 18
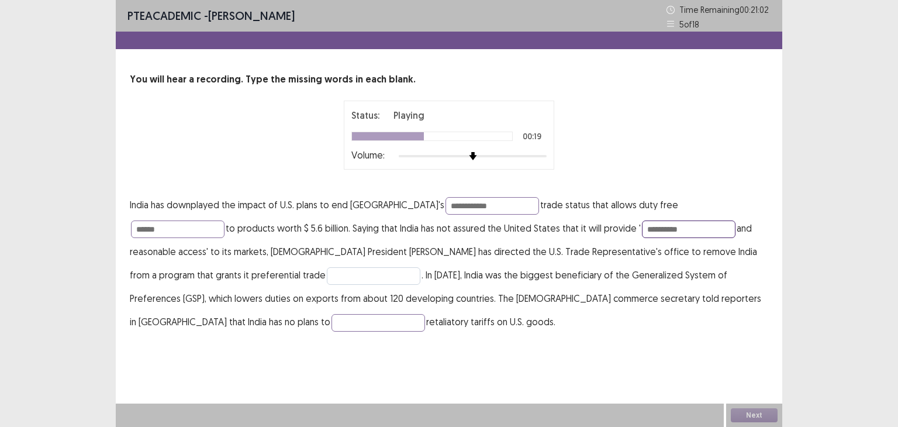
type input "**********"
click at [327, 272] on input "text" at bounding box center [374, 276] width 94 height 18
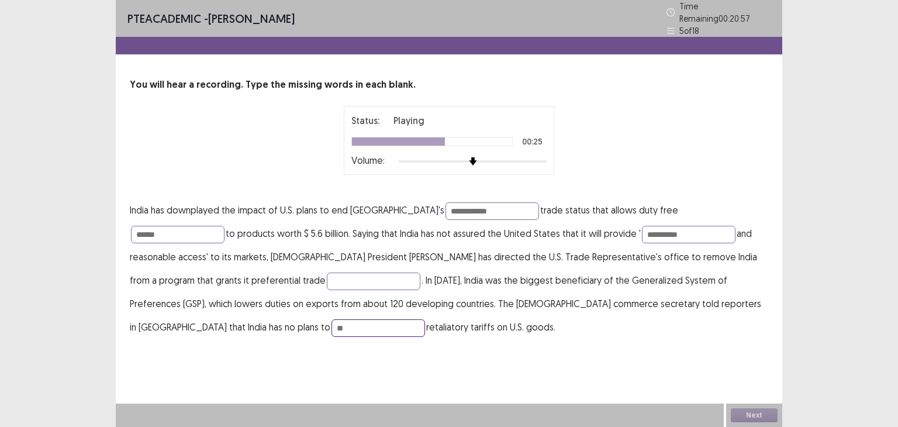
click at [425, 319] on input "**" at bounding box center [378, 328] width 94 height 18
type input "****"
click at [327, 276] on input "text" at bounding box center [374, 281] width 94 height 18
type input "*********"
click at [425, 319] on input "****" at bounding box center [378, 328] width 94 height 18
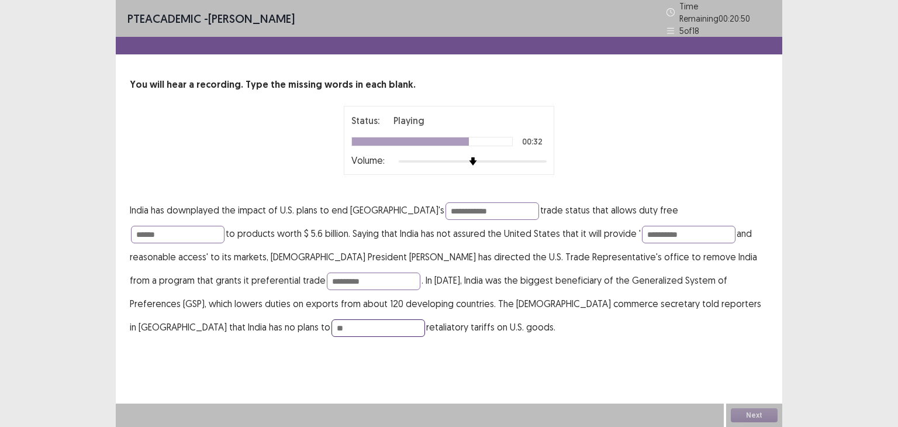
type input "*"
type input "******"
click at [445, 204] on input "**********" at bounding box center [492, 211] width 94 height 18
type input "**********"
click at [642, 226] on input "**********" at bounding box center [689, 235] width 94 height 18
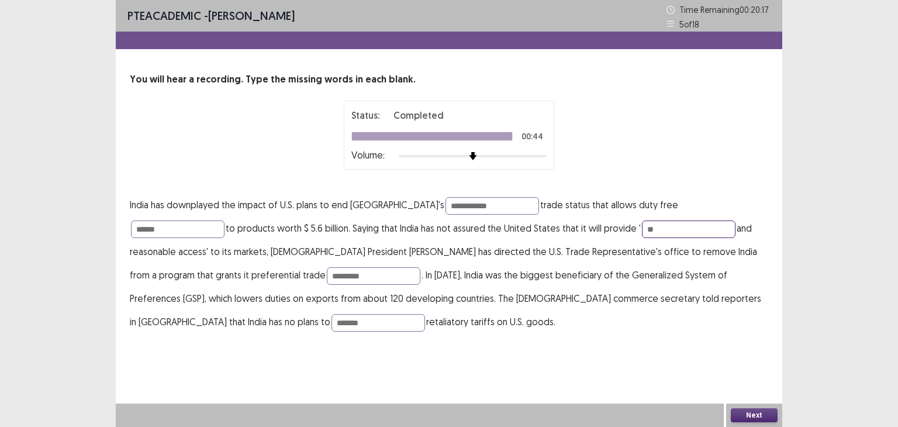
type input "*"
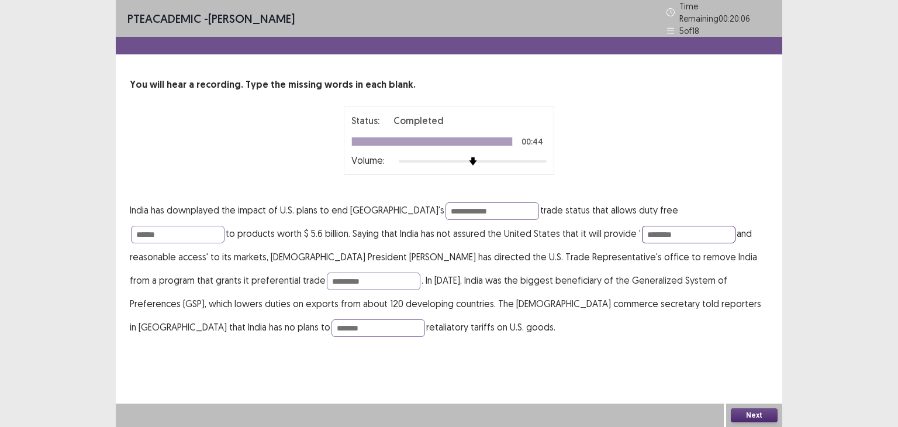
type input "********"
click at [776, 414] on button "Next" at bounding box center [754, 415] width 47 height 14
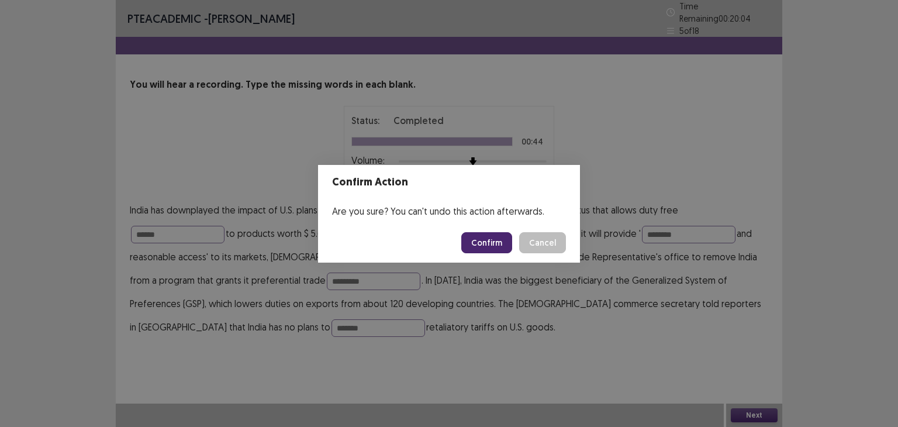
click at [499, 239] on button "Confirm" at bounding box center [486, 242] width 51 height 21
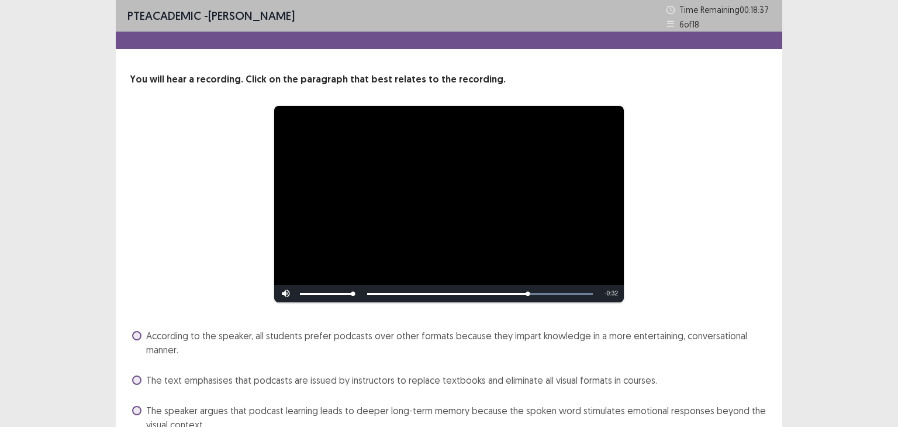
scroll to position [103, 0]
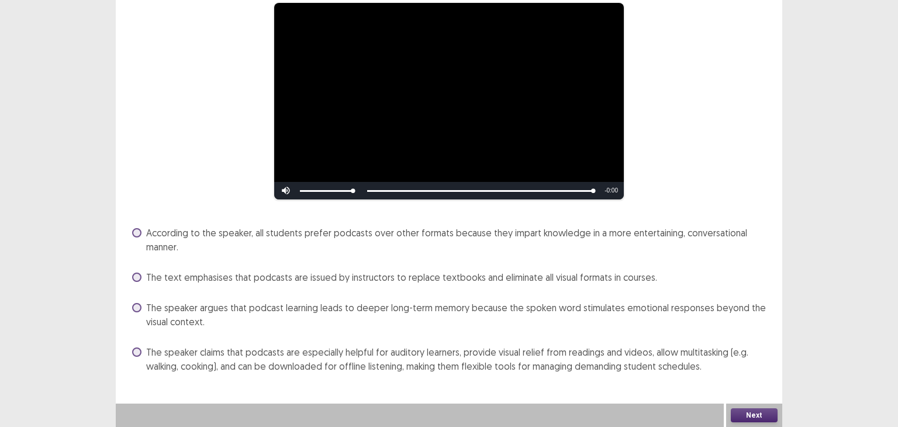
click at [207, 307] on span "The speaker argues that podcast learning leads to deeper long-term memory becau…" at bounding box center [457, 314] width 622 height 28
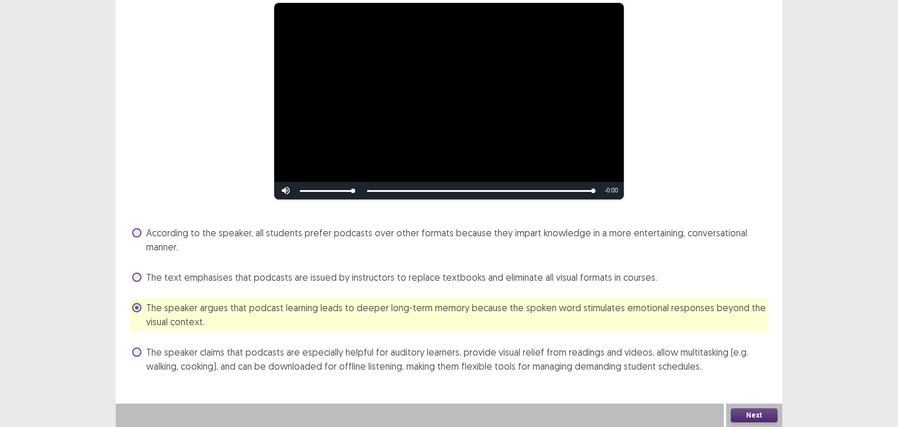
click at [212, 356] on span "The speaker claims that podcasts are especially helpful for auditory learners, …" at bounding box center [457, 359] width 622 height 28
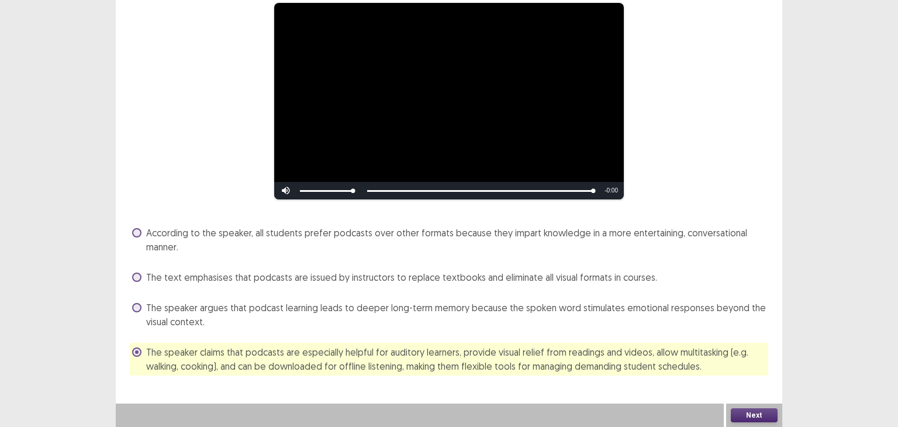
click at [745, 417] on button "Next" at bounding box center [754, 415] width 47 height 14
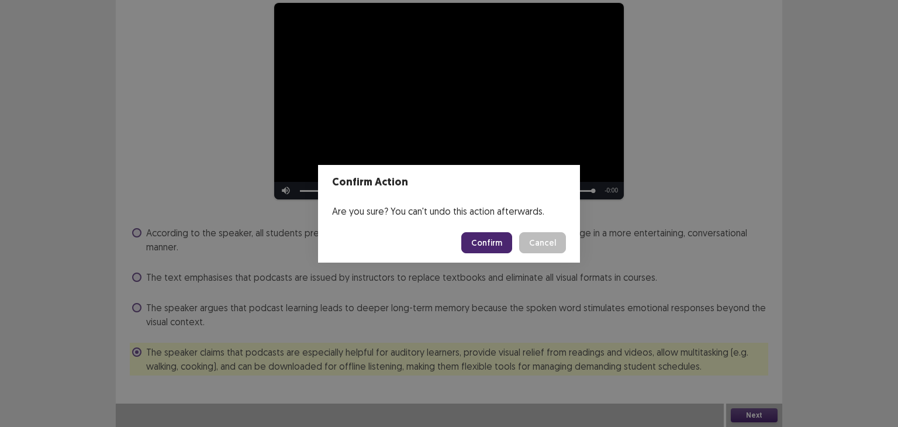
click at [489, 245] on button "Confirm" at bounding box center [486, 242] width 51 height 21
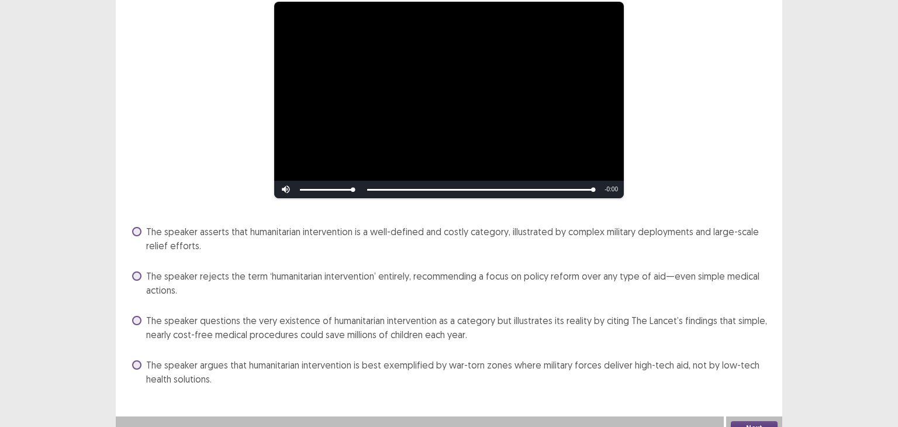
scroll to position [117, 0]
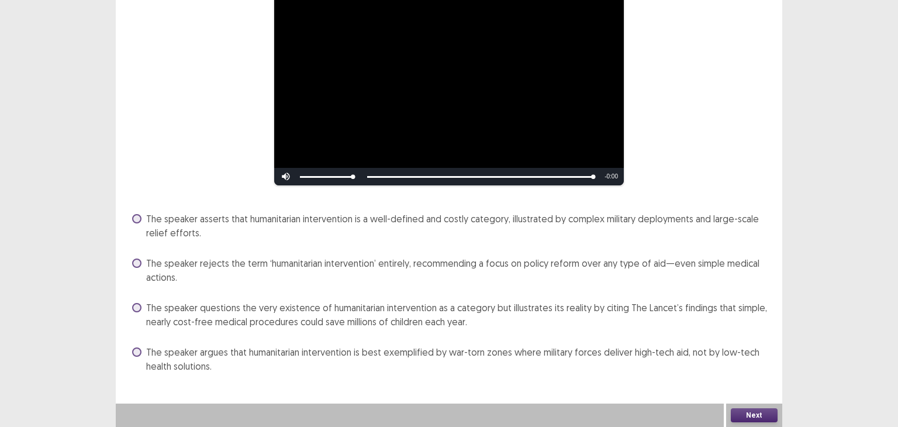
click at [317, 319] on span "The speaker questions the very existence of humanitarian intervention as a cate…" at bounding box center [457, 314] width 622 height 28
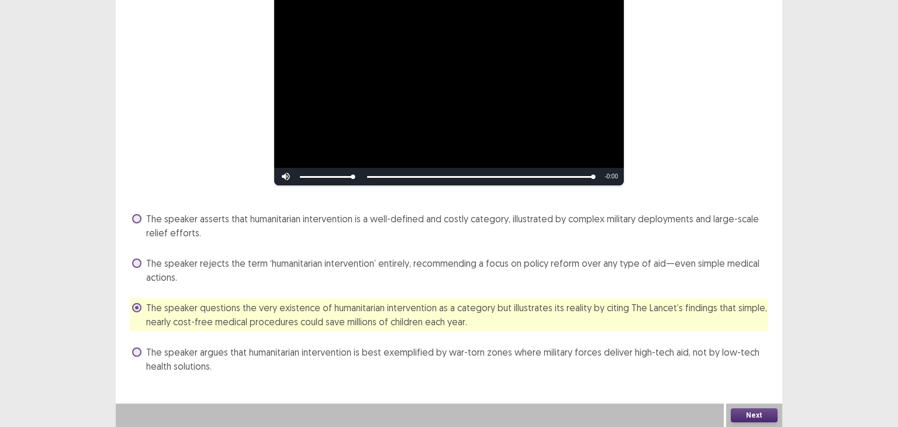
click at [309, 348] on span "The speaker argues that humanitarian intervention is best exemplified by war-to…" at bounding box center [457, 359] width 622 height 28
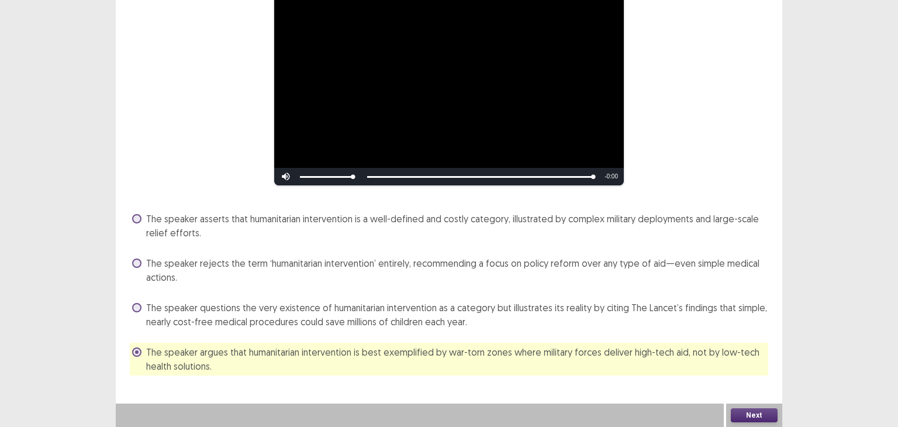
click at [741, 412] on button "Next" at bounding box center [754, 415] width 47 height 14
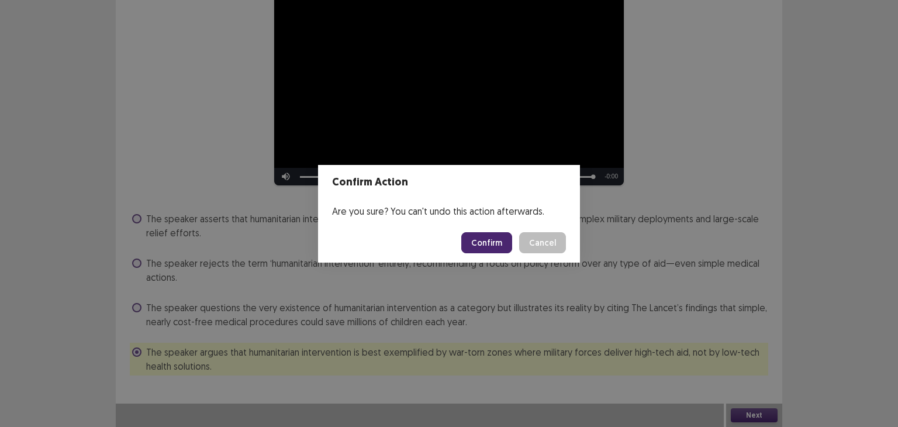
click at [472, 244] on button "Confirm" at bounding box center [486, 242] width 51 height 21
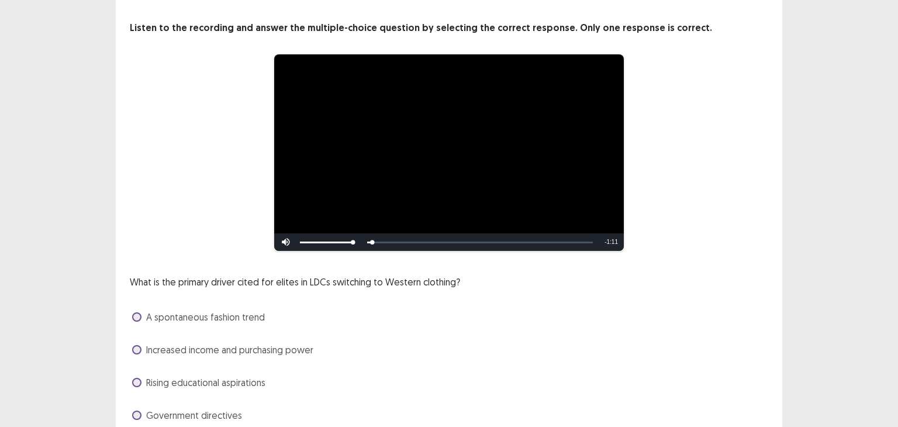
scroll to position [94, 0]
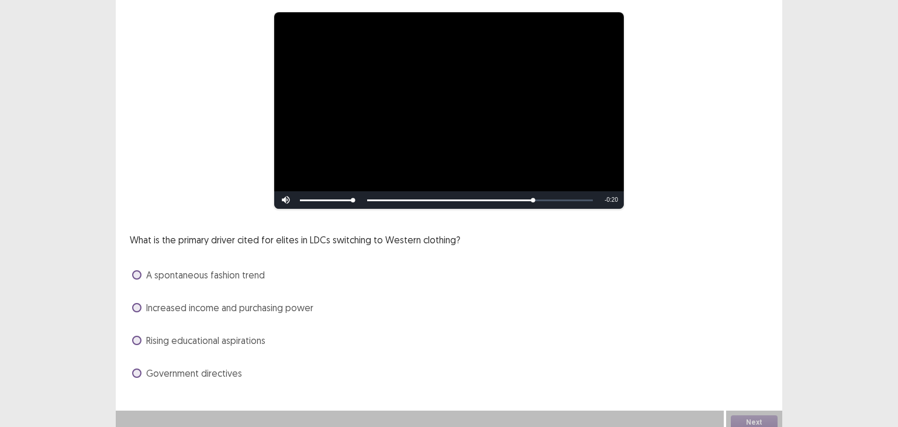
click at [262, 307] on span "Increased income and purchasing power" at bounding box center [229, 307] width 167 height 14
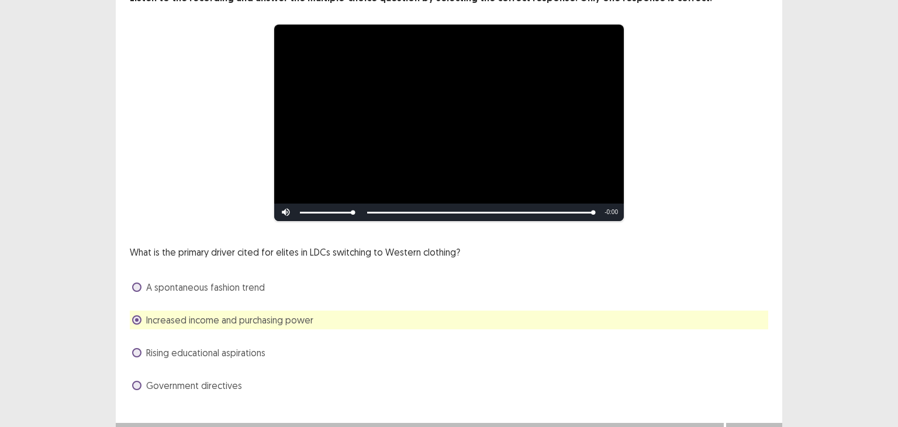
scroll to position [101, 0]
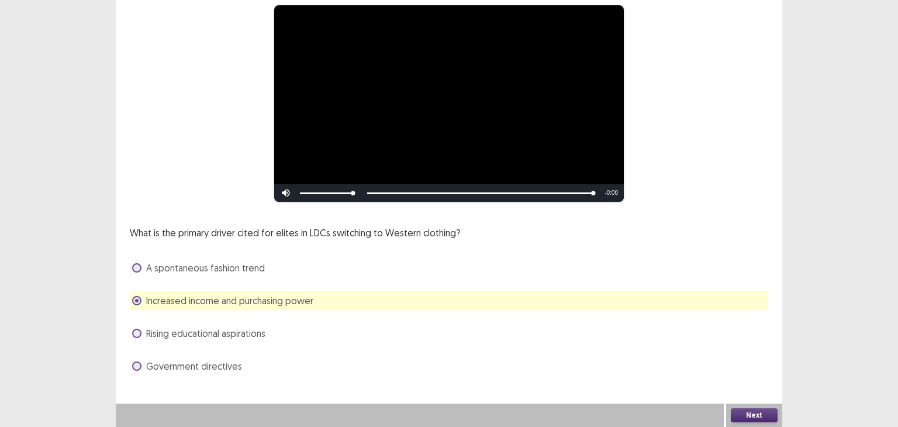
click at [742, 413] on button "Next" at bounding box center [754, 415] width 47 height 14
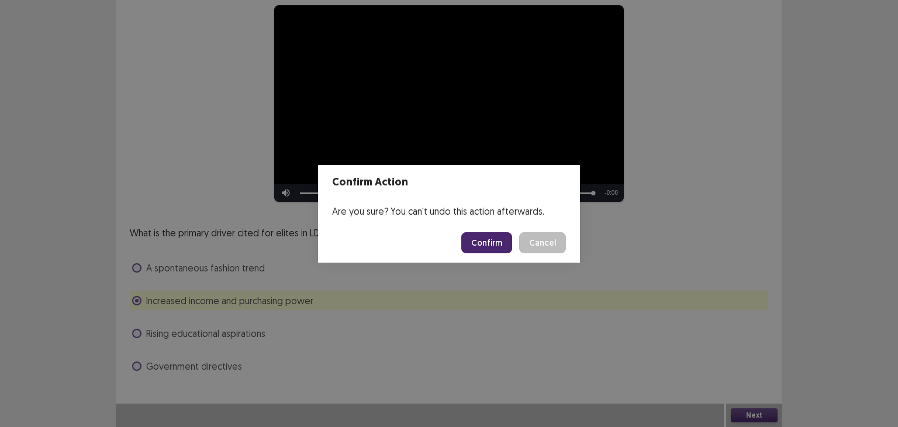
click at [499, 241] on button "Confirm" at bounding box center [486, 242] width 51 height 21
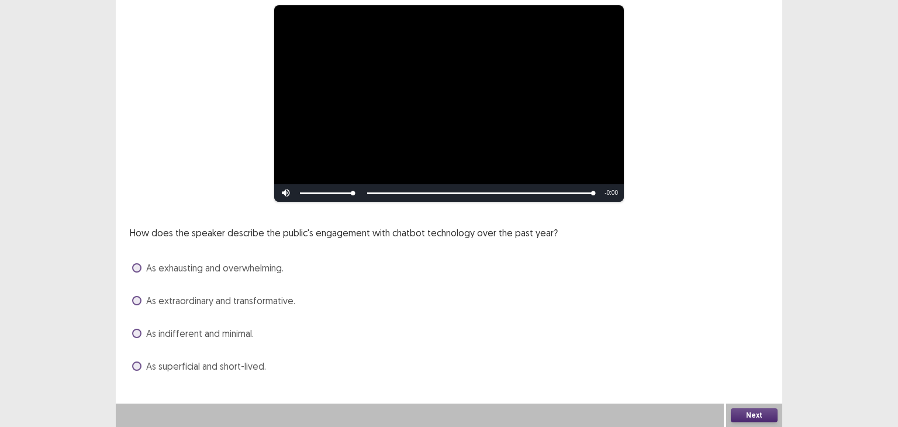
click at [224, 291] on div "As extraordinary and transformative." at bounding box center [449, 300] width 638 height 19
click at [225, 295] on span "As extraordinary and transformative." at bounding box center [220, 300] width 149 height 14
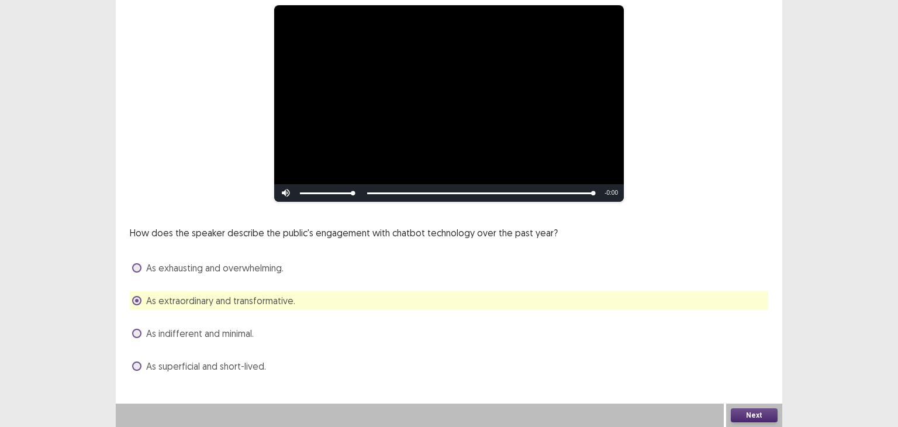
click at [755, 420] on button "Next" at bounding box center [754, 415] width 47 height 14
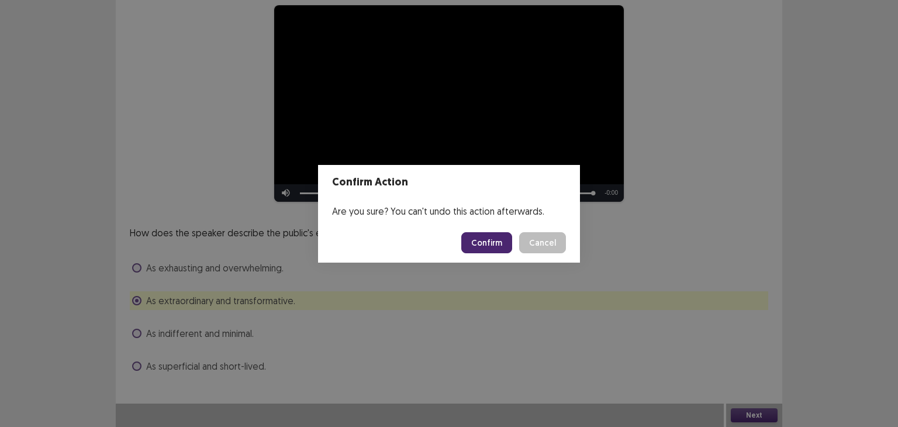
click at [479, 238] on button "Confirm" at bounding box center [486, 242] width 51 height 21
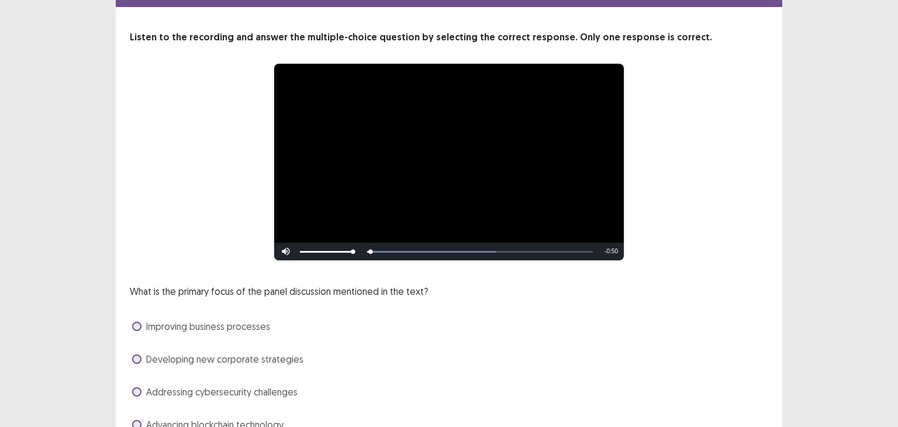
scroll to position [96, 0]
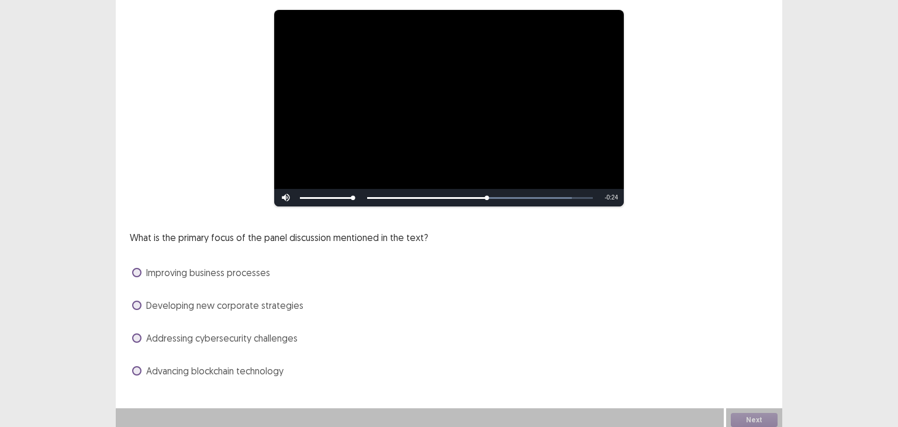
click at [259, 343] on span "Addressing cybersecurity challenges" at bounding box center [221, 338] width 151 height 14
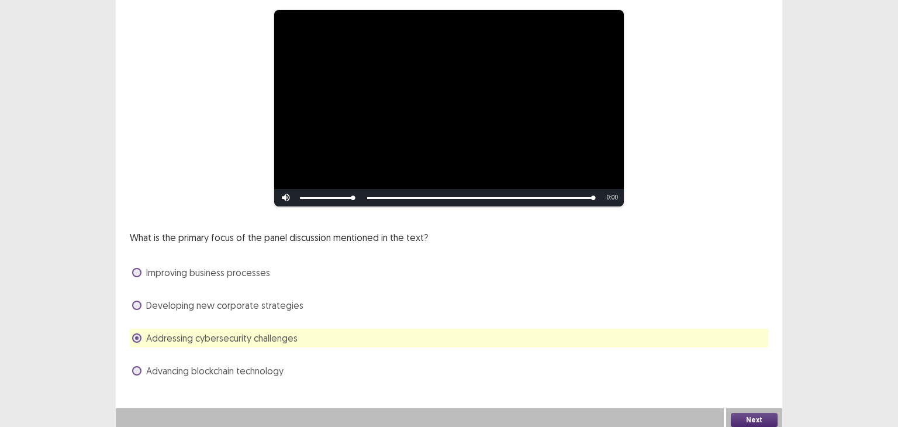
click at [771, 417] on button "Next" at bounding box center [754, 420] width 47 height 14
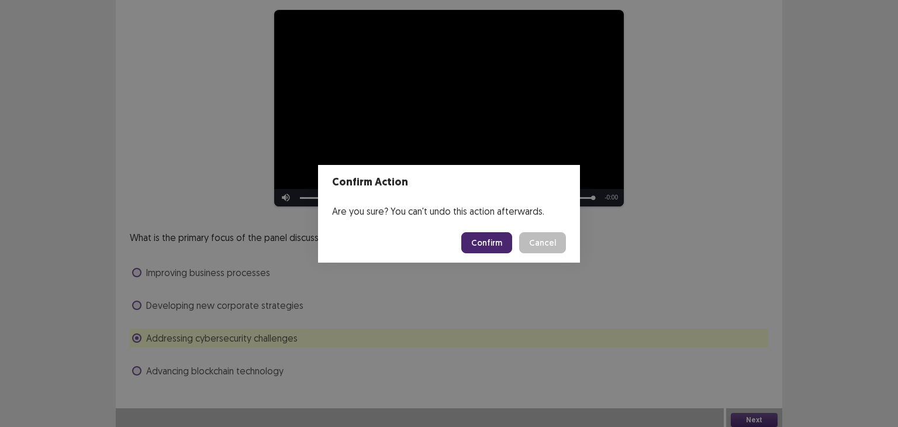
click at [486, 251] on button "Confirm" at bounding box center [486, 242] width 51 height 21
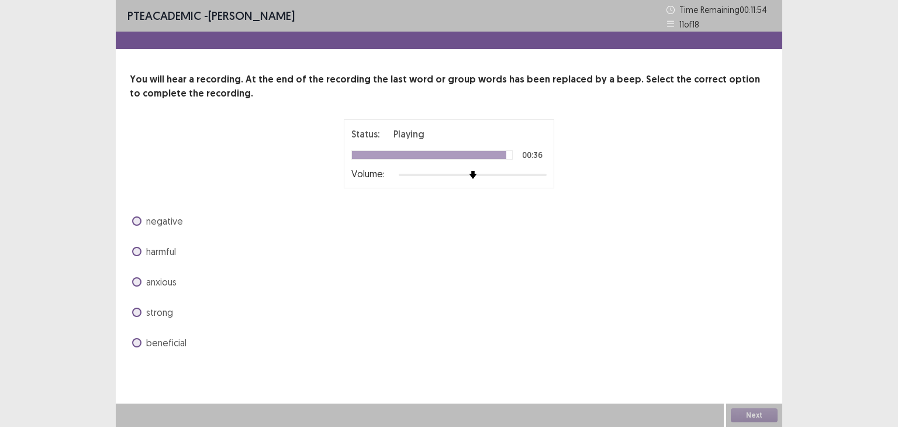
click at [152, 344] on span "beneficial" at bounding box center [166, 342] width 40 height 14
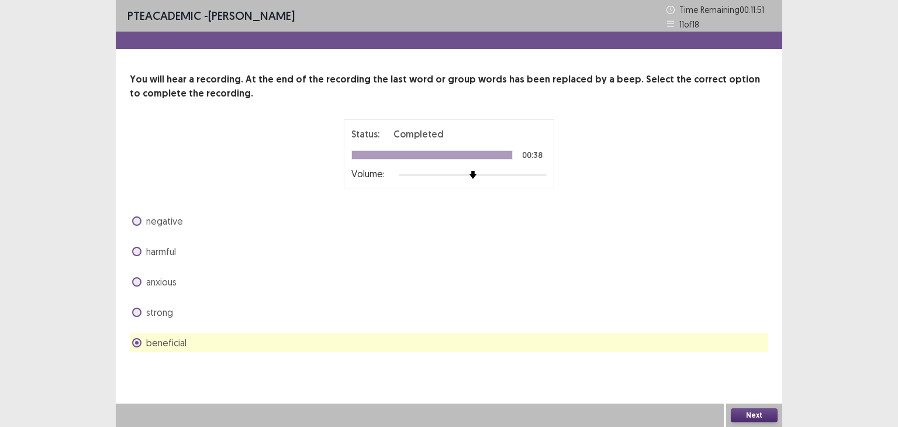
click at [747, 411] on button "Next" at bounding box center [754, 415] width 47 height 14
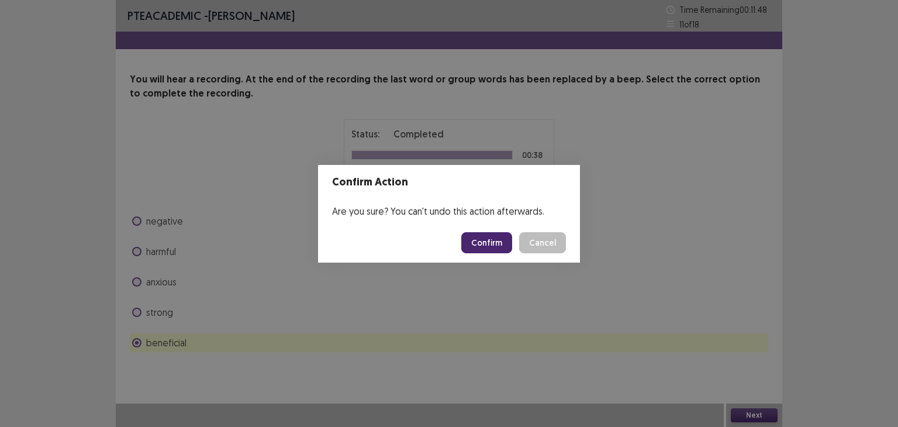
click at [503, 241] on button "Confirm" at bounding box center [486, 242] width 51 height 21
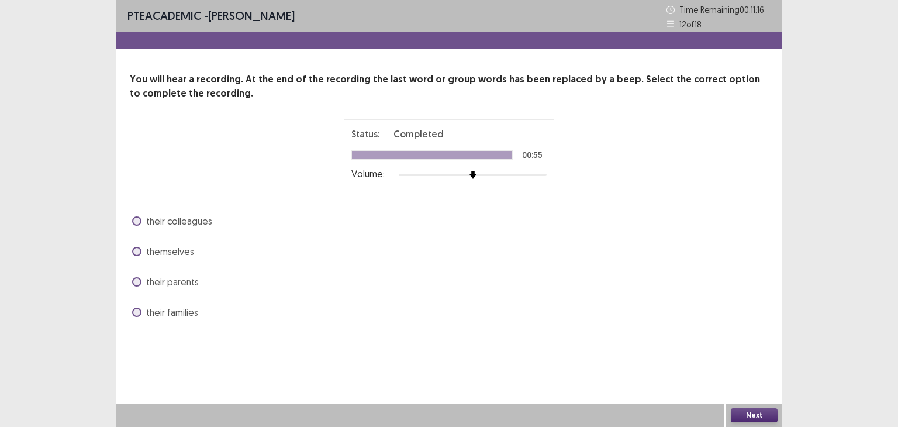
click at [177, 254] on span "themselves" at bounding box center [170, 251] width 48 height 14
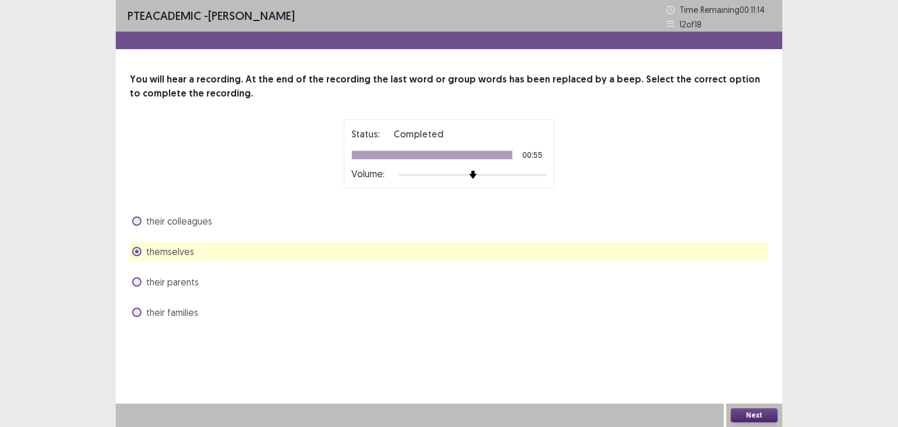
click at [748, 416] on button "Next" at bounding box center [754, 415] width 47 height 14
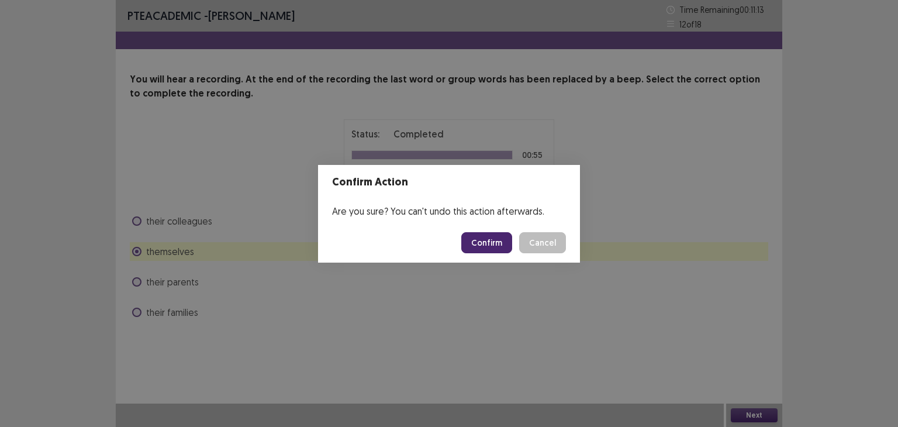
click at [748, 416] on div "Confirm Action Are you sure? You can't undo this action afterwards. Confirm Can…" at bounding box center [449, 213] width 898 height 427
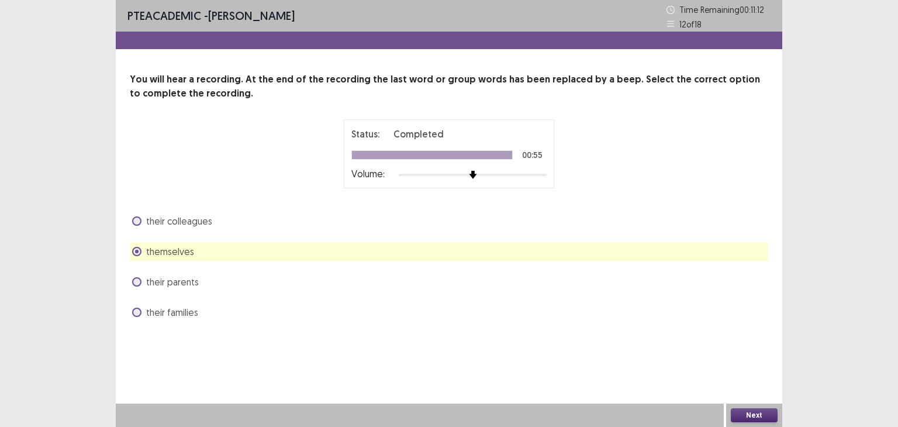
click at [743, 411] on button "Next" at bounding box center [754, 415] width 47 height 14
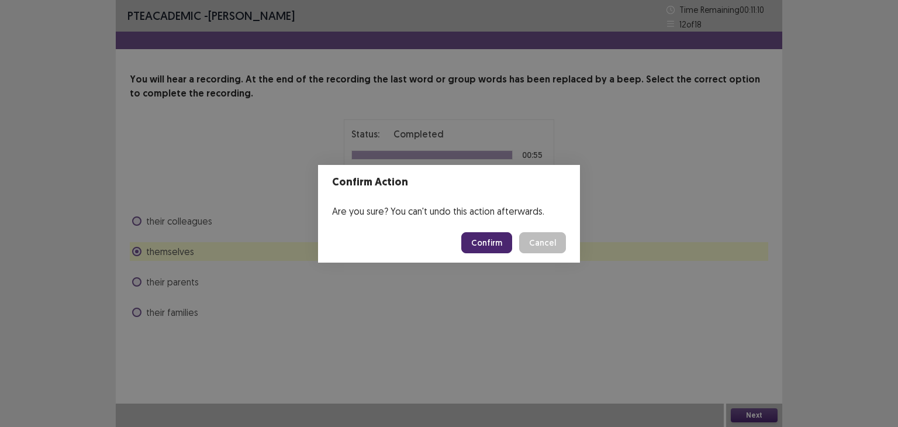
click at [501, 244] on button "Confirm" at bounding box center [486, 242] width 51 height 21
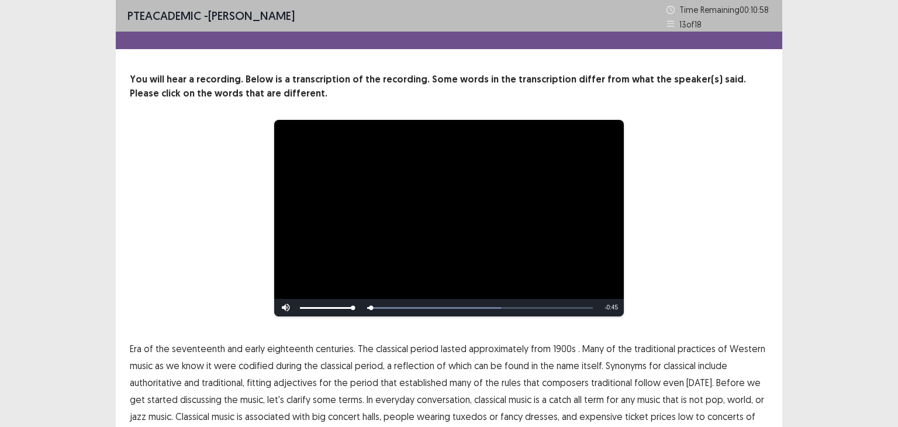
scroll to position [66, 0]
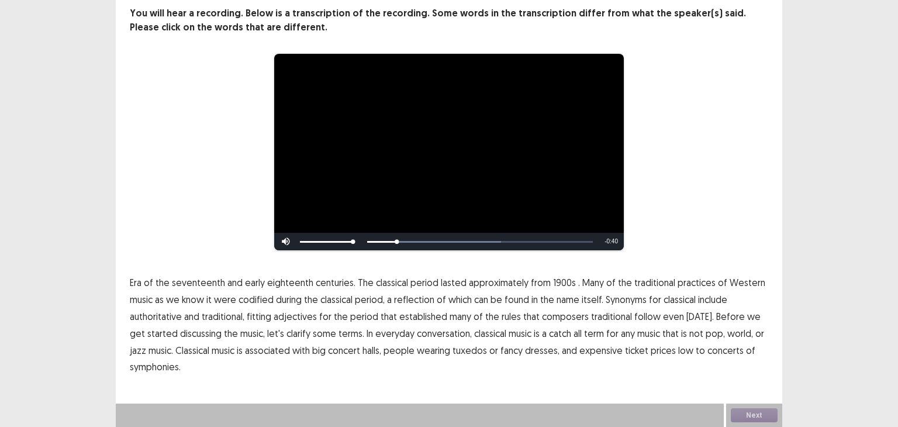
click at [556, 282] on span "1900s" at bounding box center [564, 282] width 23 height 14
click at [599, 316] on span "traditional" at bounding box center [611, 316] width 41 height 14
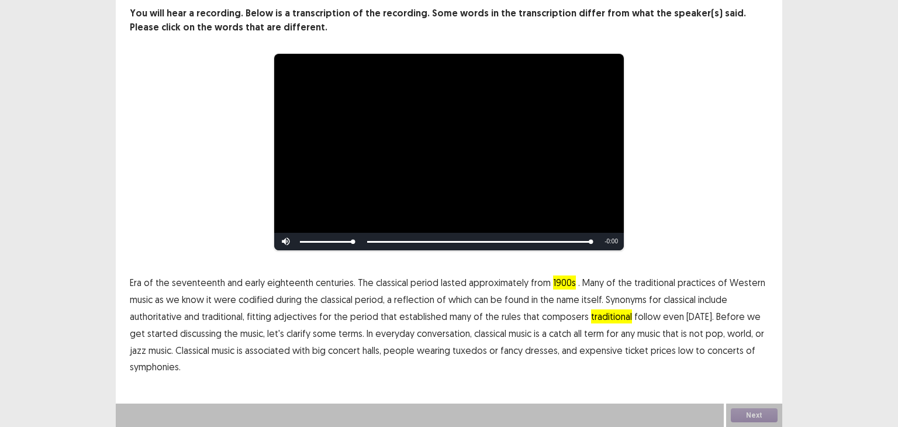
click at [678, 349] on span "low" at bounding box center [685, 350] width 15 height 14
click at [179, 366] on span "symphonies." at bounding box center [155, 366] width 51 height 14
click at [751, 416] on button "Next" at bounding box center [754, 415] width 47 height 14
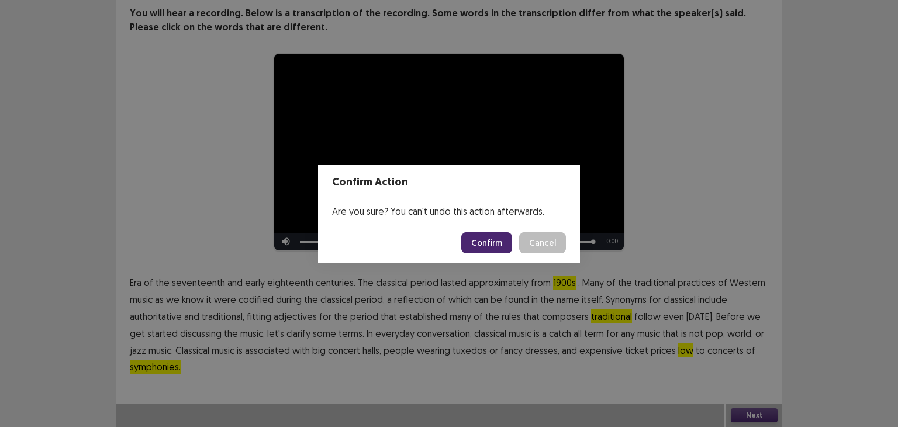
click at [493, 239] on button "Confirm" at bounding box center [486, 242] width 51 height 21
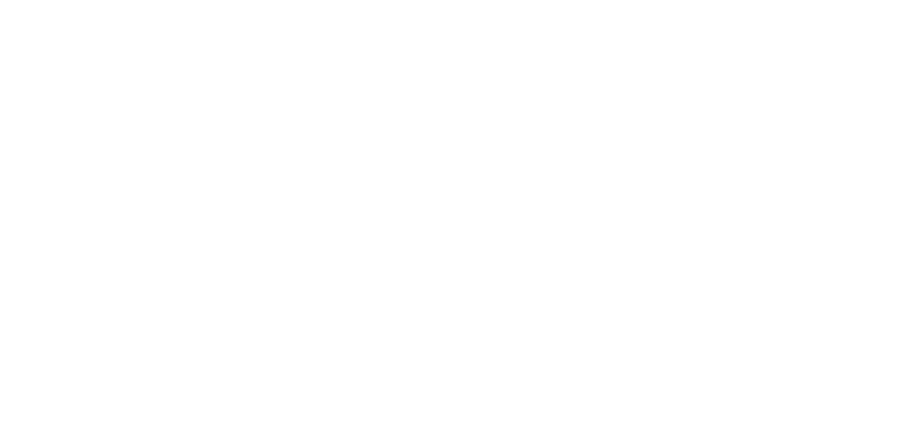
scroll to position [0, 0]
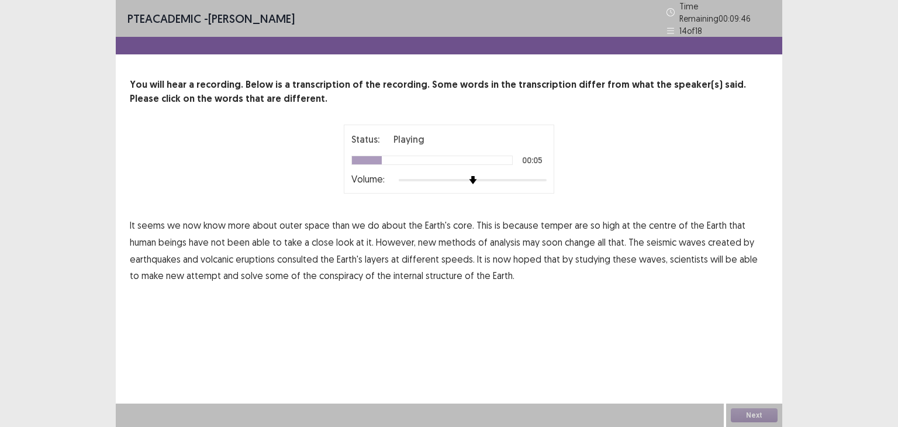
click at [559, 223] on span "temper" at bounding box center [557, 225] width 32 height 14
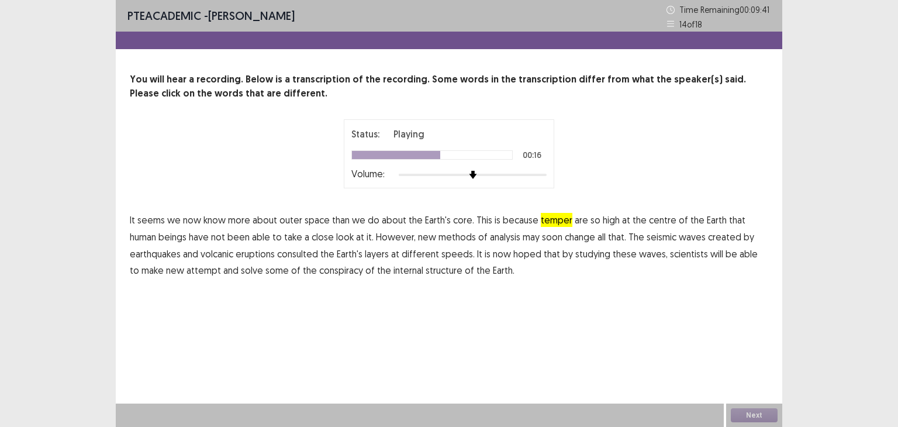
click at [311, 255] on span "consulted" at bounding box center [297, 254] width 41 height 14
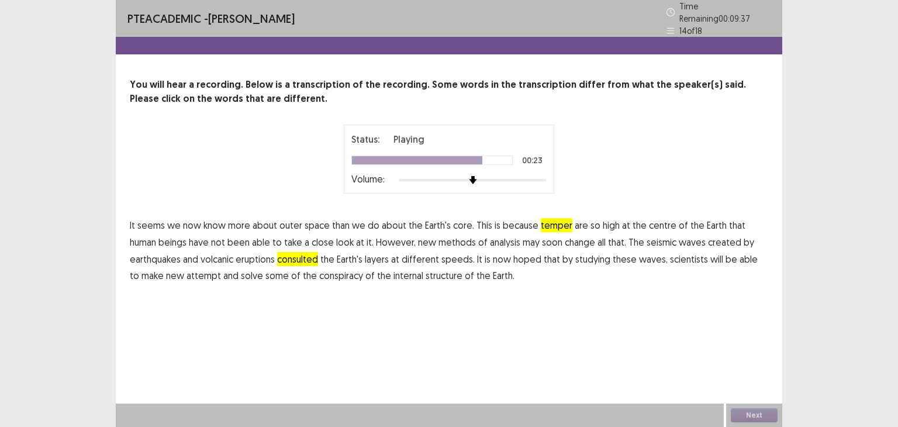
click at [189, 272] on span "attempt" at bounding box center [203, 275] width 34 height 14
click at [326, 274] on span "conspiracy" at bounding box center [341, 275] width 44 height 14
click at [743, 411] on button "Next" at bounding box center [754, 415] width 47 height 14
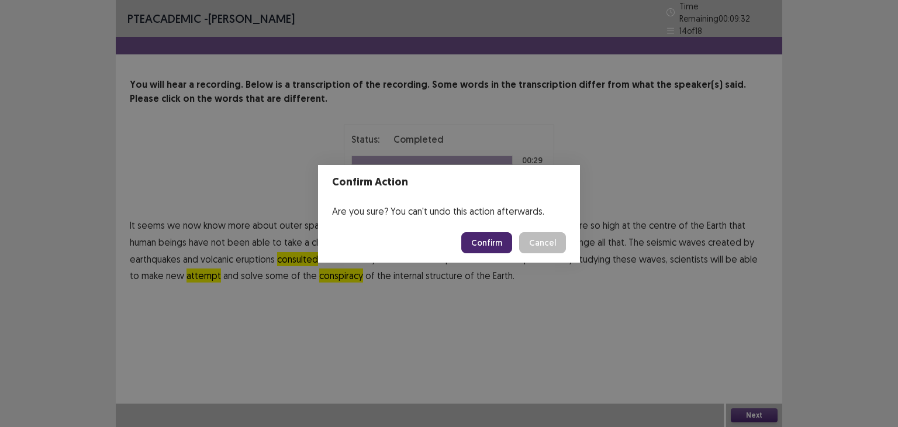
click at [482, 241] on button "Confirm" at bounding box center [486, 242] width 51 height 21
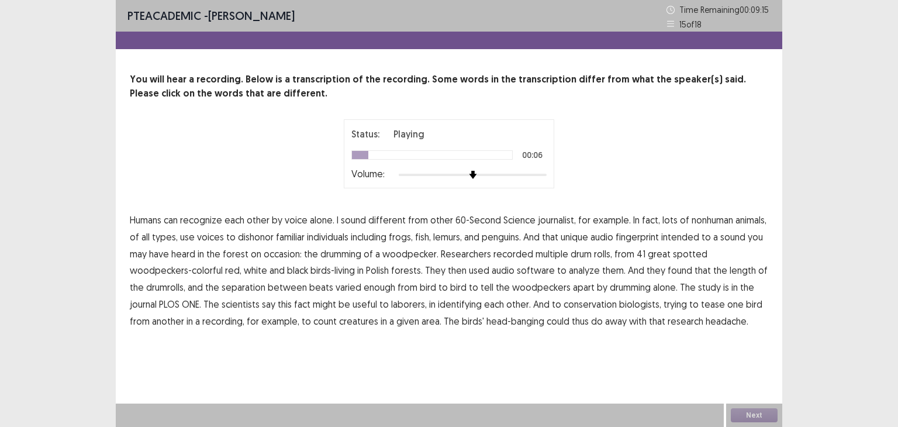
click at [538, 225] on span "journalist," at bounding box center [557, 220] width 38 height 14
click at [252, 236] on span "dishonor" at bounding box center [256, 237] width 36 height 14
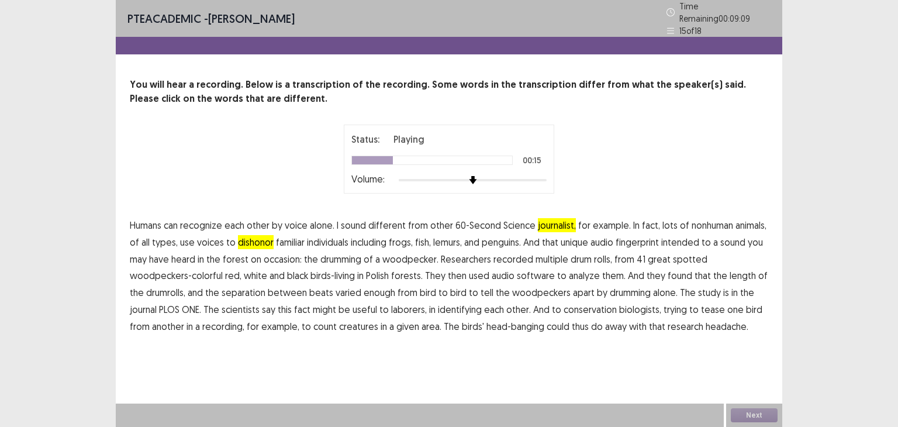
click at [676, 238] on span "intended" at bounding box center [680, 242] width 38 height 14
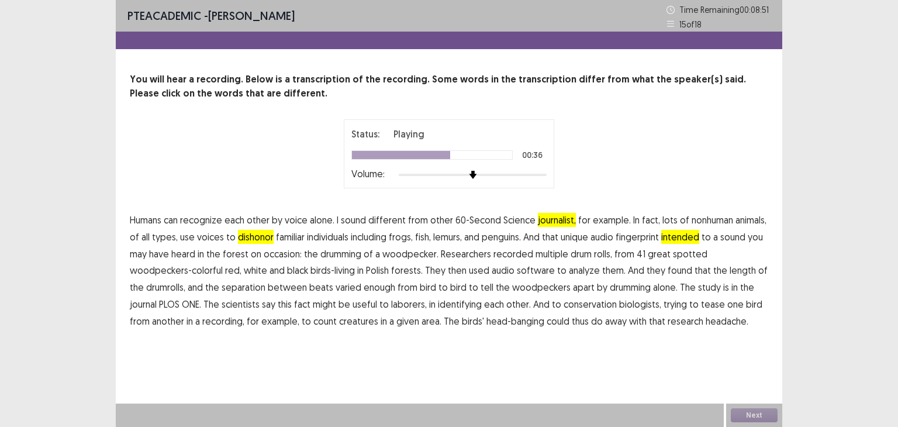
click at [251, 285] on span "separation" at bounding box center [243, 287] width 44 height 14
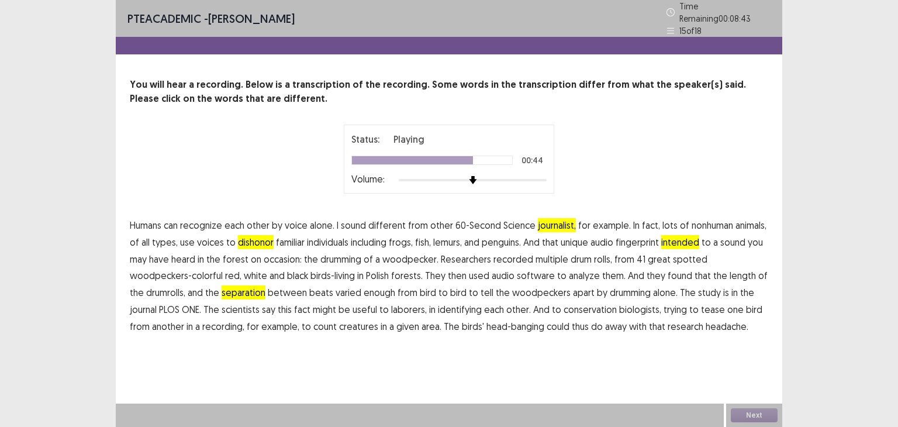
click at [414, 303] on span "laborers," at bounding box center [409, 309] width 36 height 14
click at [353, 313] on p "Humans can recognize each other by voice alone. I sound different from other 60…" at bounding box center [449, 276] width 638 height 118
click at [354, 325] on span "creatures" at bounding box center [358, 326] width 39 height 14
click at [750, 412] on button "Next" at bounding box center [754, 415] width 47 height 14
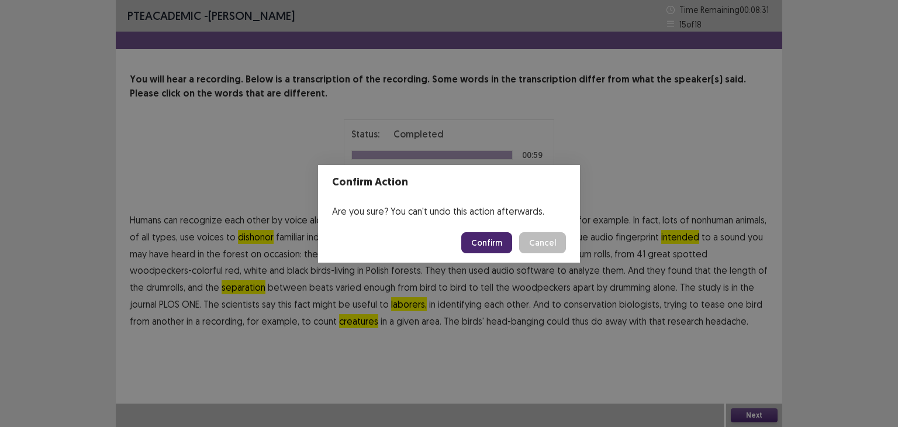
click at [489, 244] on button "Confirm" at bounding box center [486, 242] width 51 height 21
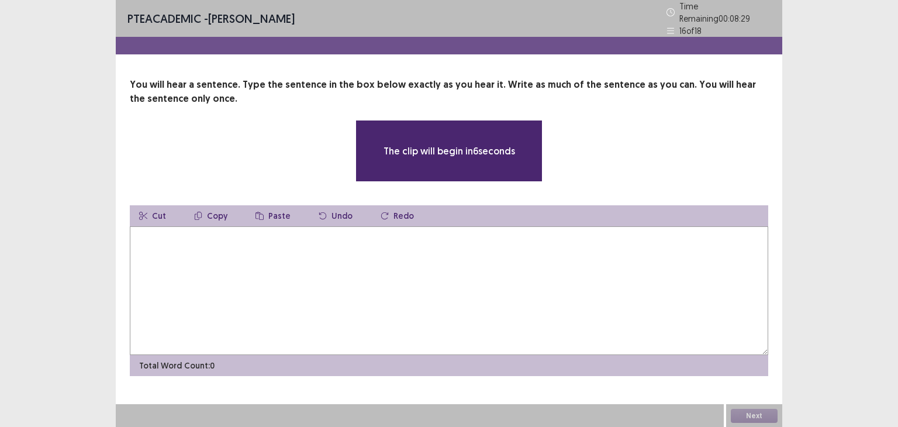
click at [477, 251] on textarea at bounding box center [449, 290] width 638 height 129
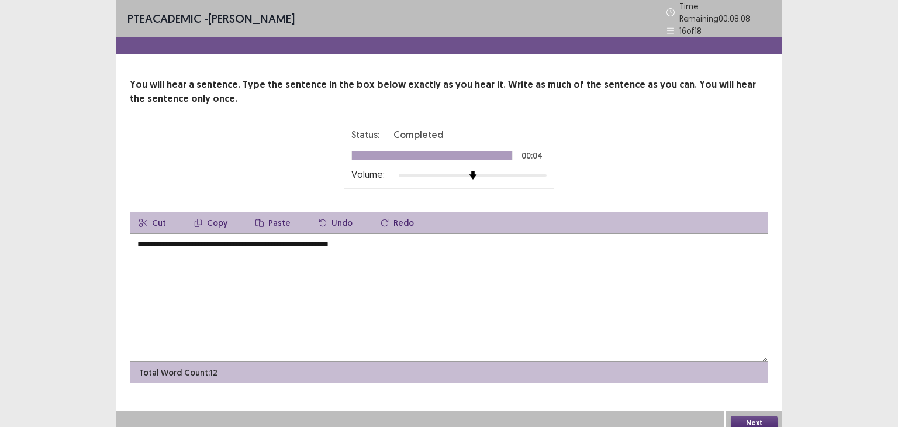
click at [143, 240] on textarea "**********" at bounding box center [449, 297] width 638 height 129
click at [212, 239] on textarea "**********" at bounding box center [449, 297] width 638 height 129
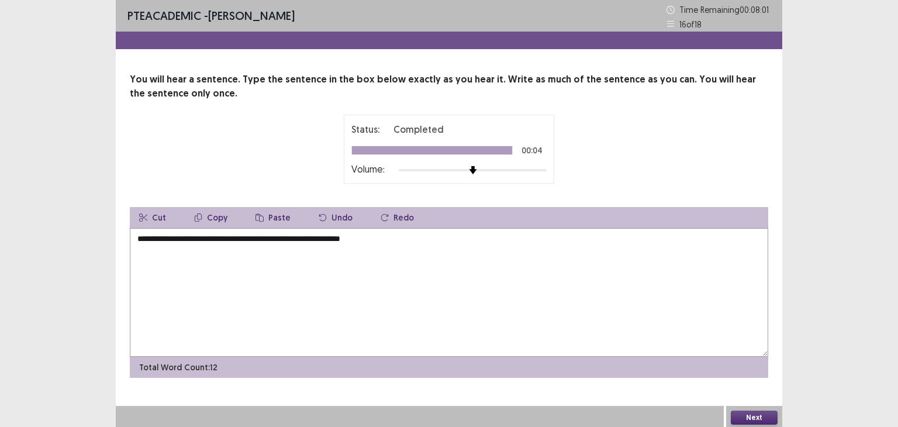
click at [253, 238] on textarea "**********" at bounding box center [449, 292] width 638 height 129
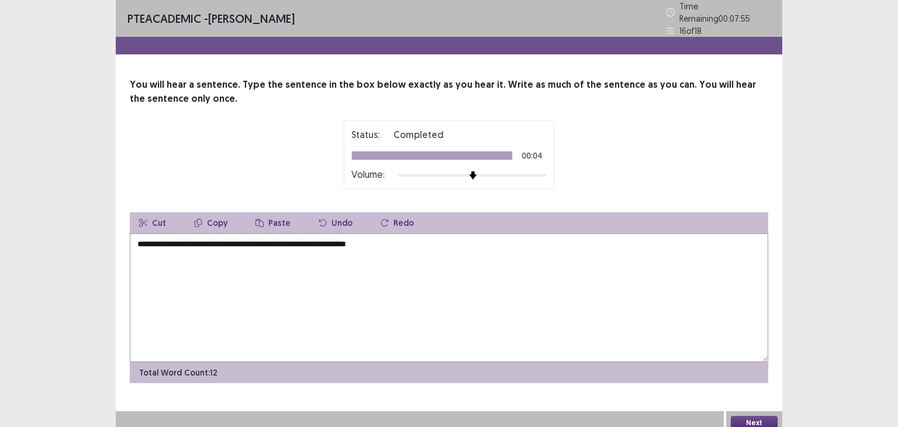
type textarea "**********"
click at [741, 416] on button "Next" at bounding box center [754, 423] width 47 height 14
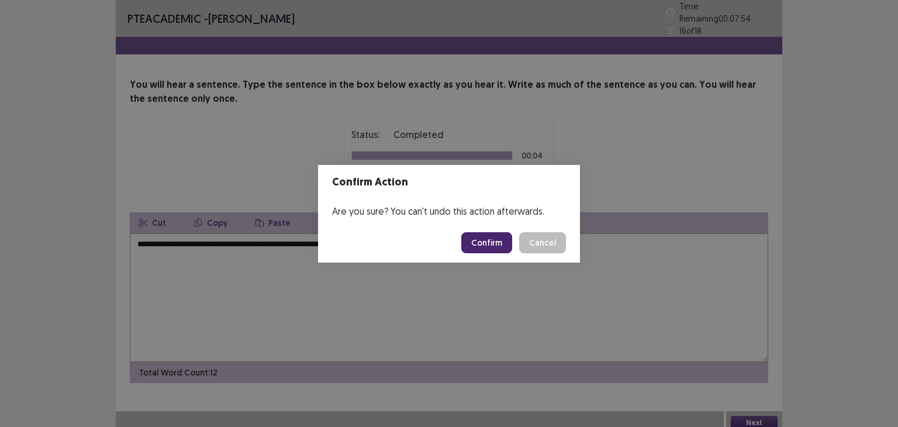
click at [482, 247] on button "Confirm" at bounding box center [486, 242] width 51 height 21
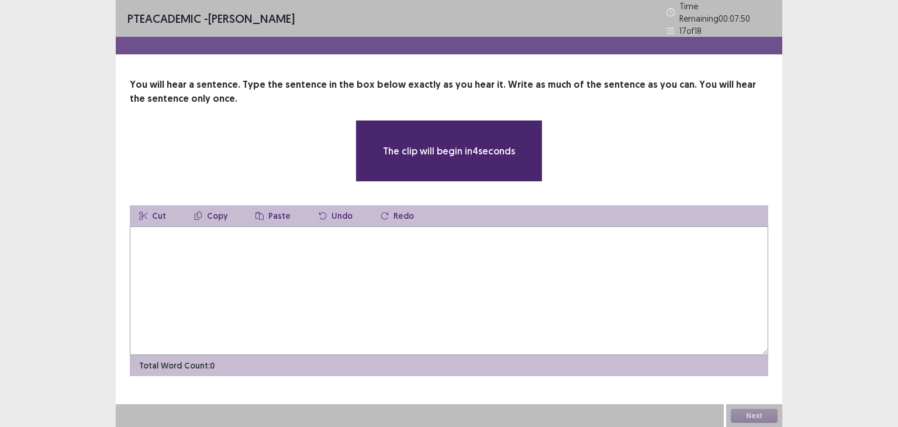
drag, startPoint x: 741, startPoint y: 410, endPoint x: 482, endPoint y: 247, distance: 306.5
click at [482, 247] on textarea at bounding box center [449, 290] width 638 height 129
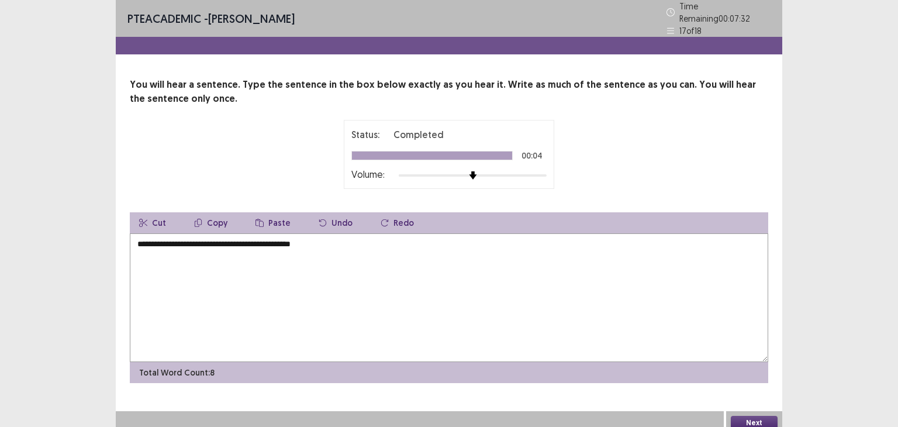
type textarea "**********"
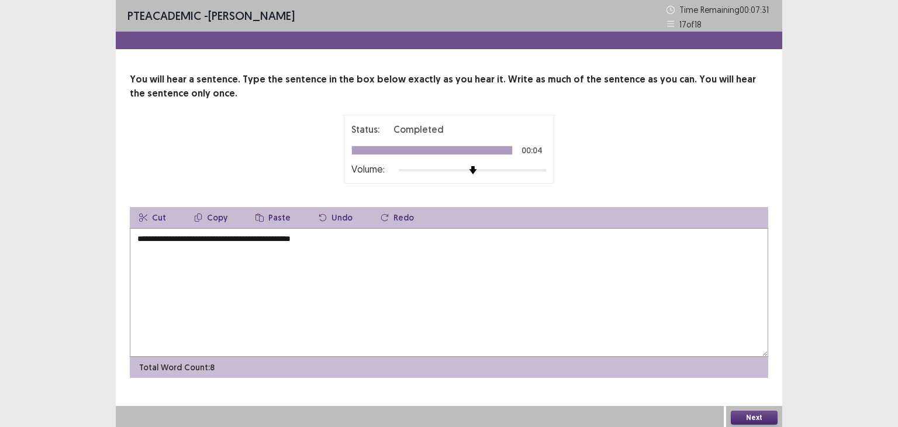
click at [749, 410] on button "Next" at bounding box center [754, 417] width 47 height 14
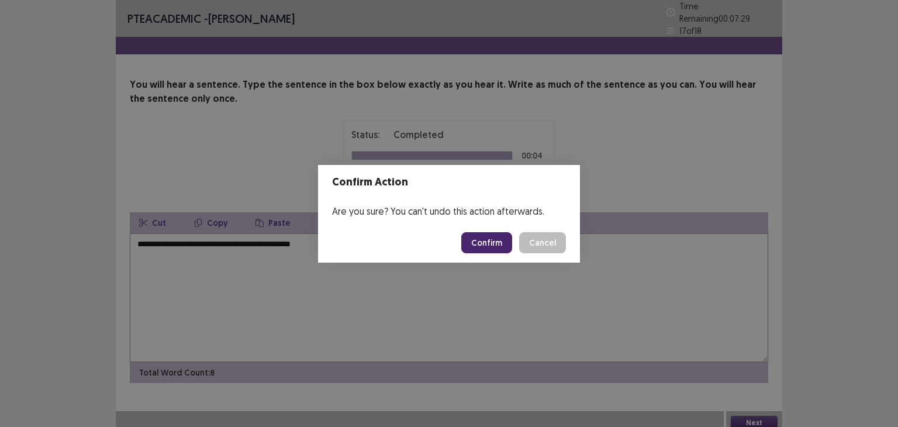
click at [489, 245] on button "Confirm" at bounding box center [486, 242] width 51 height 21
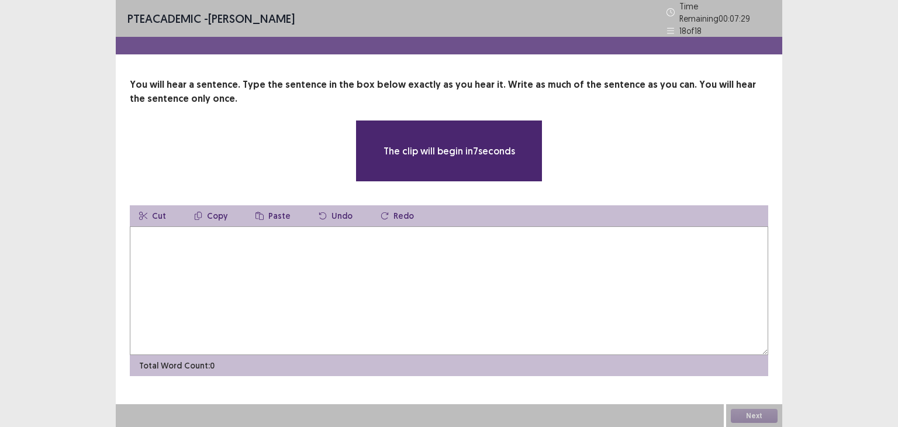
click at [423, 276] on textarea at bounding box center [449, 290] width 638 height 129
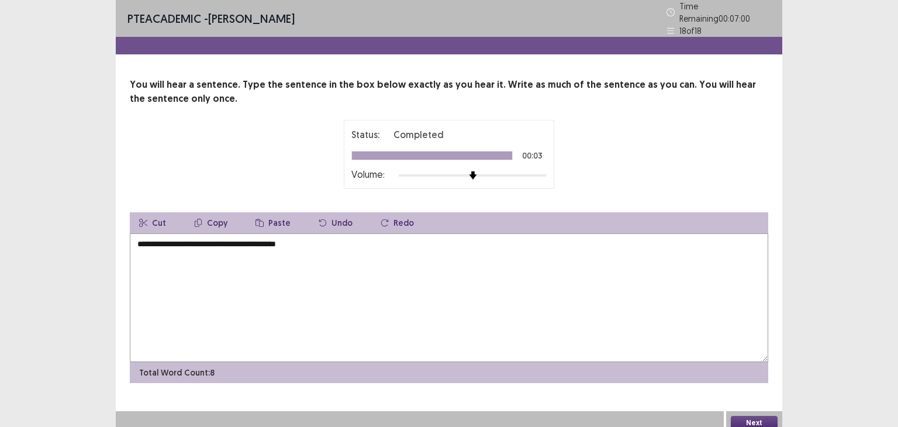
click at [423, 276] on textarea "**********" at bounding box center [449, 297] width 638 height 129
type textarea "**********"
click at [750, 416] on button "Next" at bounding box center [754, 423] width 47 height 14
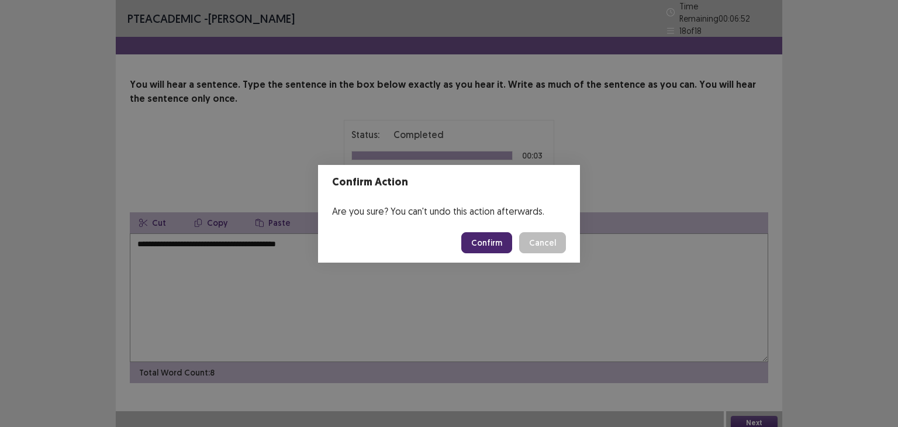
click at [486, 240] on button "Confirm" at bounding box center [486, 242] width 51 height 21
